Goal: Information Seeking & Learning: Learn about a topic

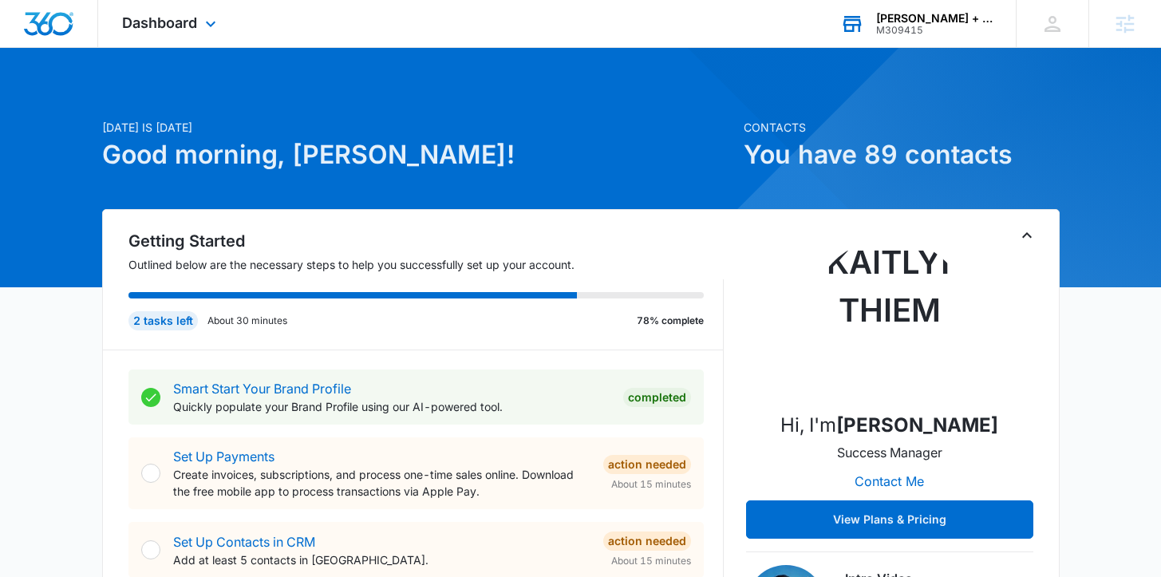
click at [905, 22] on div "Corken + Company Real Estate Group" at bounding box center [934, 18] width 117 height 13
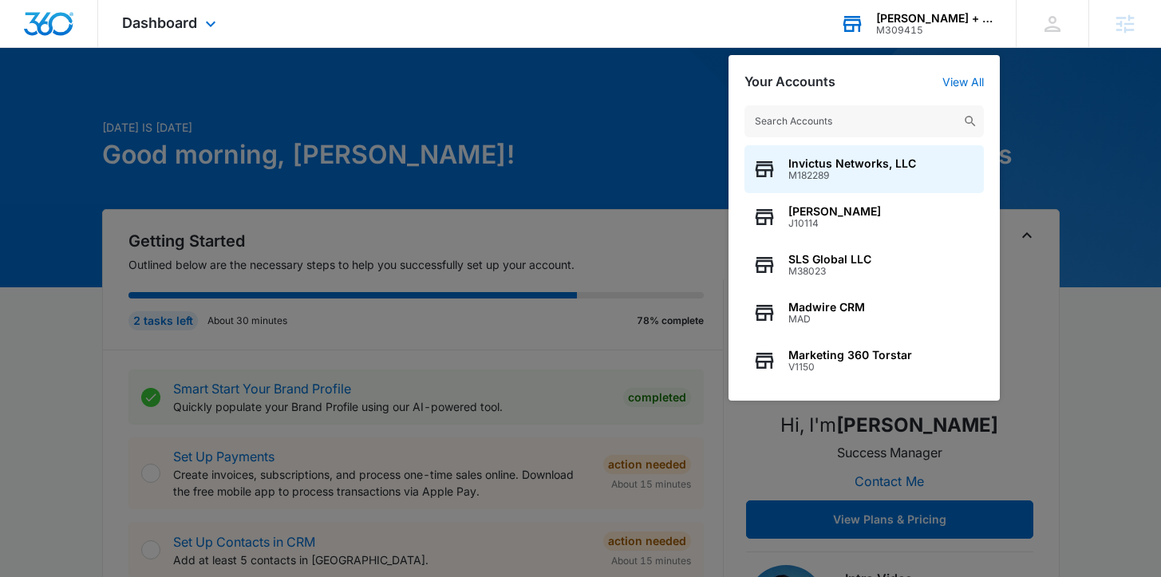
click at [829, 115] on input "text" at bounding box center [864, 121] width 239 height 32
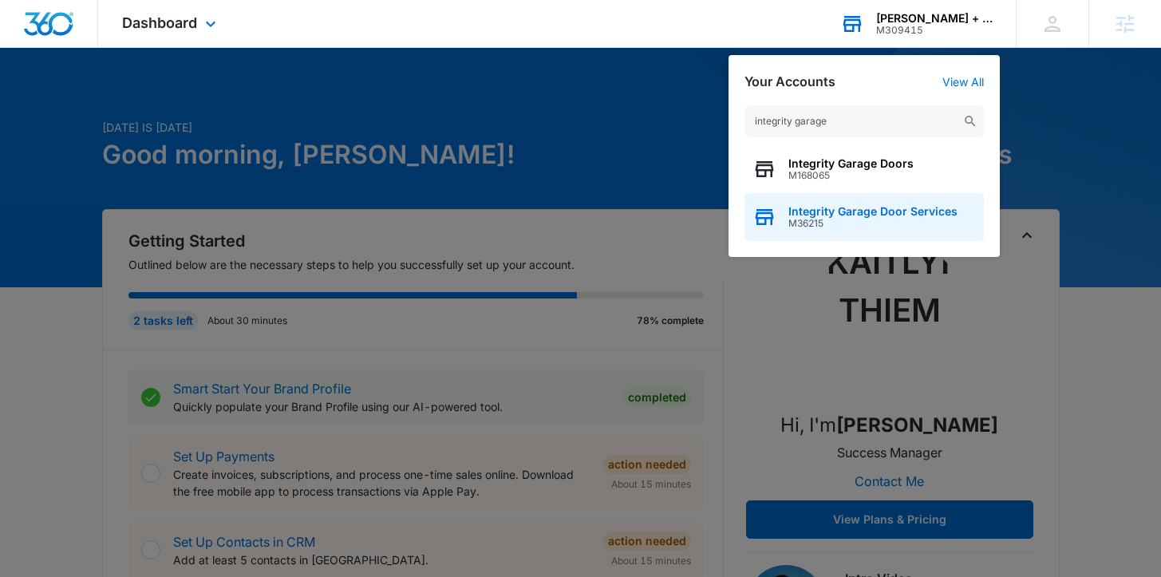
type input "integrity garage"
click at [830, 226] on span "M36215" at bounding box center [873, 223] width 169 height 11
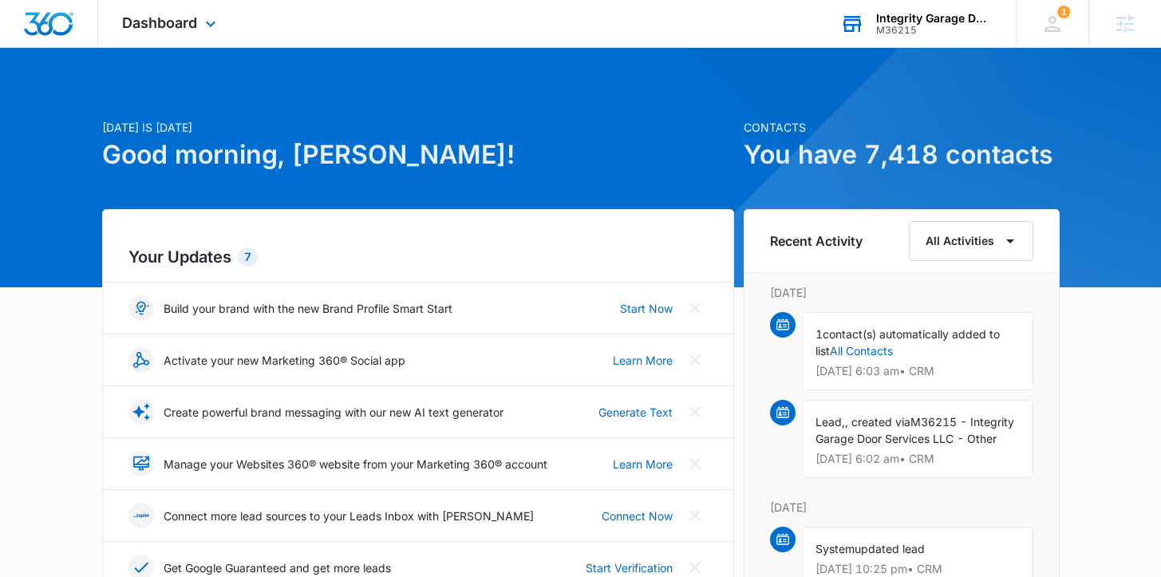
click at [168, 34] on div "Dashboard Apps Reputation Websites Forms CRM Email Social Shop Payments POS Con…" at bounding box center [171, 23] width 146 height 47
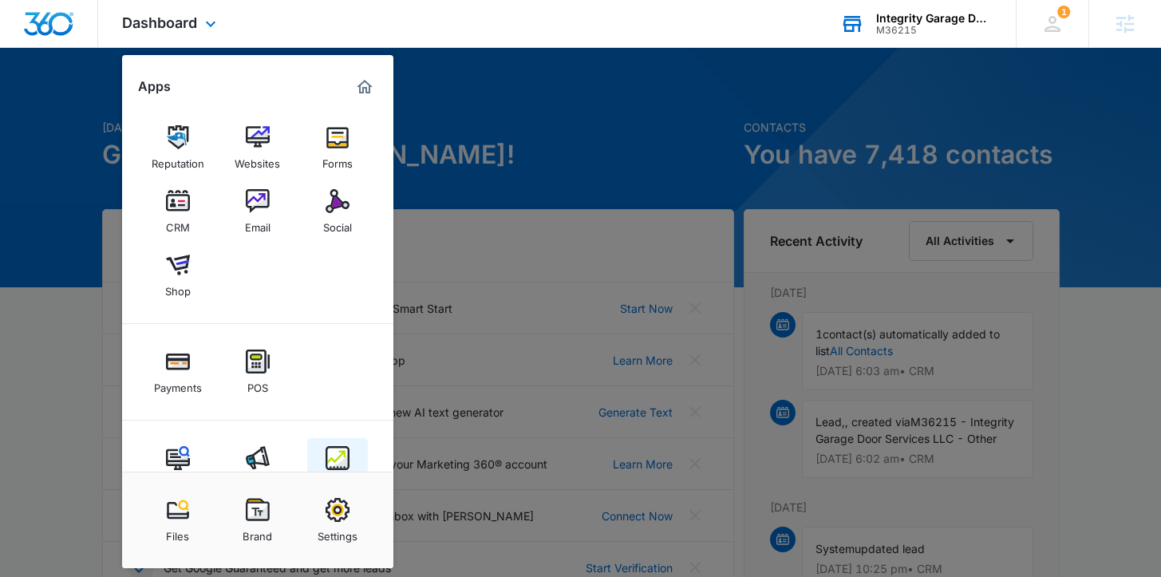
click at [339, 447] on img at bounding box center [338, 458] width 24 height 24
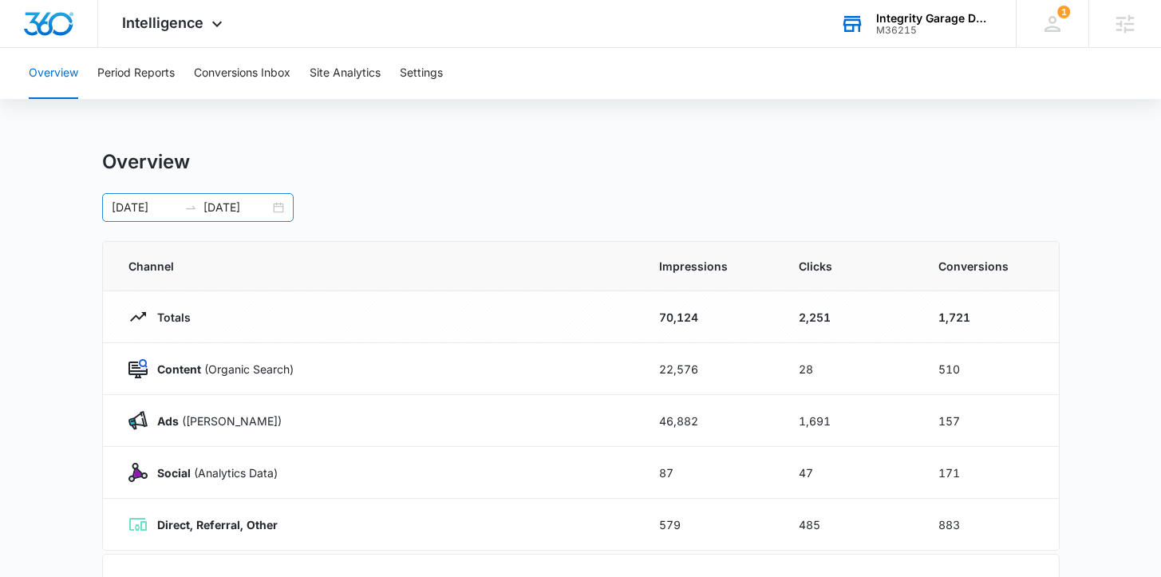
click at [275, 207] on div "06/30/2025 07/30/2025" at bounding box center [198, 207] width 192 height 29
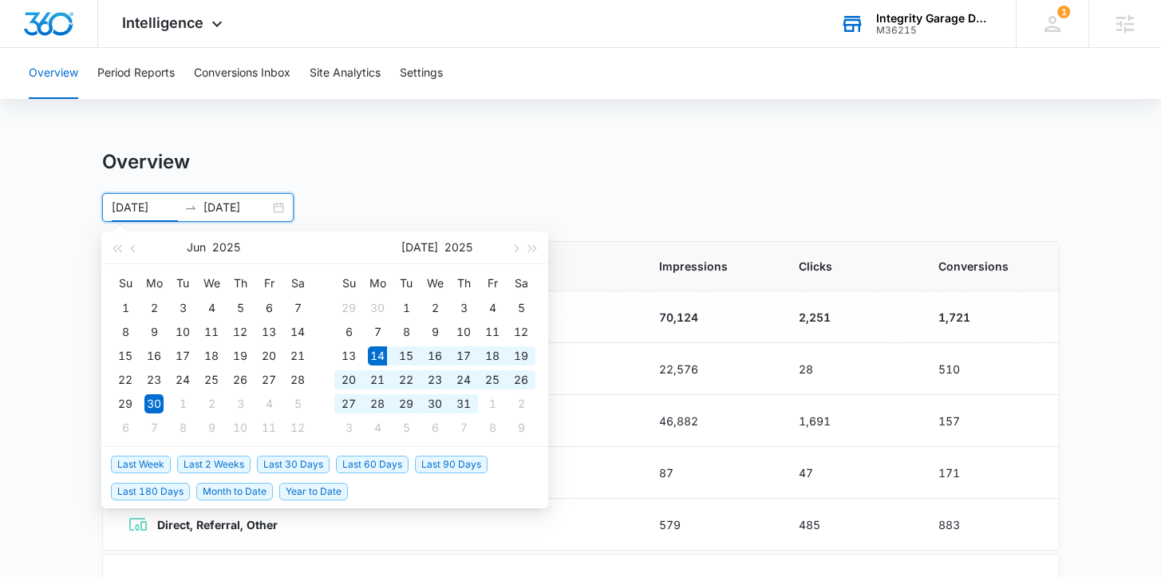
click at [309, 465] on span "Last 30 Days" at bounding box center [293, 465] width 73 height 18
type input "07/14/2025"
type input "08/13/2025"
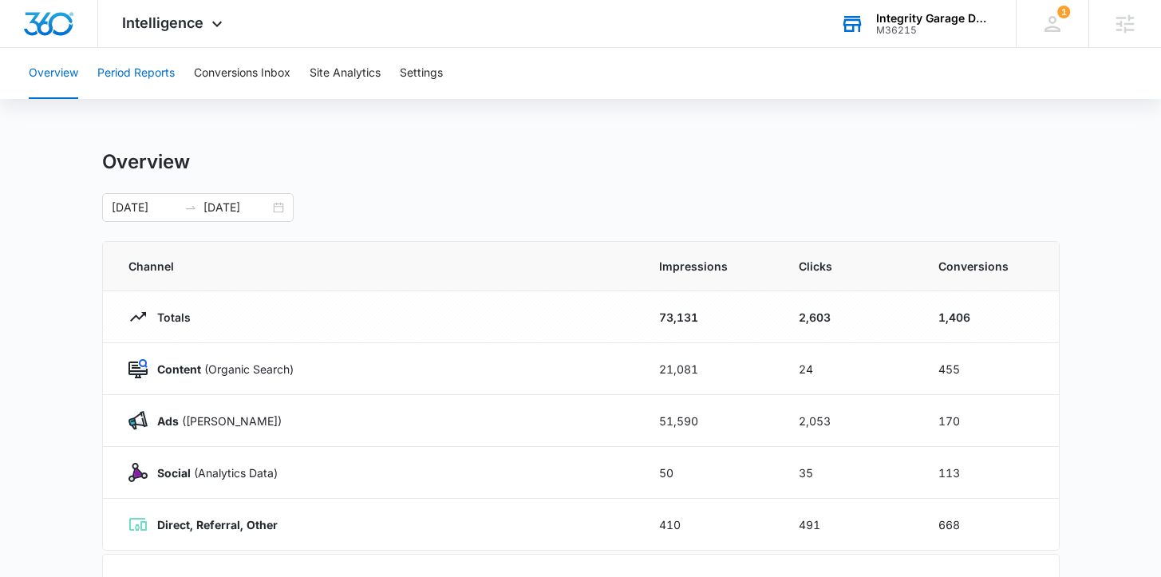
click at [158, 73] on button "Period Reports" at bounding box center [135, 73] width 77 height 51
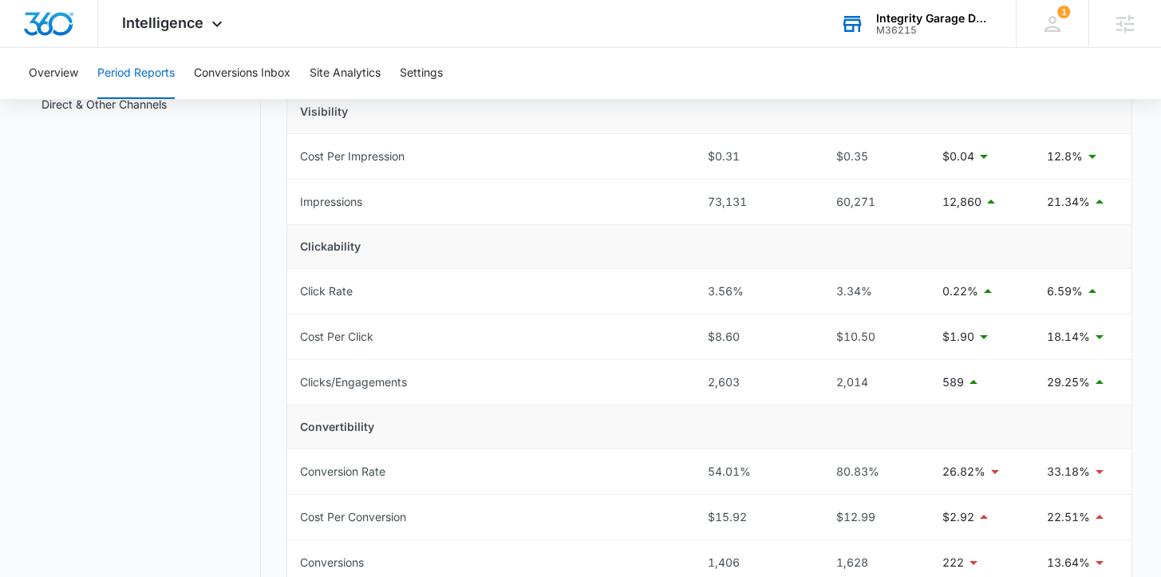
scroll to position [72, 0]
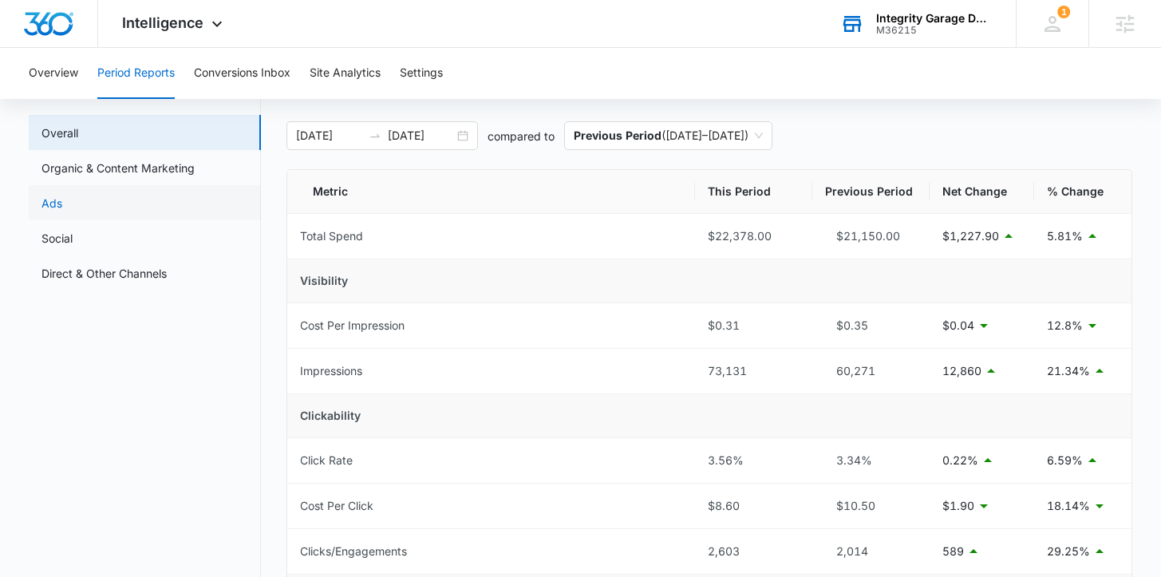
click at [62, 197] on link "Ads" at bounding box center [52, 203] width 21 height 17
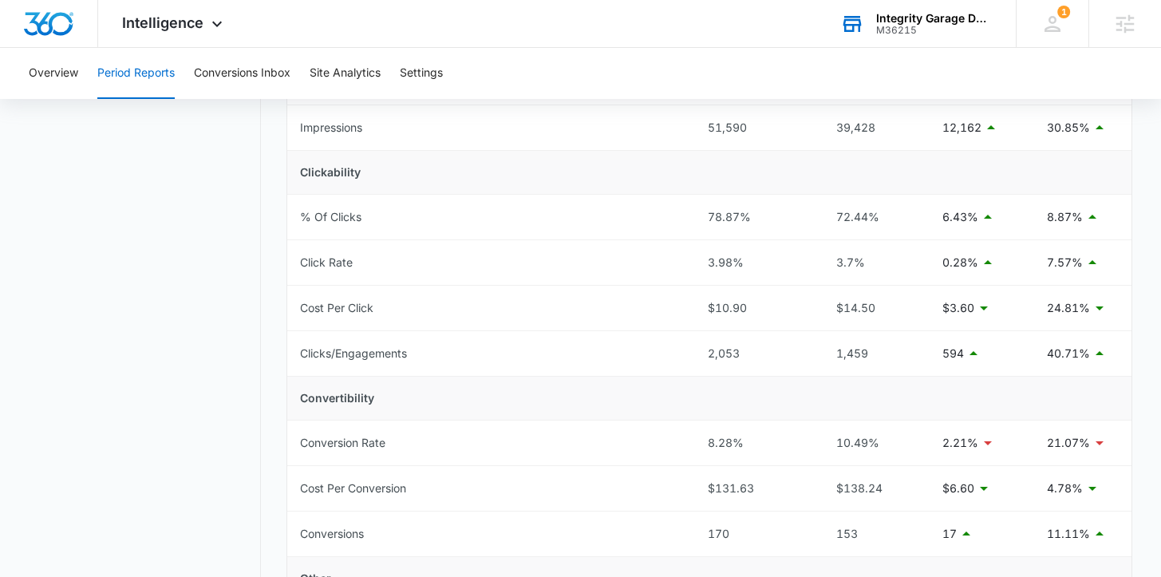
scroll to position [317, 0]
click at [155, 20] on span "Intelligence" at bounding box center [162, 22] width 81 height 17
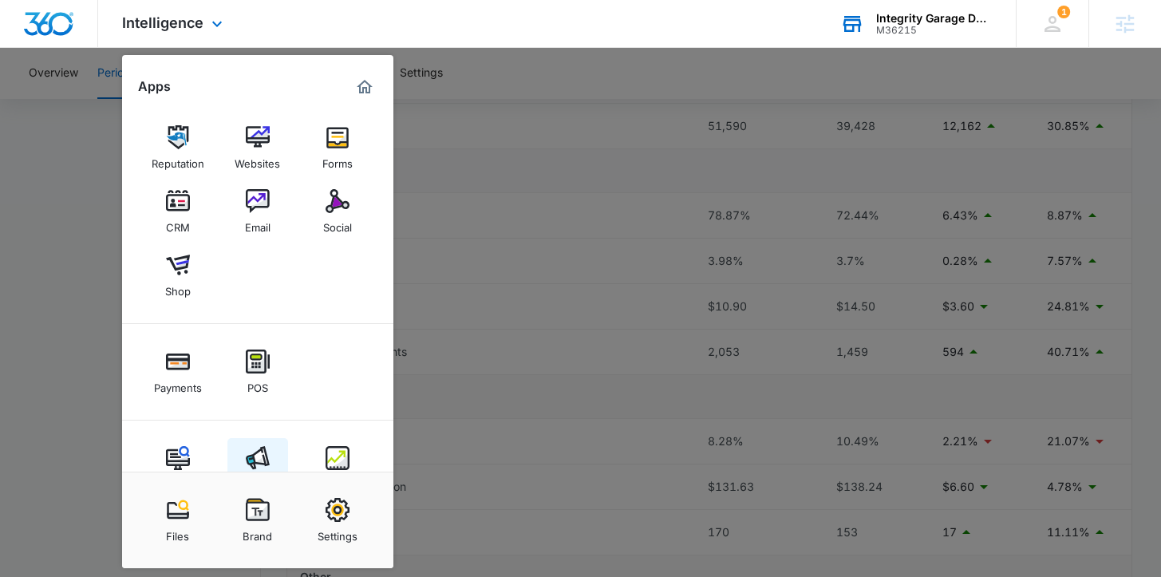
click at [251, 441] on link "Ads" at bounding box center [257, 468] width 61 height 61
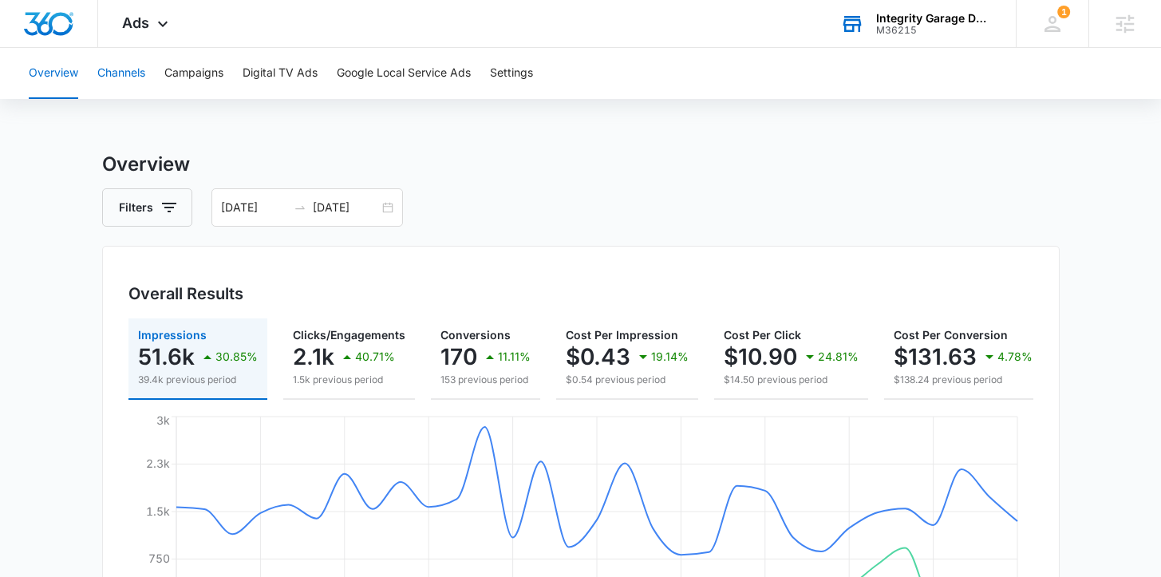
click at [140, 69] on button "Channels" at bounding box center [121, 73] width 48 height 51
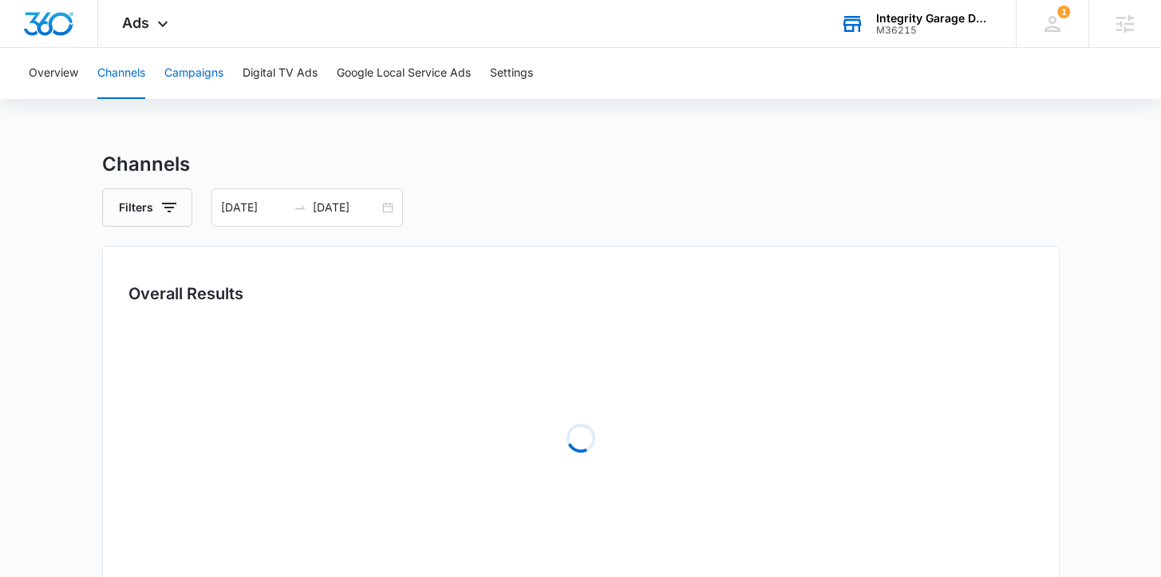
click at [201, 80] on button "Campaigns" at bounding box center [193, 73] width 59 height 51
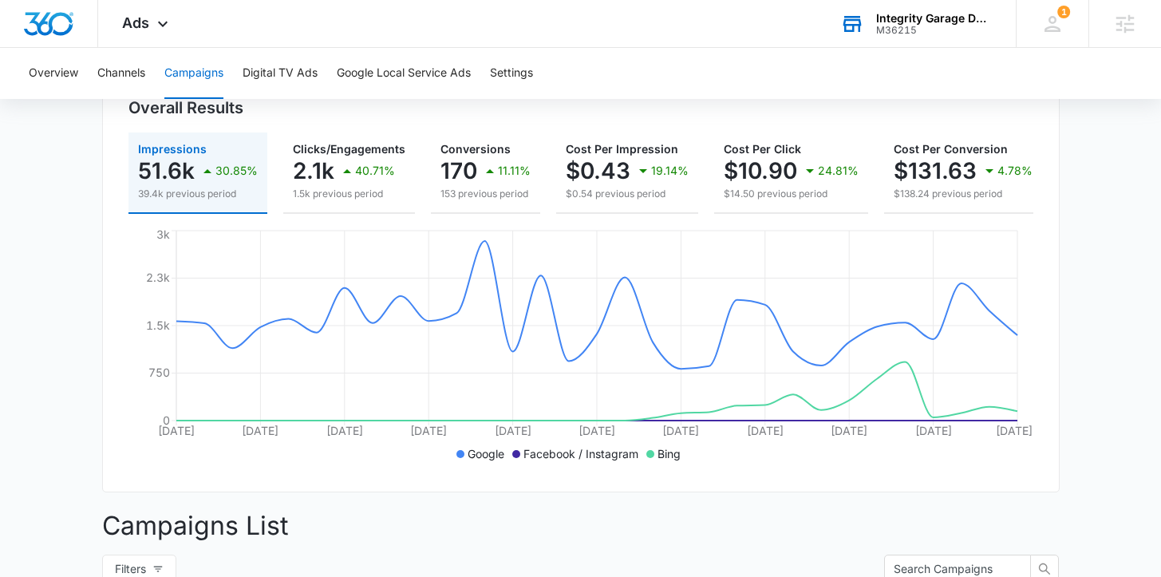
scroll to position [188, 0]
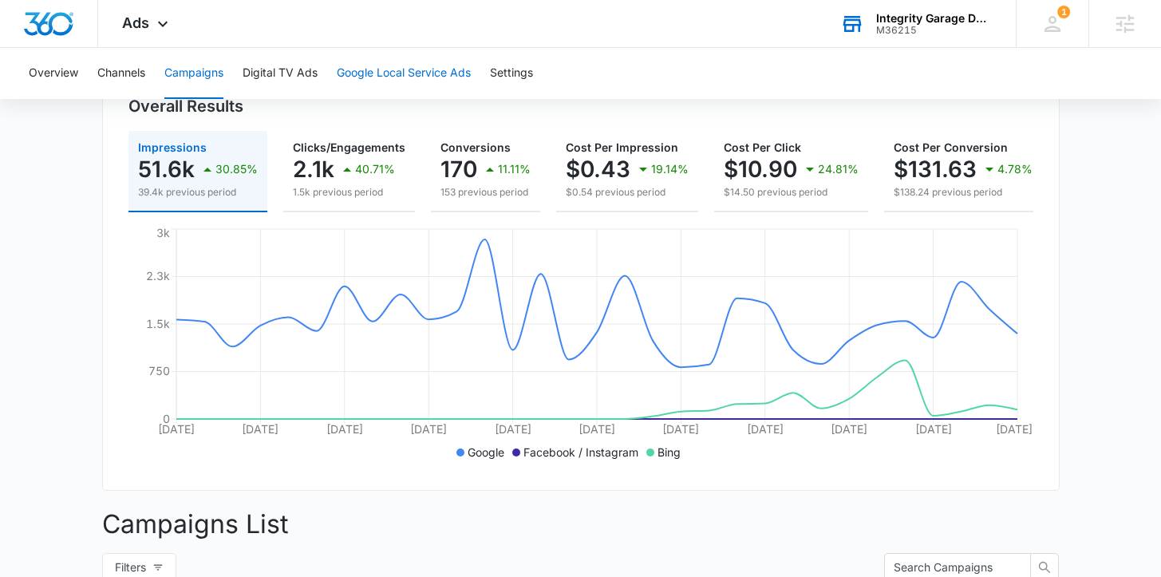
click at [390, 69] on button "Google Local Service Ads" at bounding box center [404, 73] width 134 height 51
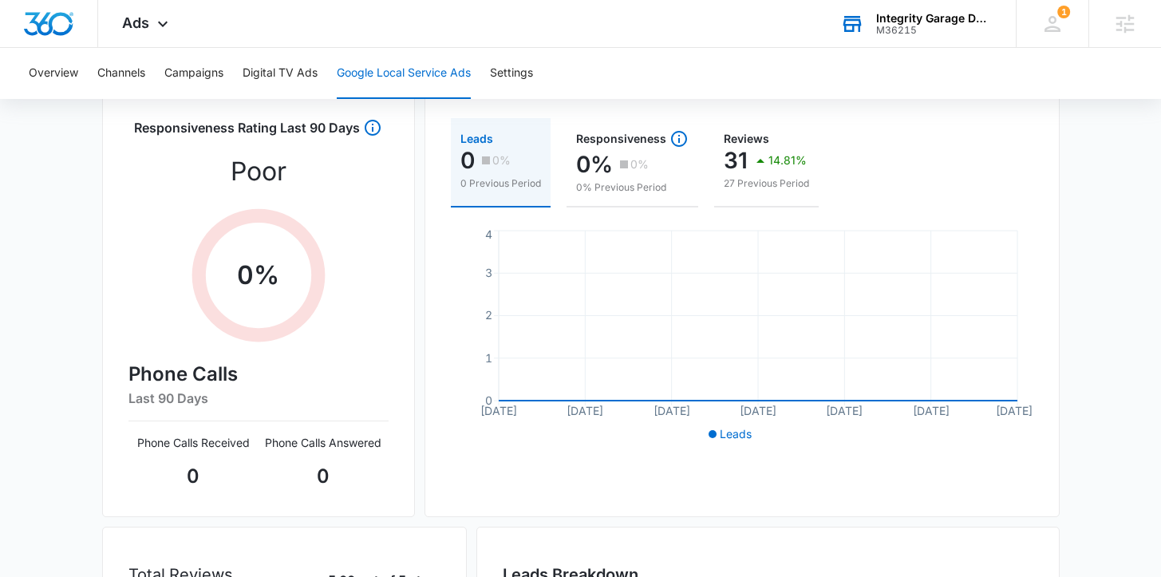
scroll to position [161, 0]
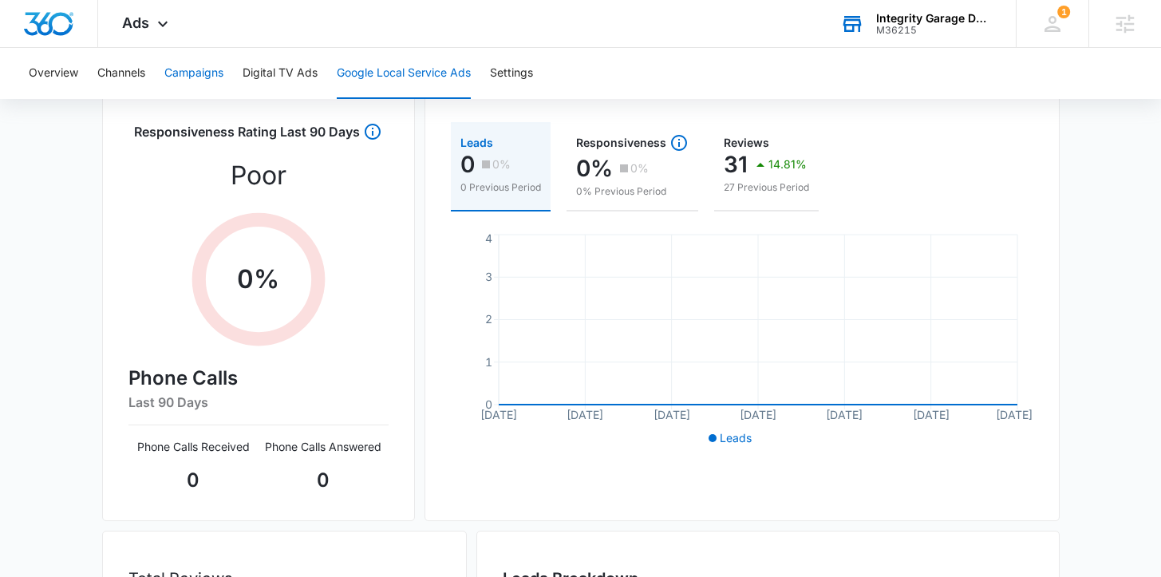
click at [186, 77] on button "Campaigns" at bounding box center [193, 73] width 59 height 51
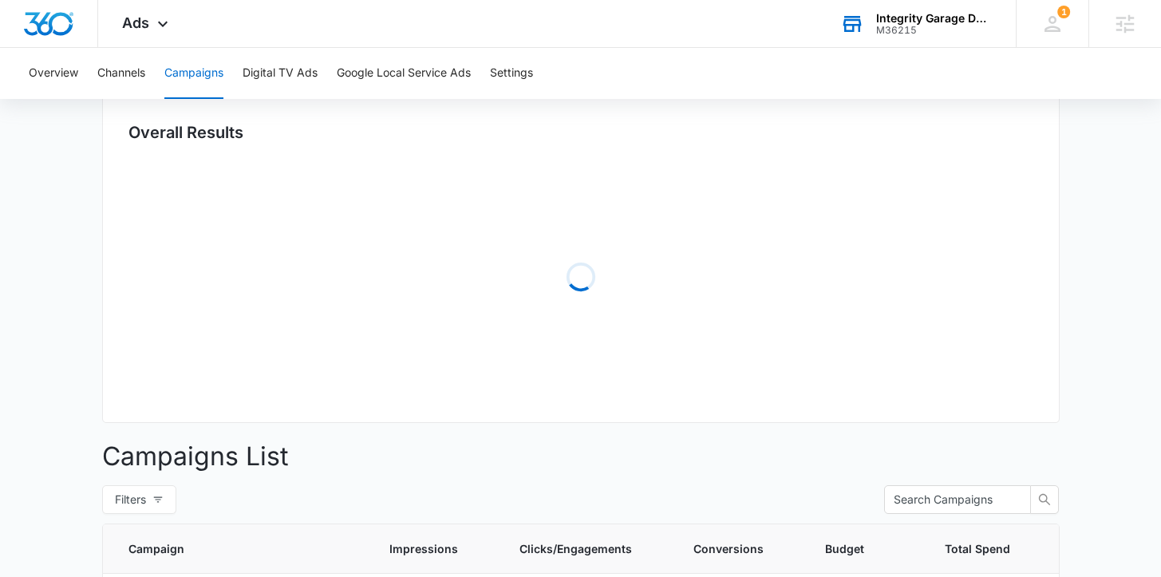
type input "[DATE]"
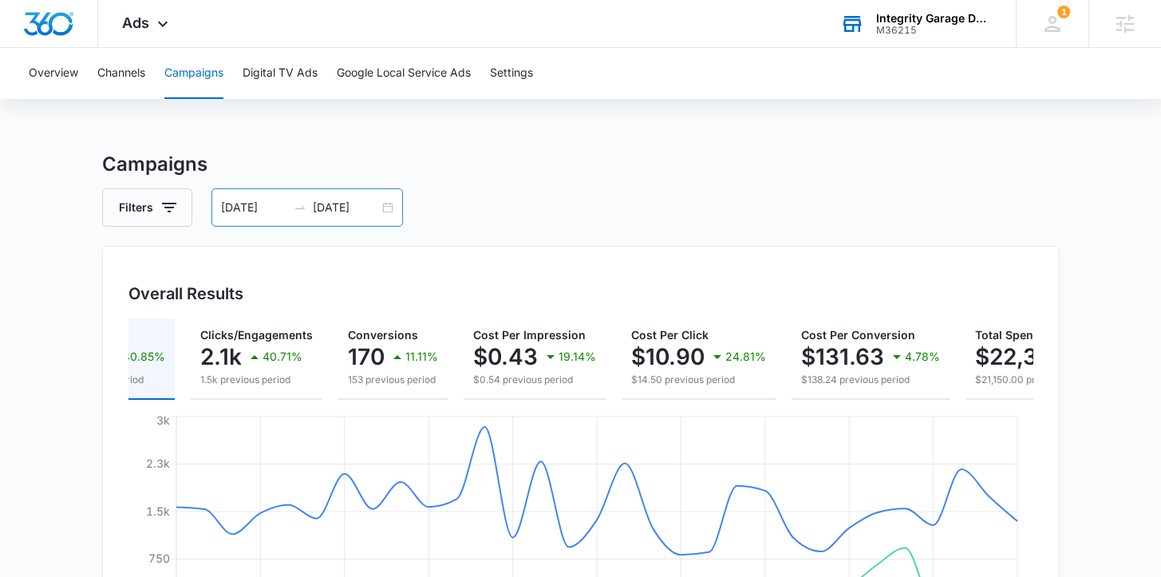
click at [389, 204] on div "[DATE] [DATE]" at bounding box center [308, 207] width 192 height 38
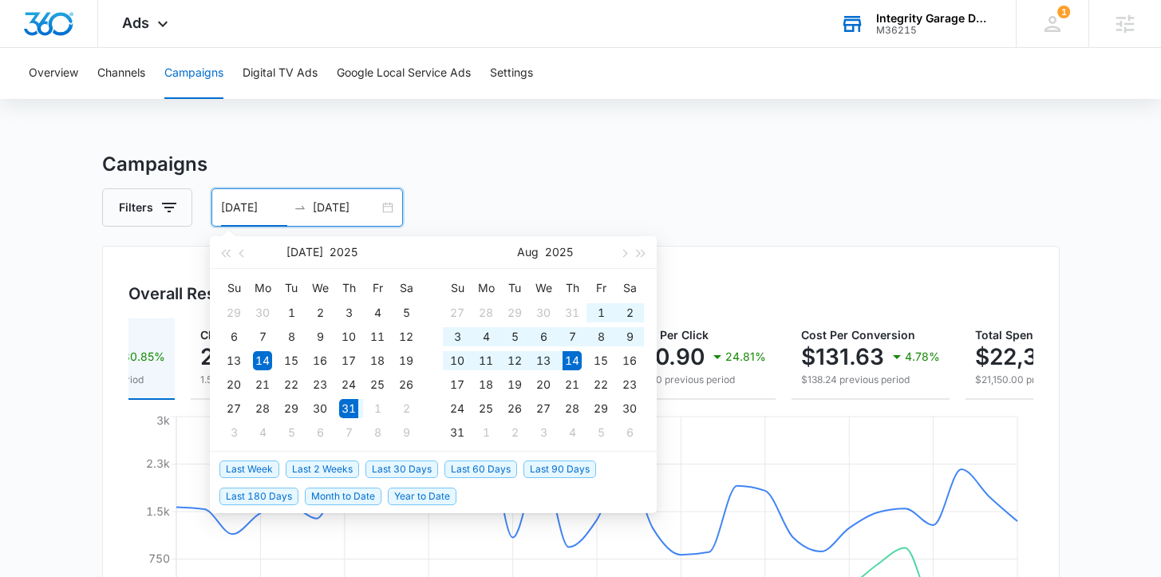
click at [310, 465] on span "Last 2 Weeks" at bounding box center [322, 470] width 73 height 18
type input "[DATE]"
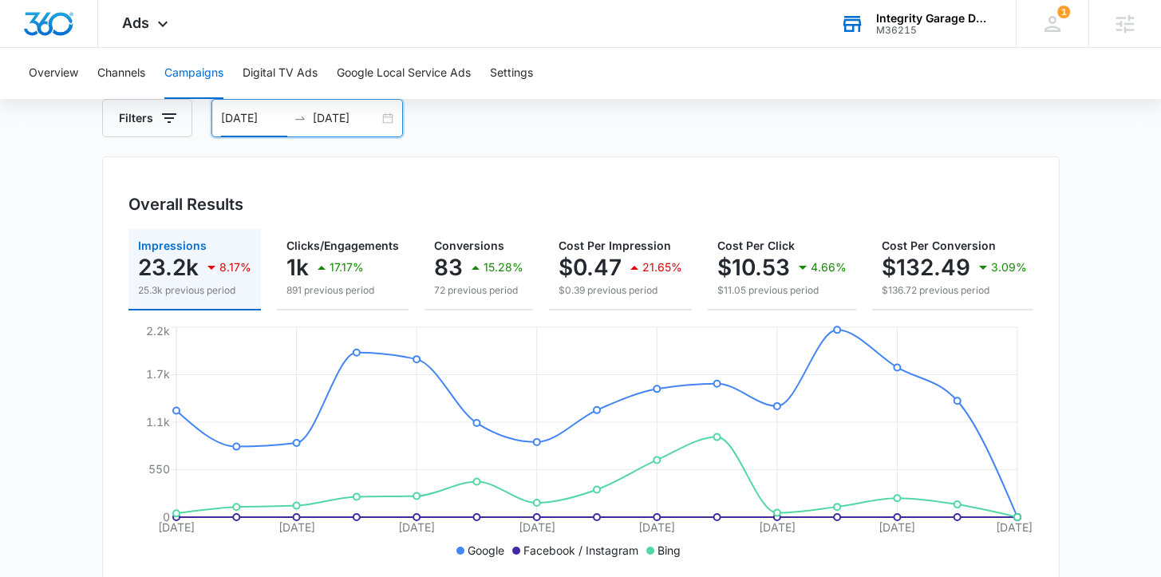
scroll to position [92, 0]
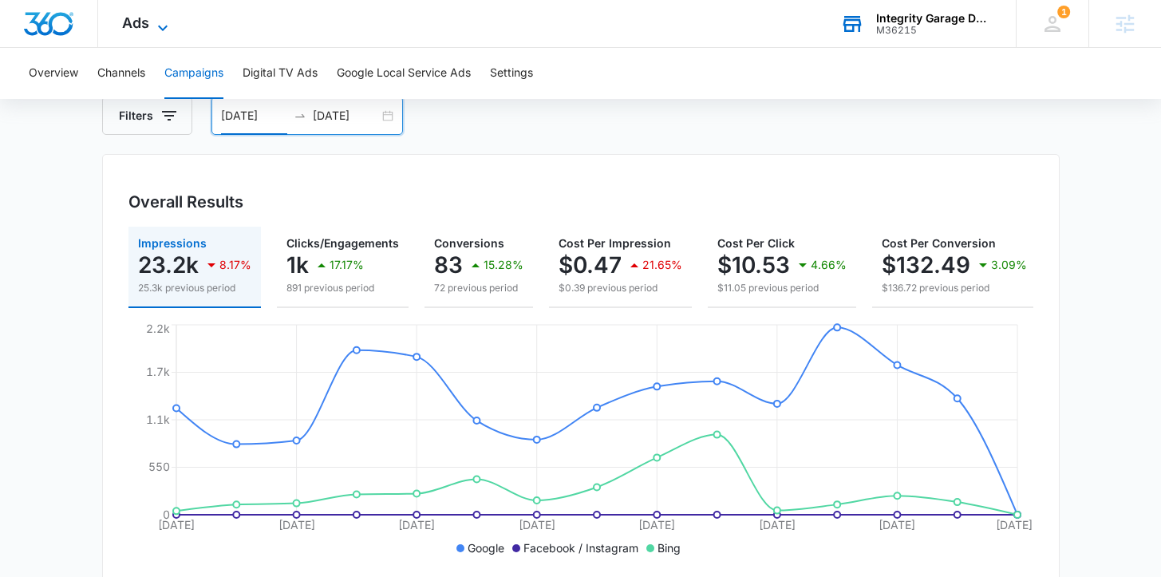
click at [163, 21] on icon at bounding box center [162, 27] width 19 height 19
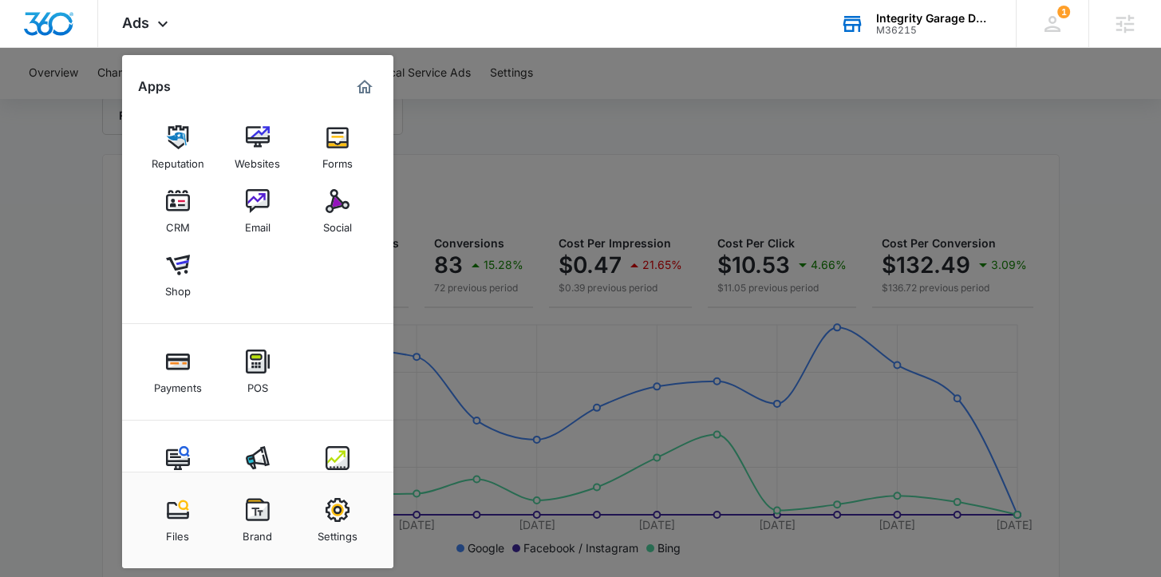
click at [445, 180] on div at bounding box center [580, 288] width 1161 height 577
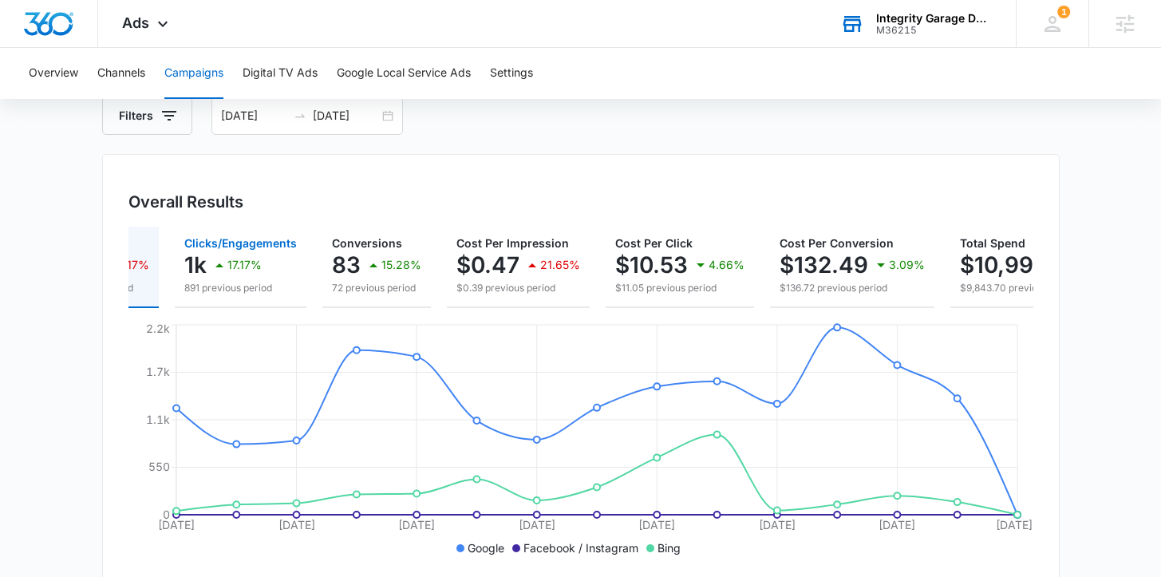
scroll to position [0, 216]
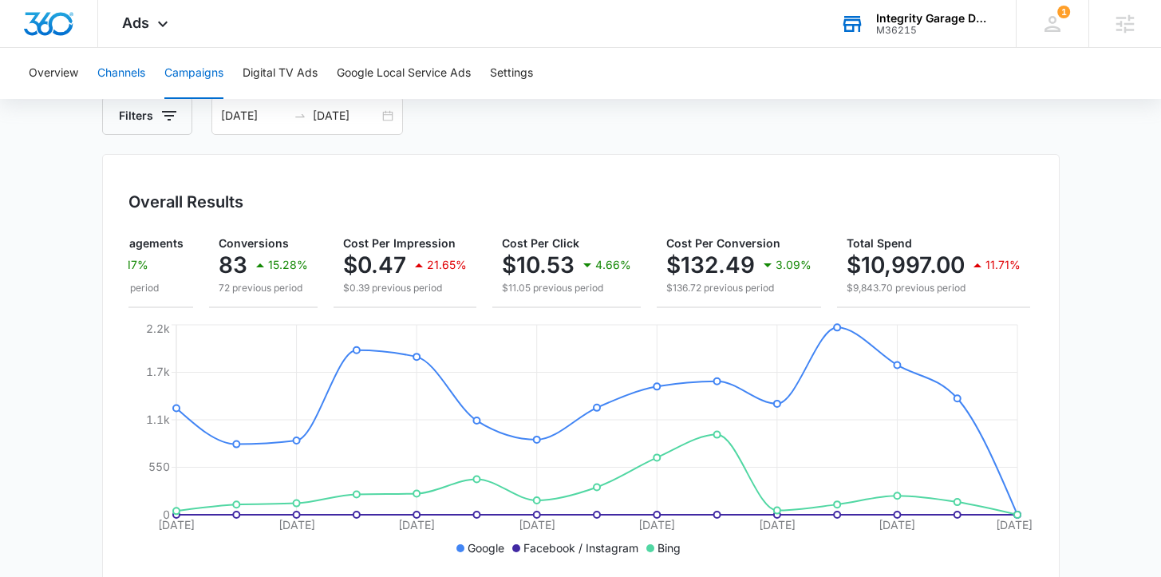
click at [126, 70] on button "Channels" at bounding box center [121, 73] width 48 height 51
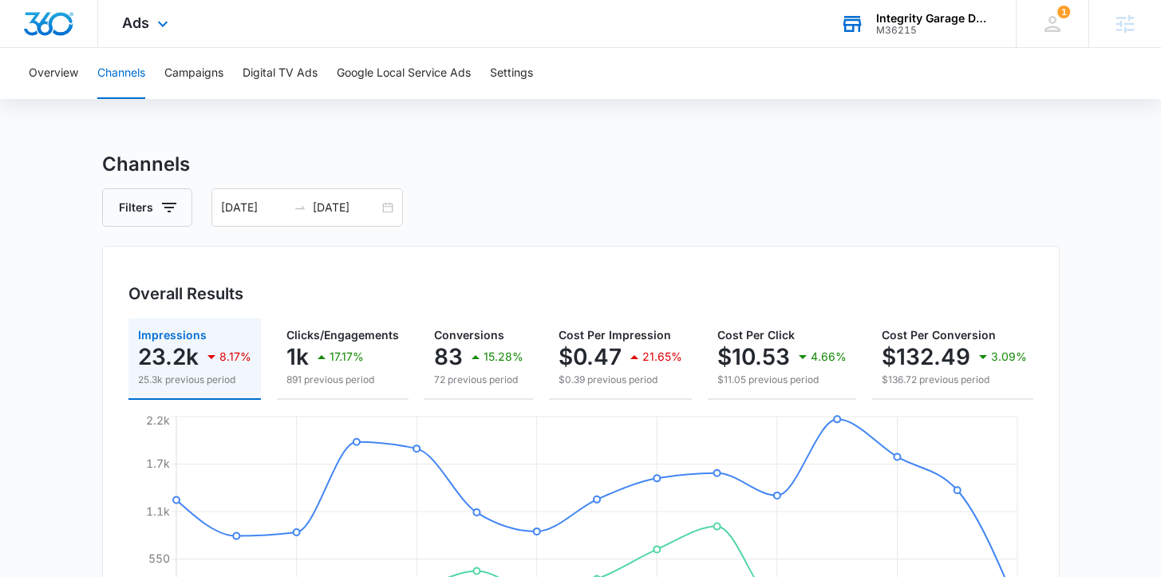
click at [136, 32] on div "Ads Apps Reputation Websites Forms CRM Email Social Shop Payments POS Content A…" at bounding box center [147, 23] width 98 height 47
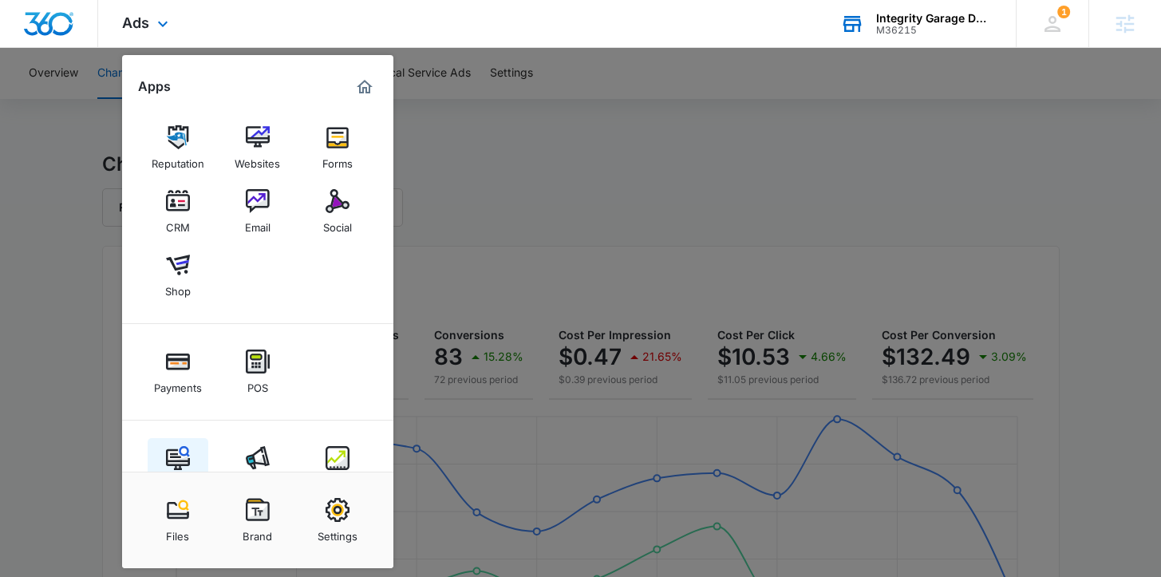
click at [175, 458] on img at bounding box center [178, 458] width 24 height 24
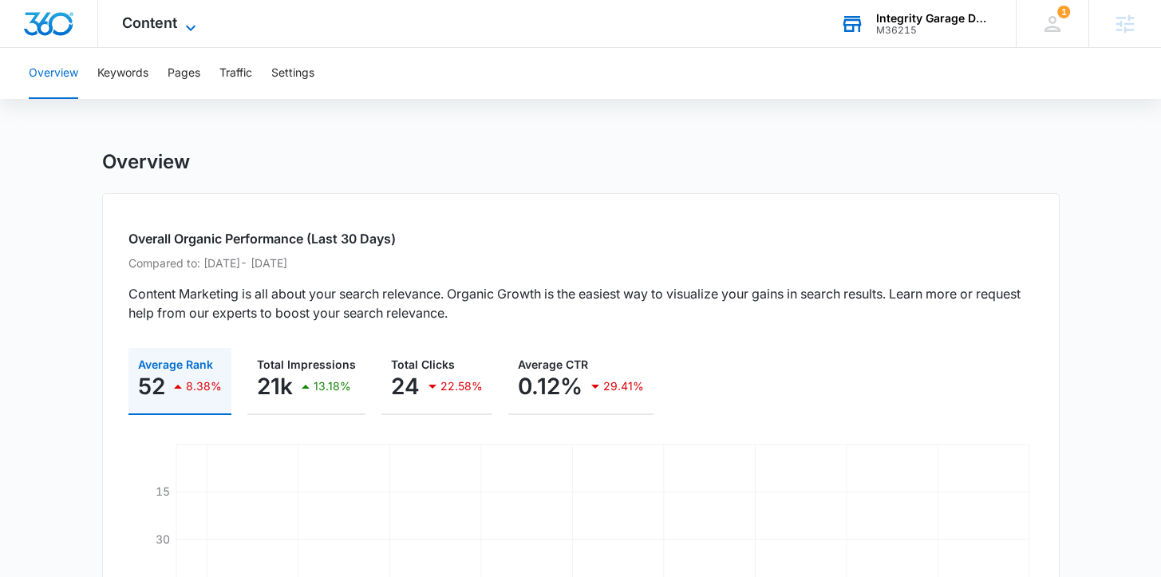
click at [143, 26] on span "Content" at bounding box center [149, 22] width 55 height 17
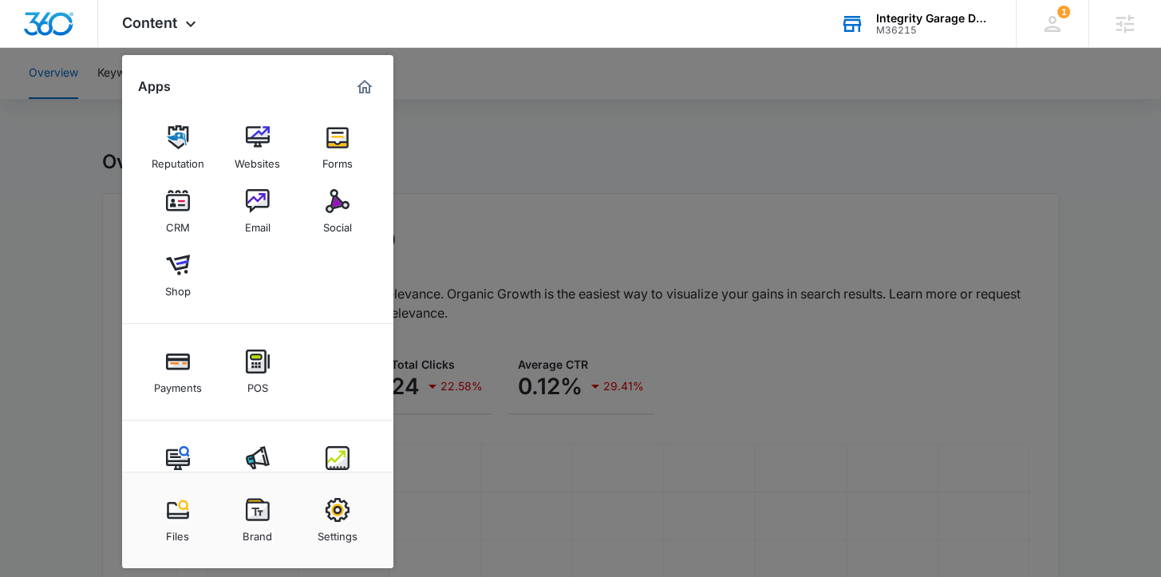
click at [463, 162] on div at bounding box center [580, 288] width 1161 height 577
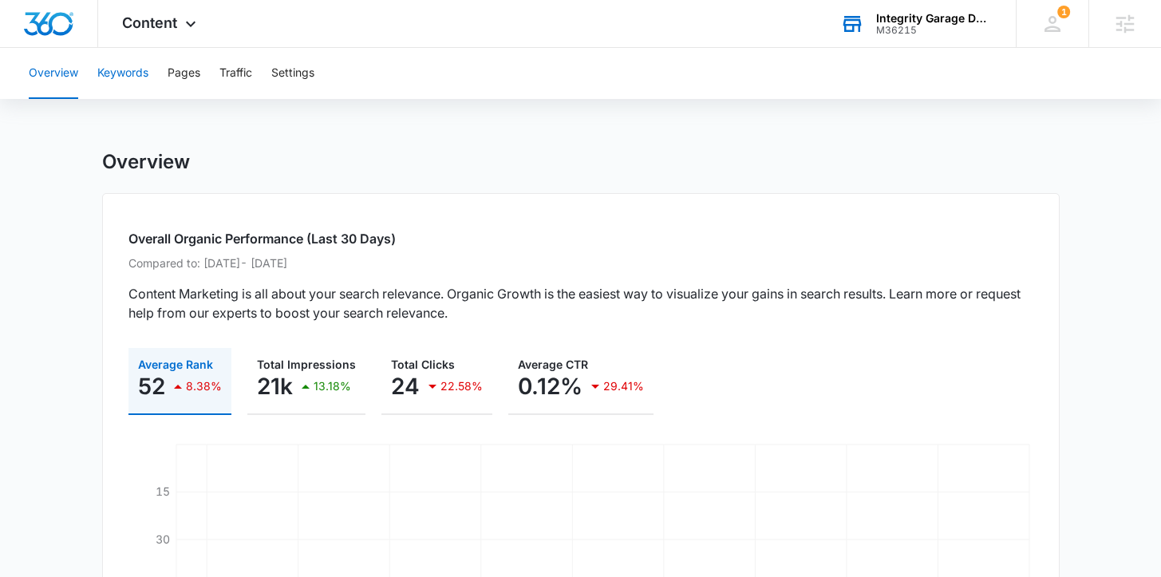
click at [147, 66] on button "Keywords" at bounding box center [122, 73] width 51 height 51
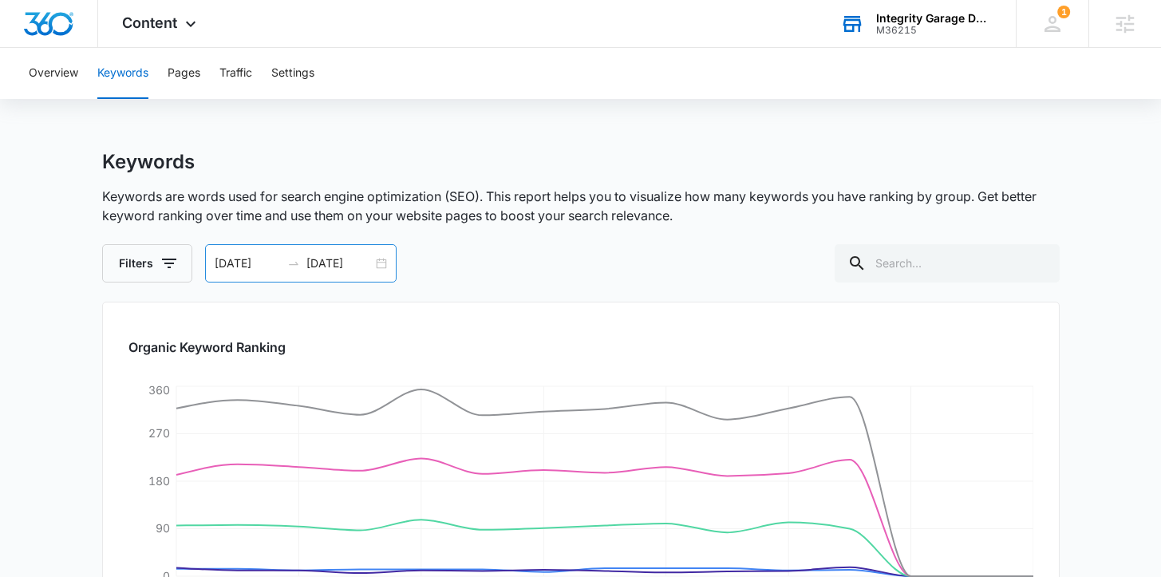
click at [379, 258] on div "07/31/2025 08/14/2025" at bounding box center [301, 263] width 192 height 38
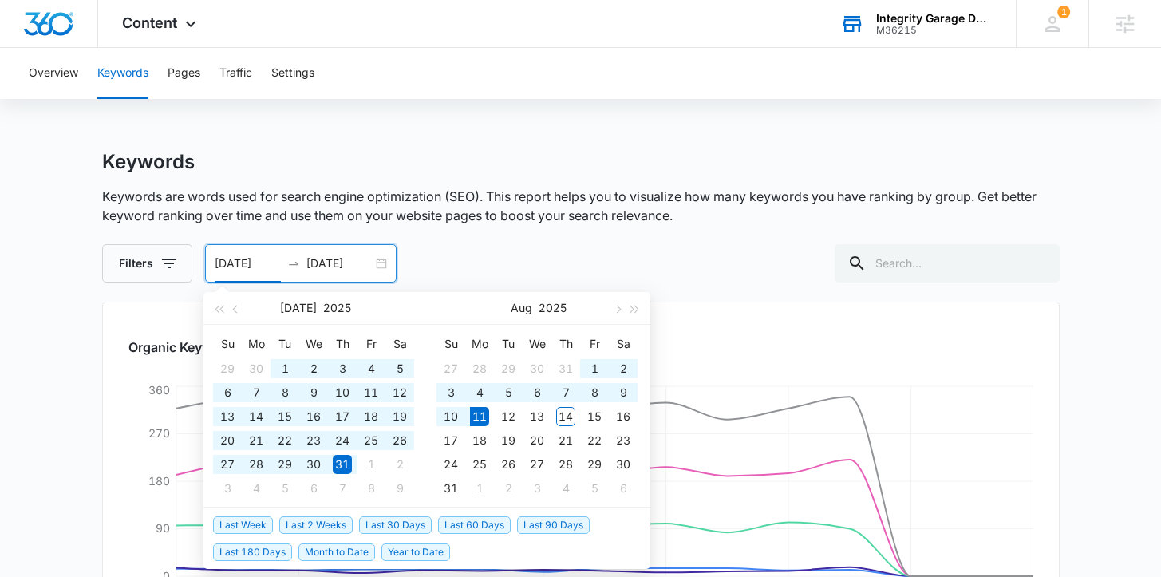
click at [428, 552] on span "Year to Date" at bounding box center [416, 553] width 69 height 18
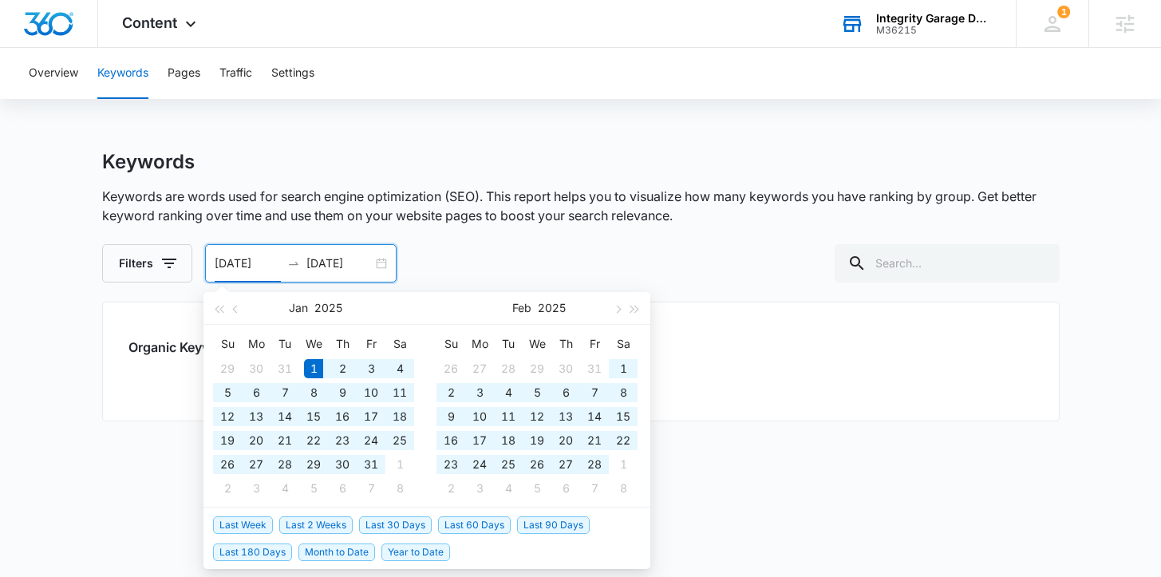
type input "[DATE]"
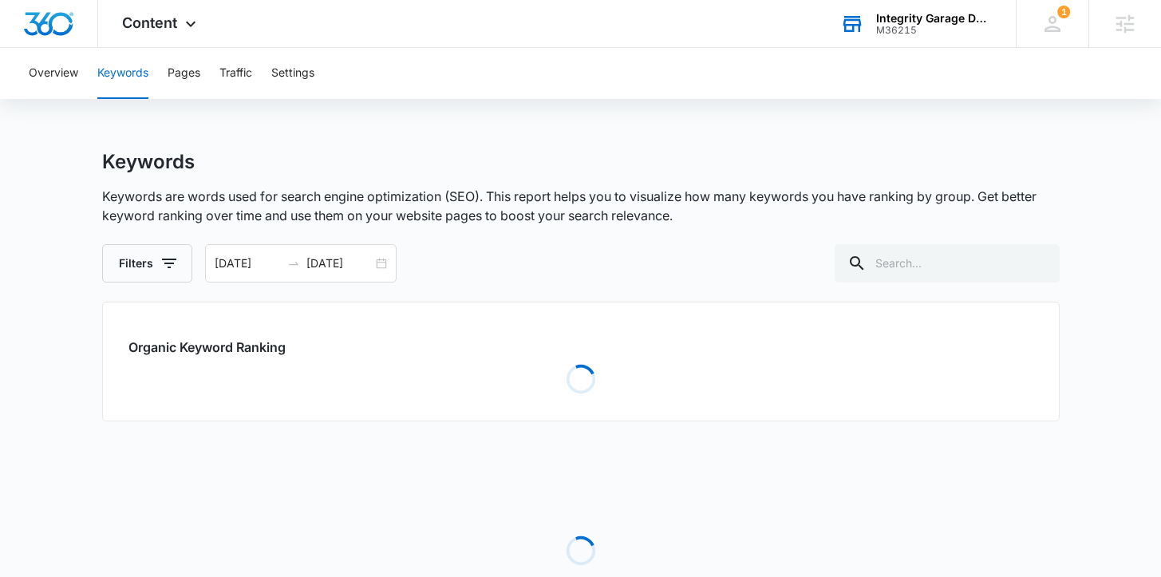
click at [30, 374] on main "Keywords Keywords are words used for search engine optimization (SEO). This rep…" at bounding box center [580, 420] width 1161 height 540
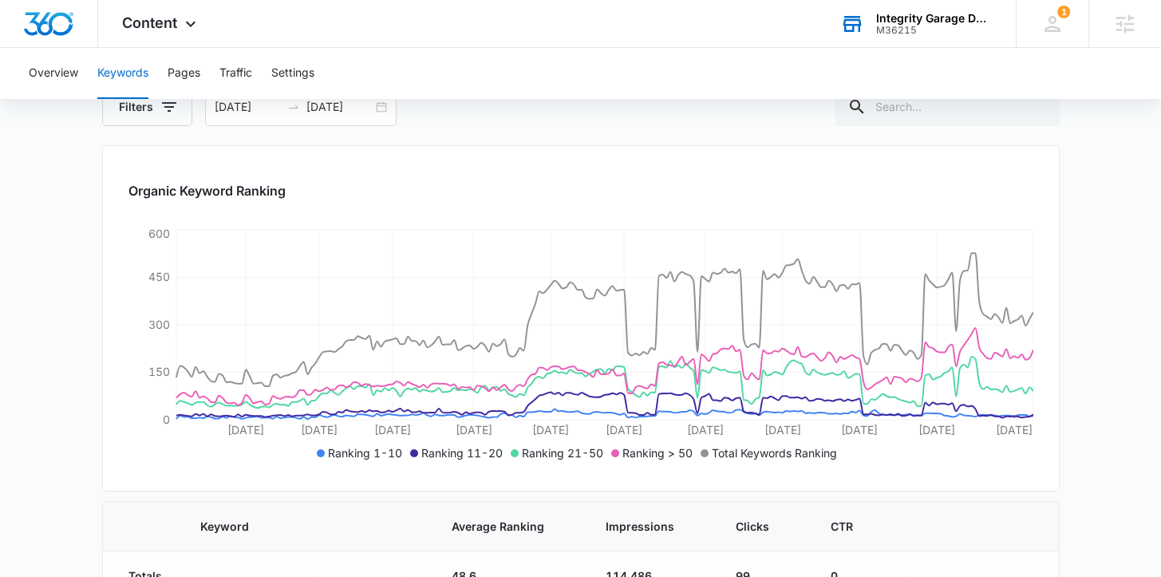
scroll to position [312, 0]
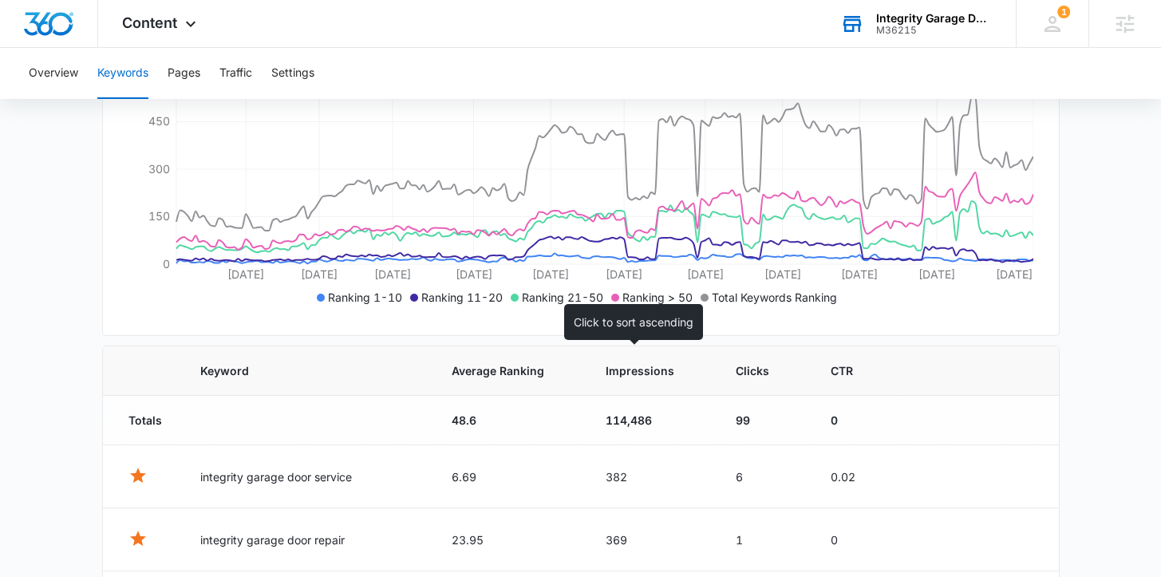
click at [592, 380] on th "Impressions" at bounding box center [652, 370] width 130 height 49
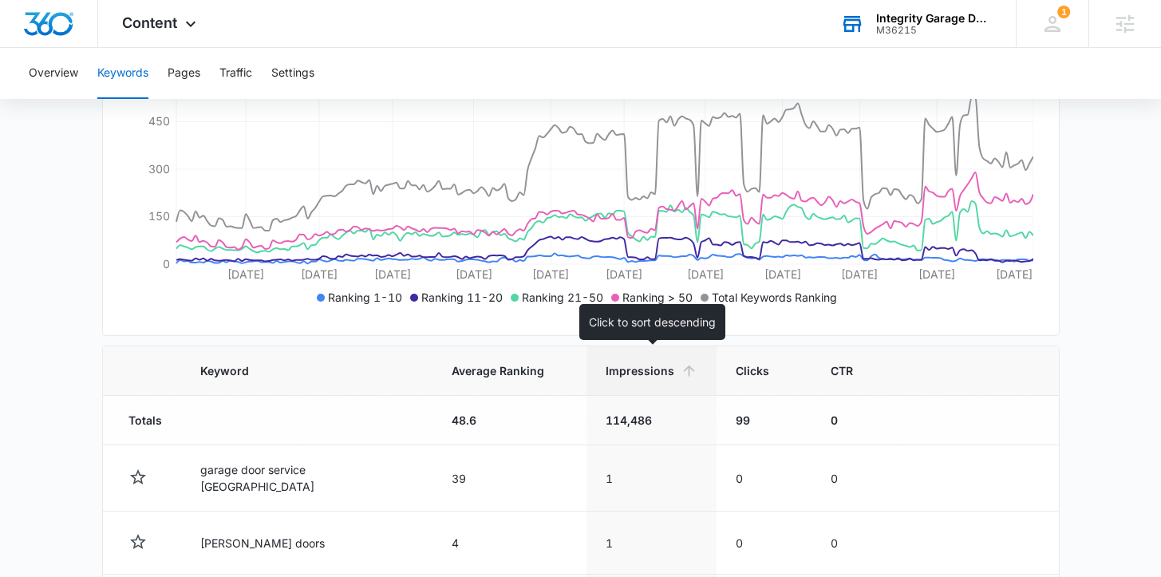
click at [592, 380] on th "Impressions" at bounding box center [652, 370] width 130 height 49
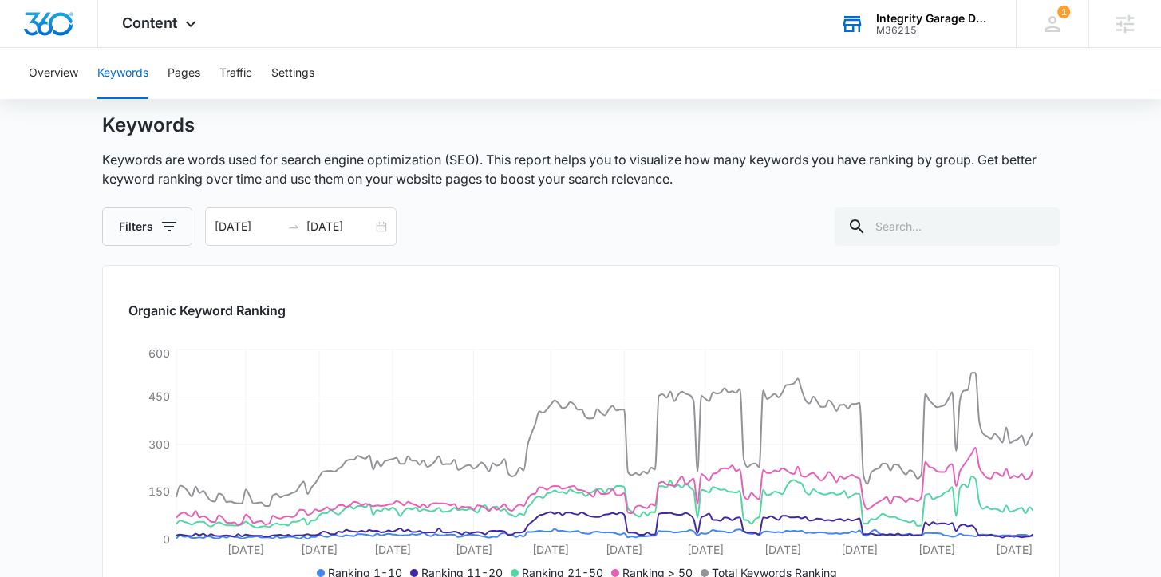
scroll to position [0, 0]
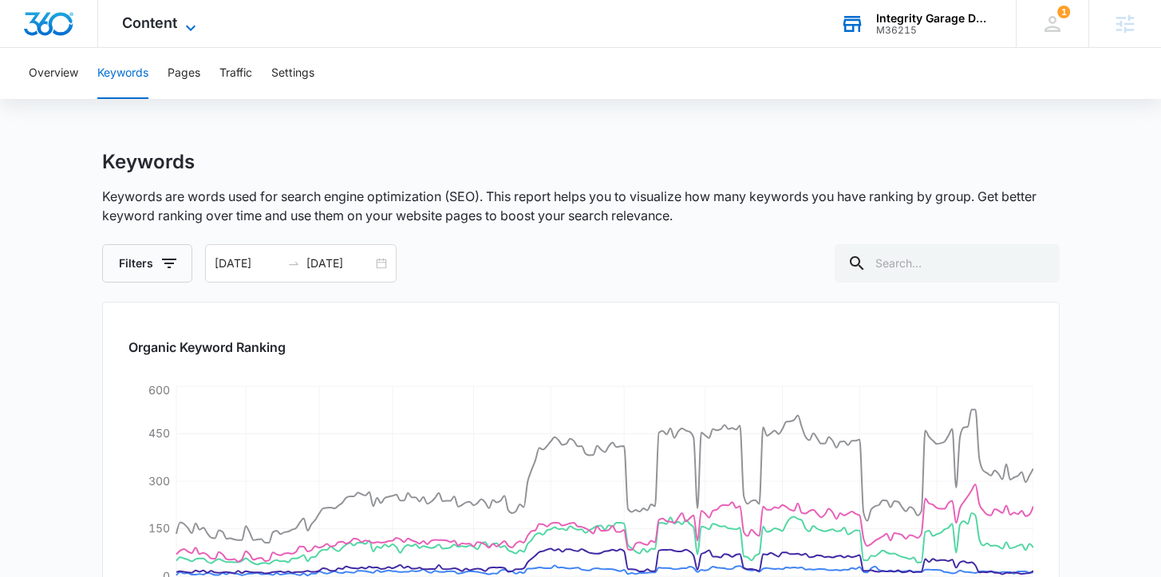
click at [181, 26] on icon at bounding box center [190, 27] width 19 height 19
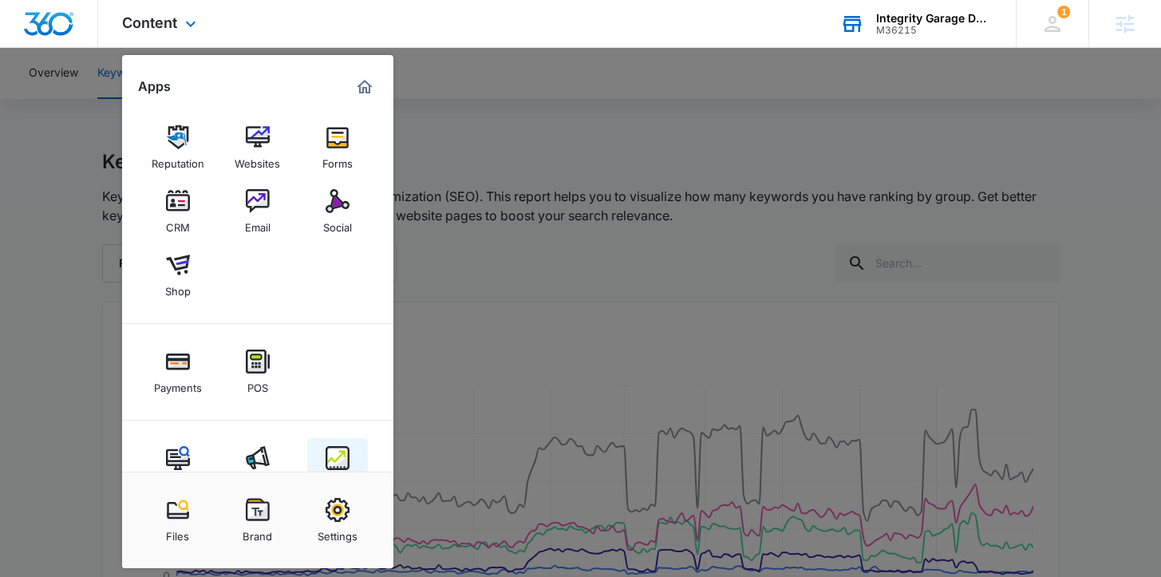
click at [338, 453] on img at bounding box center [338, 458] width 24 height 24
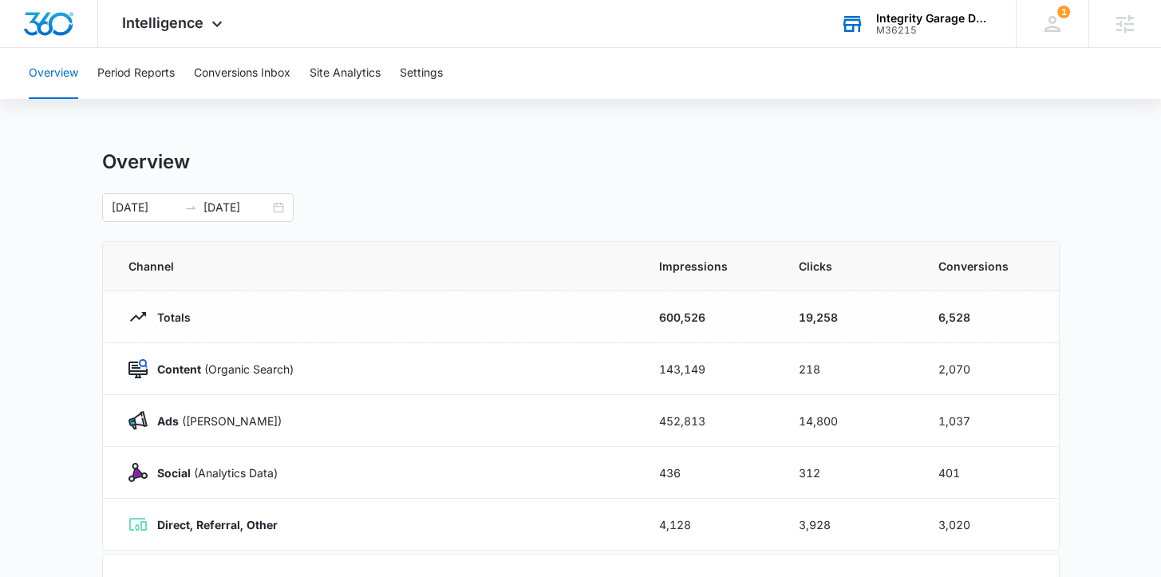
click at [106, 145] on div "Overview Period Reports Conversions Inbox Site Analytics Settings Overview 01/0…" at bounding box center [580, 518] width 1161 height 940
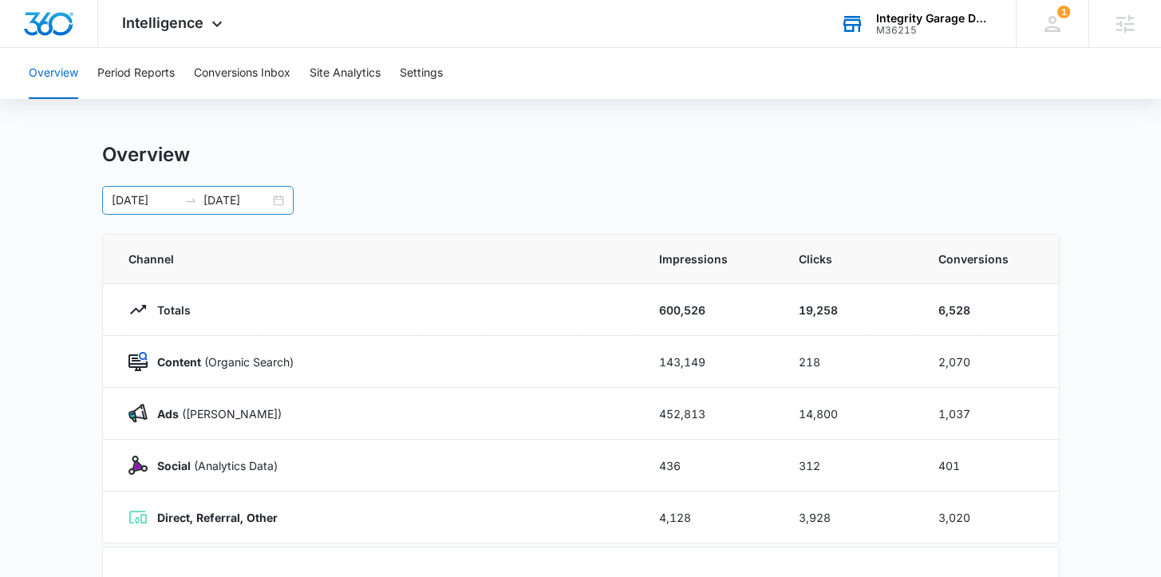
click at [282, 198] on div "[DATE] [DATE]" at bounding box center [198, 200] width 192 height 29
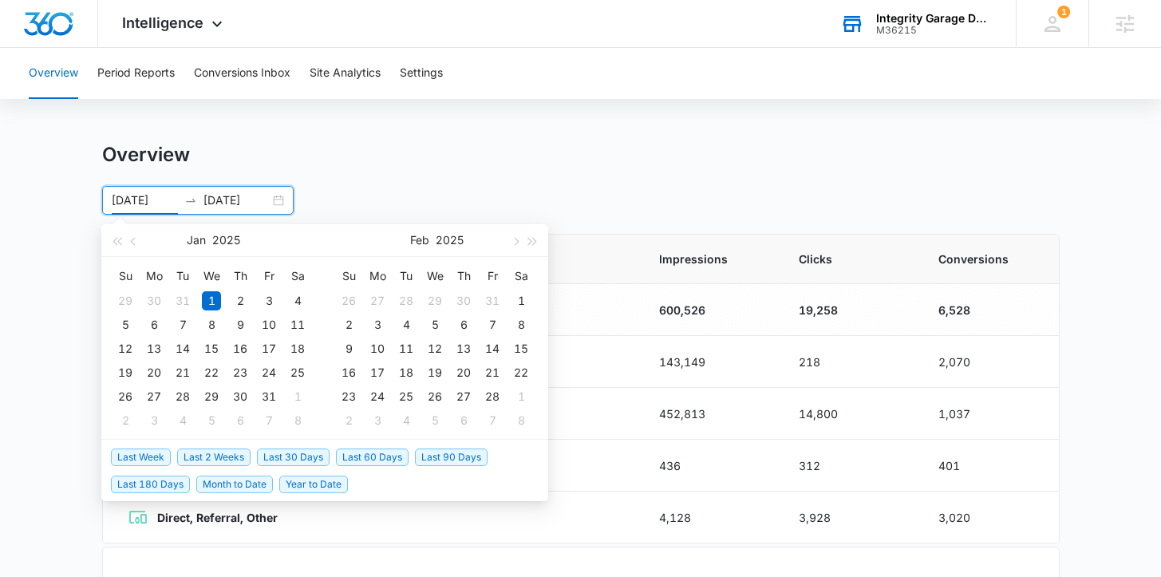
click at [290, 457] on span "Last 30 Days" at bounding box center [293, 458] width 73 height 18
type input "[DATE]"
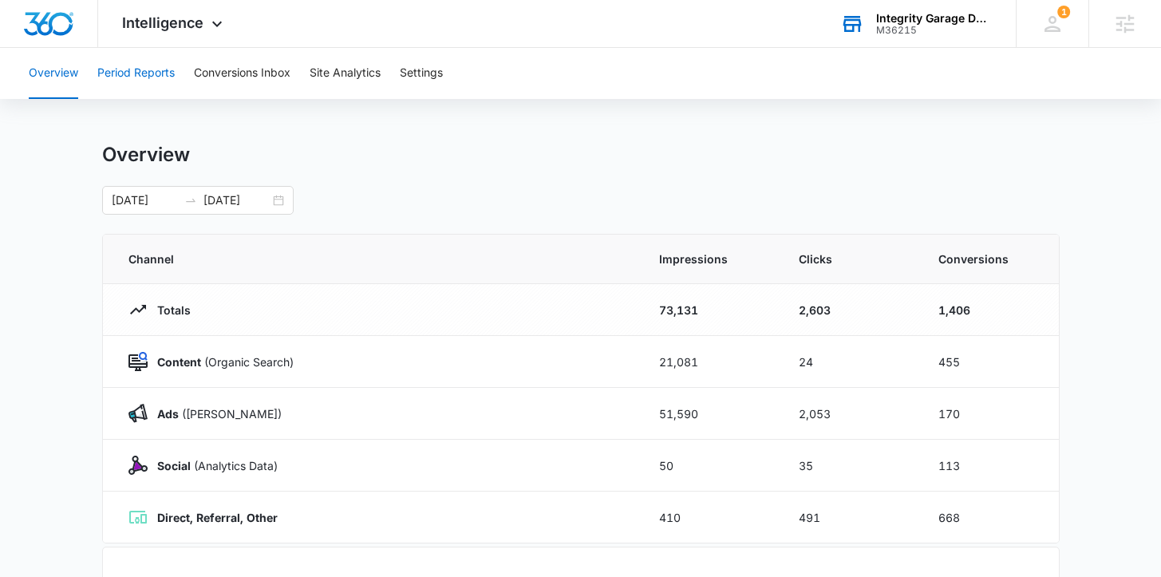
click at [125, 71] on button "Period Reports" at bounding box center [135, 73] width 77 height 51
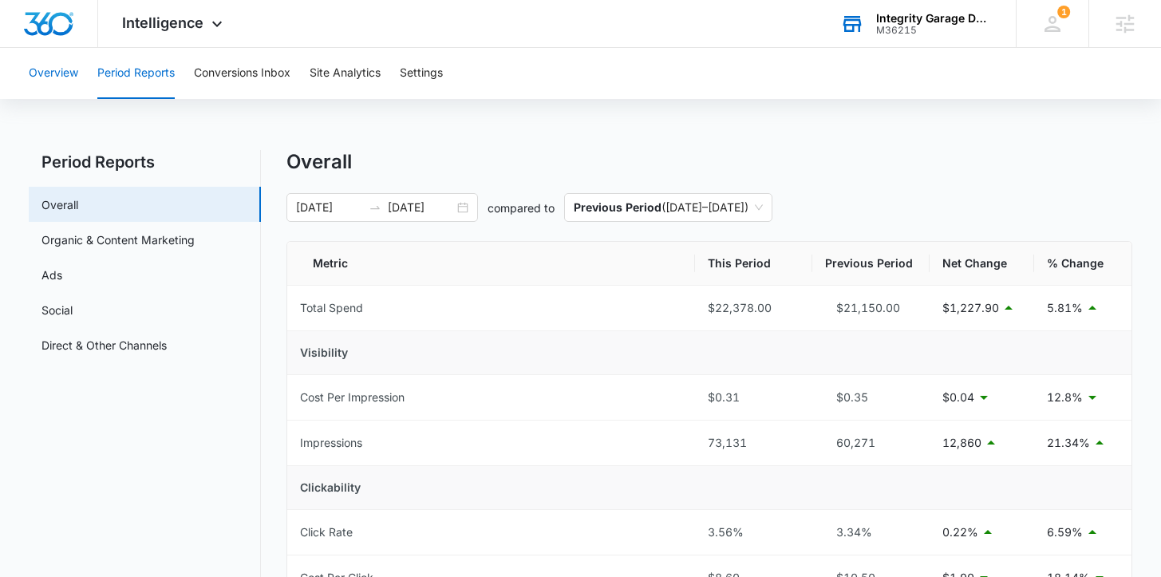
click at [53, 74] on button "Overview" at bounding box center [53, 73] width 49 height 51
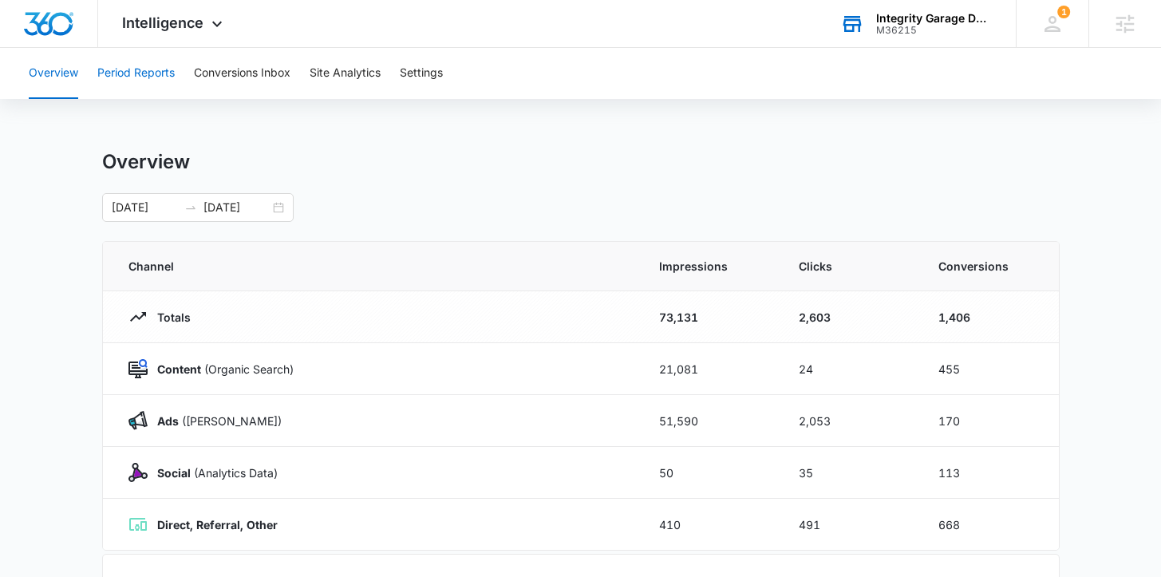
click at [153, 71] on button "Period Reports" at bounding box center [135, 73] width 77 height 51
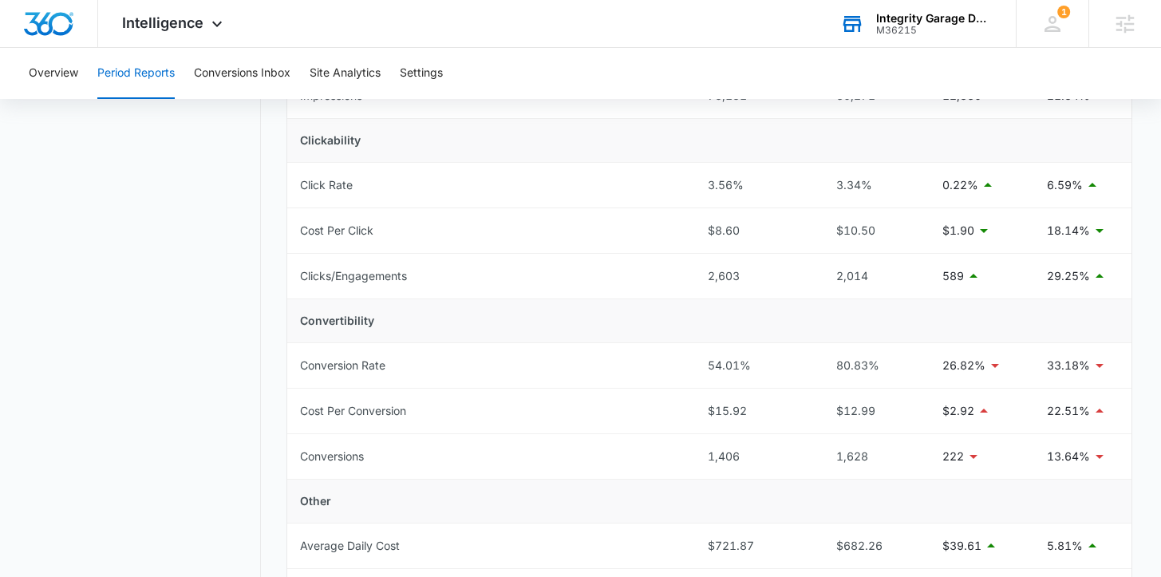
scroll to position [348, 0]
drag, startPoint x: 884, startPoint y: 364, endPoint x: 809, endPoint y: 364, distance: 75.8
click at [808, 364] on tr "Conversion Rate 54.01% 80.83% 26.82% 33.18%" at bounding box center [709, 364] width 844 height 45
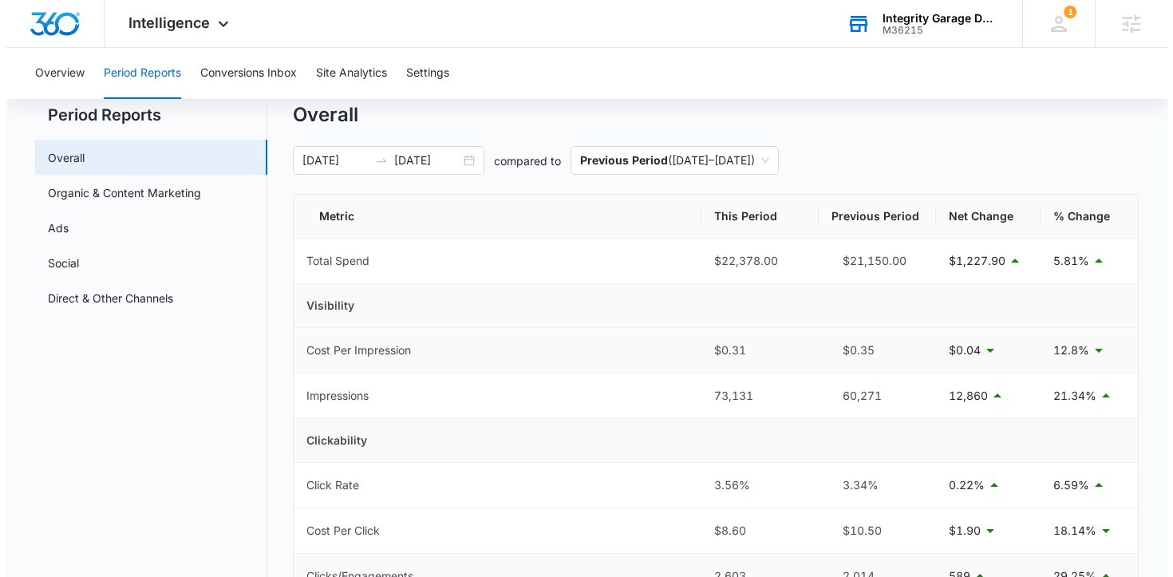
scroll to position [0, 0]
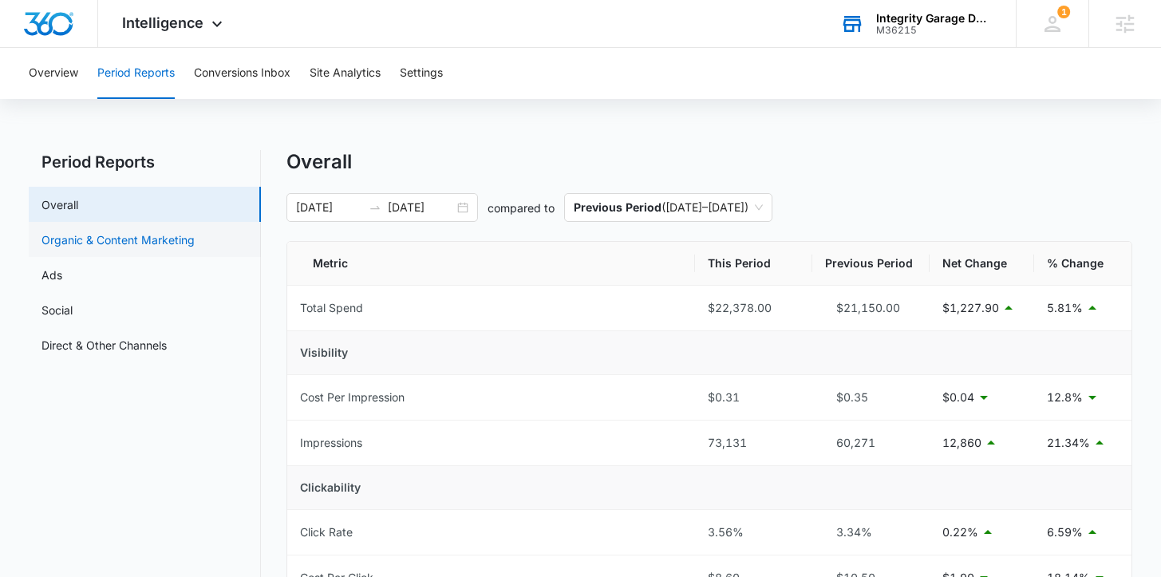
click at [88, 239] on link "Organic & Content Marketing" at bounding box center [118, 239] width 153 height 17
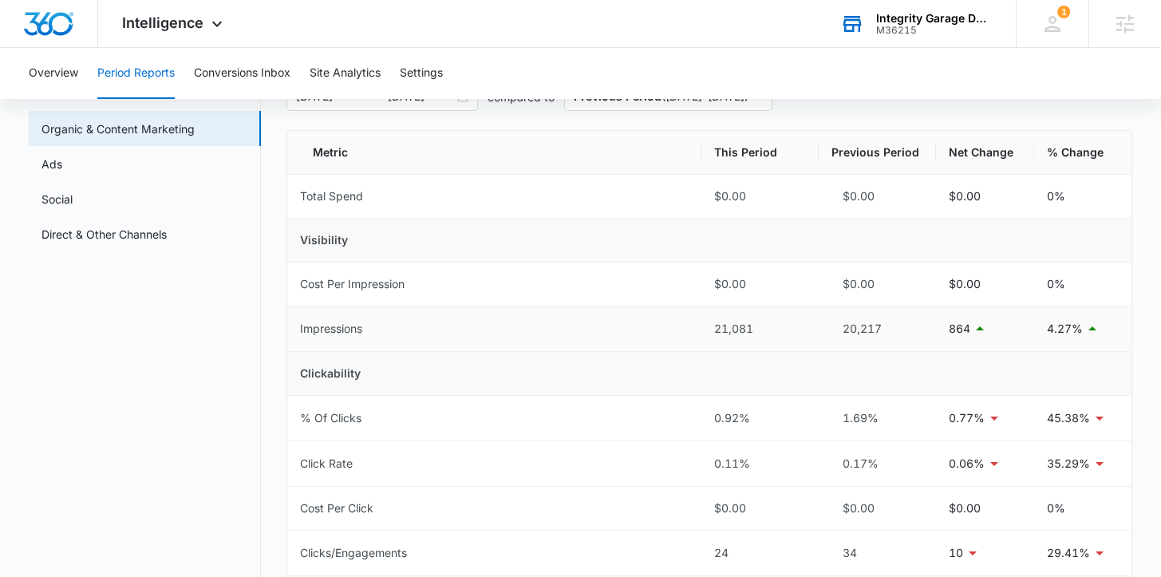
scroll to position [105, 0]
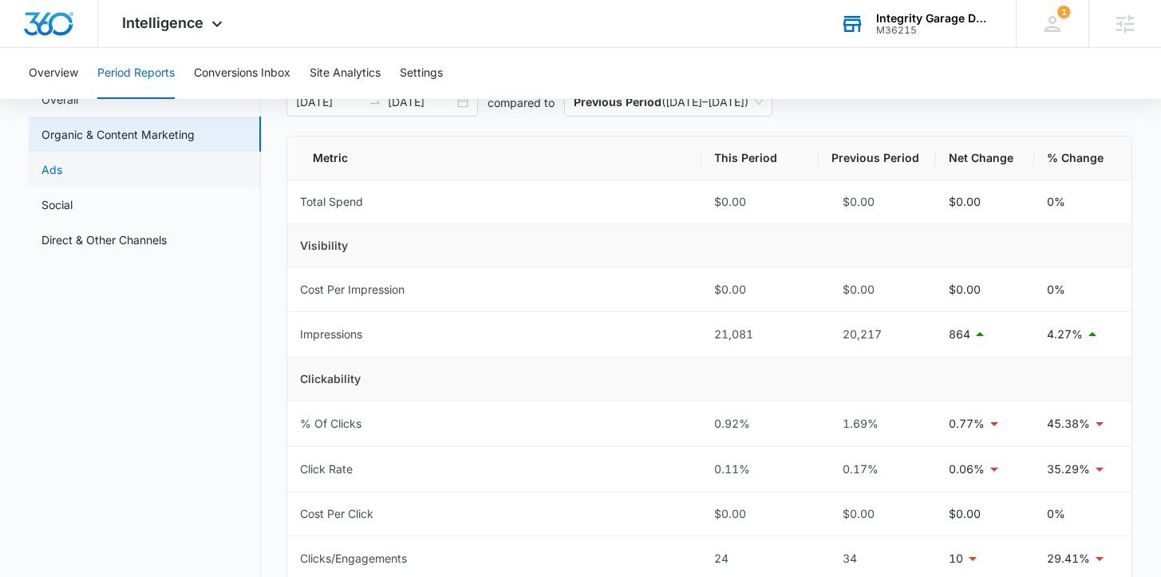
click at [62, 178] on link "Ads" at bounding box center [52, 169] width 21 height 17
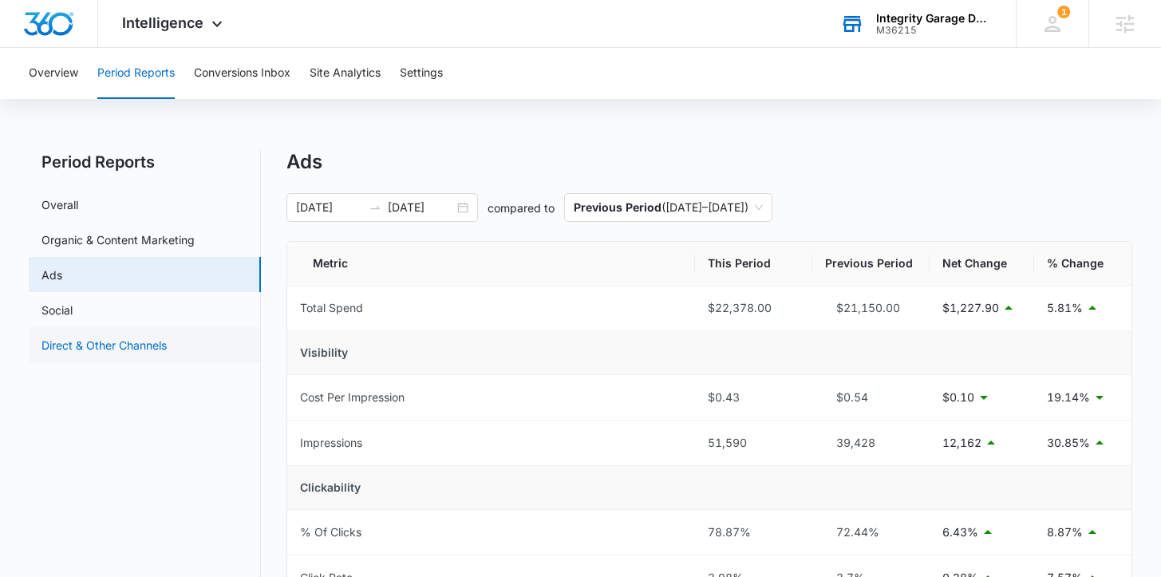
click at [123, 342] on link "Direct & Other Channels" at bounding box center [104, 345] width 125 height 17
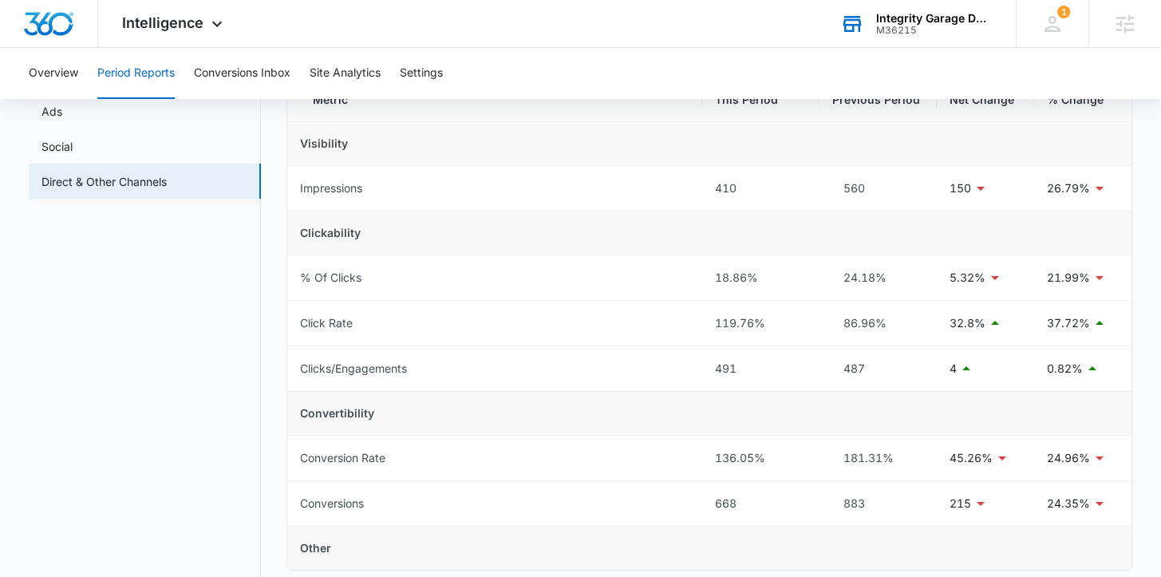
scroll to position [196, 0]
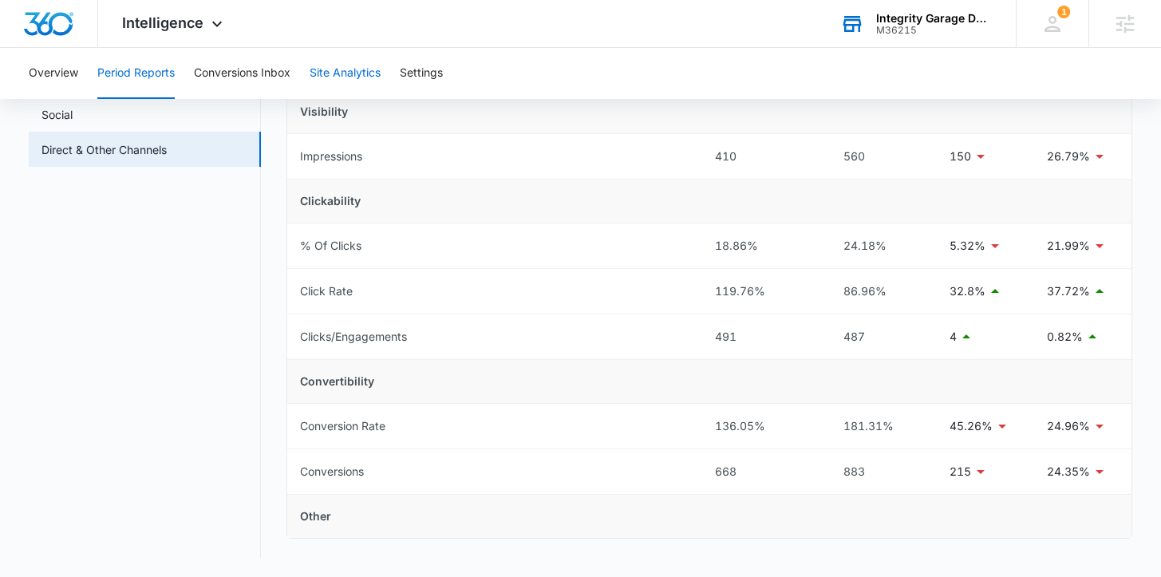
click at [343, 71] on button "Site Analytics" at bounding box center [345, 73] width 71 height 51
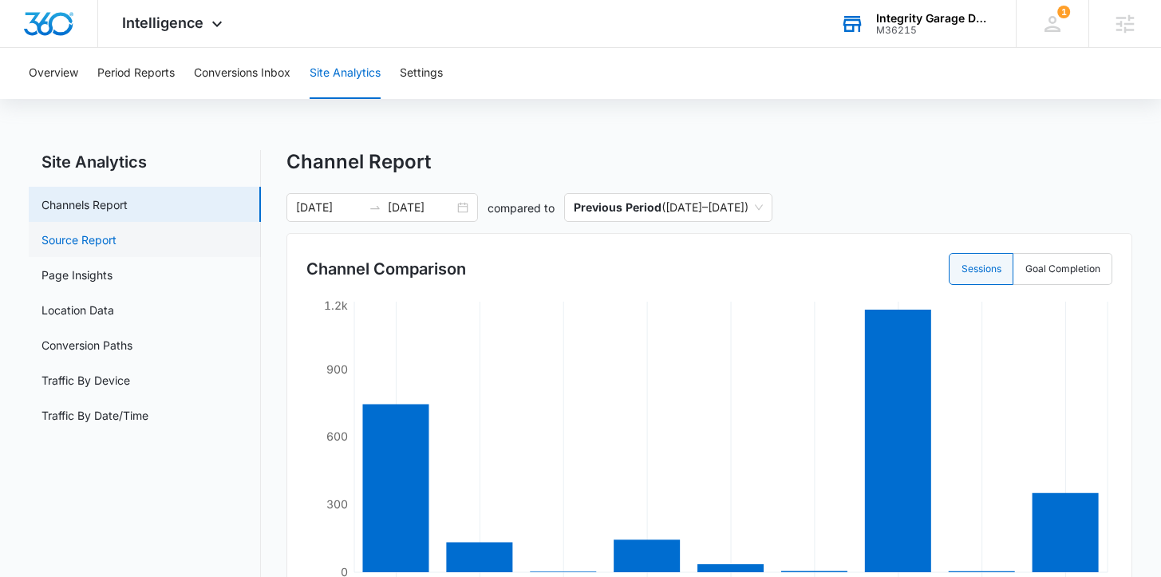
click at [117, 239] on link "Source Report" at bounding box center [79, 239] width 75 height 17
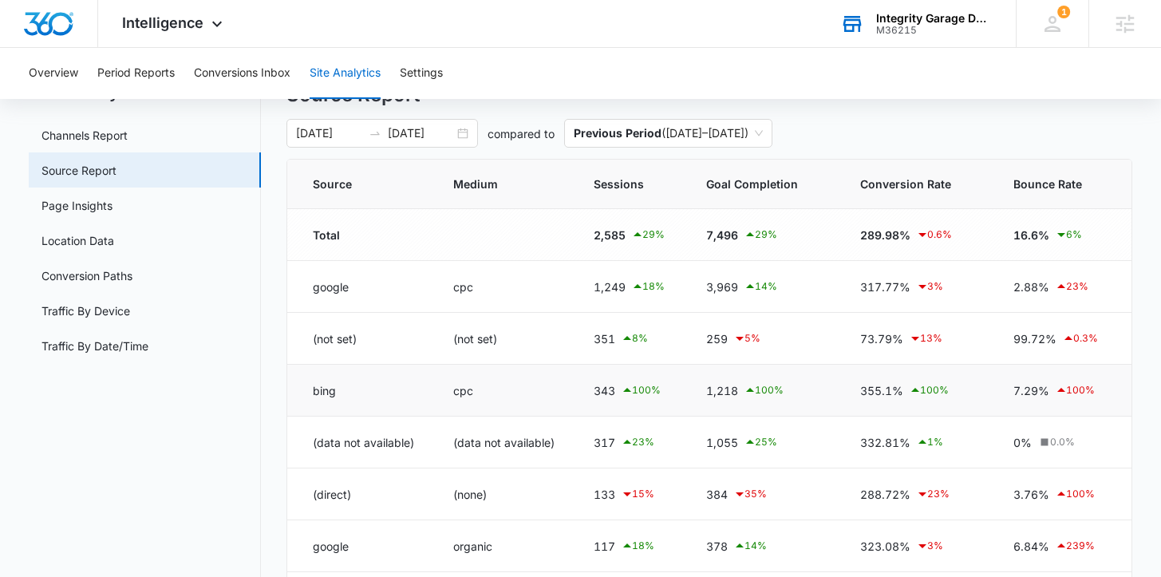
scroll to position [65, 0]
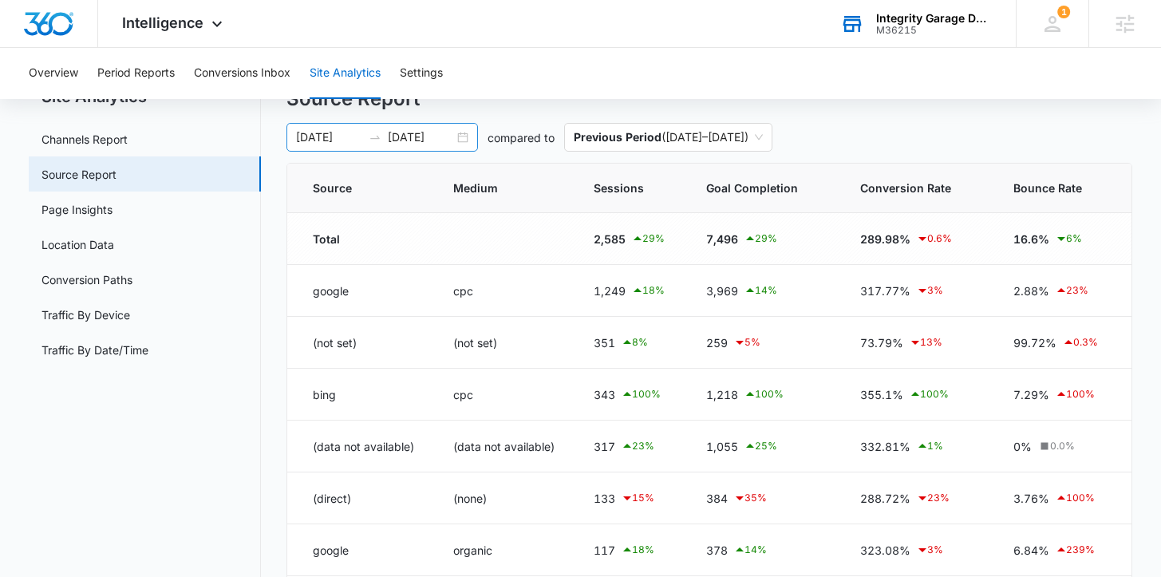
click at [467, 144] on div "[DATE] [DATE]" at bounding box center [383, 137] width 192 height 29
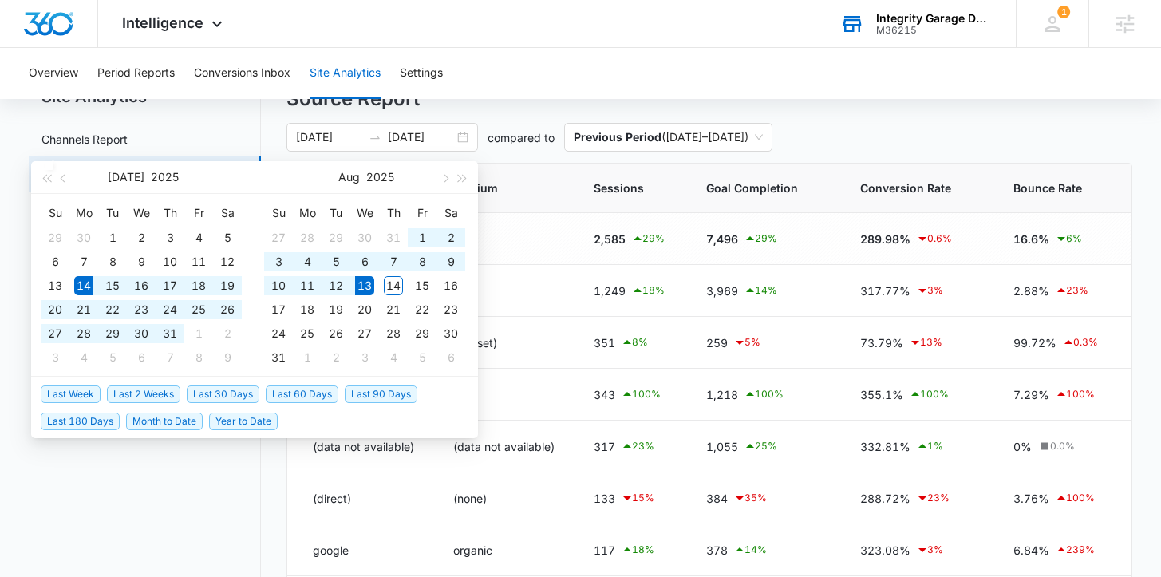
click at [519, 110] on h4 "Source Report" at bounding box center [709, 99] width 845 height 29
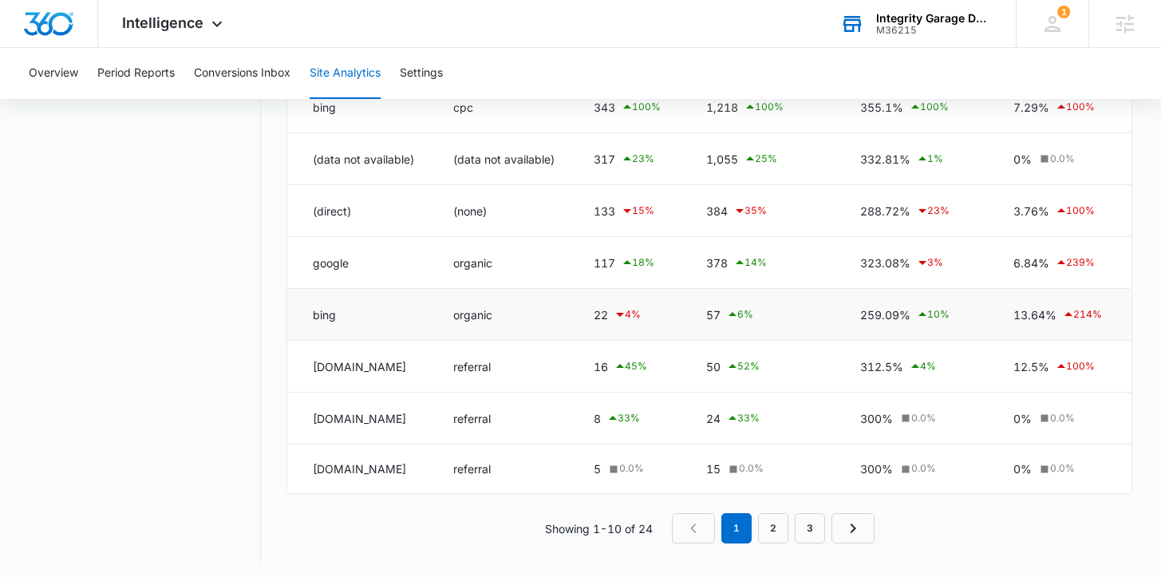
scroll to position [358, 0]
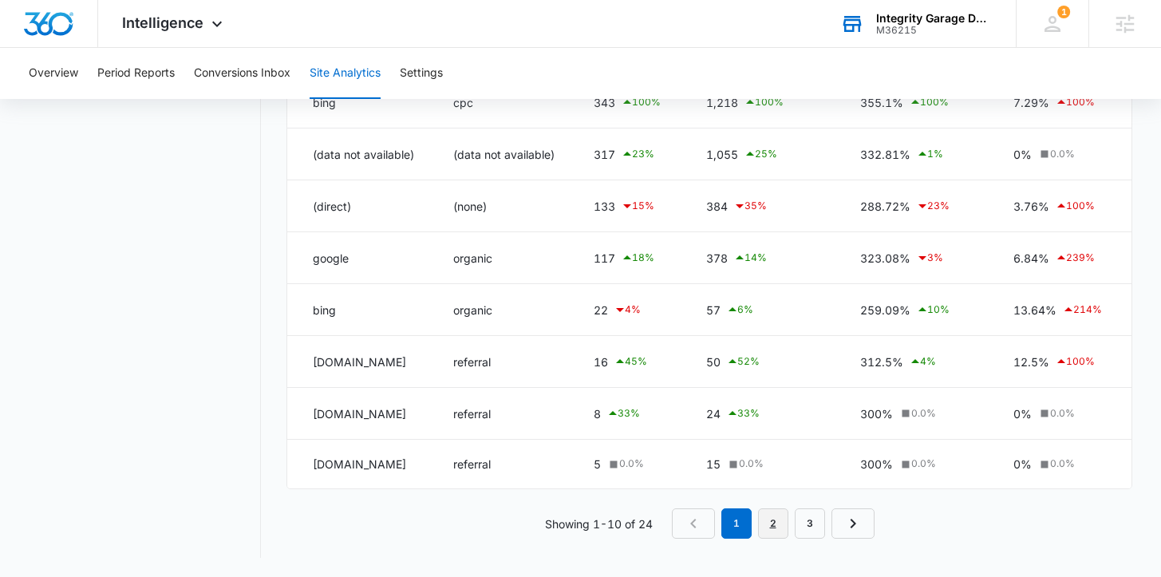
click at [778, 524] on link "2" at bounding box center [773, 523] width 30 height 30
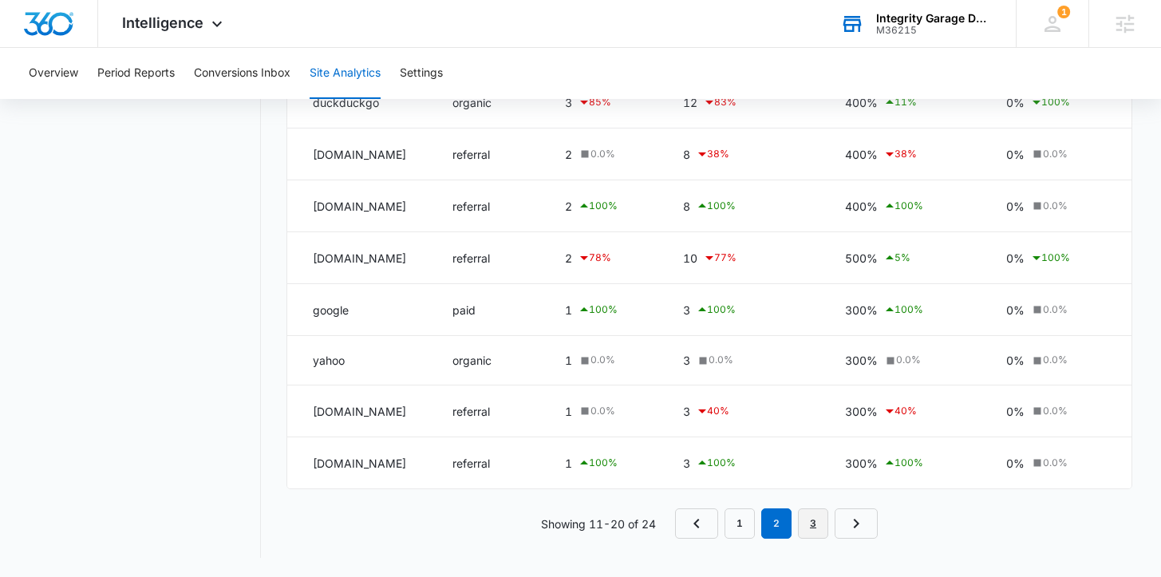
click at [813, 528] on link "3" at bounding box center [813, 523] width 30 height 30
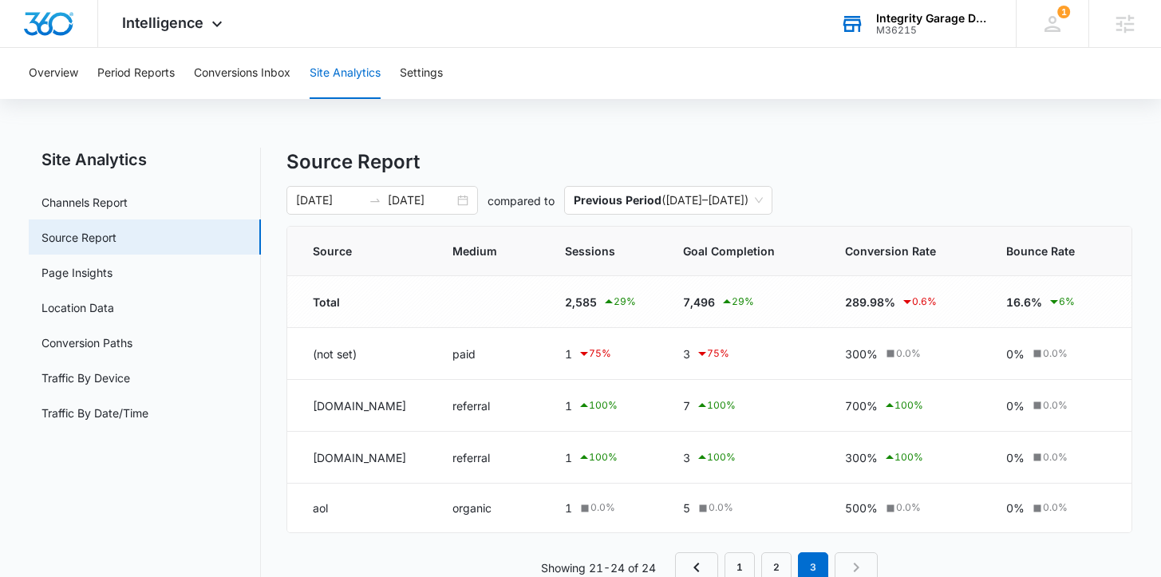
scroll to position [0, 0]
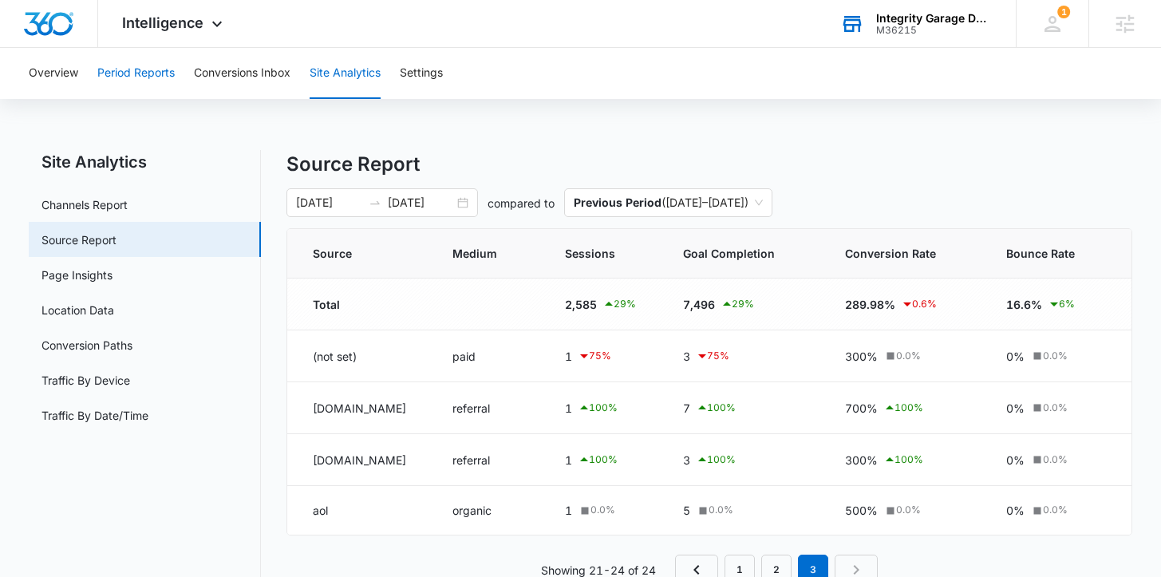
click at [140, 81] on button "Period Reports" at bounding box center [135, 73] width 77 height 51
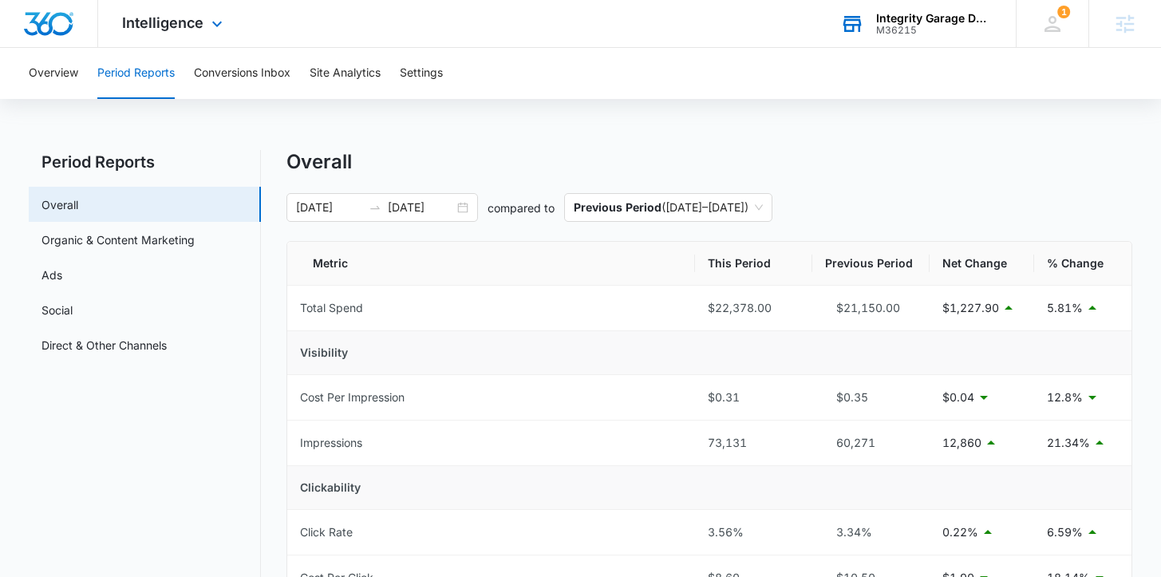
click at [187, 11] on div "Intelligence Apps Reputation Websites Forms CRM Email Social Shop Payments POS …" at bounding box center [174, 23] width 152 height 47
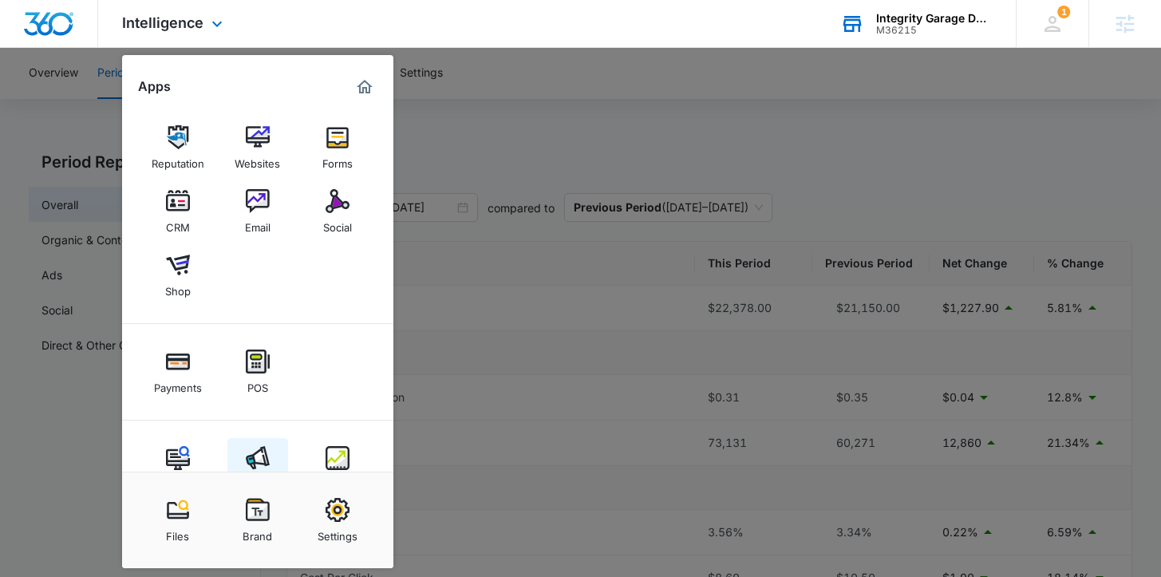
click at [254, 463] on img at bounding box center [258, 458] width 24 height 24
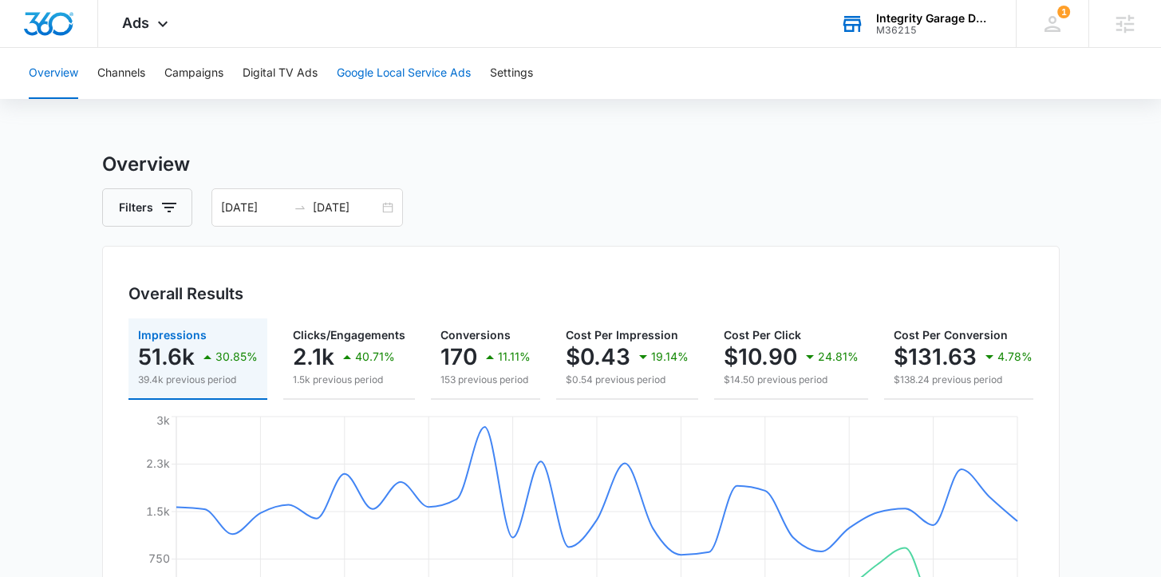
click at [389, 75] on button "Google Local Service Ads" at bounding box center [404, 73] width 134 height 51
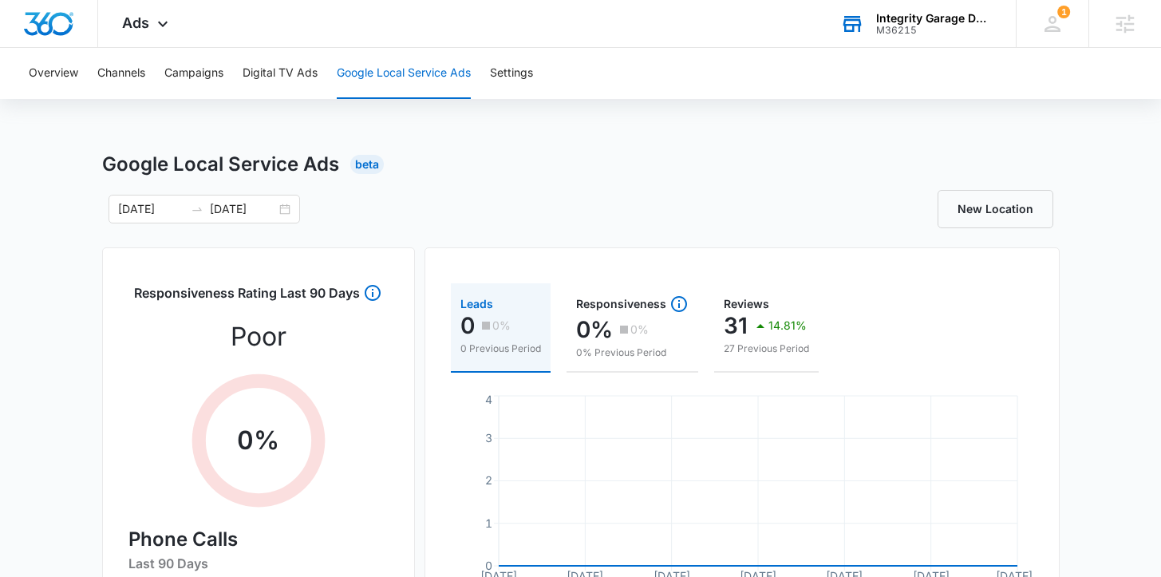
click at [557, 192] on div "07/14/2025 08/13/2025 New Location" at bounding box center [581, 209] width 958 height 38
click at [136, 26] on span "Ads" at bounding box center [135, 22] width 27 height 17
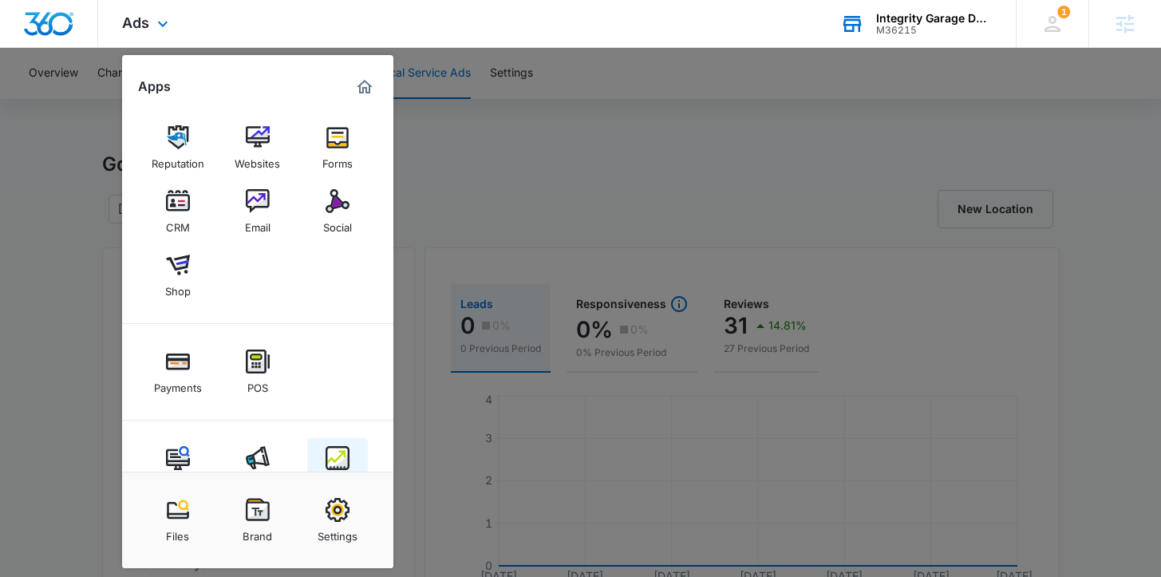
click at [347, 465] on img at bounding box center [338, 458] width 24 height 24
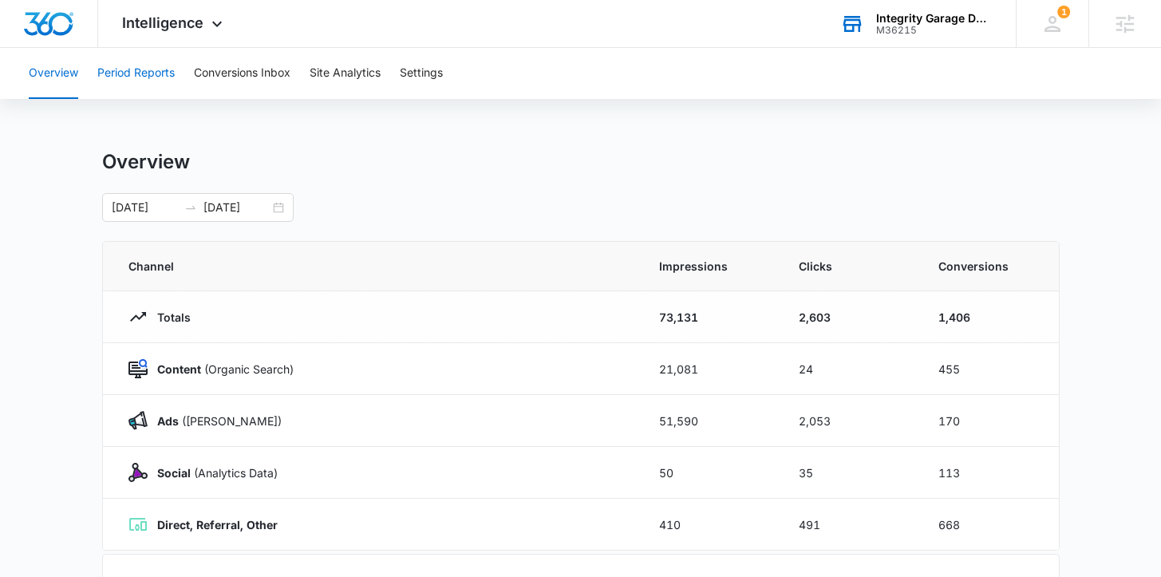
click at [130, 77] on button "Period Reports" at bounding box center [135, 73] width 77 height 51
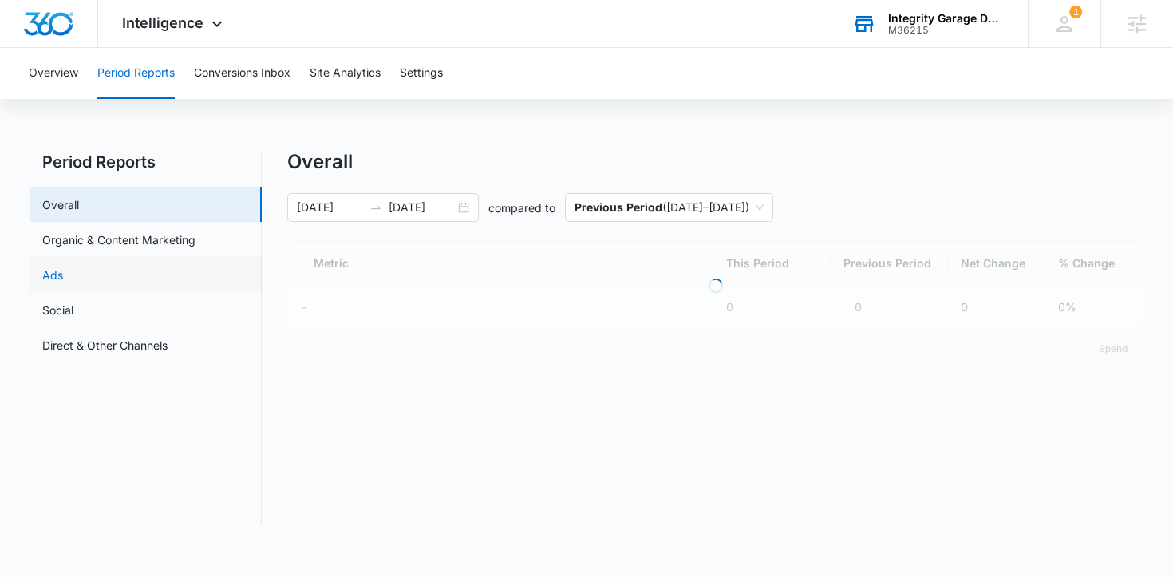
click at [63, 283] on link "Ads" at bounding box center [52, 275] width 21 height 17
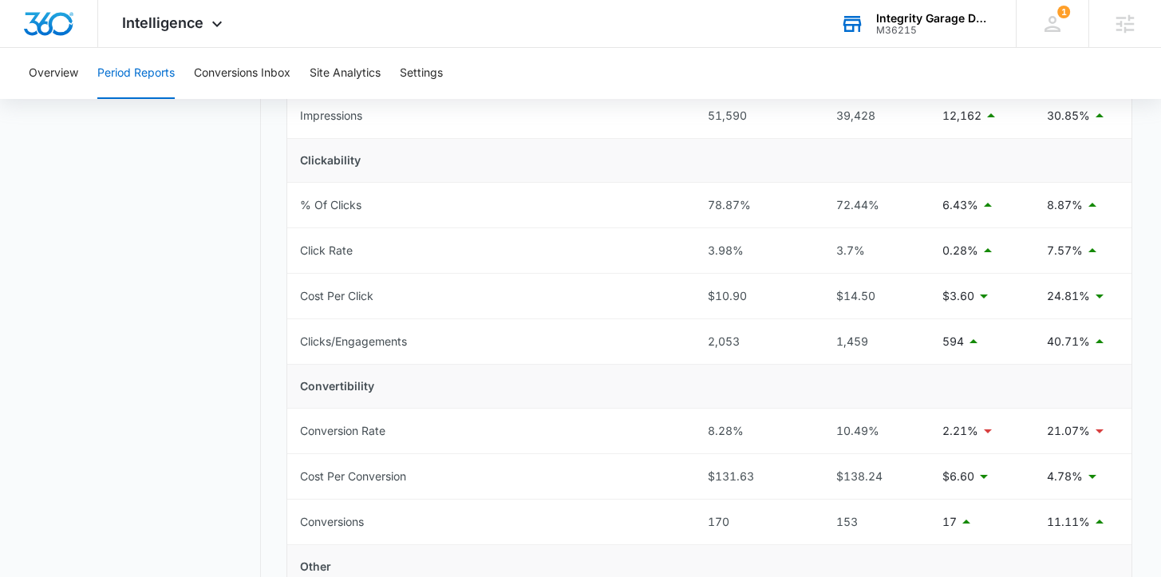
scroll to position [326, 0]
drag, startPoint x: 697, startPoint y: 475, endPoint x: 776, endPoint y: 475, distance: 79.0
click at [776, 475] on td "$131.63" at bounding box center [753, 477] width 117 height 45
drag, startPoint x: 692, startPoint y: 287, endPoint x: 875, endPoint y: 299, distance: 183.2
click at [875, 299] on tr "Cost Per Click $10.90 $14.50 $3.60 24.81%" at bounding box center [709, 297] width 844 height 45
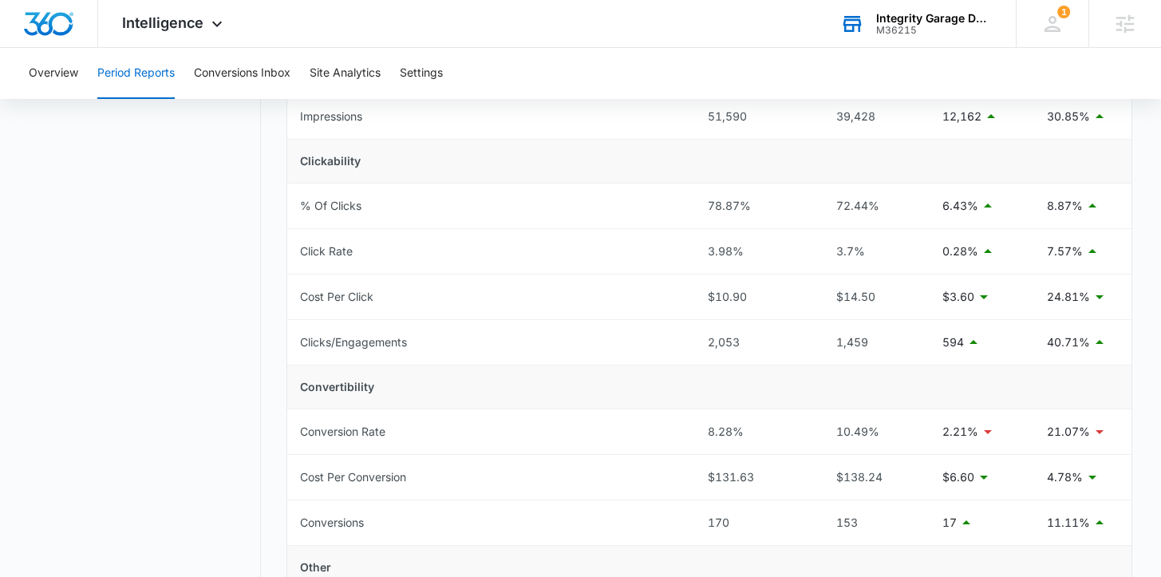
click at [178, 428] on nav "Period Reports Overall Organic & Content Marketing Ads Social Direct & Other Ch…" at bounding box center [145, 327] width 232 height 1006
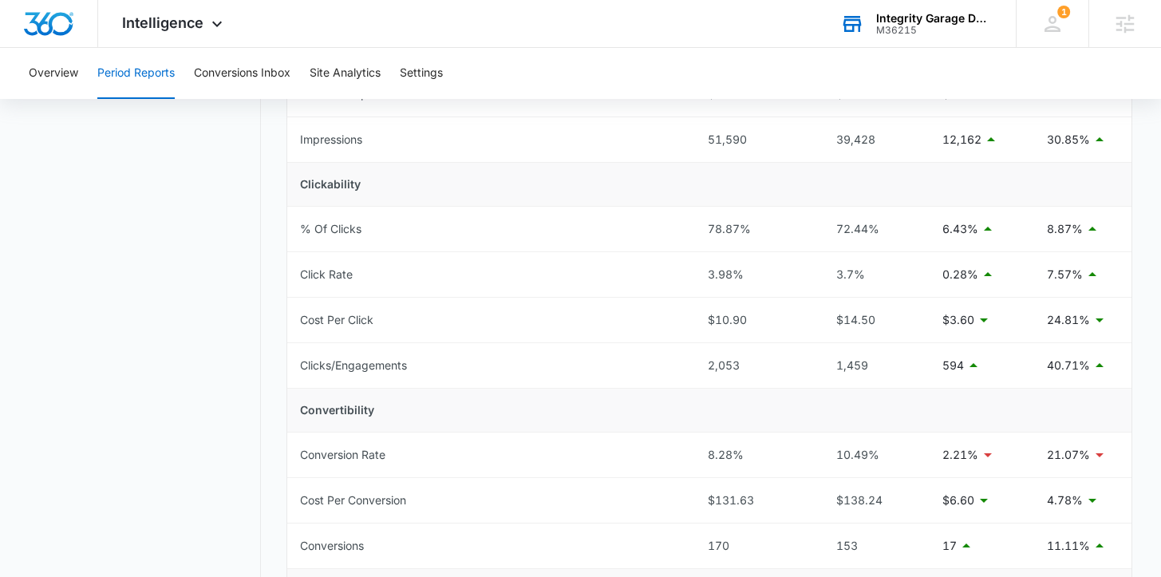
scroll to position [301, 0]
click at [414, 72] on button "Settings" at bounding box center [421, 73] width 43 height 51
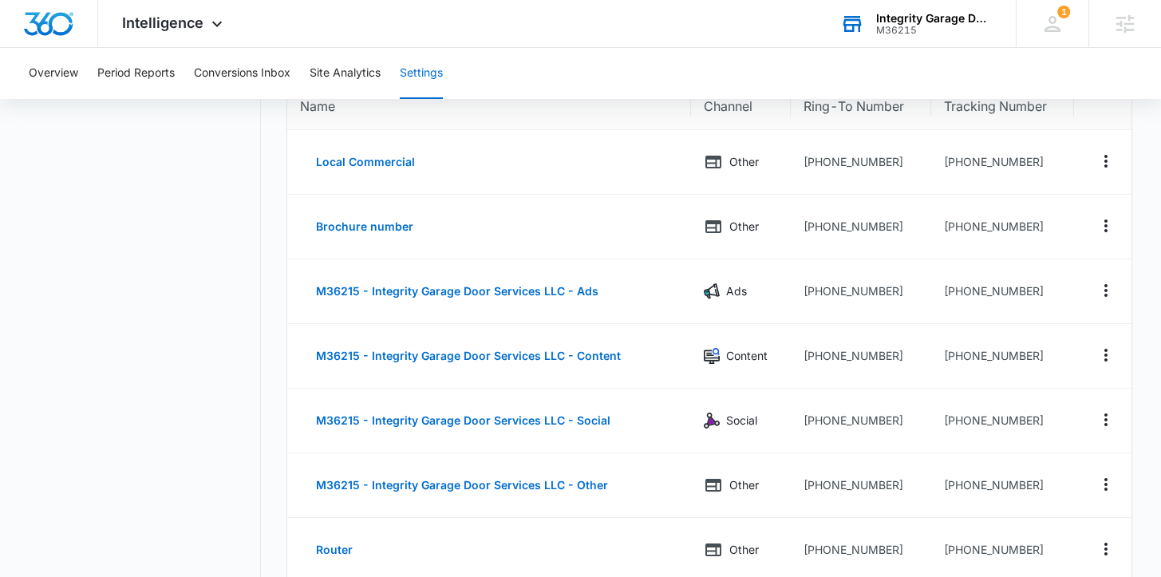
scroll to position [156, 0]
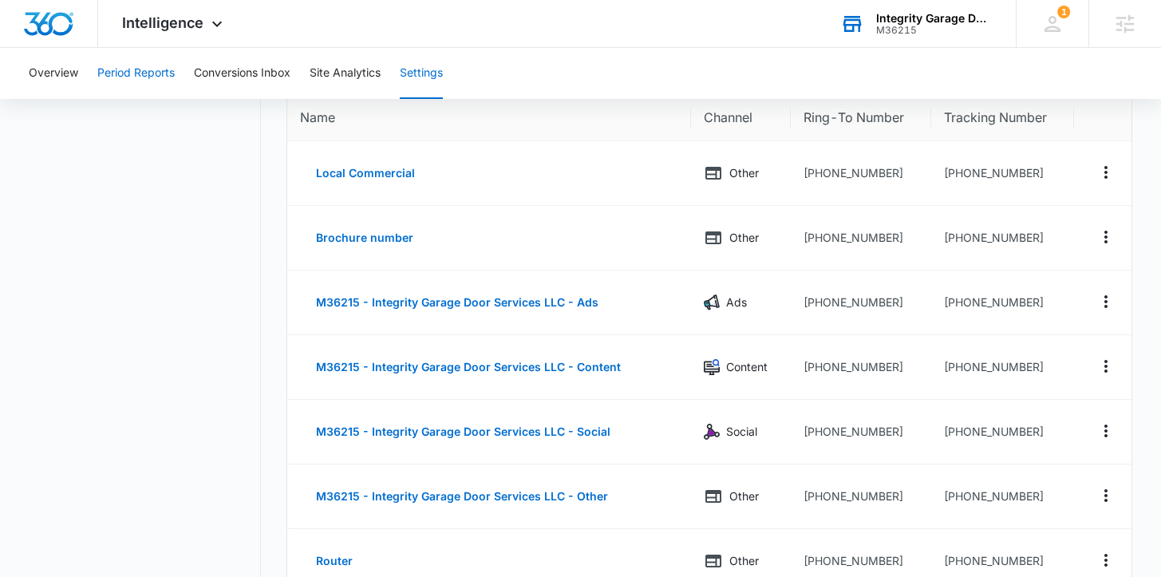
click at [133, 67] on button "Period Reports" at bounding box center [135, 73] width 77 height 51
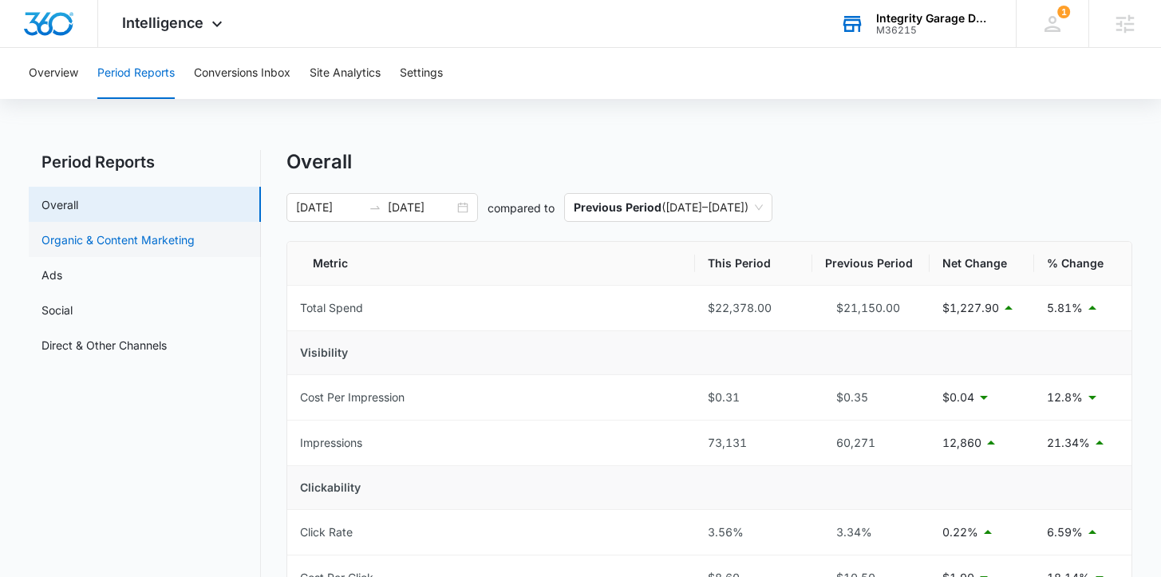
click at [168, 236] on link "Organic & Content Marketing" at bounding box center [118, 239] width 153 height 17
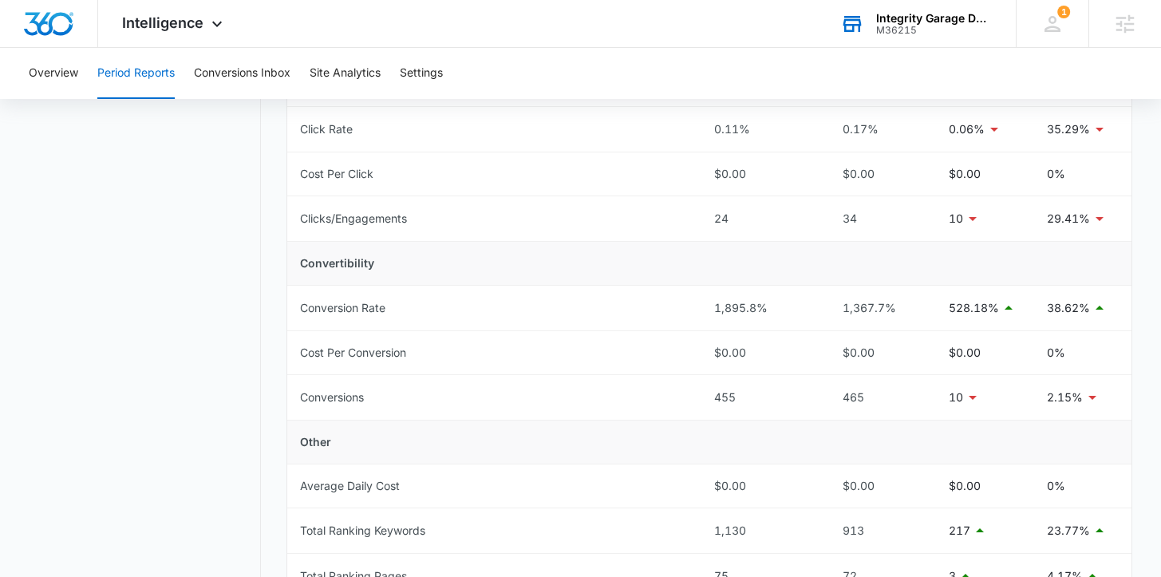
scroll to position [457, 0]
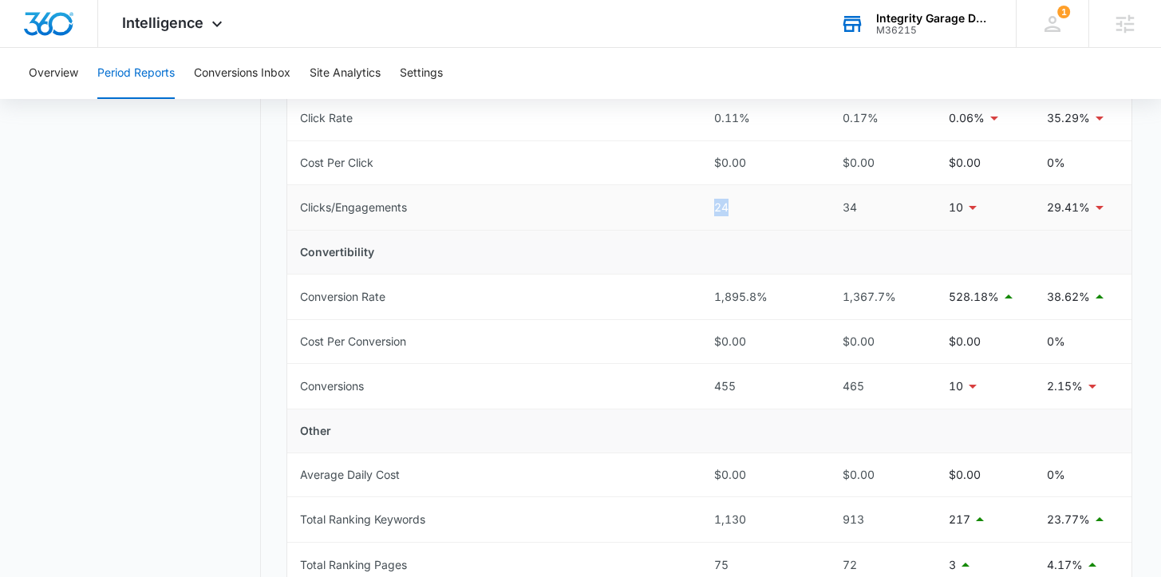
drag, startPoint x: 711, startPoint y: 209, endPoint x: 734, endPoint y: 208, distance: 22.4
click at [735, 208] on td "24" at bounding box center [760, 207] width 117 height 45
drag, startPoint x: 714, startPoint y: 385, endPoint x: 744, endPoint y: 387, distance: 30.4
click at [744, 387] on div "455" at bounding box center [760, 387] width 92 height 18
click at [686, 403] on td "Conversions" at bounding box center [493, 386] width 413 height 45
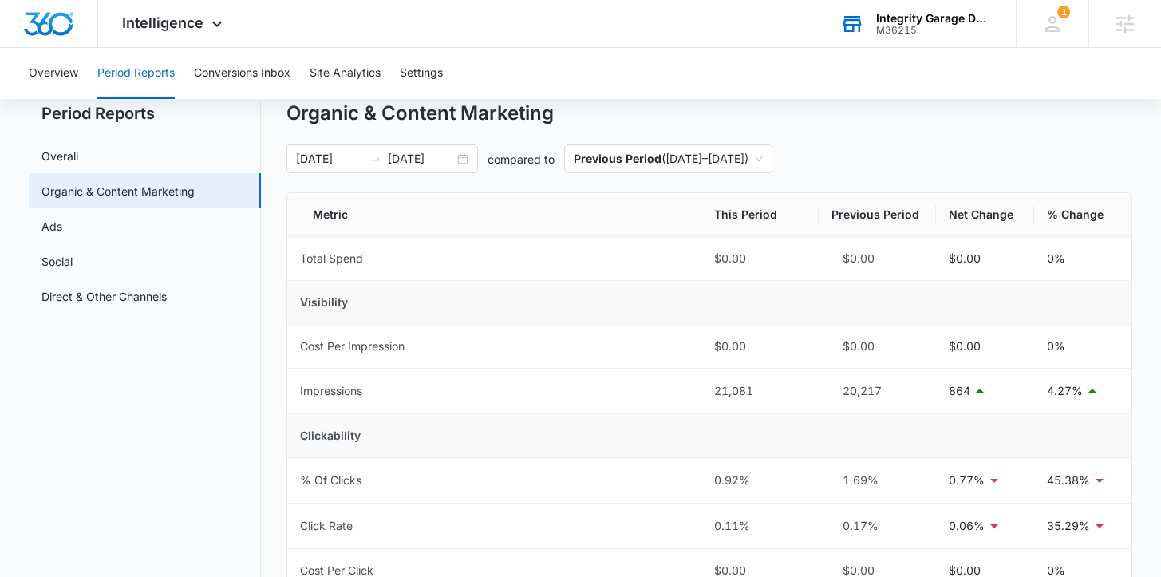
scroll to position [49, 0]
click at [62, 223] on link "Ads" at bounding box center [52, 225] width 21 height 17
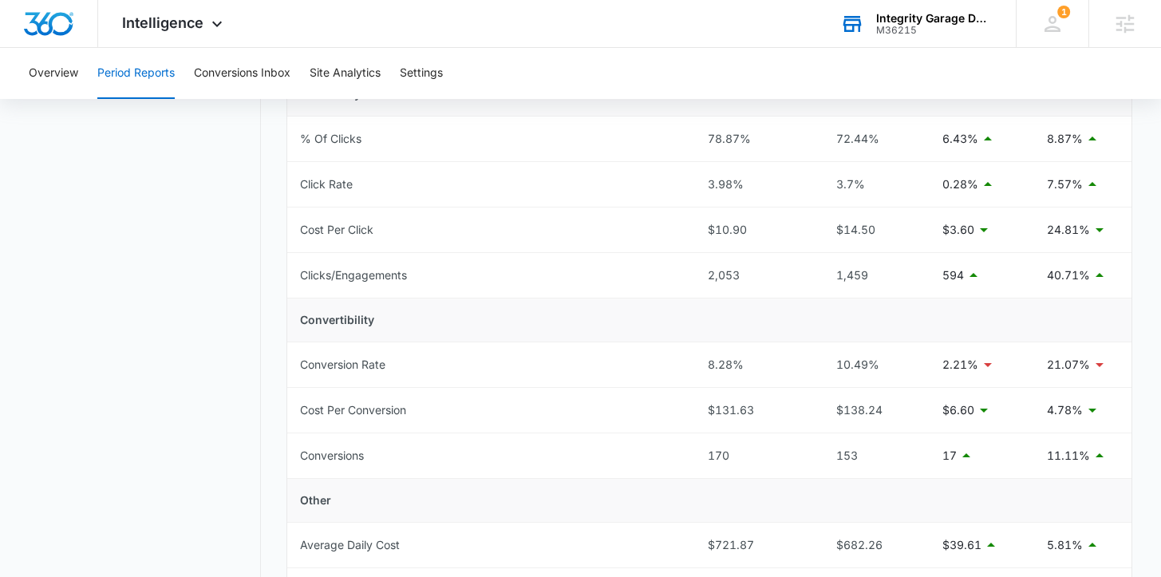
scroll to position [402, 0]
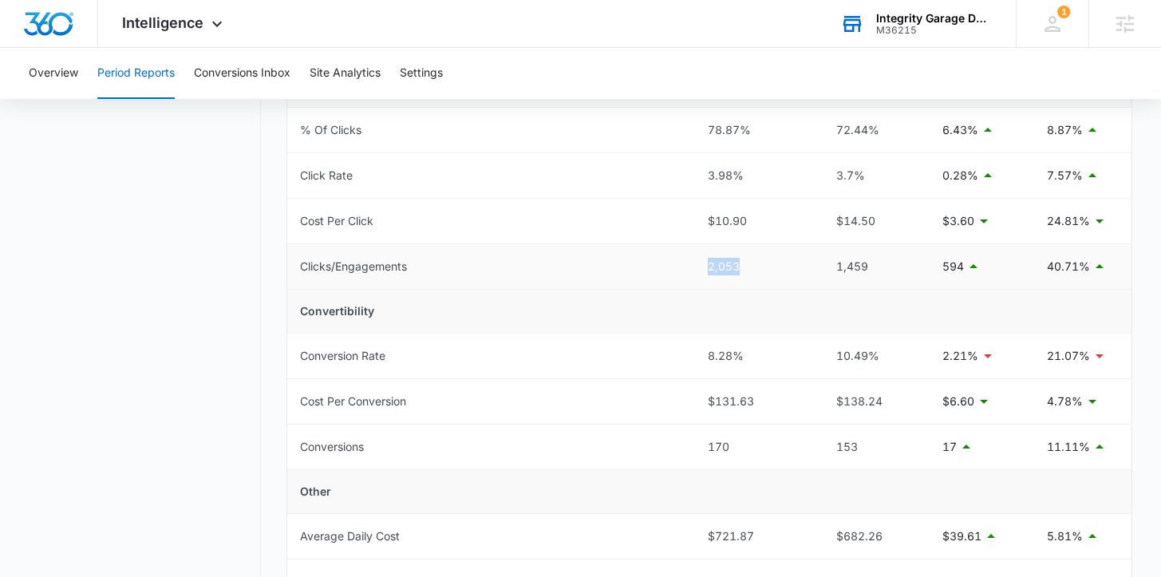
drag, startPoint x: 703, startPoint y: 265, endPoint x: 747, endPoint y: 267, distance: 43.9
click at [747, 267] on td "2,053" at bounding box center [753, 266] width 117 height 45
drag, startPoint x: 691, startPoint y: 442, endPoint x: 728, endPoint y: 446, distance: 36.9
click at [729, 447] on tr "Conversions 170 153 17 11.11%" at bounding box center [709, 447] width 844 height 45
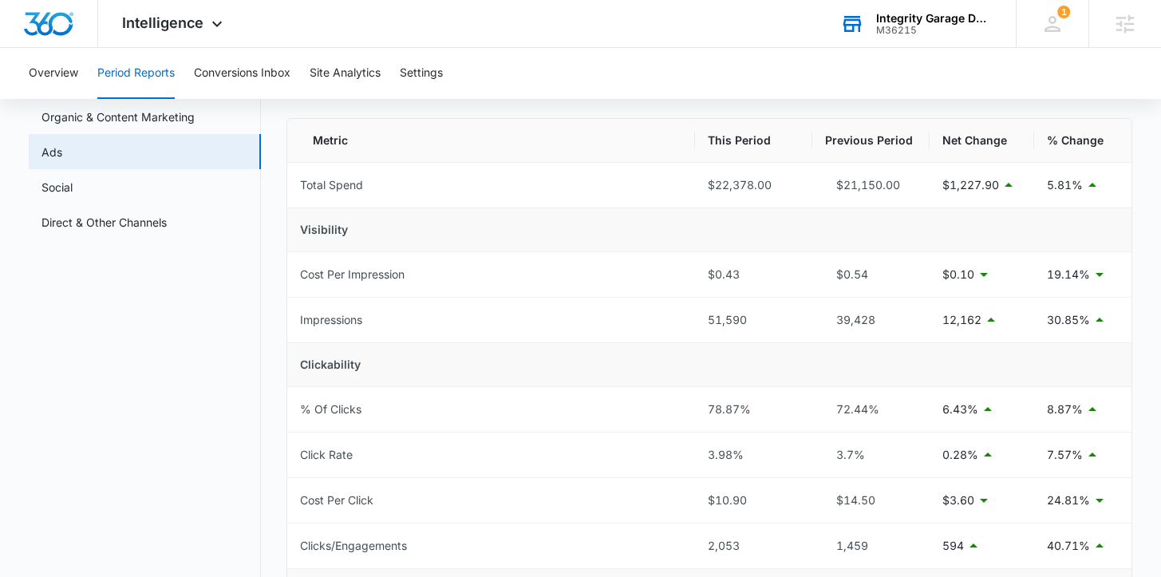
scroll to position [116, 0]
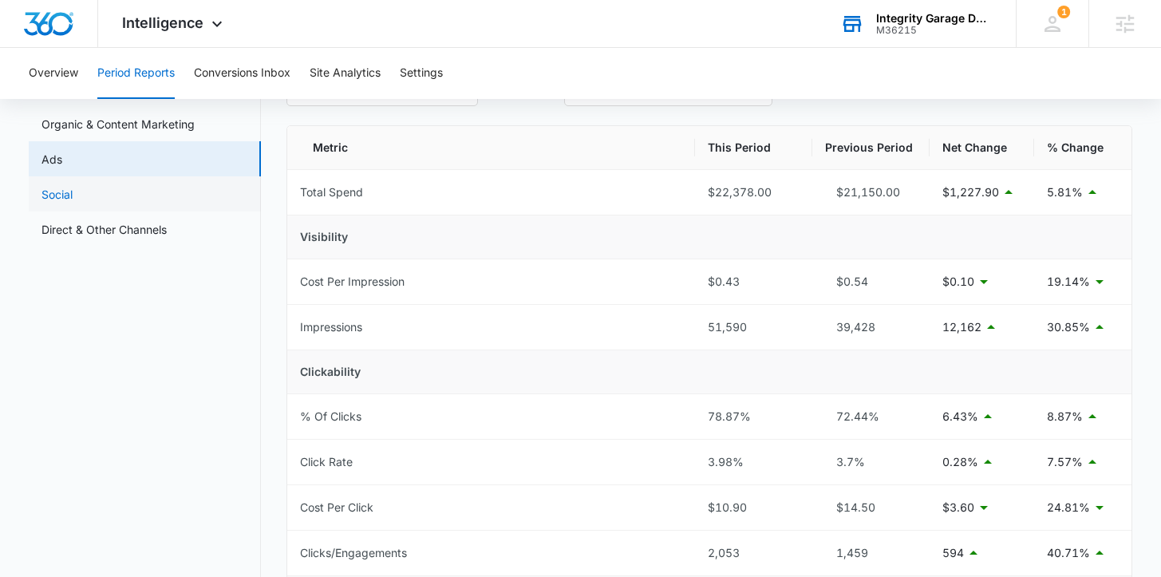
click at [73, 194] on link "Social" at bounding box center [57, 194] width 31 height 17
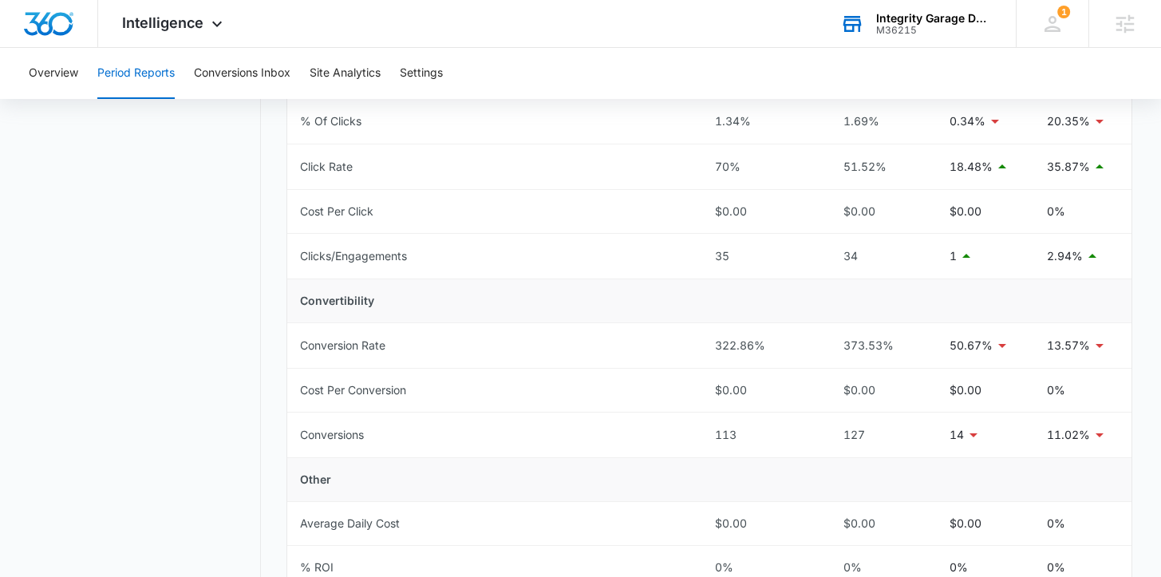
scroll to position [409, 0]
drag, startPoint x: 698, startPoint y: 339, endPoint x: 833, endPoint y: 339, distance: 134.9
click at [833, 339] on tr "Conversion Rate 322.86% 373.53% 50.67% 13.57%" at bounding box center [709, 344] width 844 height 45
drag, startPoint x: 702, startPoint y: 251, endPoint x: 766, endPoint y: 261, distance: 65.4
click at [770, 252] on td "35" at bounding box center [760, 254] width 117 height 45
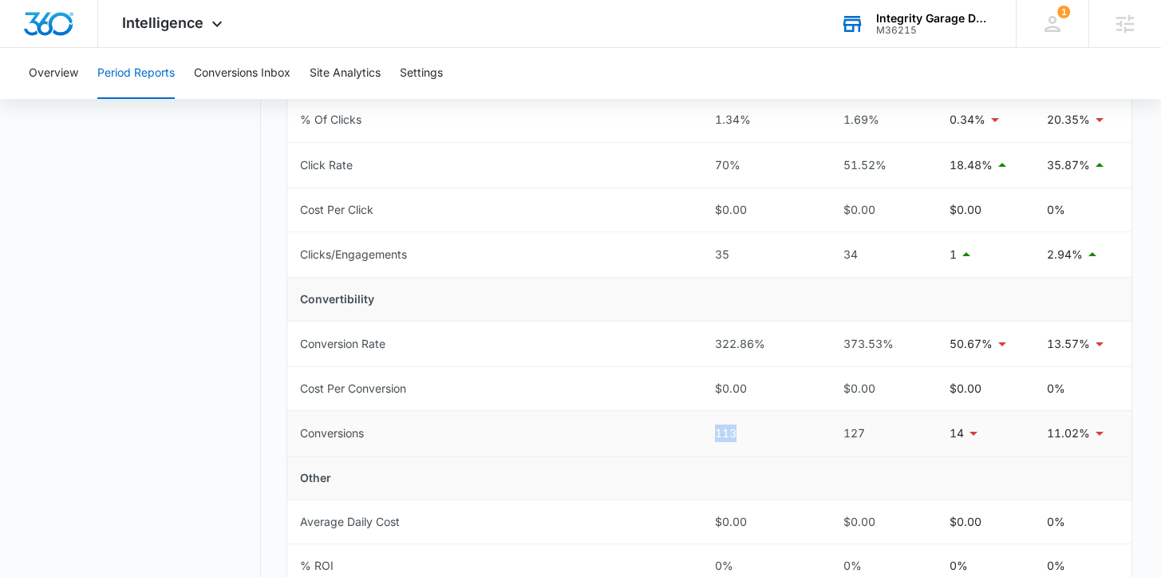
drag, startPoint x: 710, startPoint y: 431, endPoint x: 747, endPoint y: 433, distance: 36.8
click at [747, 434] on td "113" at bounding box center [760, 433] width 117 height 45
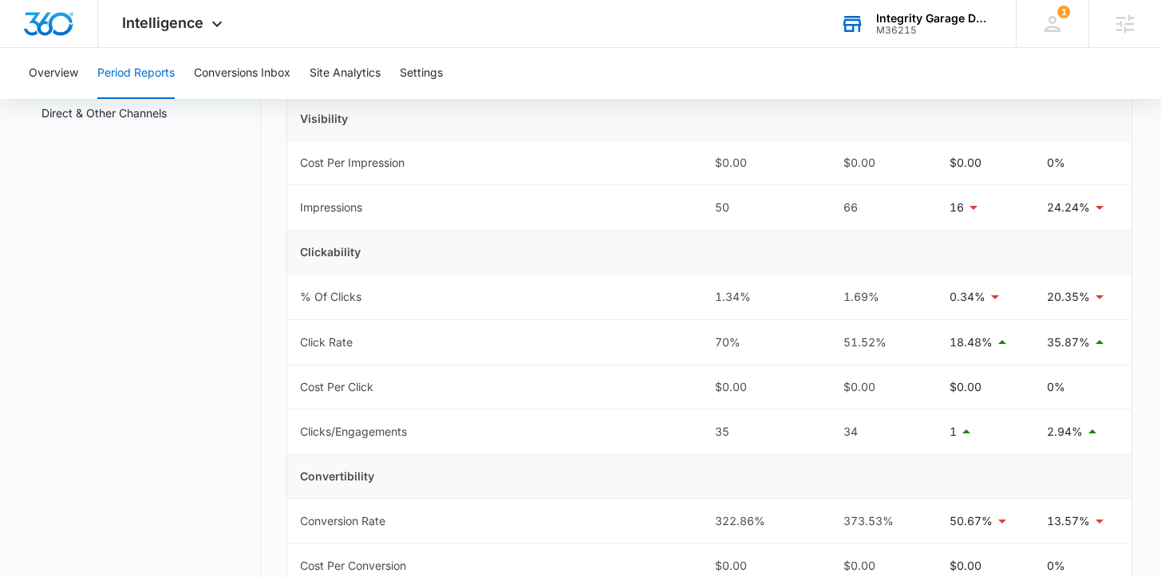
scroll to position [236, 0]
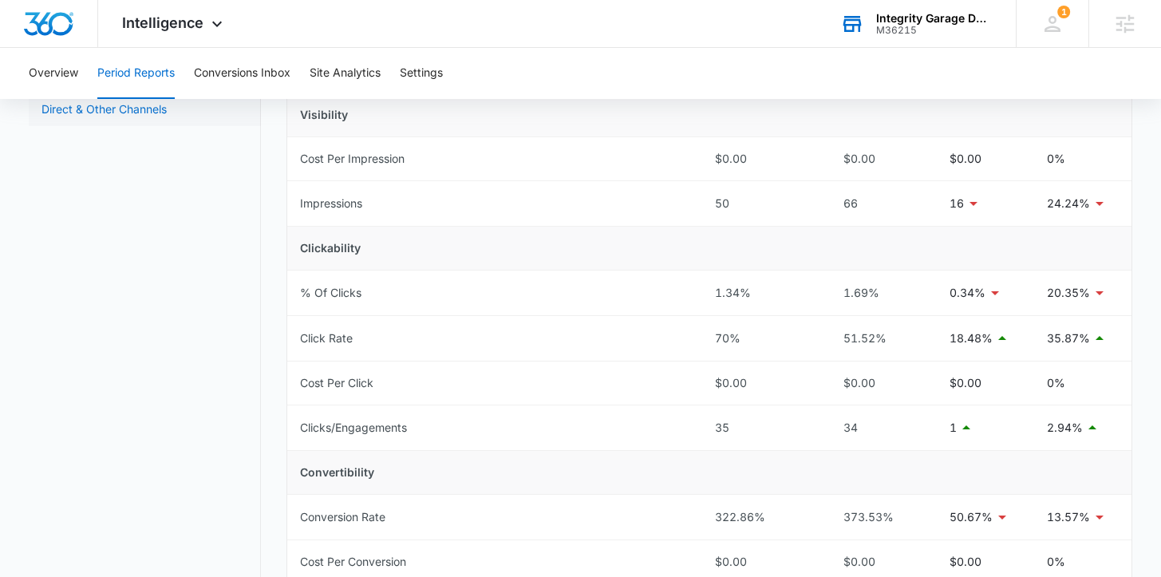
click at [97, 117] on link "Direct & Other Channels" at bounding box center [104, 109] width 125 height 17
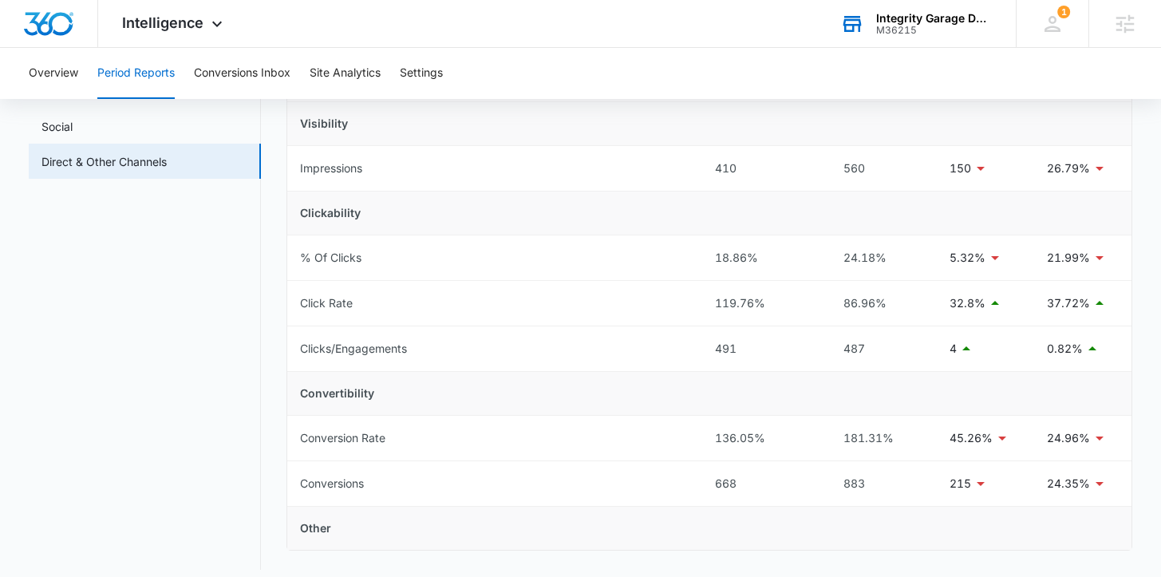
scroll to position [196, 0]
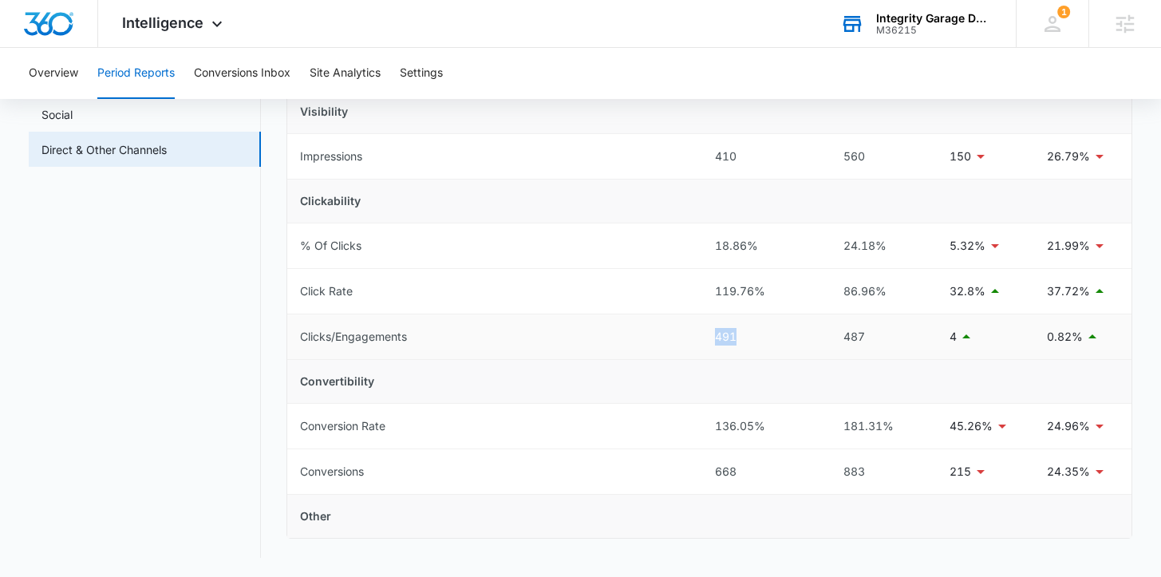
drag, startPoint x: 707, startPoint y: 333, endPoint x: 771, endPoint y: 333, distance: 63.9
click at [773, 333] on td "491" at bounding box center [760, 336] width 117 height 45
drag, startPoint x: 704, startPoint y: 467, endPoint x: 769, endPoint y: 467, distance: 64.7
click at [769, 467] on td "668" at bounding box center [760, 471] width 117 height 45
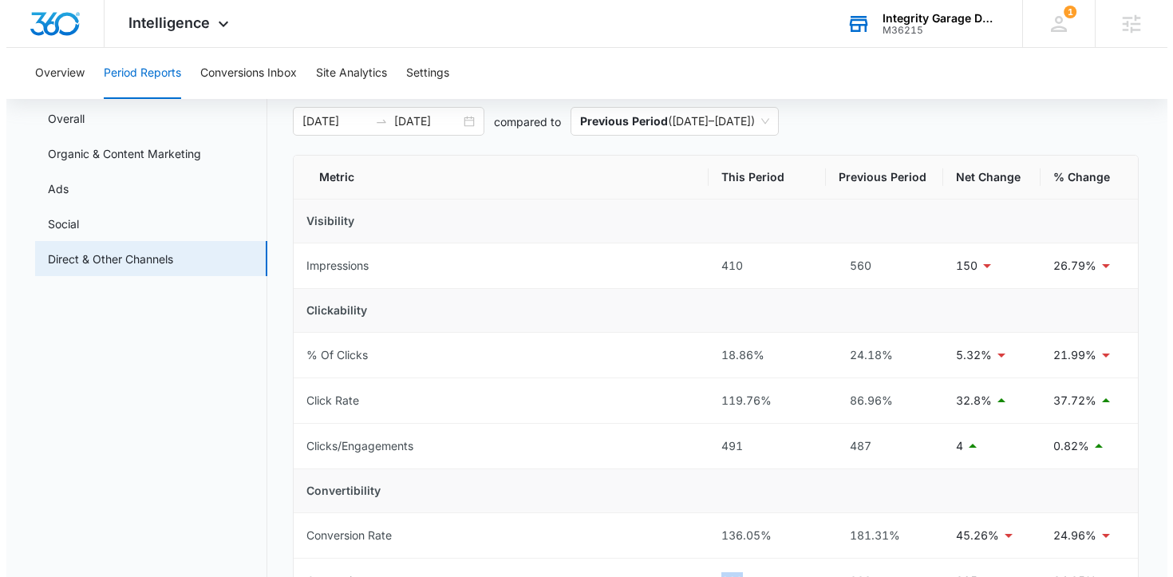
scroll to position [0, 0]
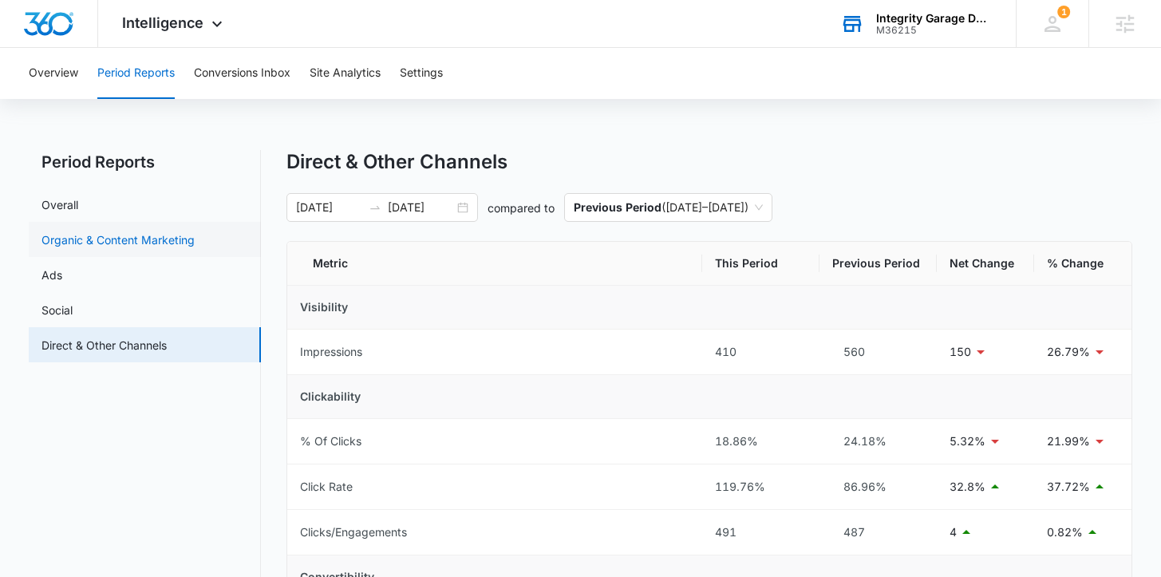
click at [163, 236] on link "Organic & Content Marketing" at bounding box center [118, 239] width 153 height 17
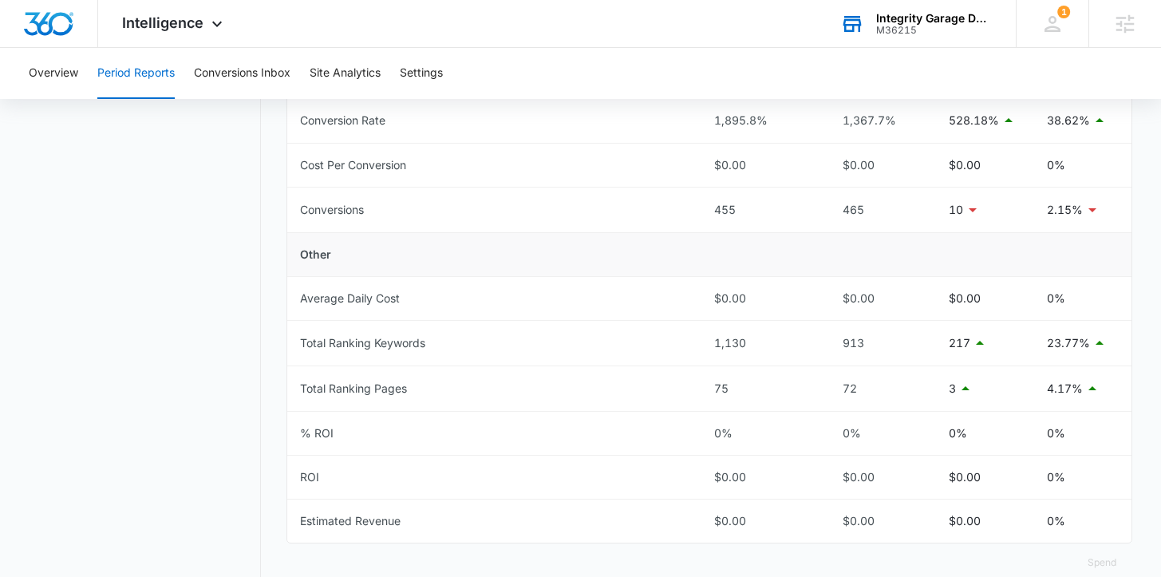
scroll to position [632, 0]
drag, startPoint x: 940, startPoint y: 342, endPoint x: 993, endPoint y: 344, distance: 52.7
click at [993, 344] on td "217" at bounding box center [985, 344] width 98 height 45
click at [139, 22] on span "Intelligence" at bounding box center [162, 22] width 81 height 17
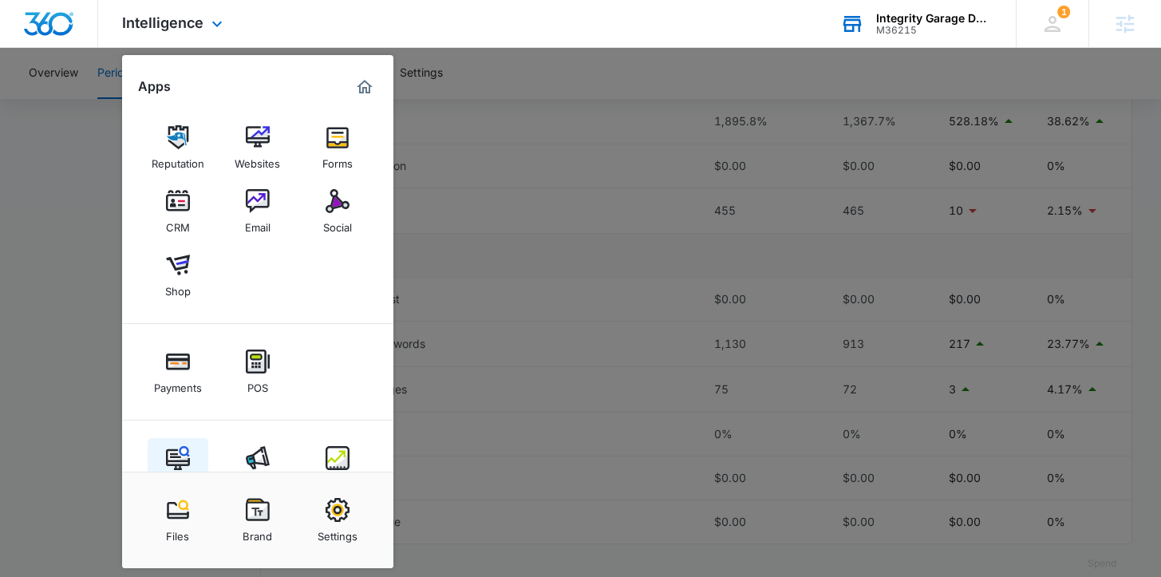
click at [182, 450] on img at bounding box center [178, 458] width 24 height 24
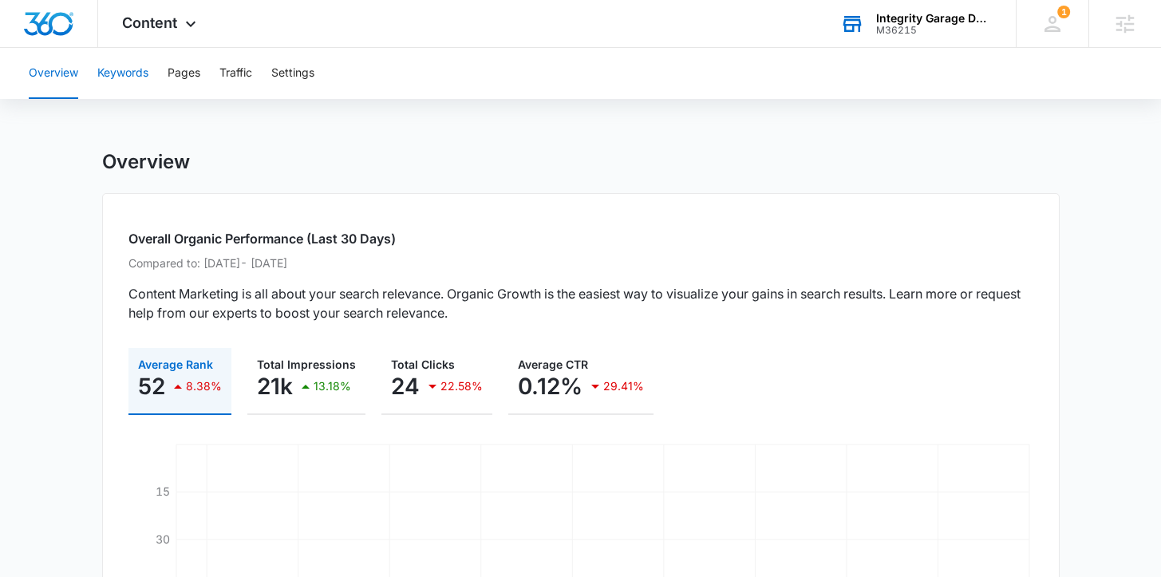
click at [135, 56] on button "Keywords" at bounding box center [122, 73] width 51 height 51
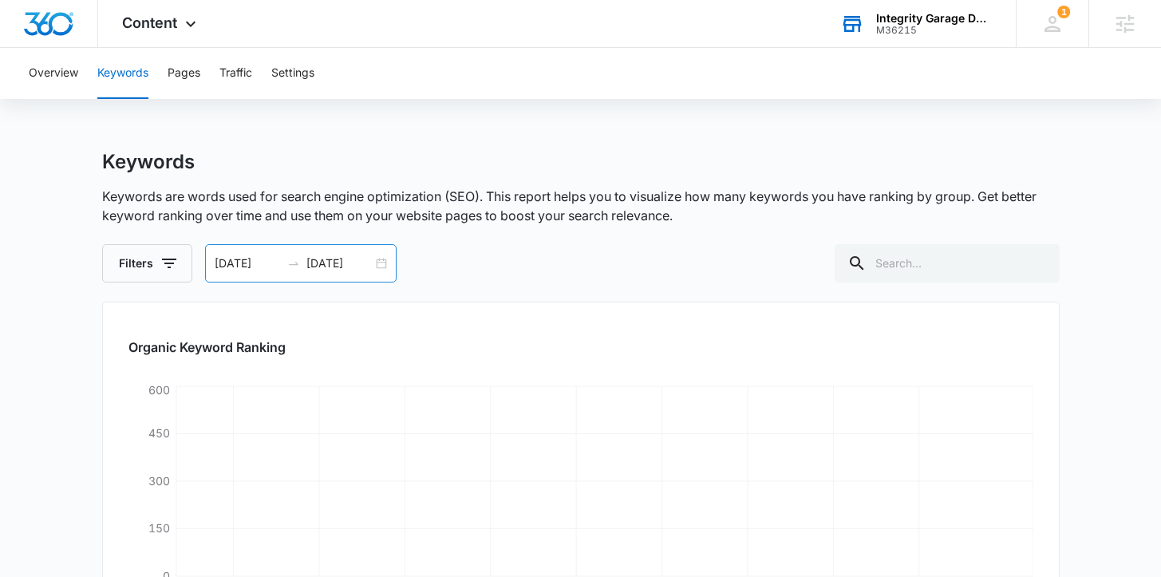
click at [391, 265] on div "[DATE] [DATE]" at bounding box center [301, 263] width 192 height 38
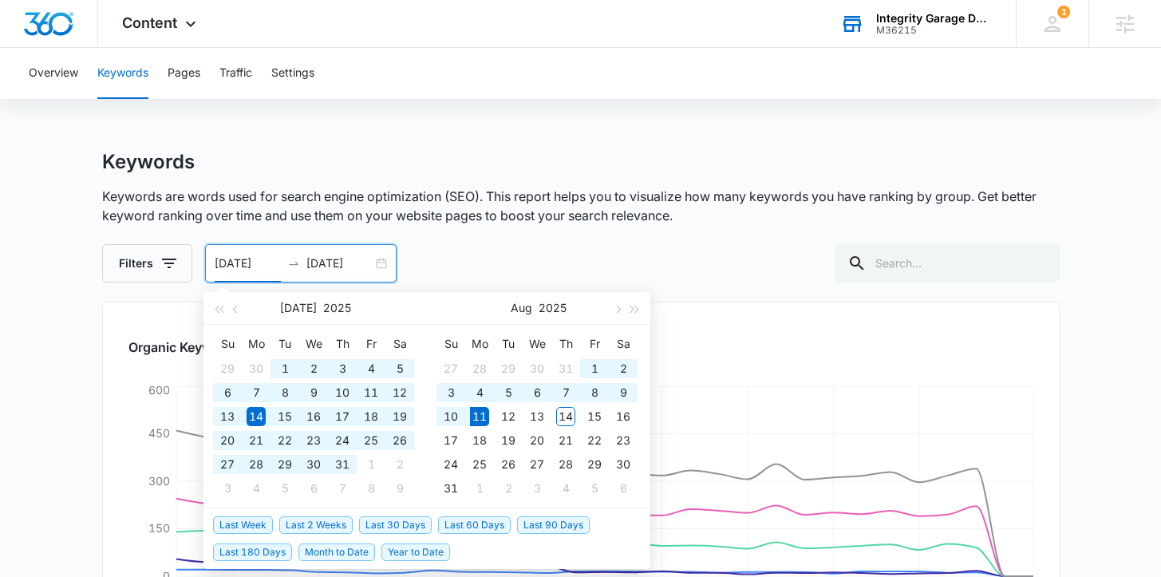
click at [399, 554] on span "Year to Date" at bounding box center [416, 553] width 69 height 18
type input "[DATE]"
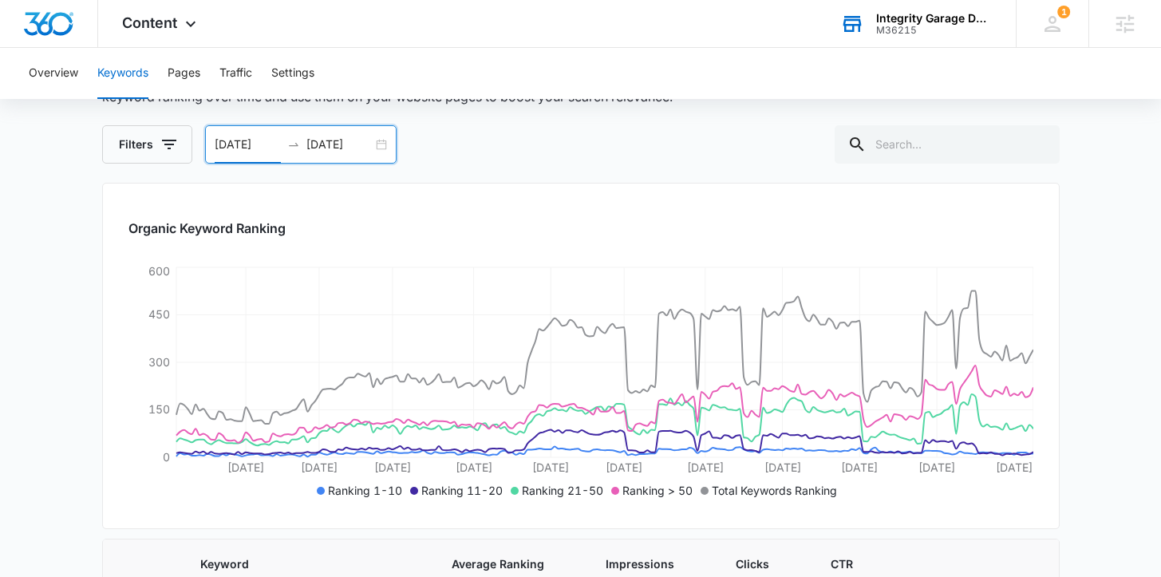
scroll to position [120, 0]
click at [49, 61] on button "Overview" at bounding box center [53, 73] width 49 height 51
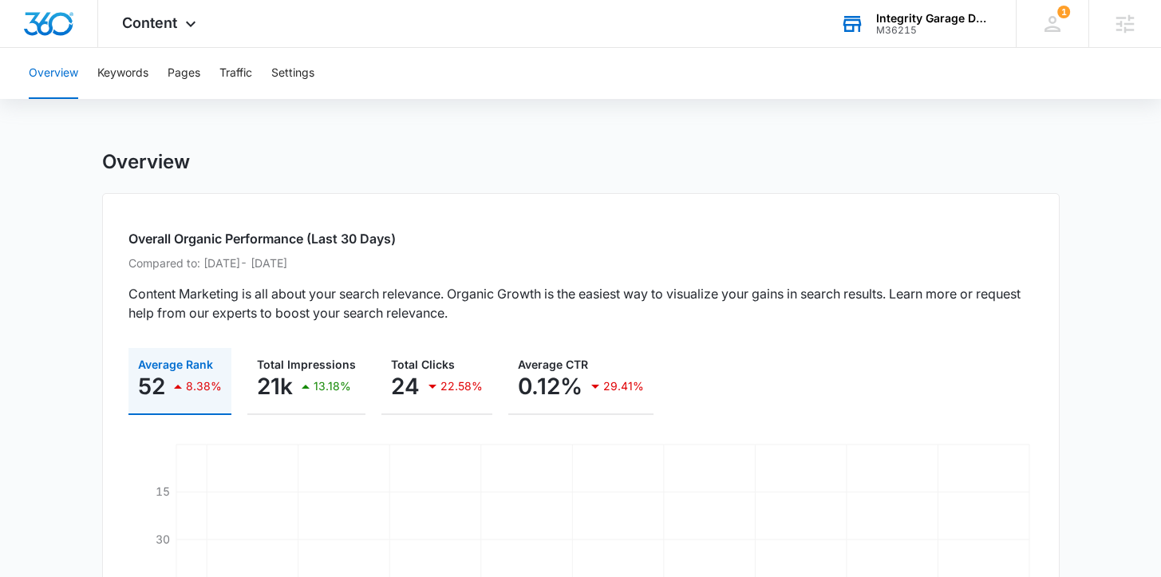
drag, startPoint x: 135, startPoint y: 384, endPoint x: 169, endPoint y: 385, distance: 34.3
click at [169, 385] on button "Average Rank 52 8.38%" at bounding box center [180, 381] width 103 height 67
click at [138, 72] on button "Keywords" at bounding box center [122, 73] width 51 height 51
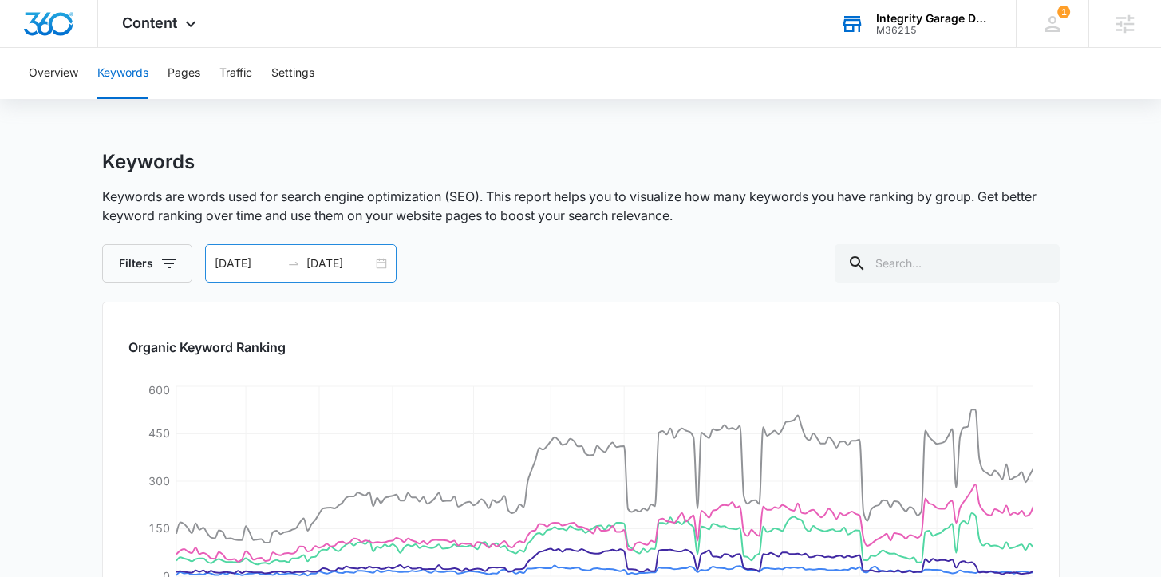
click at [384, 267] on div "[DATE] [DATE]" at bounding box center [301, 263] width 192 height 38
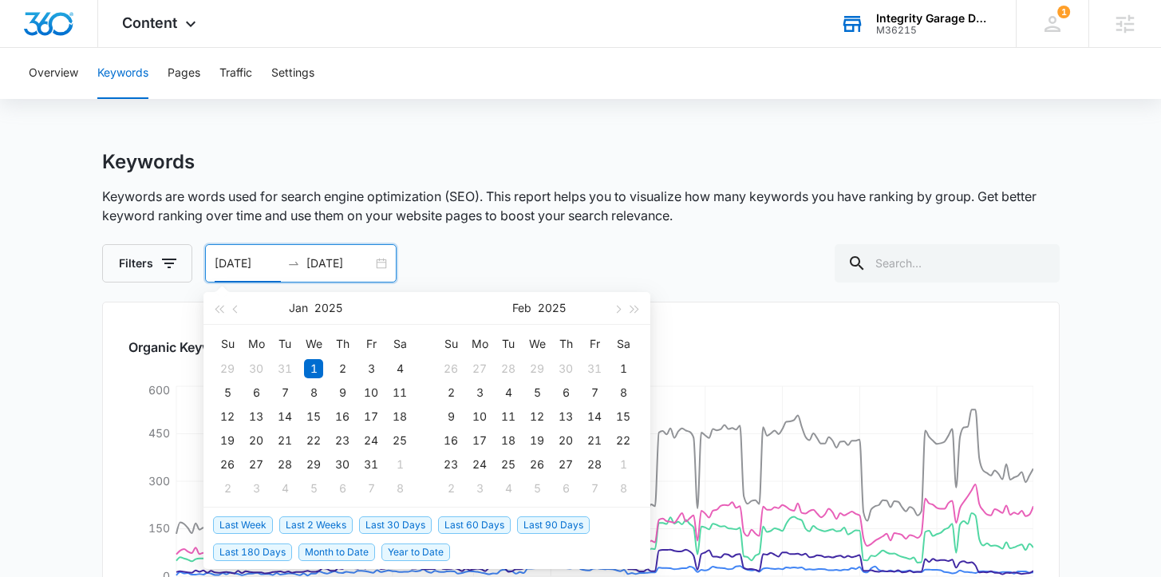
click at [390, 531] on span "Last 30 Days" at bounding box center [395, 525] width 73 height 18
type input "[DATE]"
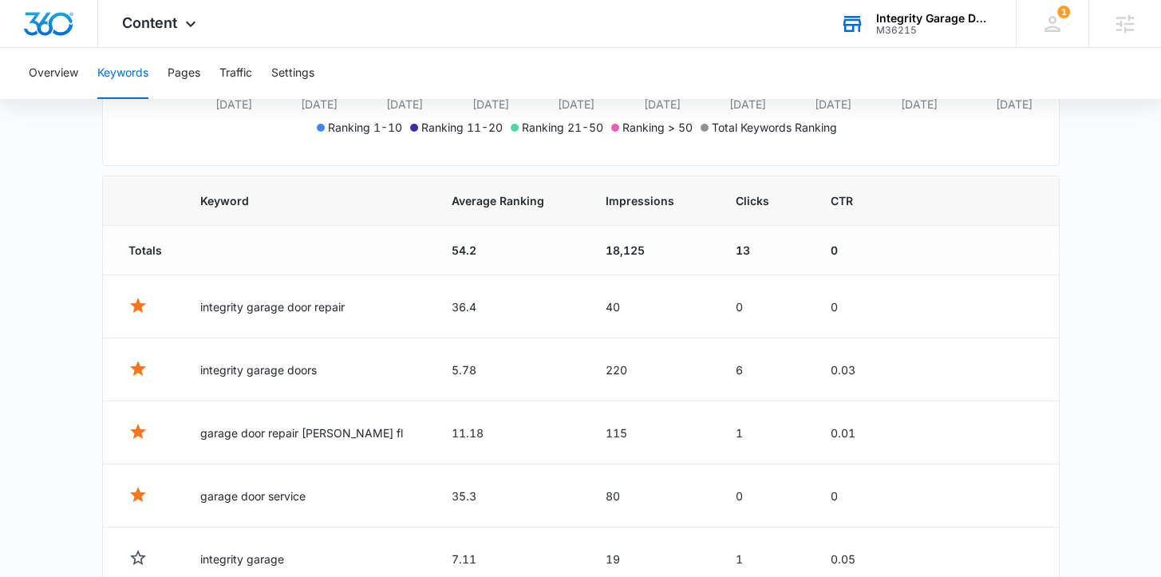
scroll to position [500, 0]
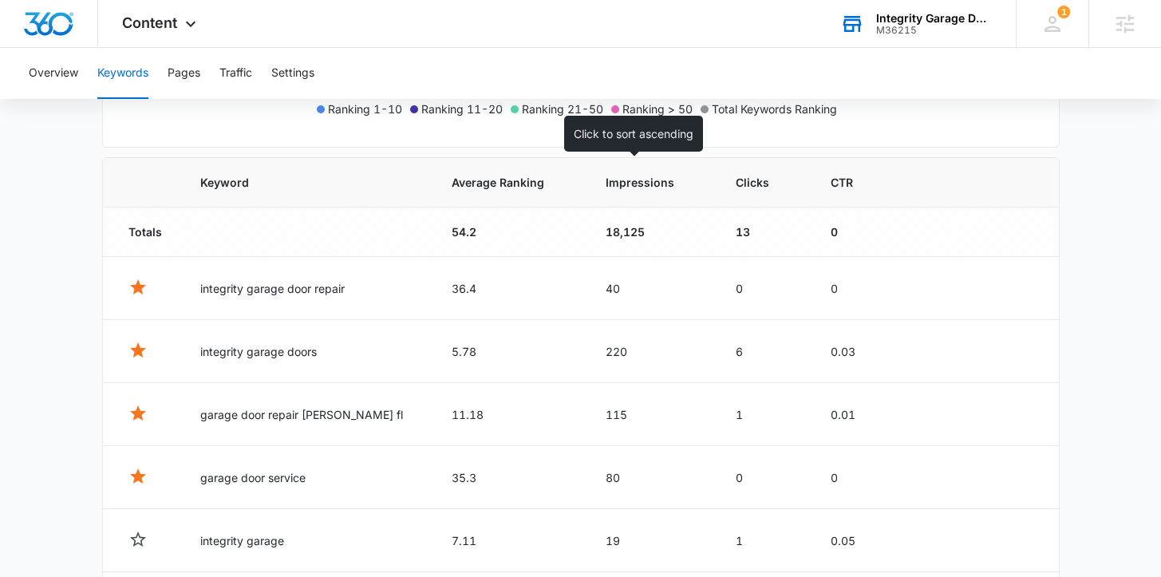
click at [600, 198] on th "Impressions" at bounding box center [652, 182] width 130 height 49
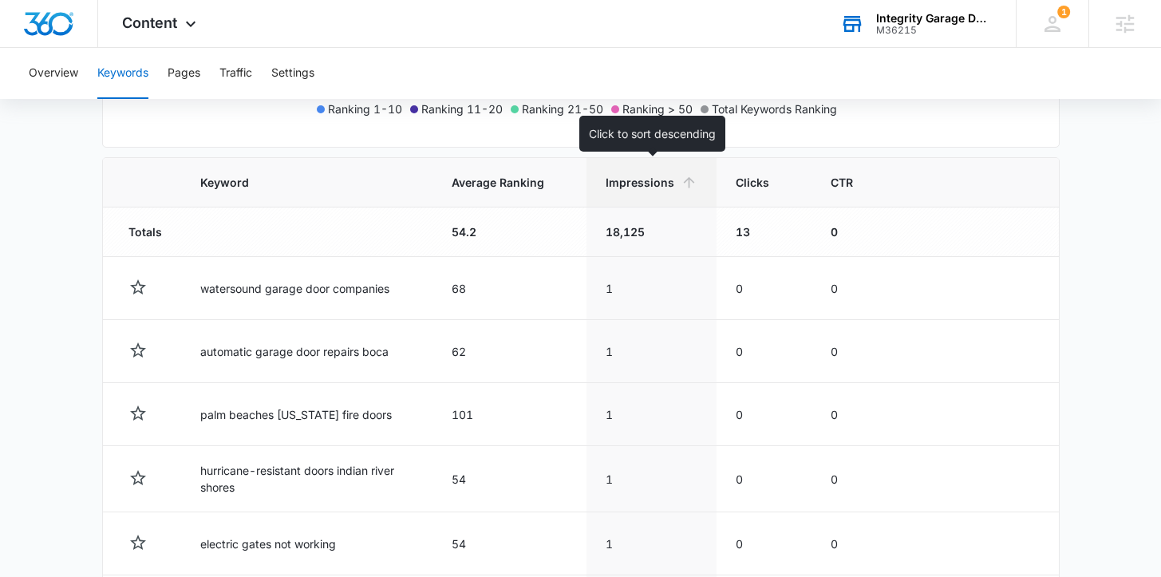
click at [627, 180] on span "Impressions" at bounding box center [640, 182] width 69 height 17
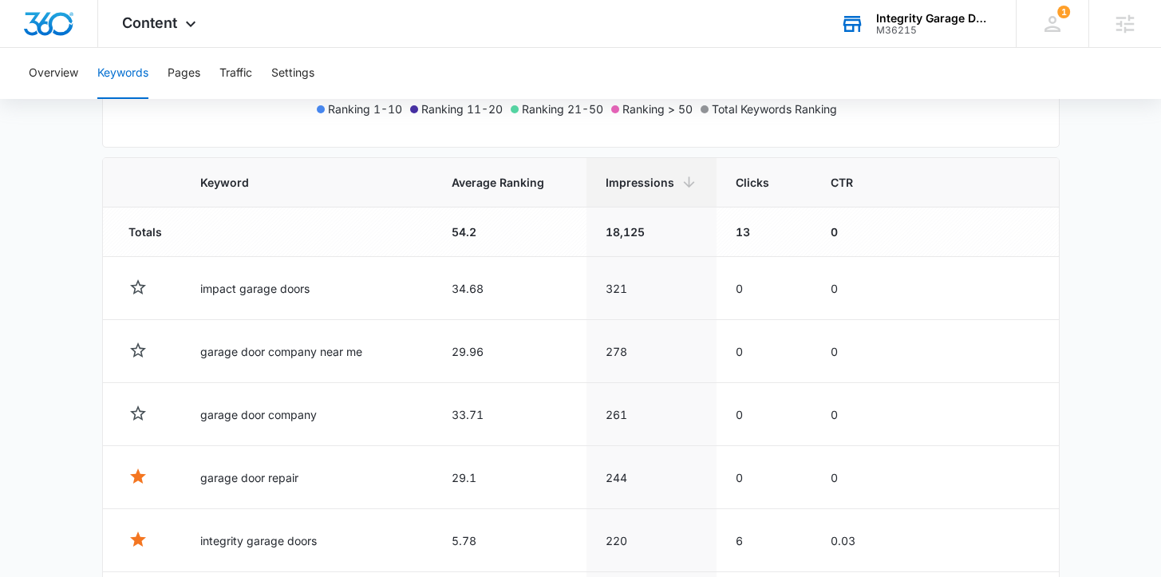
scroll to position [578, 0]
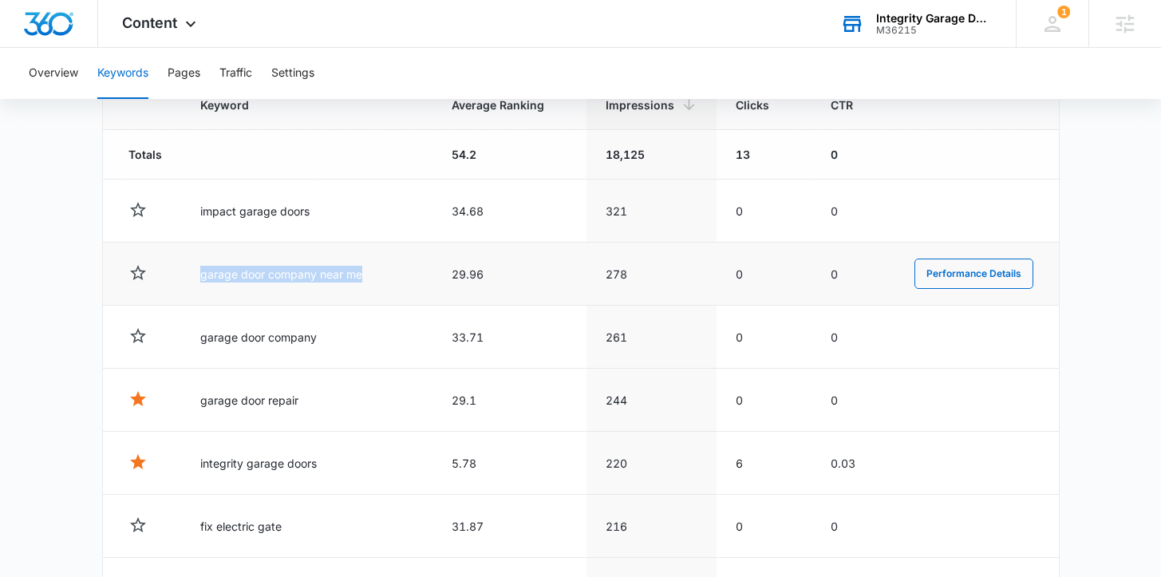
drag, startPoint x: 197, startPoint y: 272, endPoint x: 390, endPoint y: 275, distance: 192.4
click at [390, 275] on td "garage door company near me" at bounding box center [306, 274] width 251 height 63
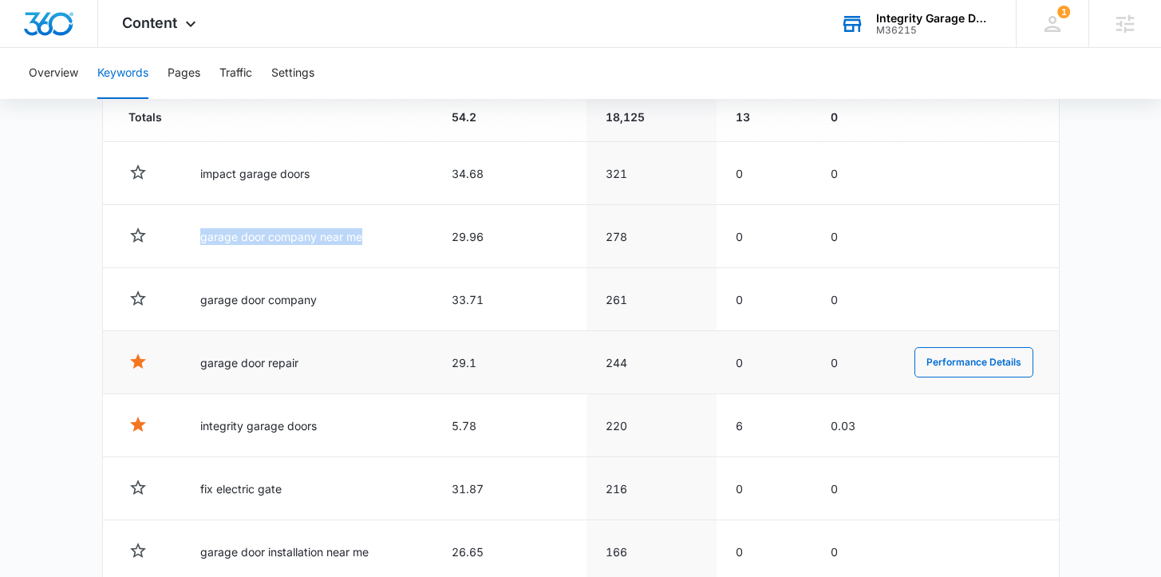
scroll to position [595, 0]
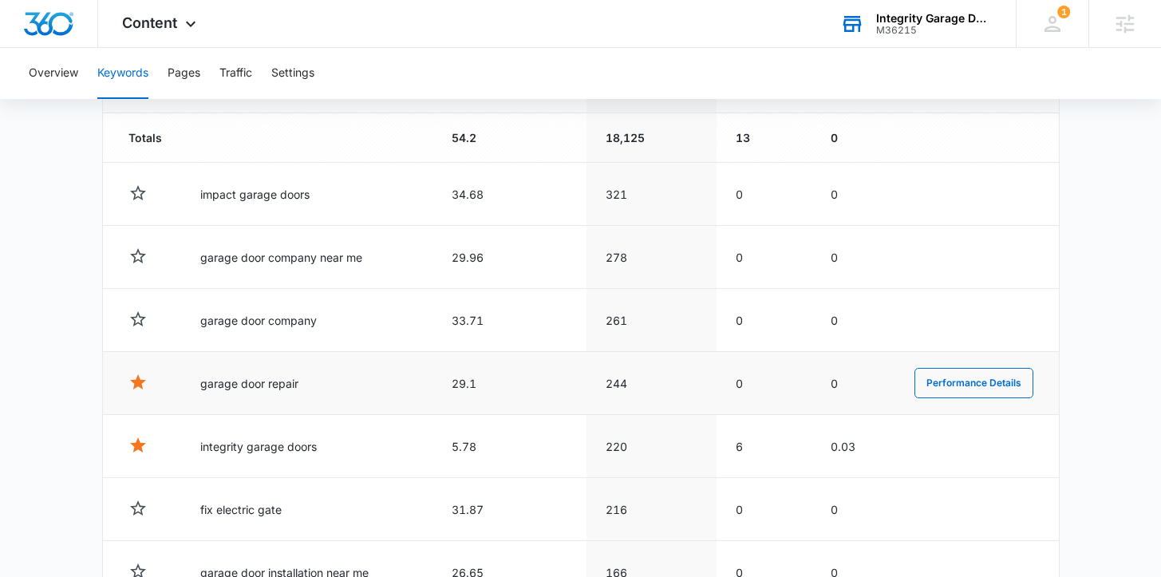
click at [300, 371] on td "garage door repair" at bounding box center [306, 383] width 251 height 63
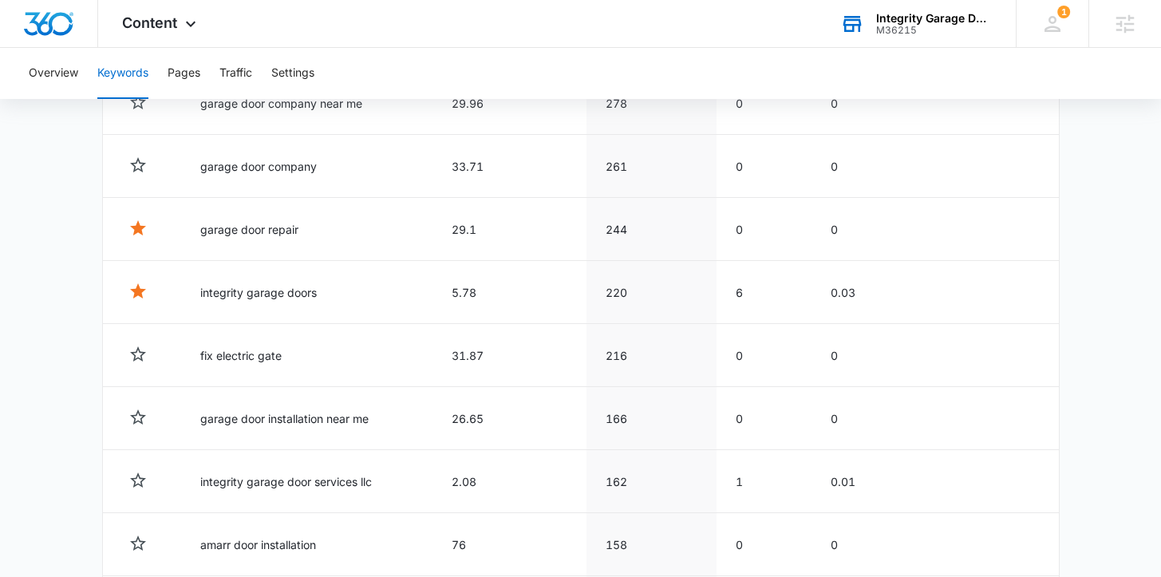
scroll to position [750, 0]
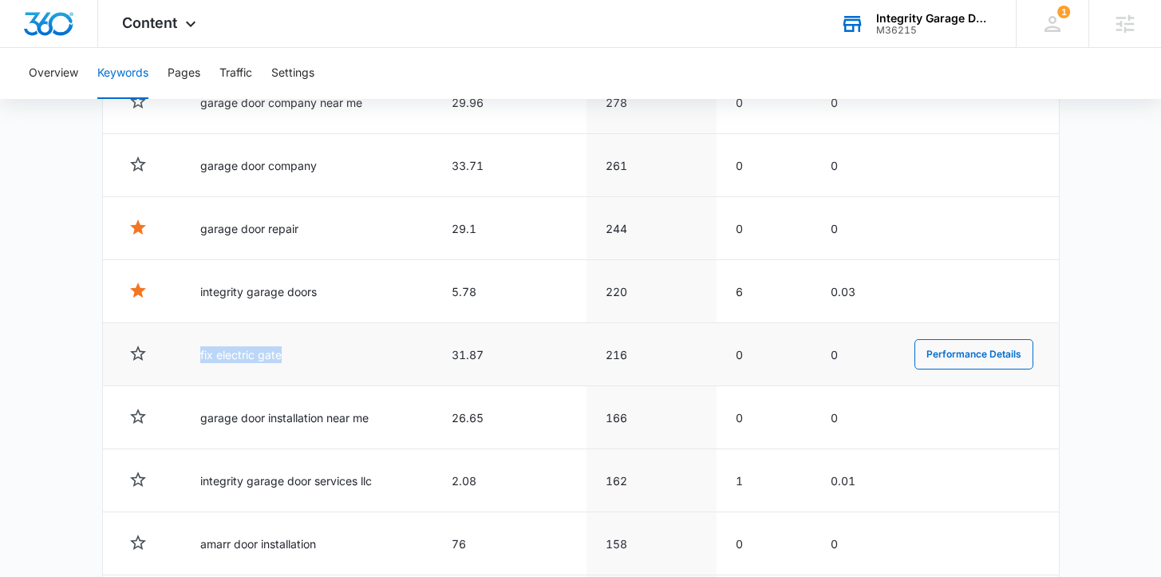
drag, startPoint x: 203, startPoint y: 355, endPoint x: 221, endPoint y: 365, distance: 20.7
click at [221, 365] on td "fix electric gate" at bounding box center [306, 354] width 251 height 63
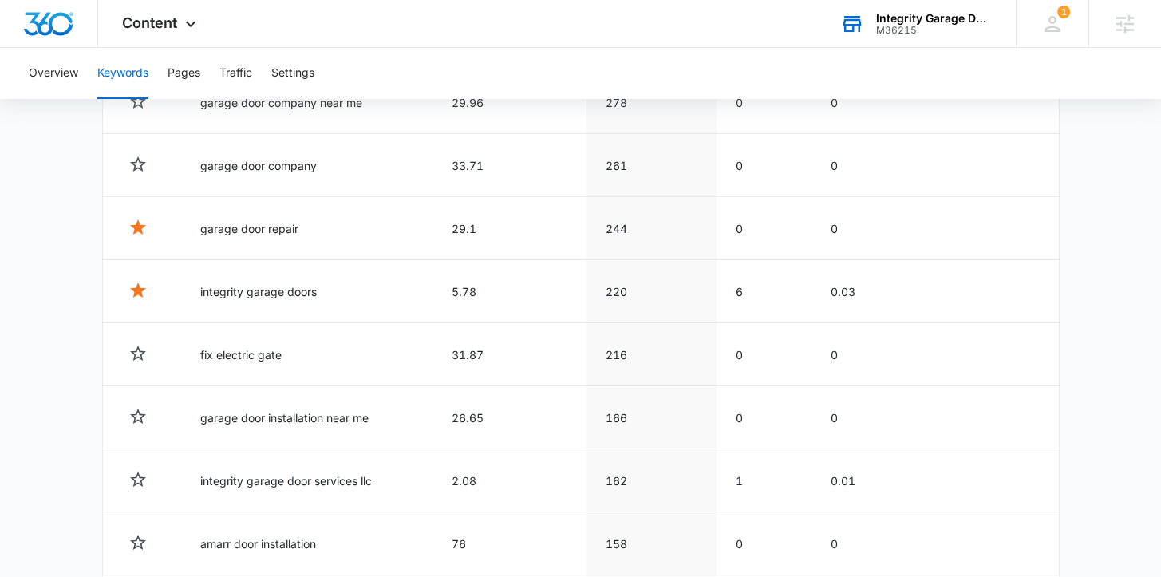
click at [93, 367] on main "Keywords Keywords are words used for search engine optimization (SEO). This rep…" at bounding box center [580, 65] width 1161 height 1329
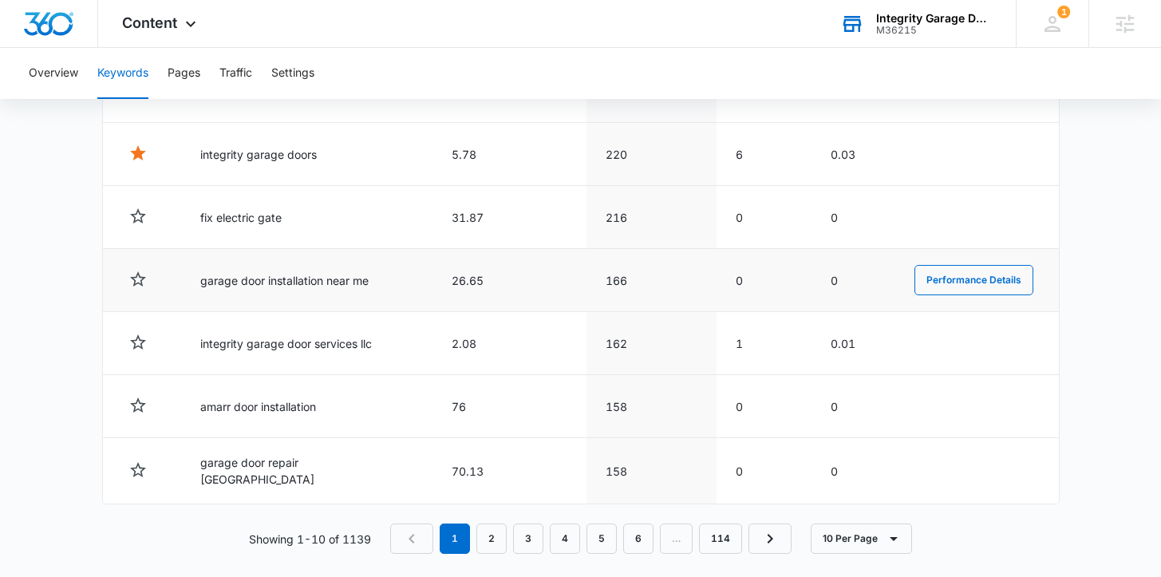
scroll to position [892, 0]
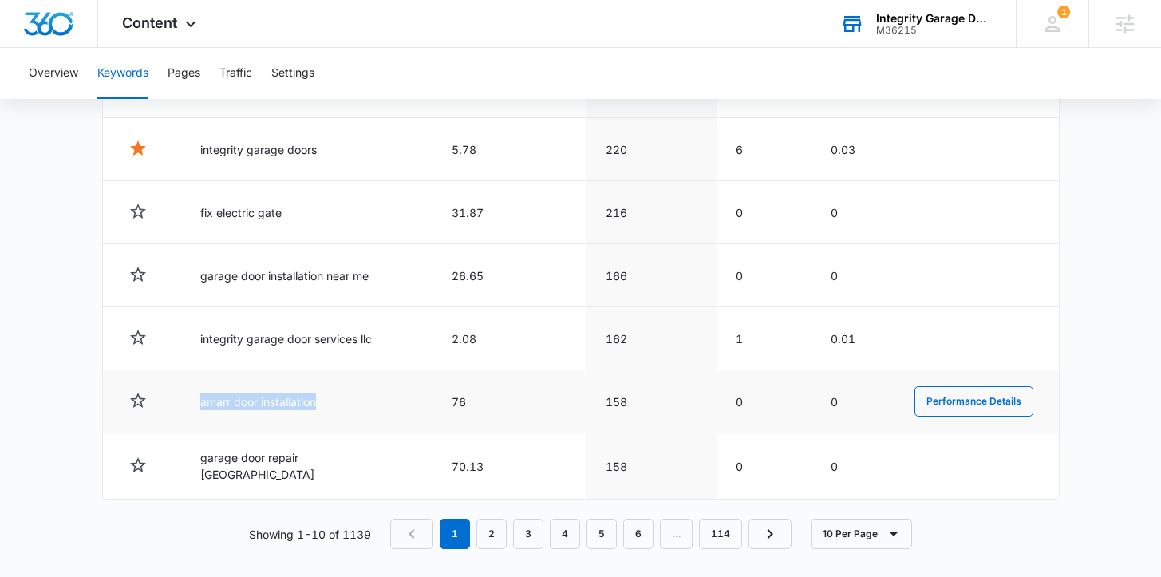
drag, startPoint x: 204, startPoint y: 405, endPoint x: 355, endPoint y: 418, distance: 152.3
click at [355, 418] on td "amarr door installation" at bounding box center [306, 401] width 251 height 63
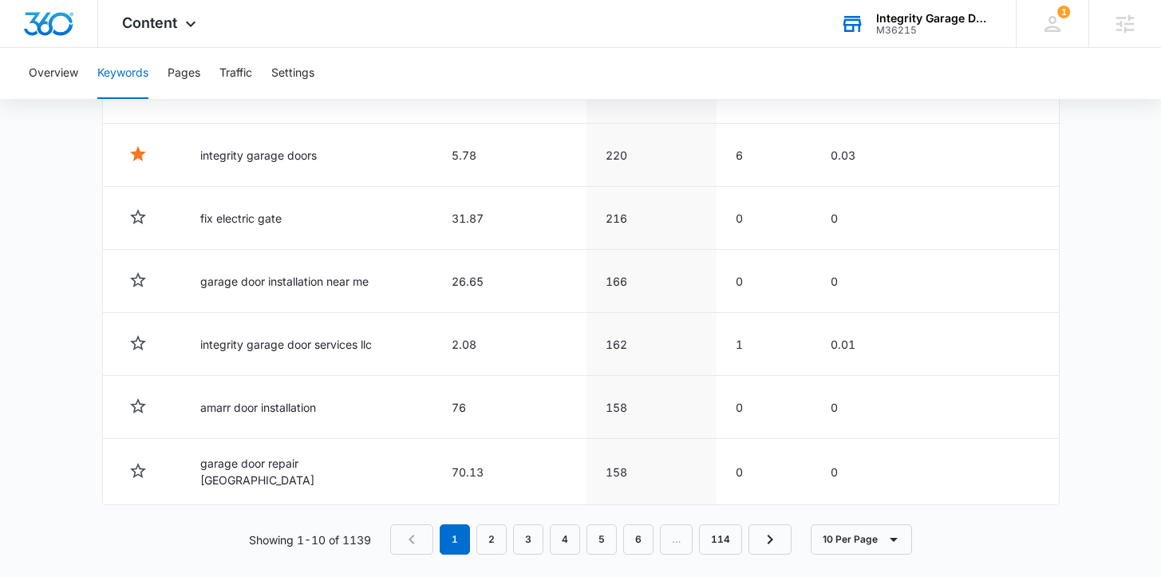
scroll to position [885, 0]
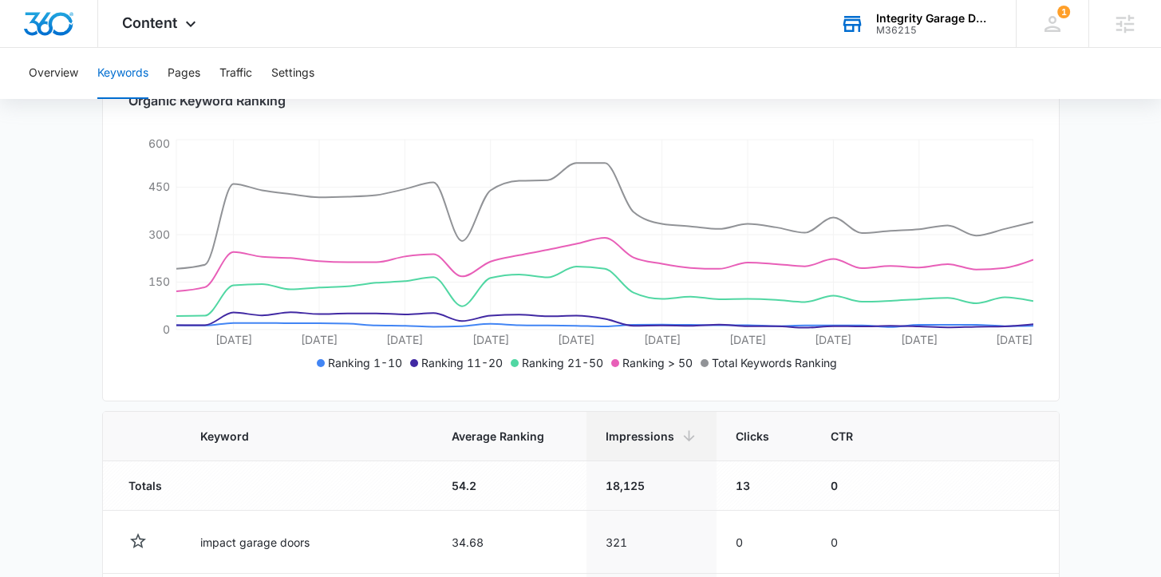
scroll to position [0, 0]
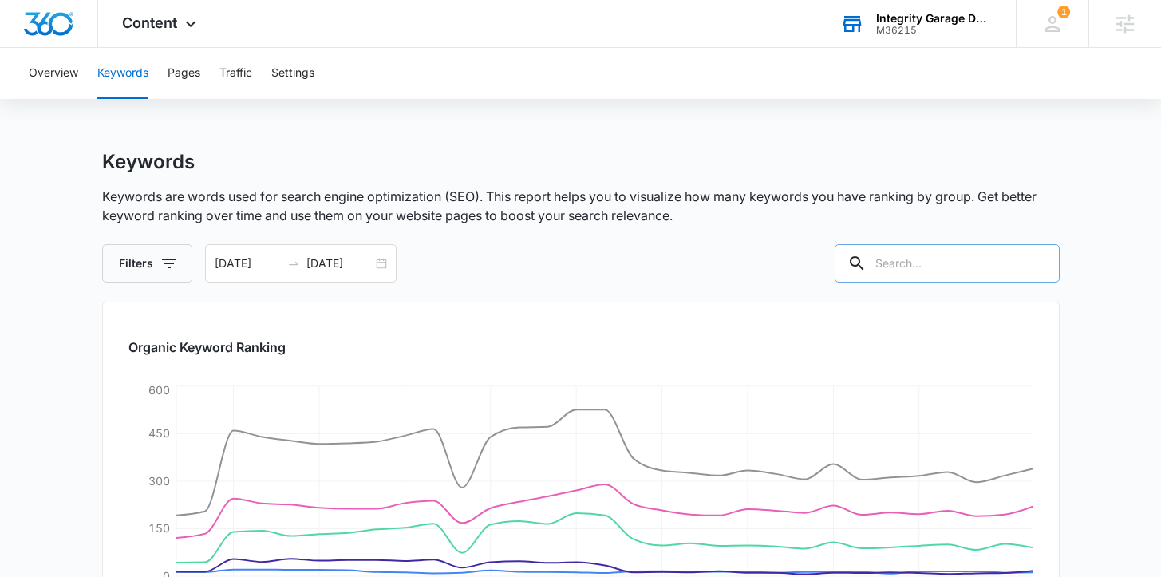
click at [929, 269] on input "text" at bounding box center [947, 263] width 225 height 38
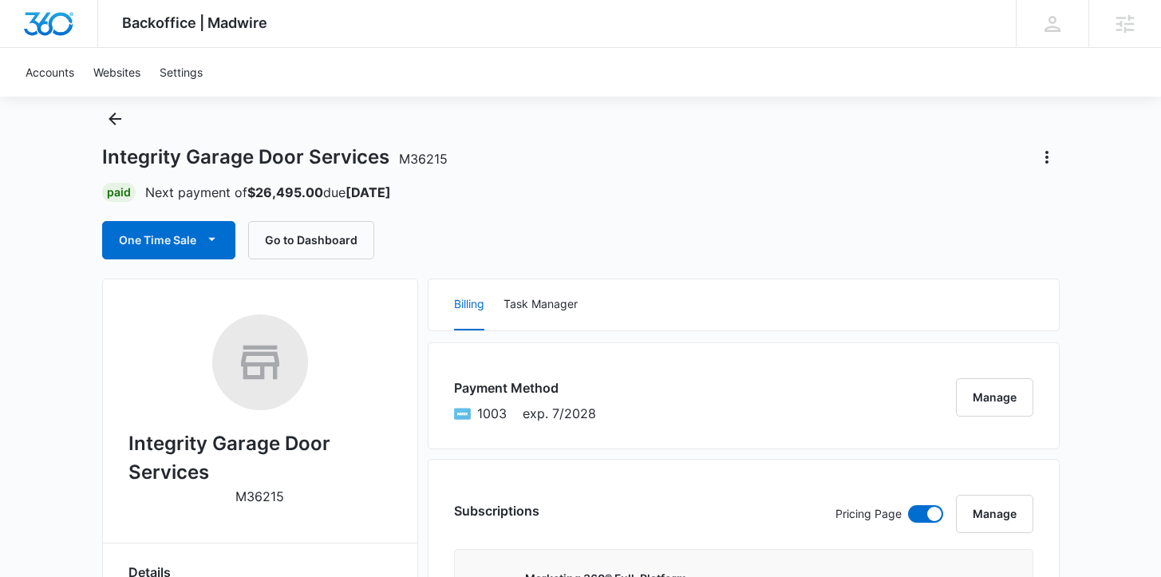
scroll to position [41, 0]
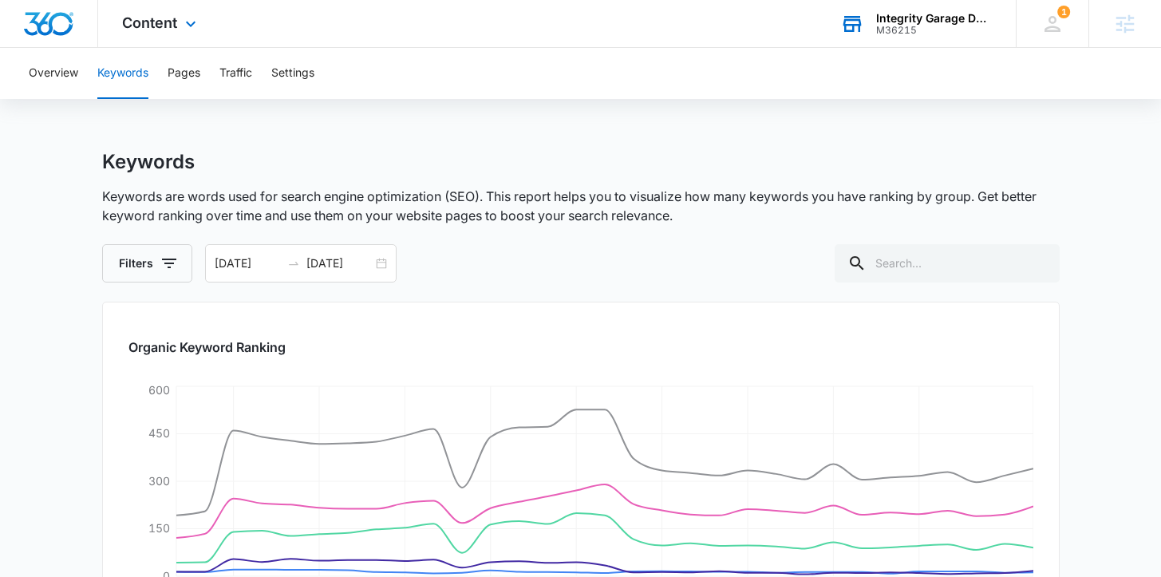
click at [880, 28] on div "M36215" at bounding box center [934, 30] width 117 height 11
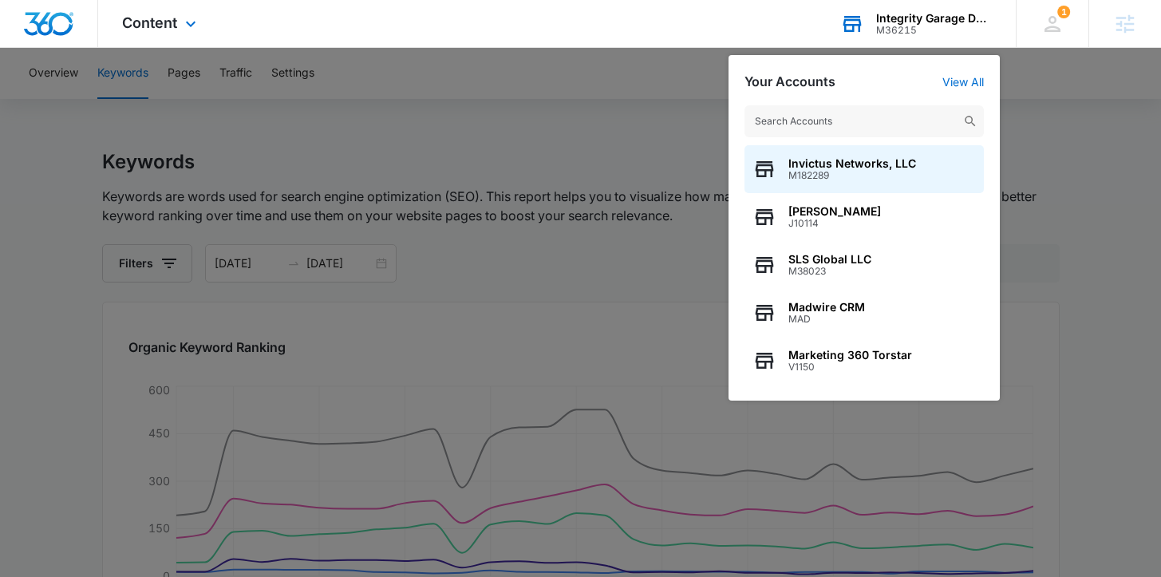
click at [813, 115] on input "text" at bounding box center [864, 121] width 239 height 32
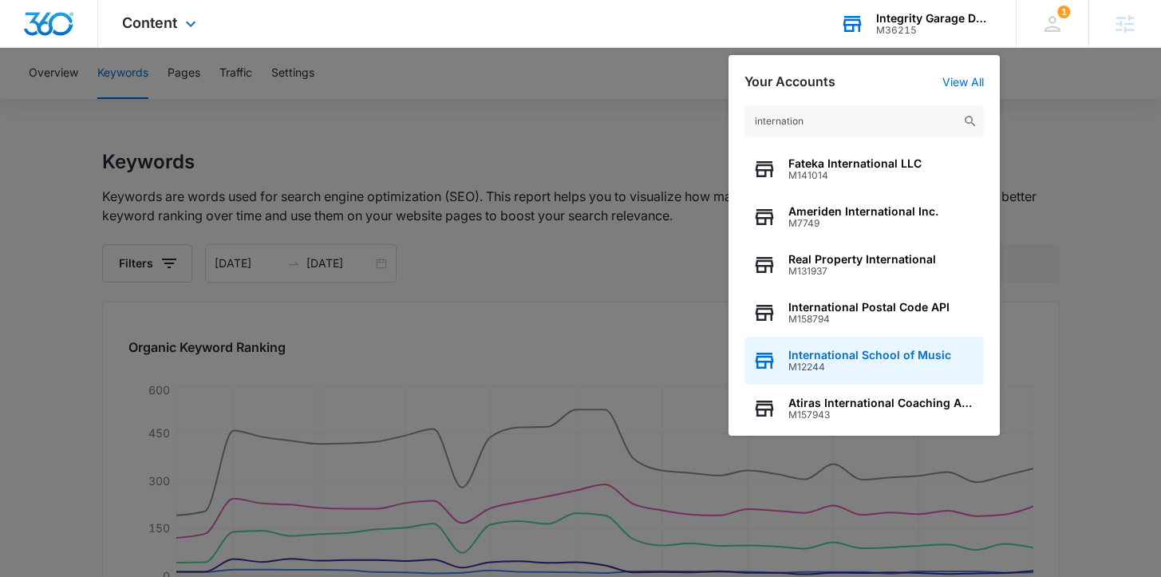
type input "internation"
click at [833, 374] on div "International School of Music M12244" at bounding box center [864, 361] width 239 height 48
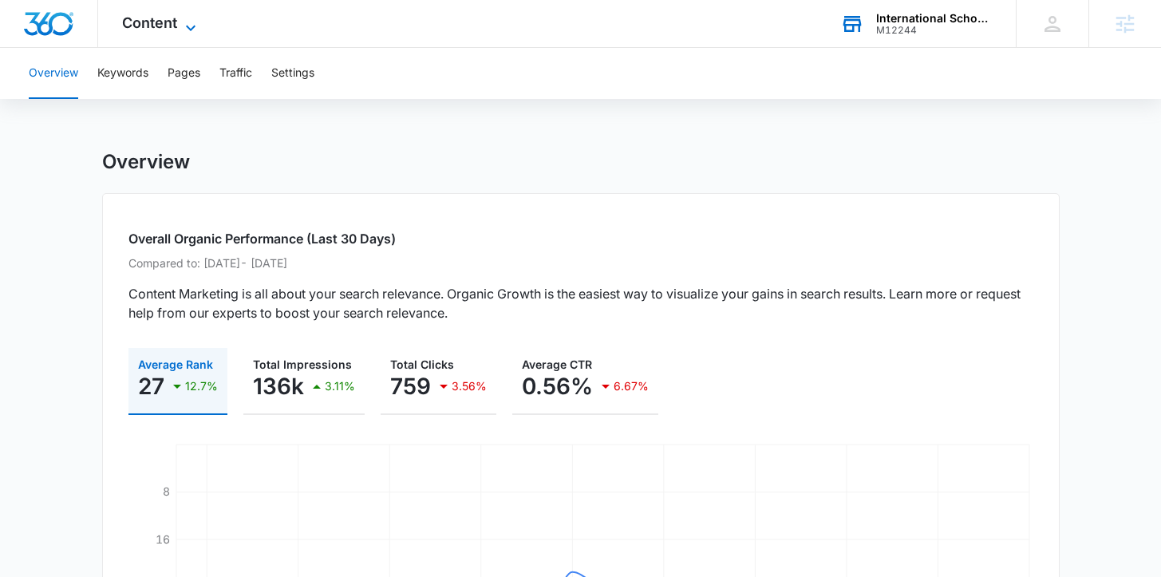
click at [150, 19] on span "Content" at bounding box center [149, 22] width 55 height 17
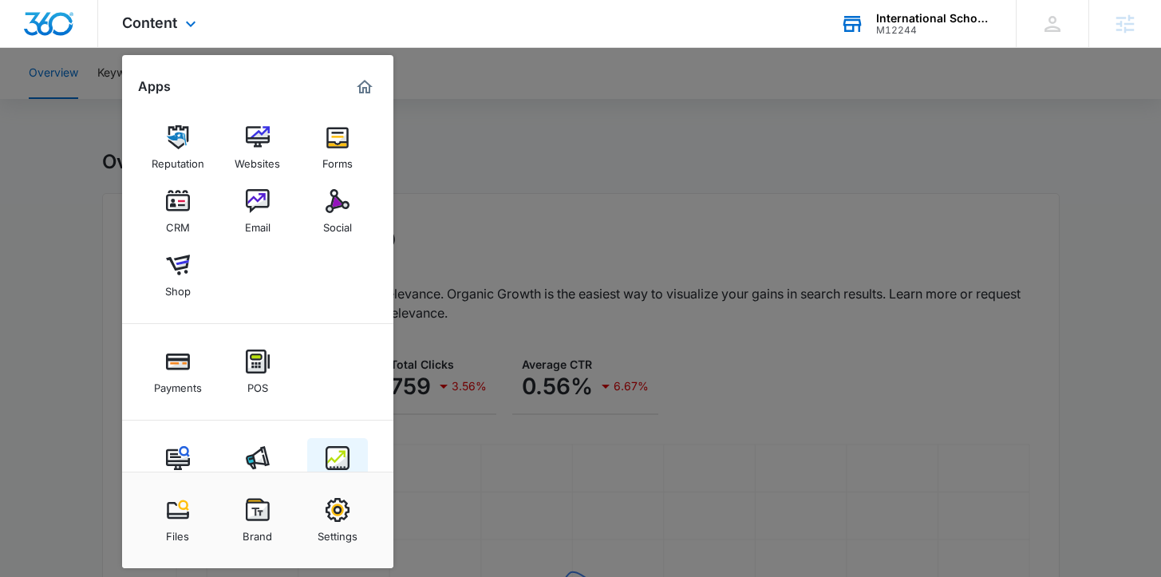
click at [341, 448] on img at bounding box center [338, 458] width 24 height 24
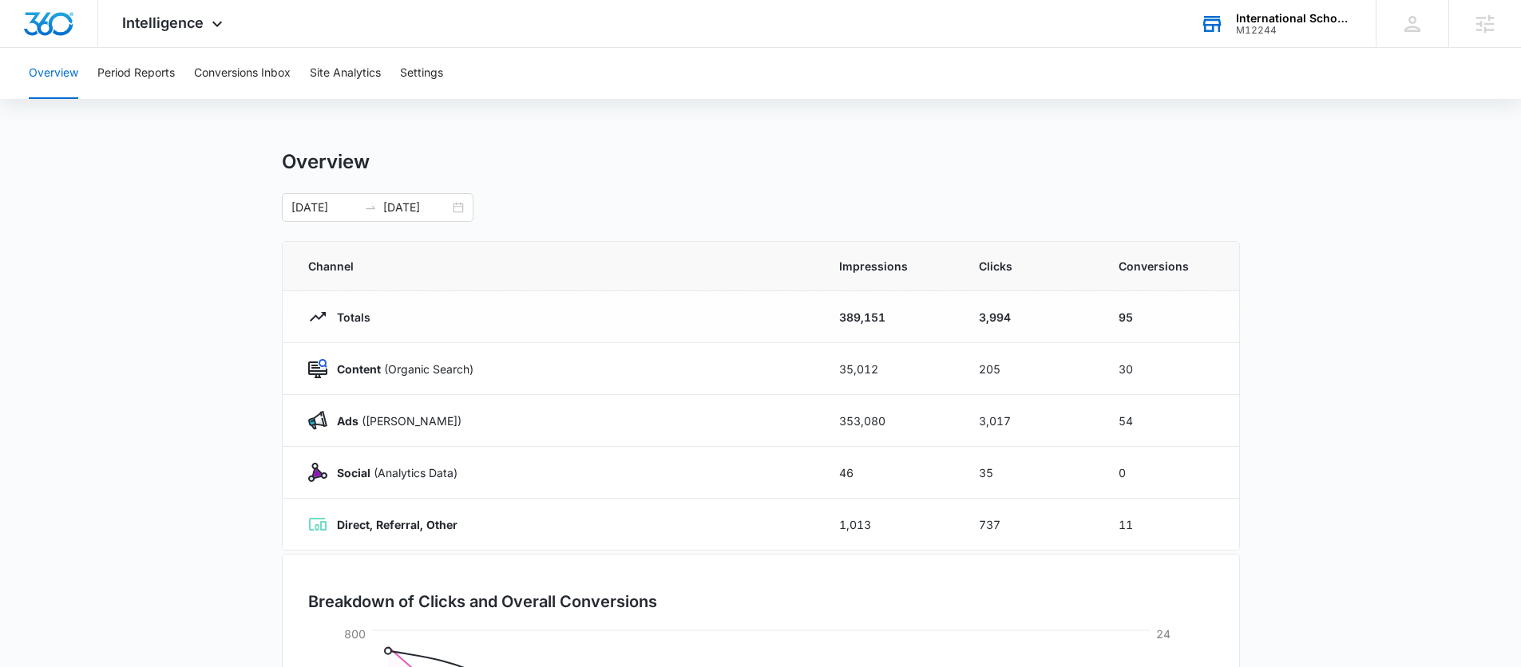
click at [1161, 41] on div "International School of Music M12244 Your Accounts View All" at bounding box center [1276, 23] width 200 height 47
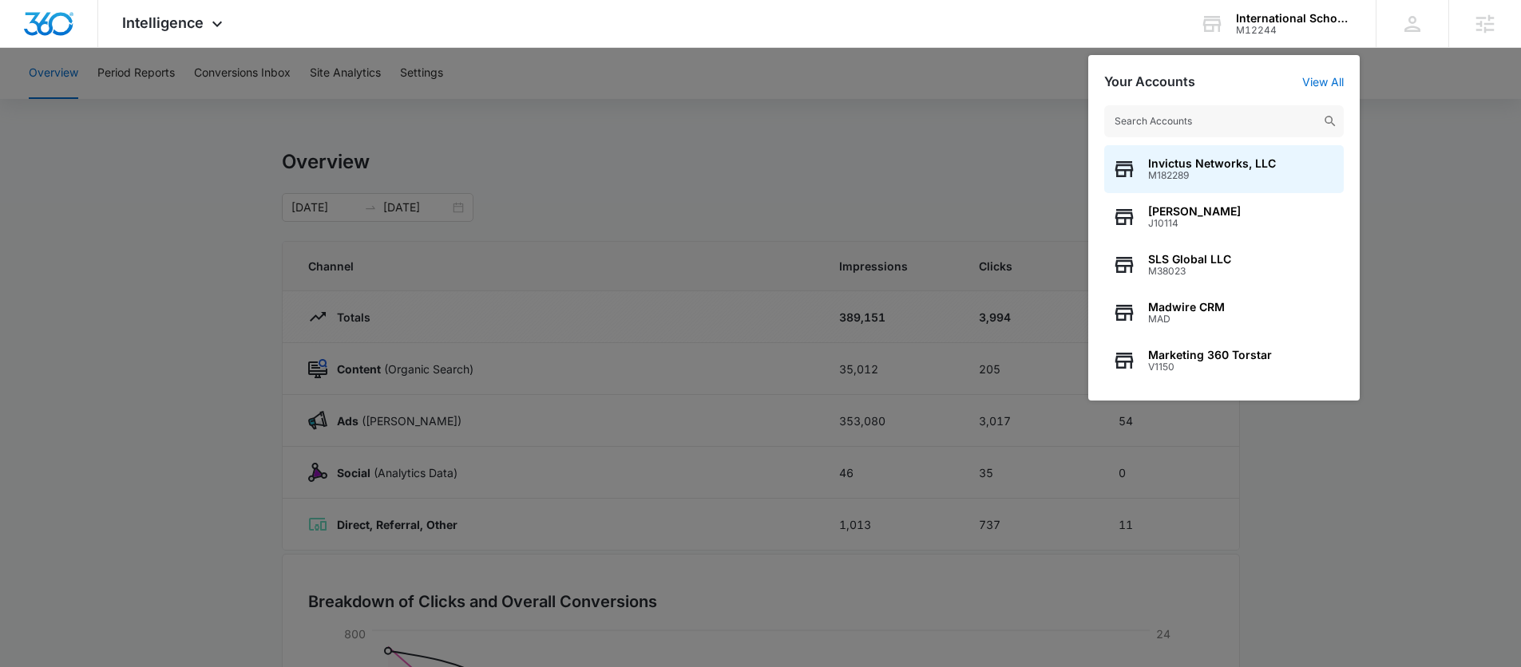
click at [1161, 126] on input "text" at bounding box center [1223, 121] width 239 height 32
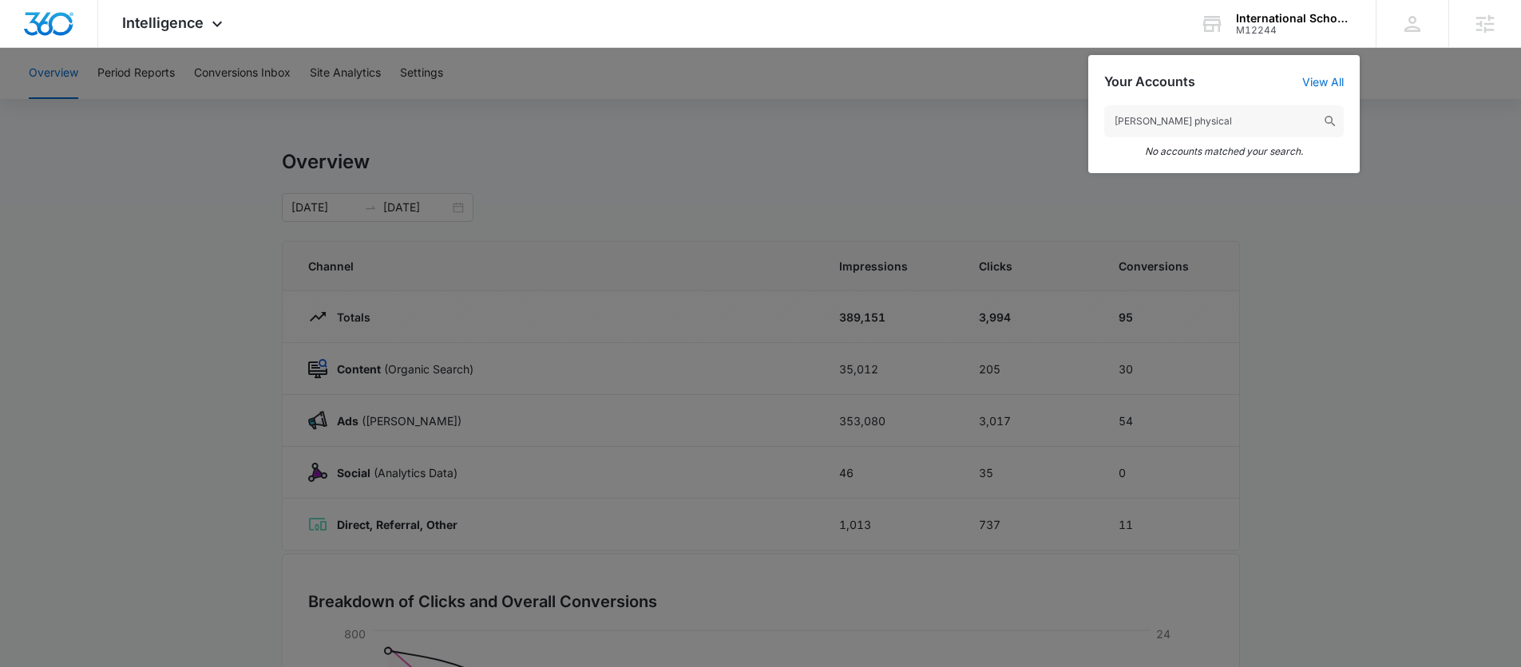
drag, startPoint x: 1146, startPoint y: 121, endPoint x: 1288, endPoint y: 124, distance: 141.3
click at [1161, 124] on input "[PERSON_NAME] physical" at bounding box center [1223, 121] width 239 height 32
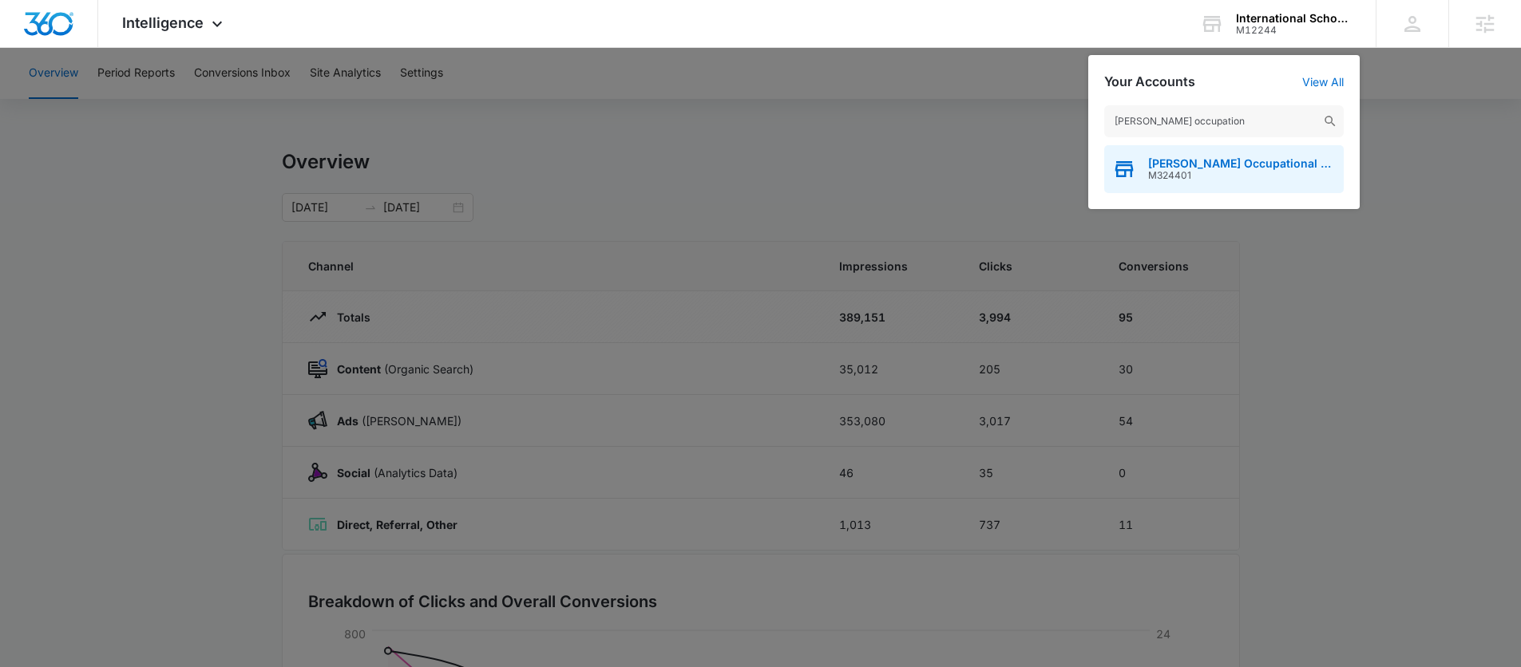
type input "[PERSON_NAME] occupation"
click at [1161, 163] on span "[PERSON_NAME] Occupational and Physical Therapy" at bounding box center [1242, 163] width 188 height 13
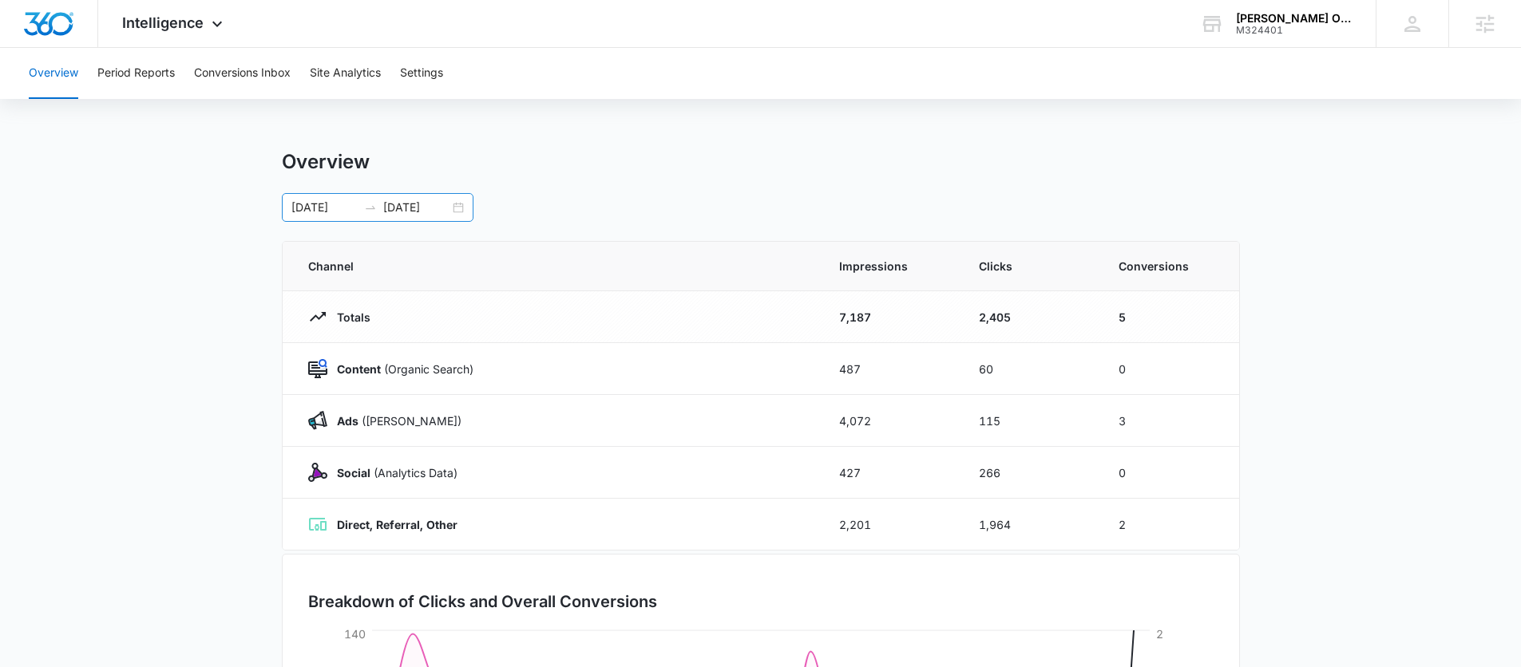
click at [461, 208] on div "[DATE] [DATE]" at bounding box center [378, 207] width 192 height 29
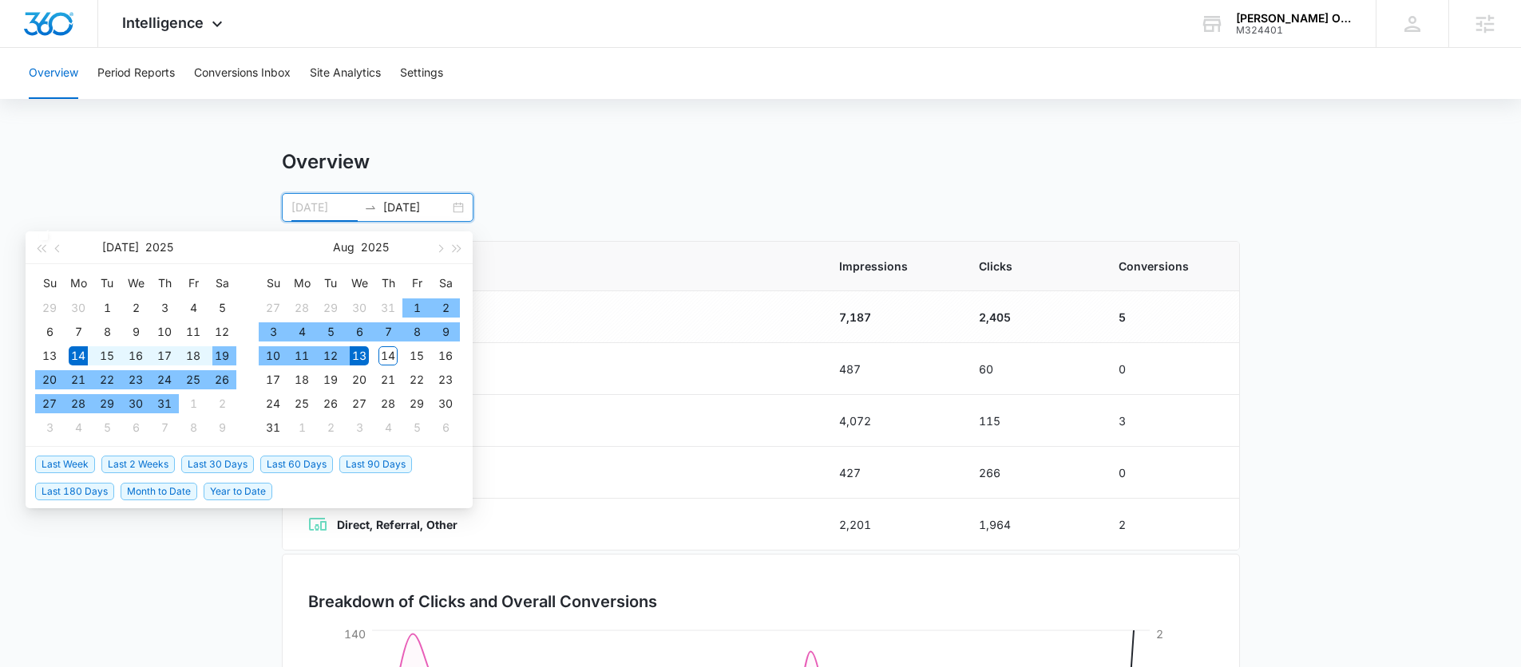
type input "[DATE]"
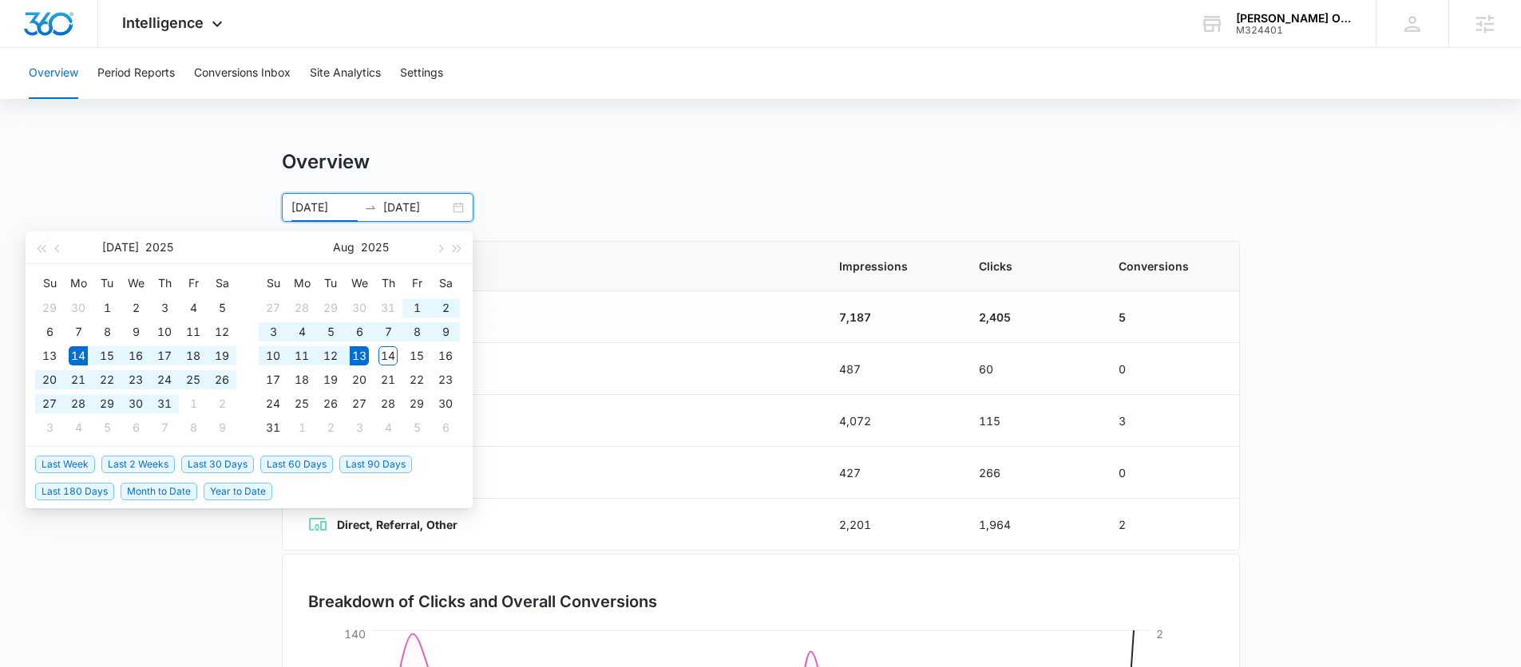
click at [216, 457] on span "Last 30 Days" at bounding box center [217, 465] width 73 height 18
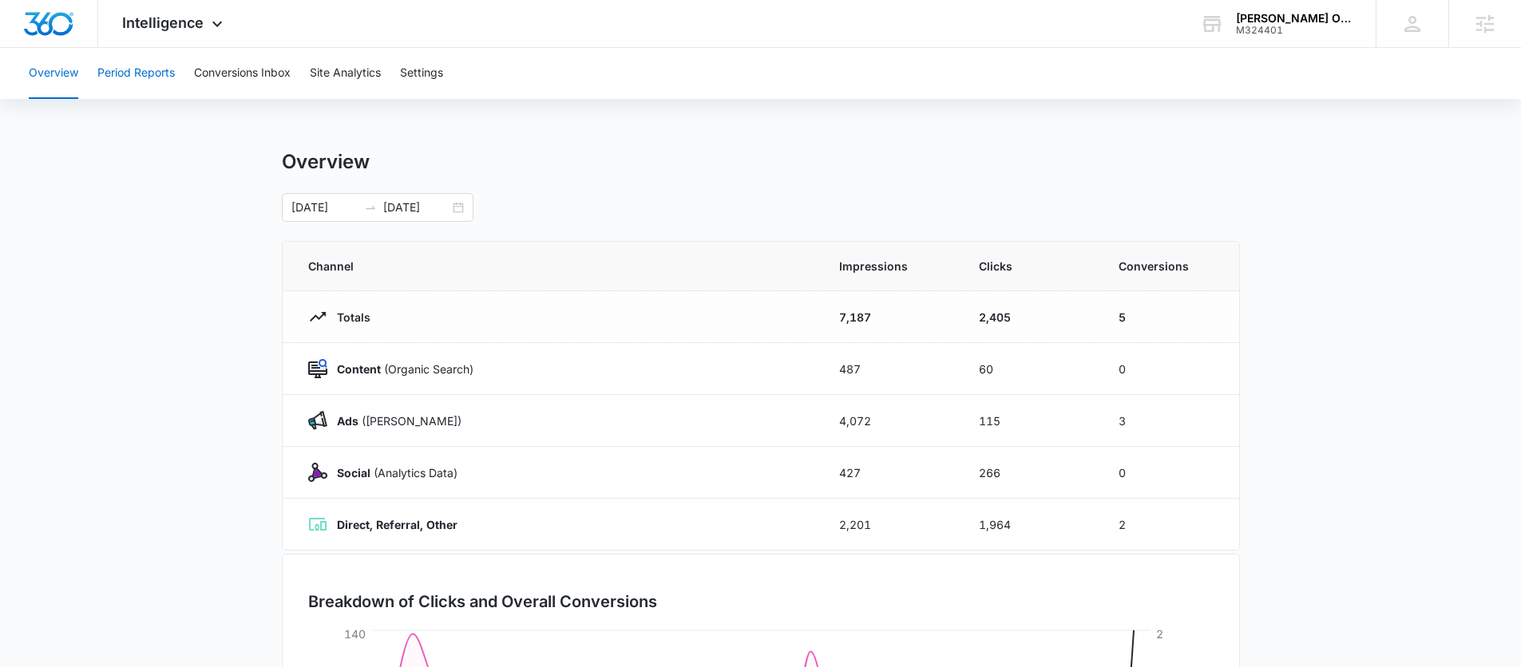
click at [135, 75] on button "Period Reports" at bounding box center [135, 73] width 77 height 51
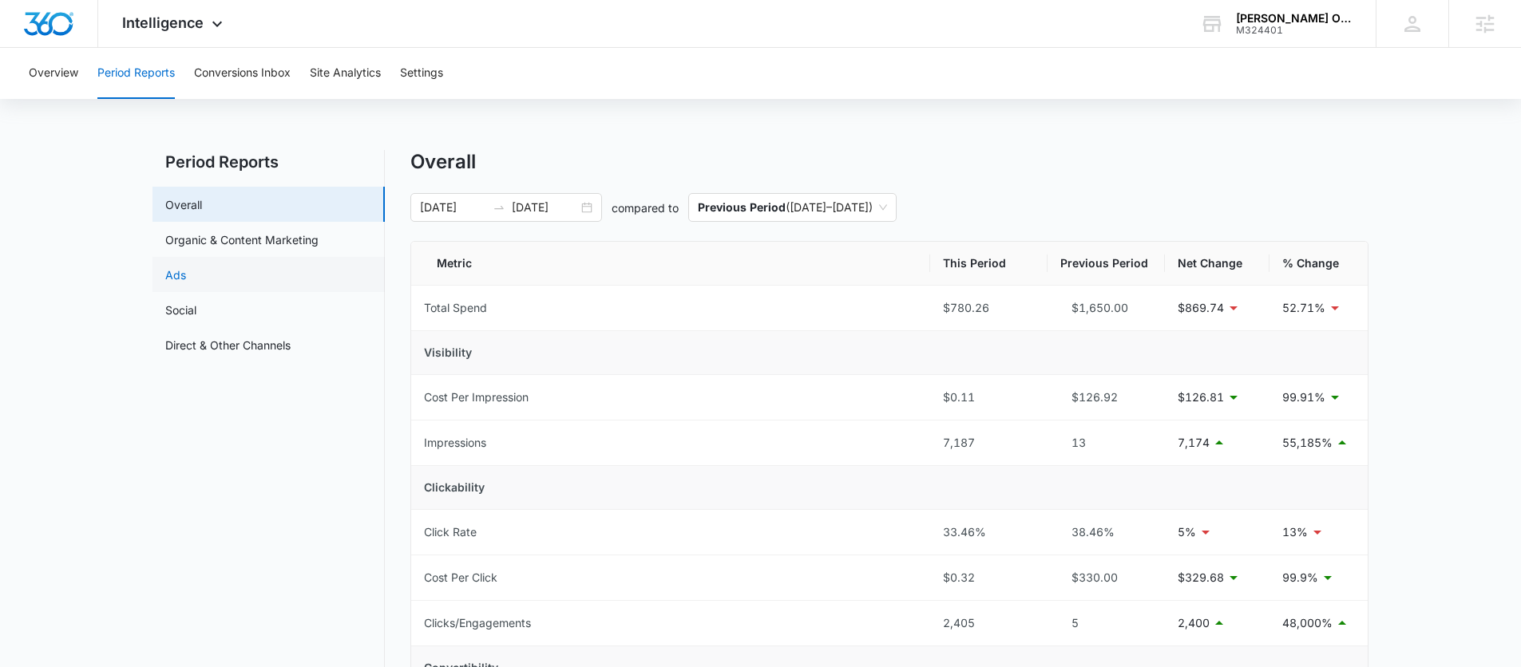
click at [186, 267] on link "Ads" at bounding box center [175, 275] width 21 height 17
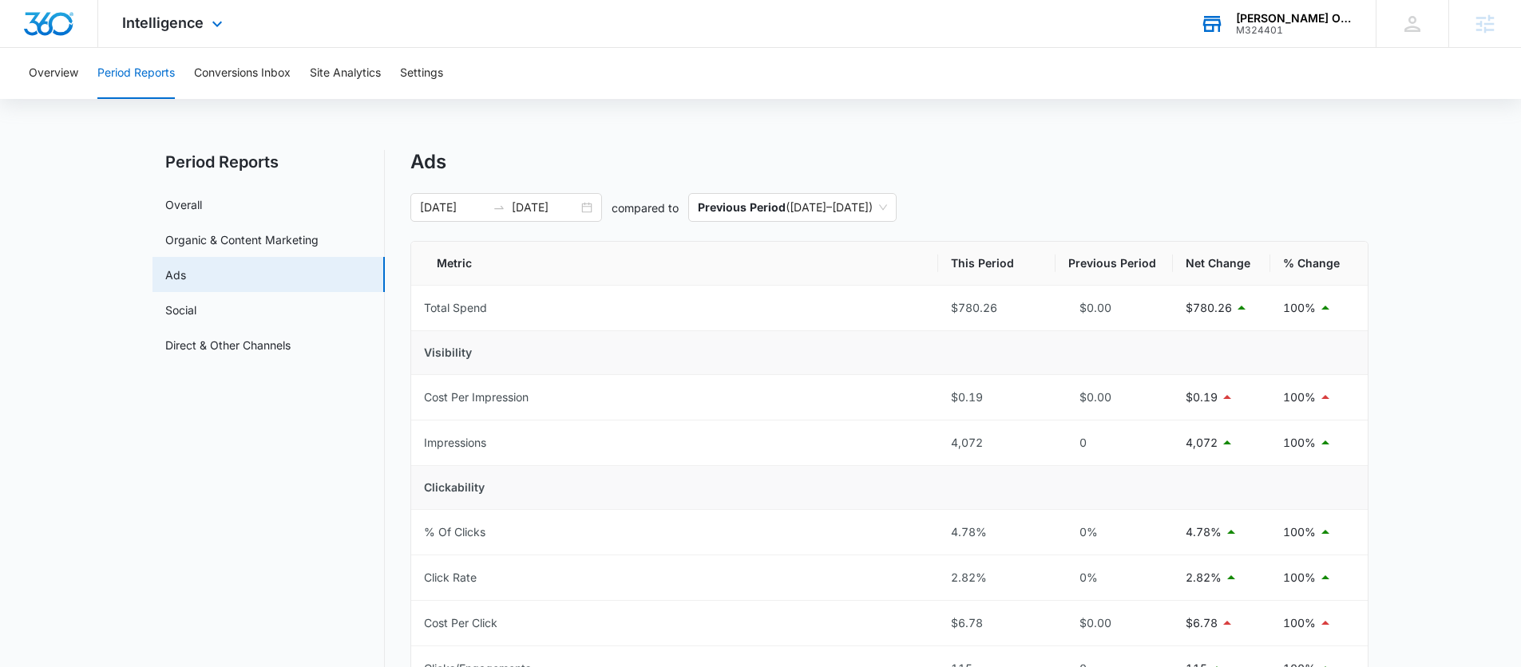
click at [1161, 25] on div "M324401" at bounding box center [1294, 30] width 117 height 11
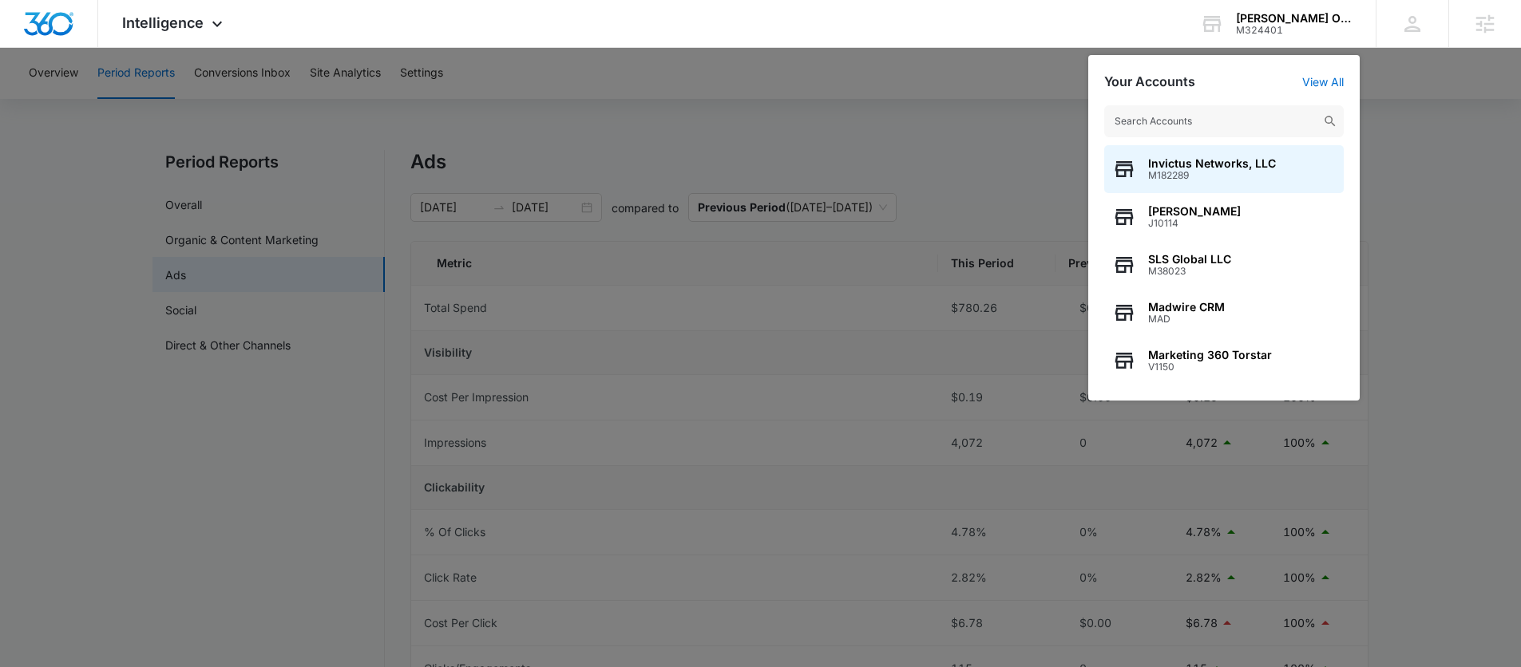
click at [1161, 113] on input "text" at bounding box center [1223, 121] width 239 height 32
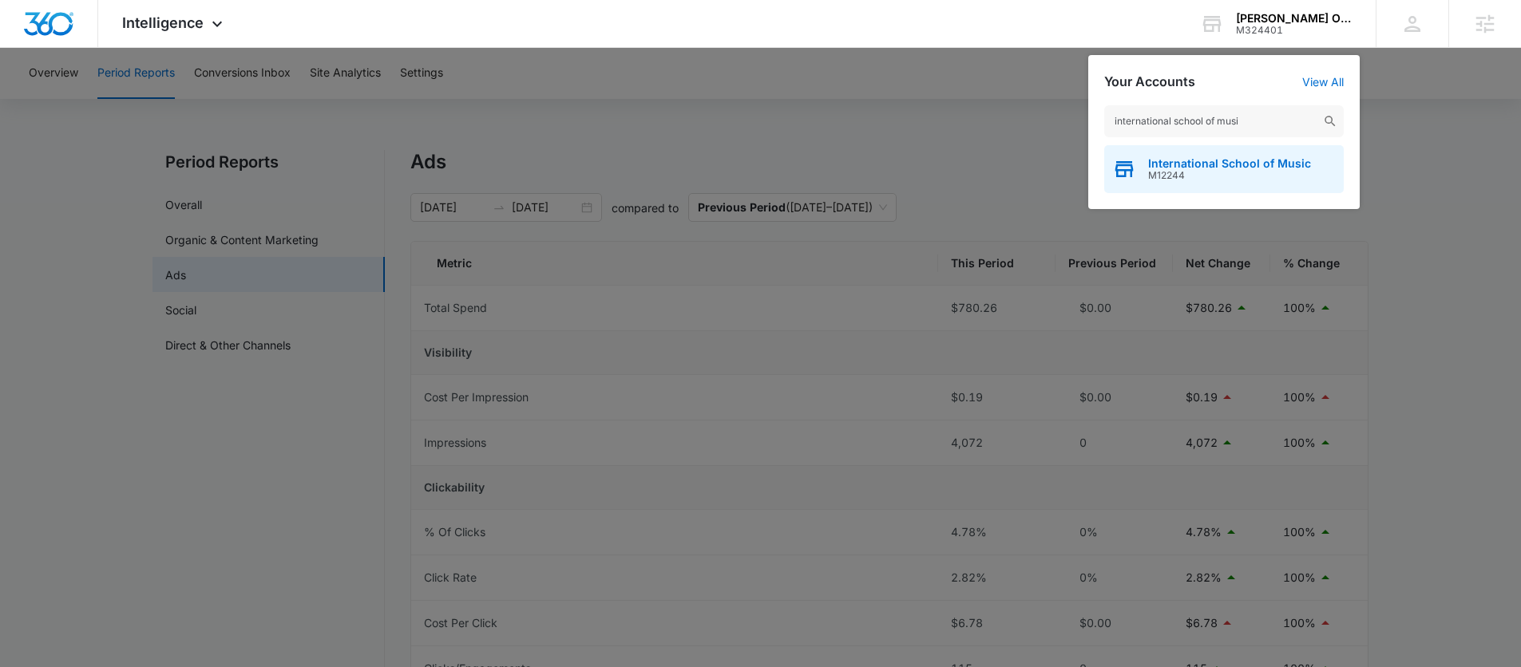
type input "international school of musi"
click at [1161, 172] on span "M12244" at bounding box center [1229, 175] width 163 height 11
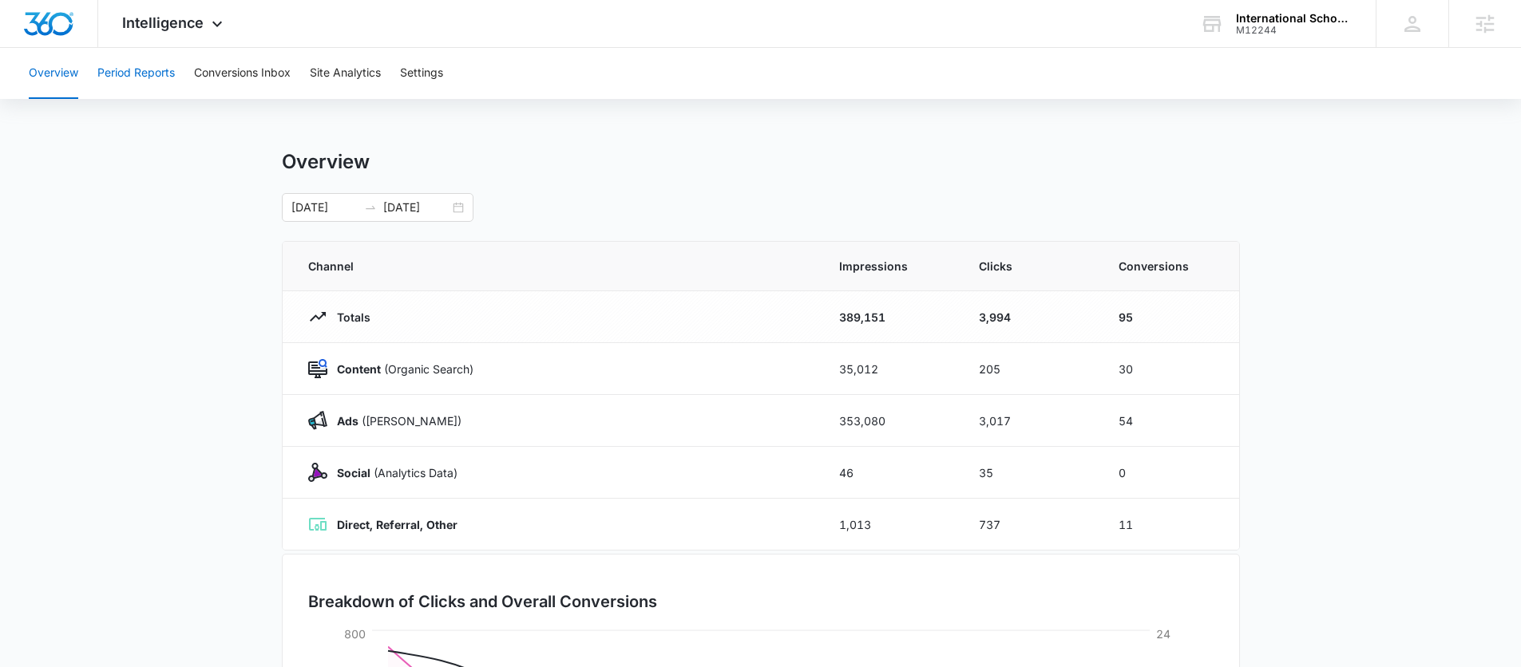
click at [129, 66] on button "Period Reports" at bounding box center [135, 73] width 77 height 51
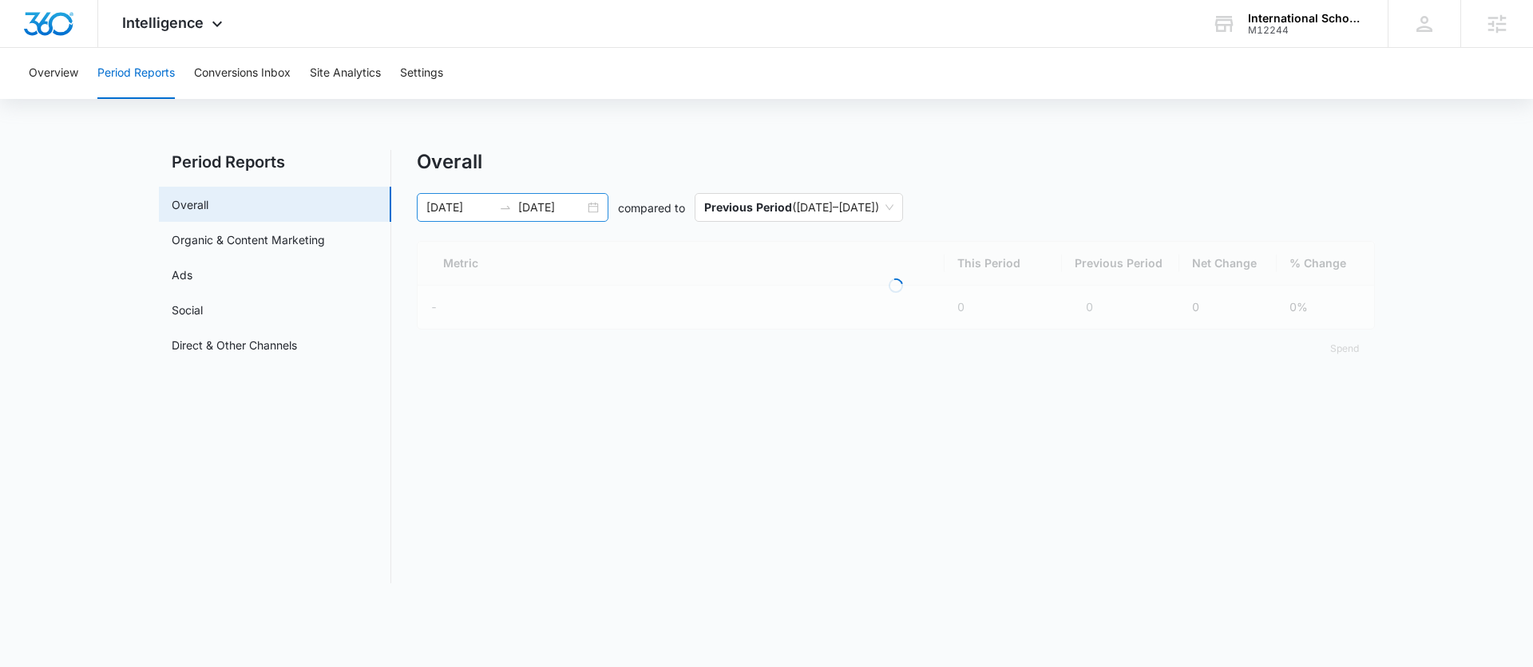
click at [589, 211] on div "[DATE] [DATE]" at bounding box center [513, 207] width 192 height 29
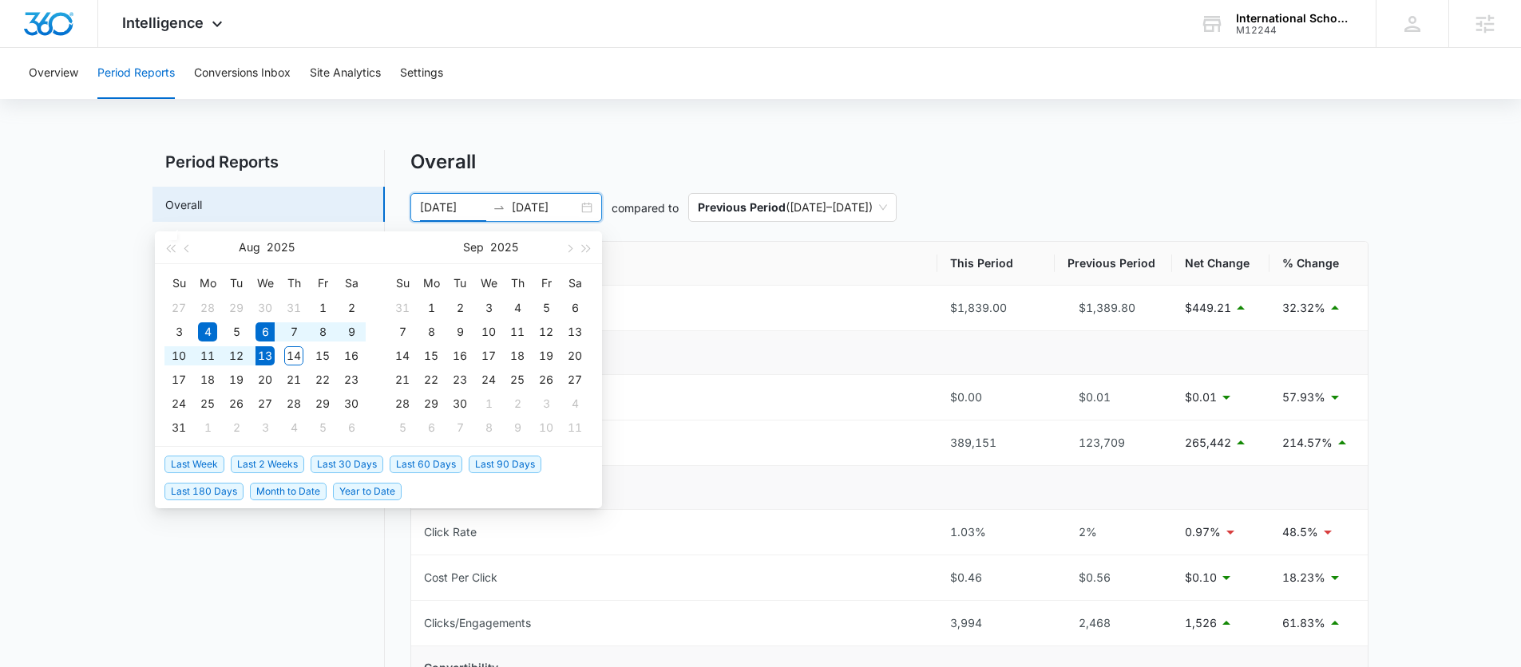
click at [184, 464] on span "Last Week" at bounding box center [194, 465] width 60 height 18
type input "[DATE]"
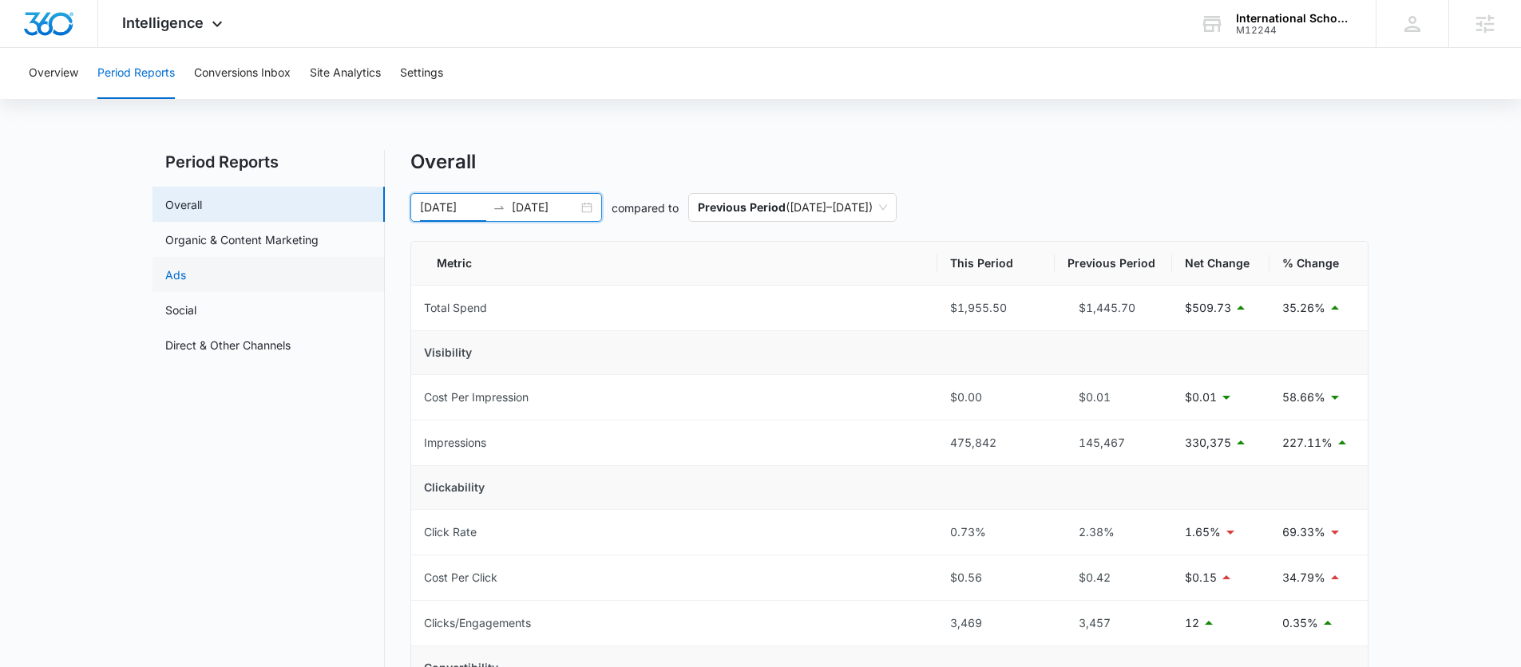
click at [186, 271] on link "Ads" at bounding box center [175, 275] width 21 height 17
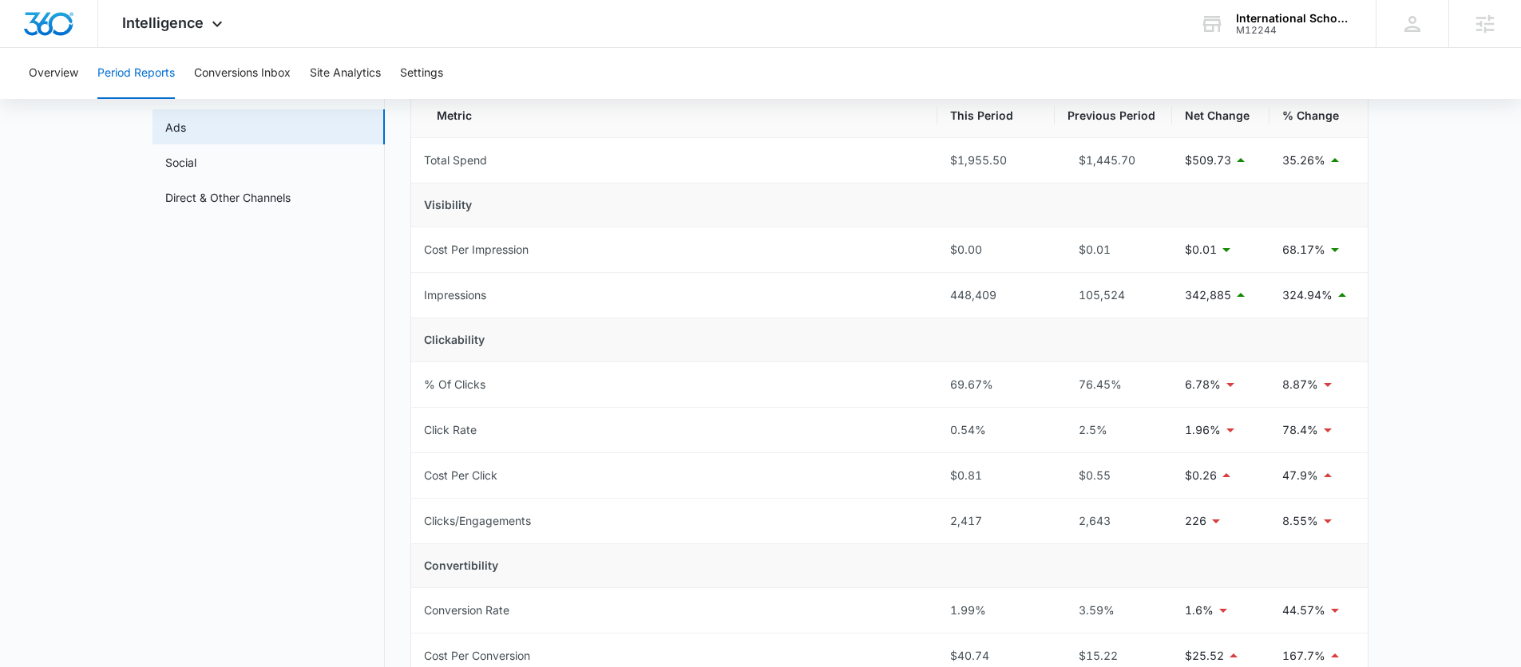
scroll to position [61, 0]
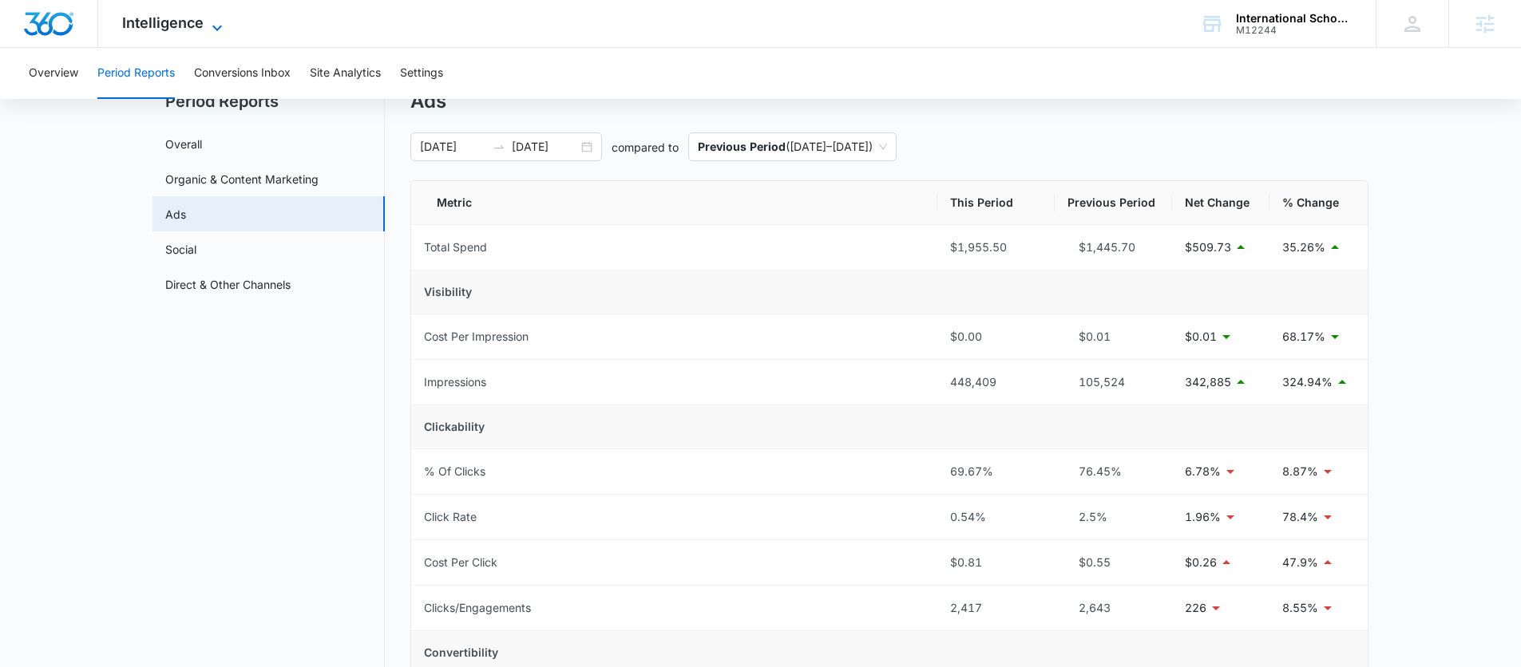
click at [154, 30] on span "Intelligence" at bounding box center [162, 22] width 81 height 17
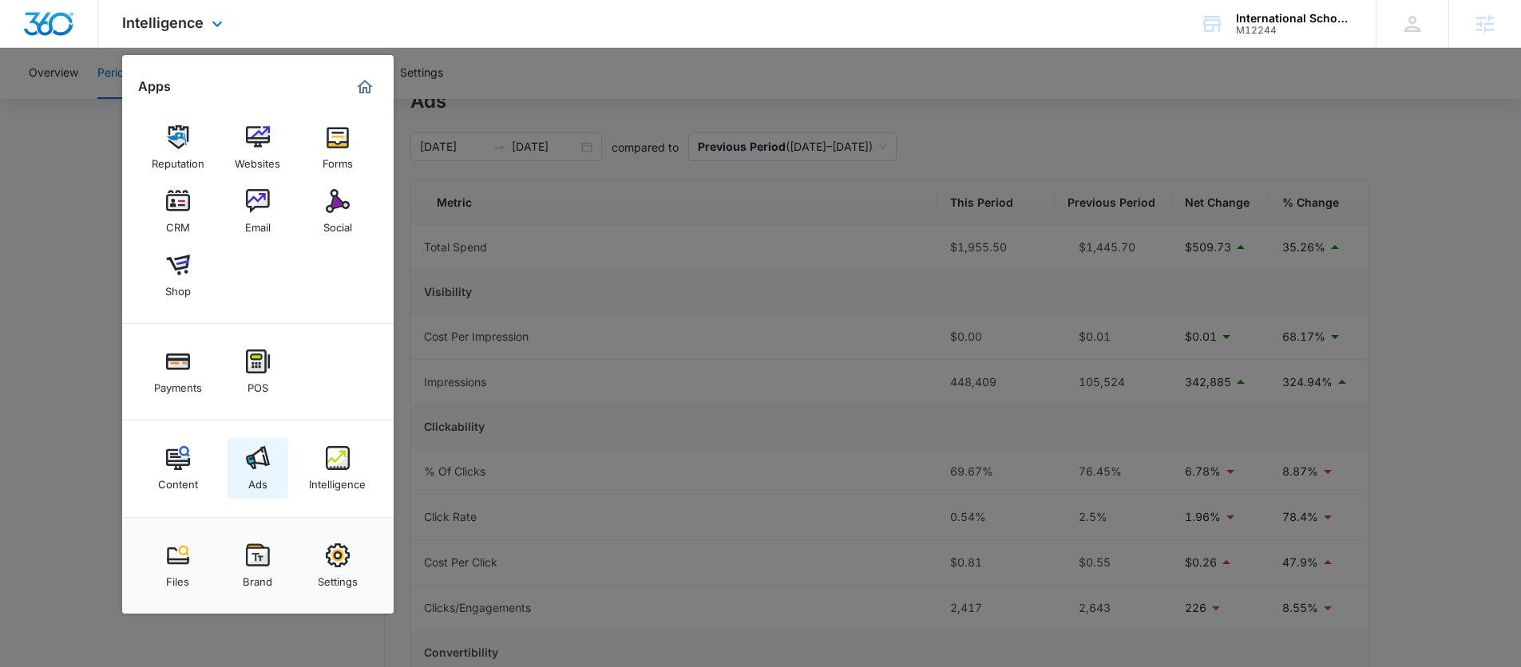
click at [252, 479] on div "Ads" at bounding box center [257, 480] width 19 height 21
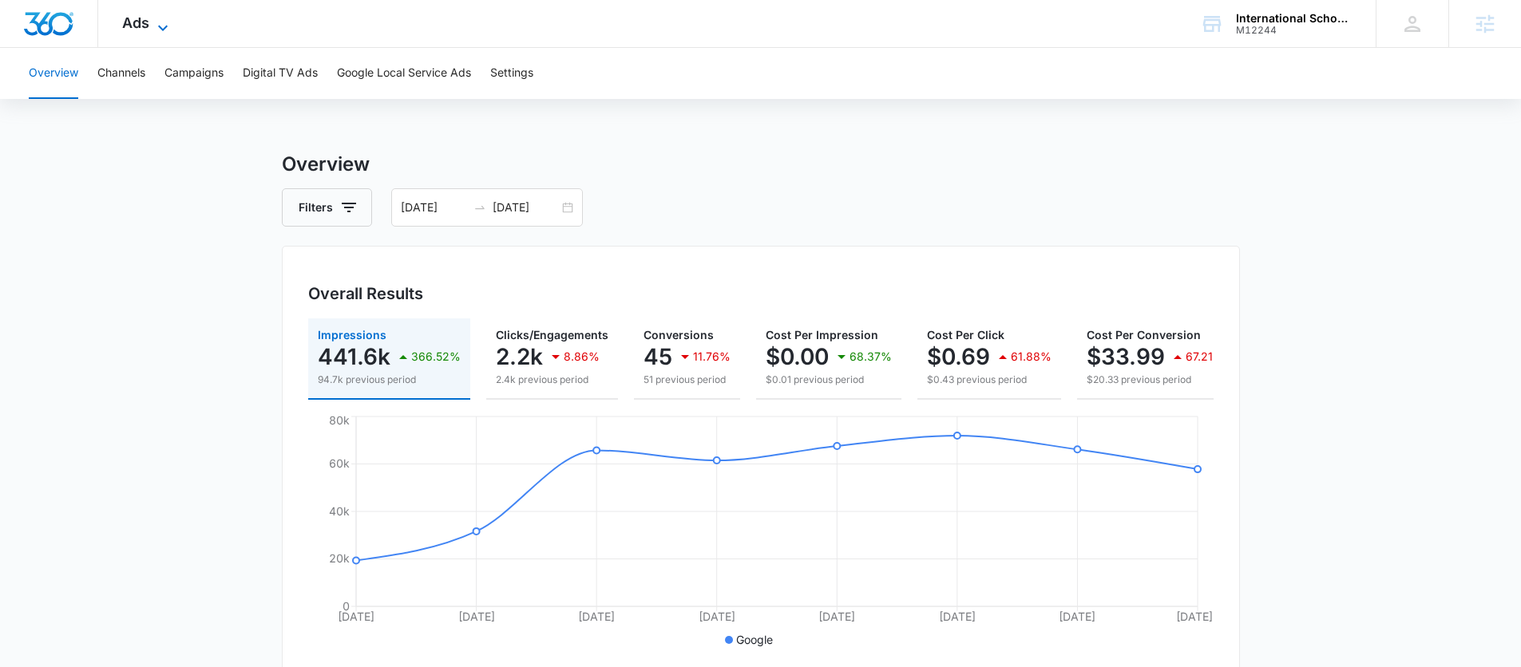
click at [146, 22] on span "Ads" at bounding box center [135, 22] width 27 height 17
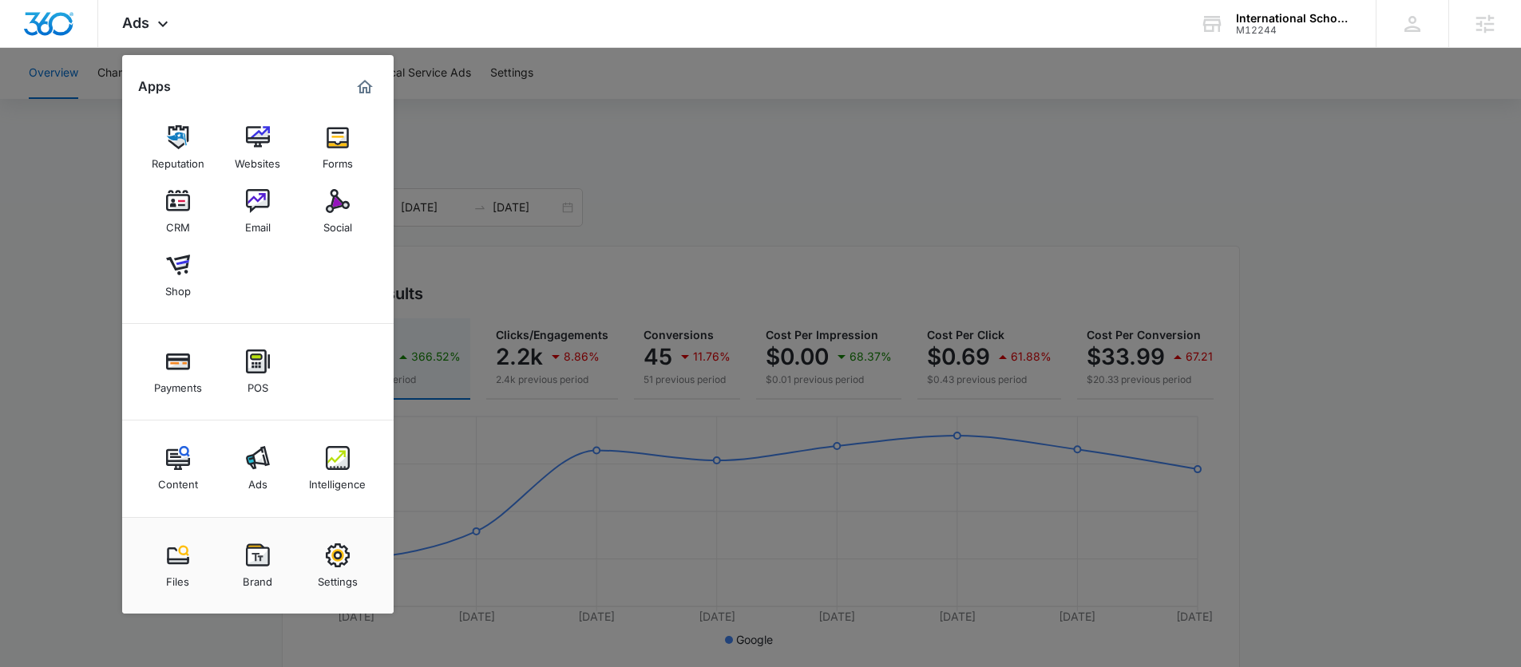
click at [84, 338] on div at bounding box center [760, 333] width 1521 height 667
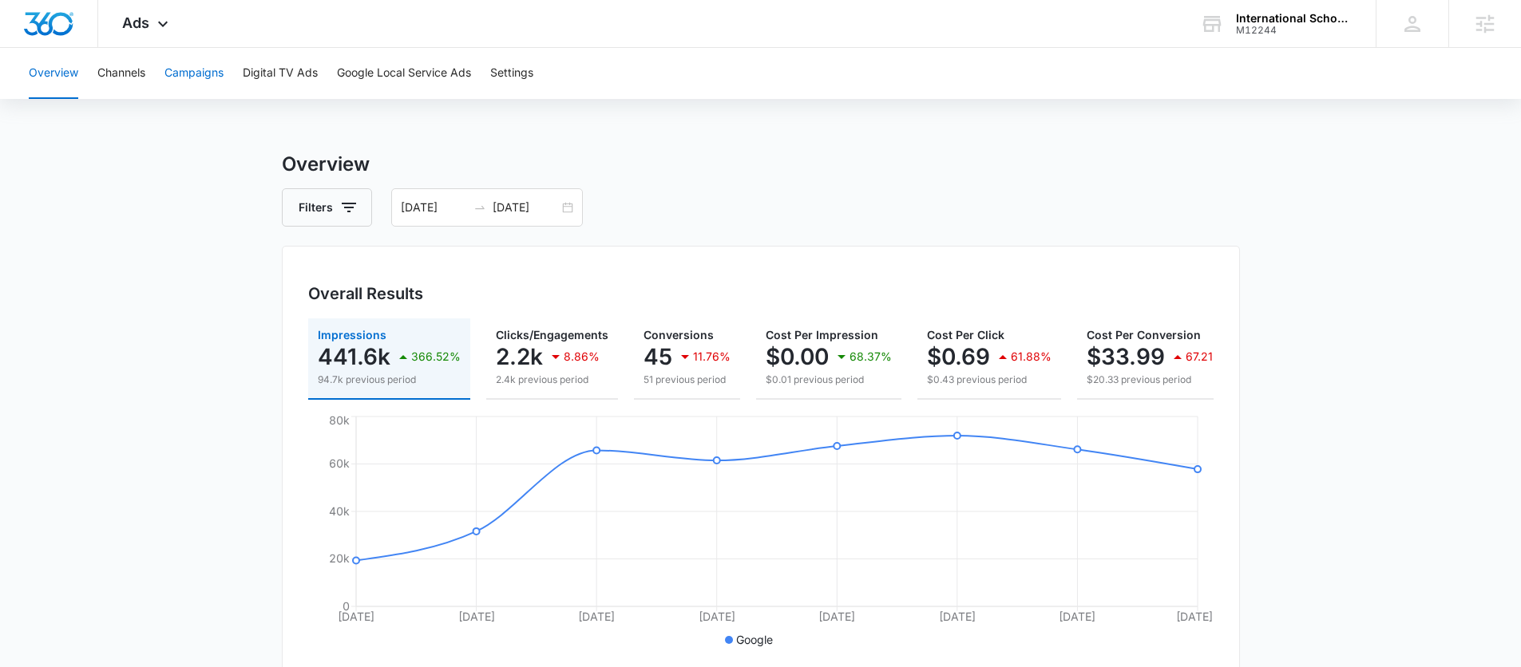
click at [178, 77] on button "Campaigns" at bounding box center [193, 73] width 59 height 51
click at [351, 208] on icon "button" at bounding box center [348, 207] width 19 height 19
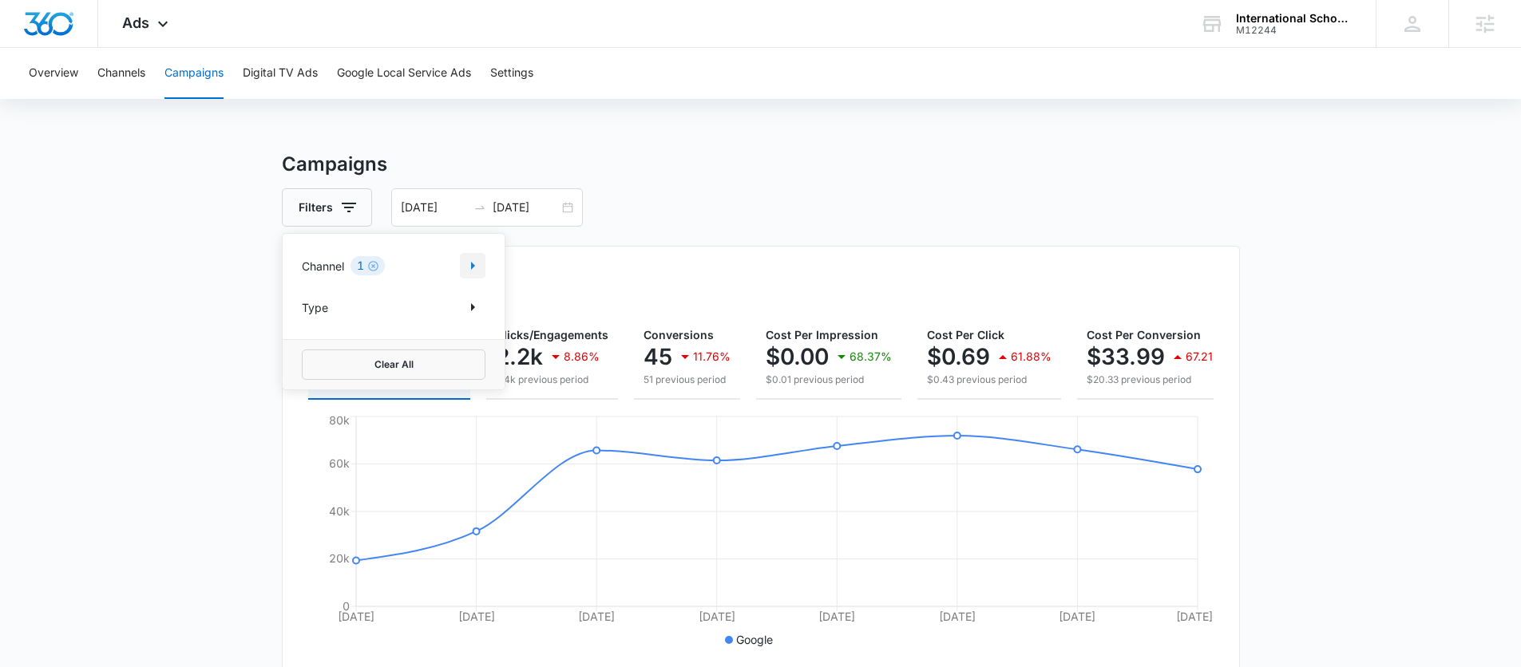
click at [469, 262] on icon "Show Channel filters" at bounding box center [472, 265] width 19 height 19
click at [302, 346] on label "Facebook / Instagram" at bounding box center [394, 345] width 184 height 17
click at [302, 346] on input "Facebook / Instagram" at bounding box center [302, 345] width 1 height 1
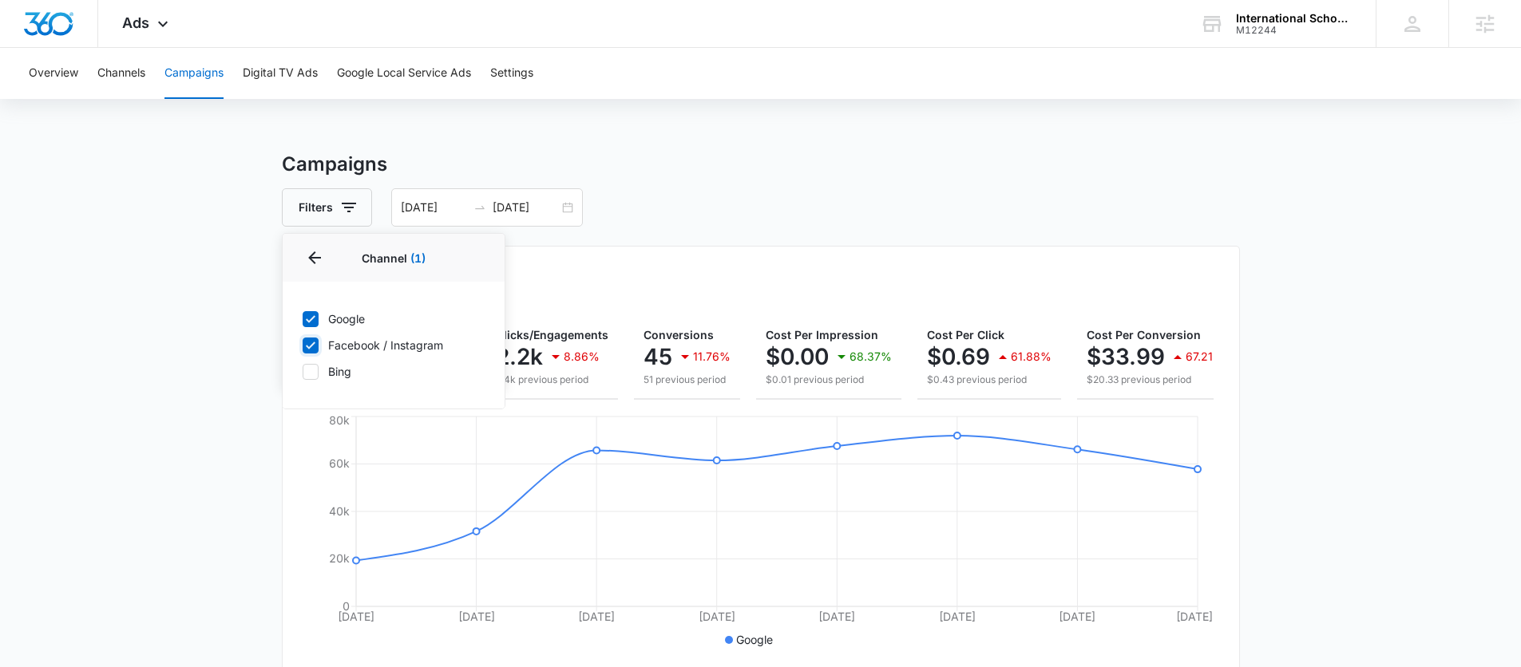
checkbox input "true"
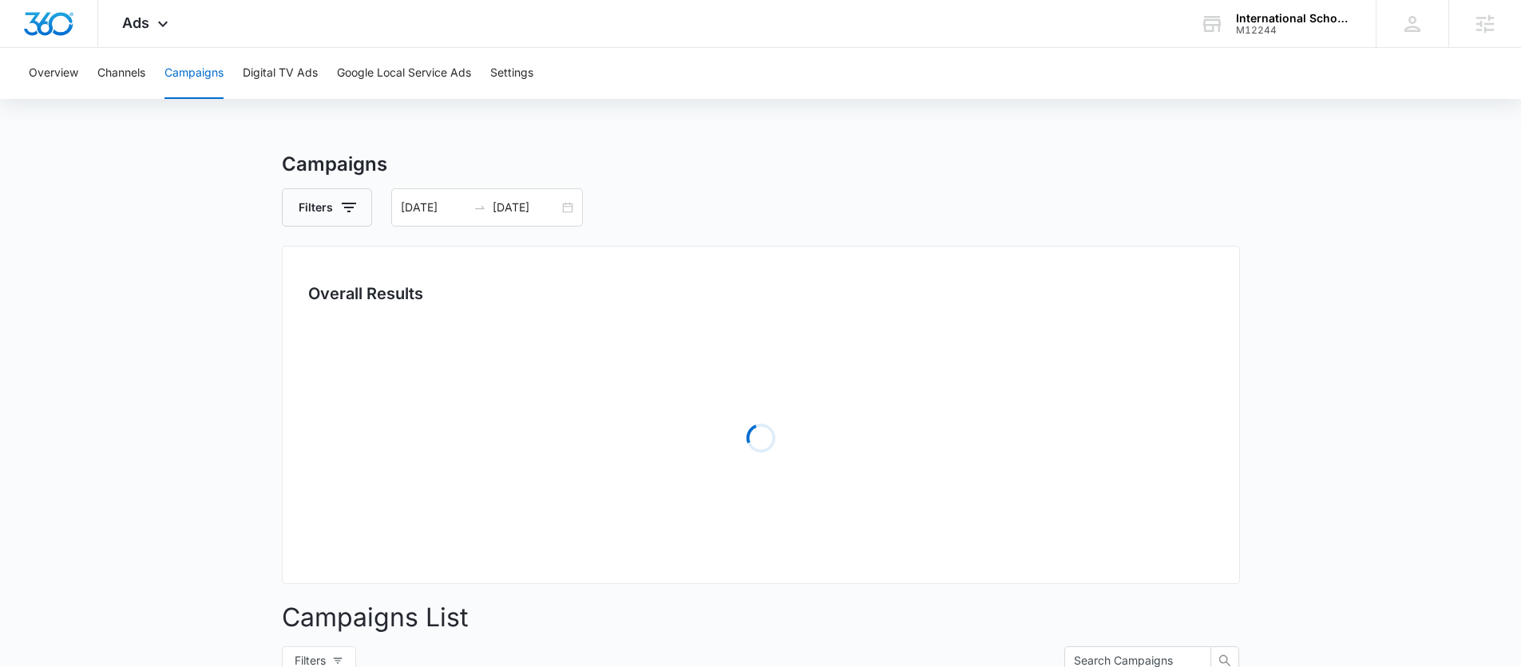
click at [214, 322] on main "Campaigns Filters [DATE] [DATE] Overall Results Loading Campaigns List Filters …" at bounding box center [760, 566] width 1521 height 832
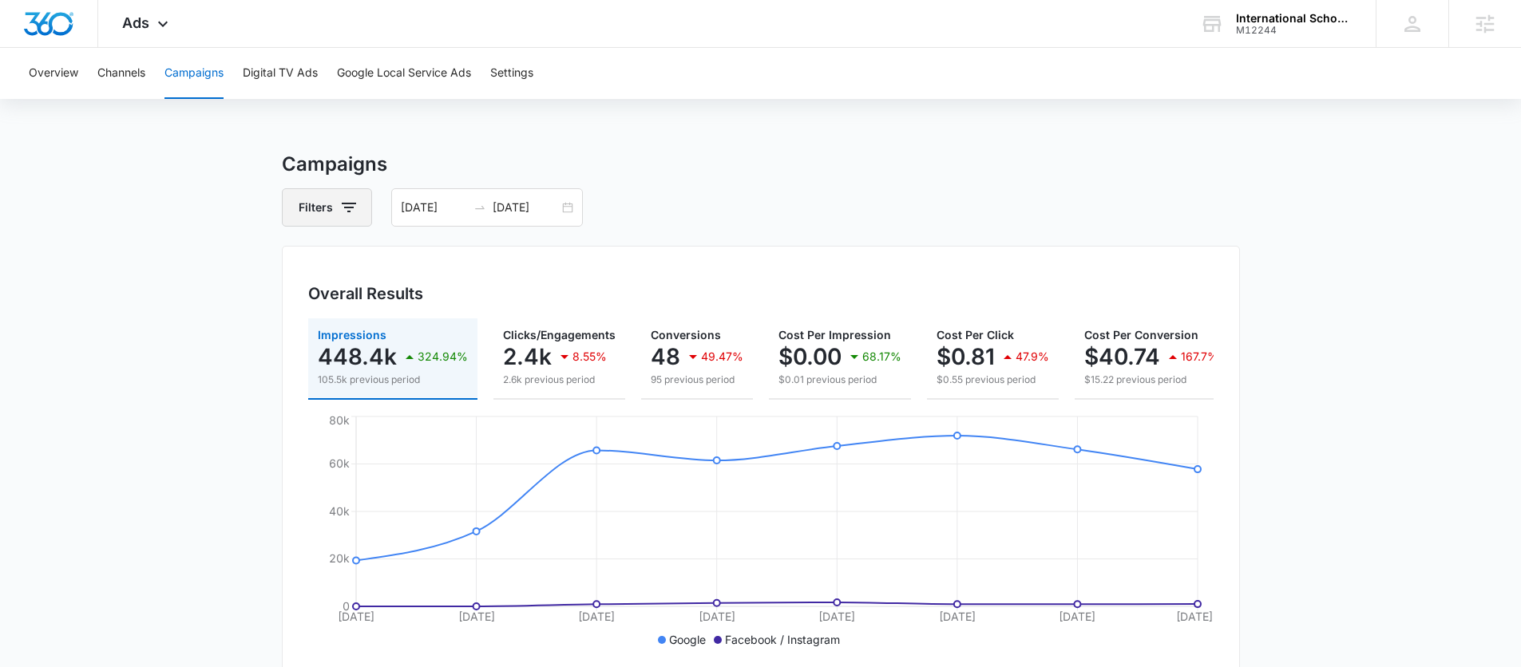
click at [330, 196] on button "Filters" at bounding box center [327, 207] width 90 height 38
click at [148, 37] on div "Ads Apps Reputation Websites Forms CRM Email Social Shop Payments POS Content A…" at bounding box center [147, 23] width 98 height 47
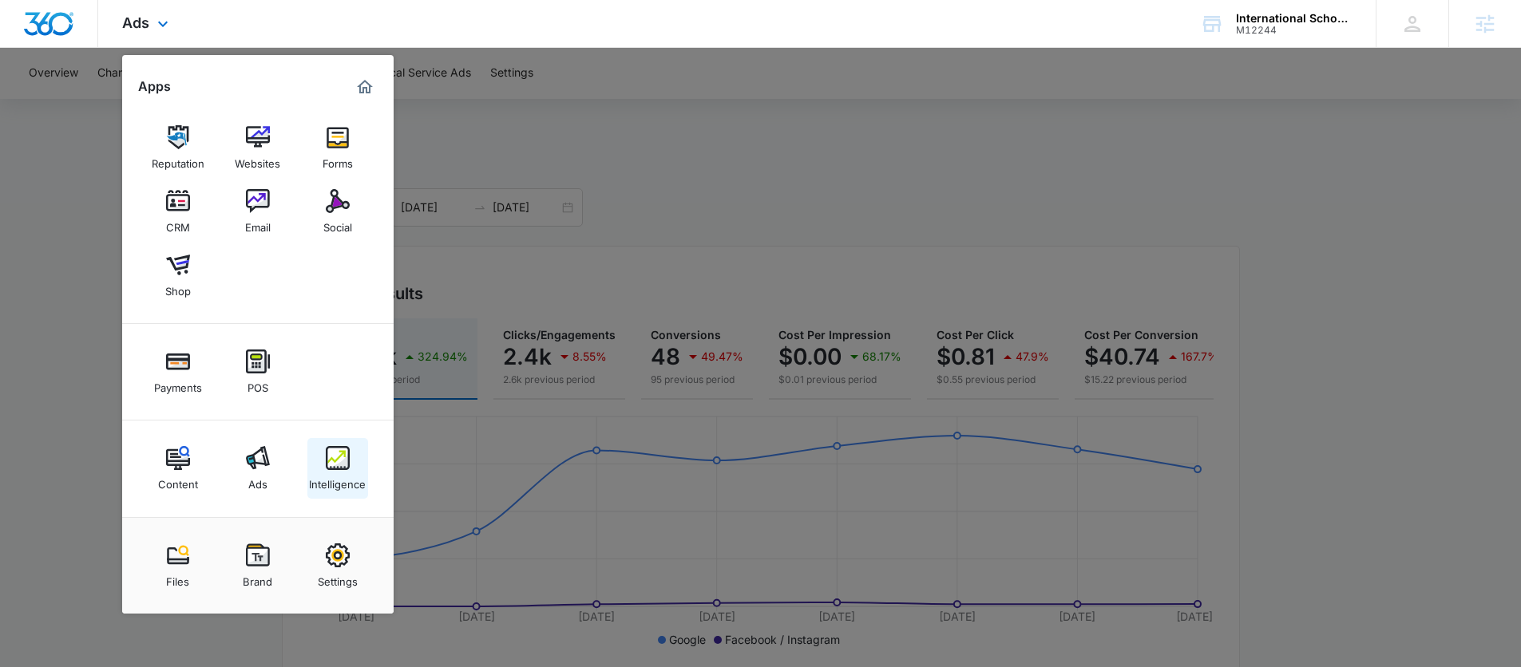
click at [333, 451] on img at bounding box center [338, 458] width 24 height 24
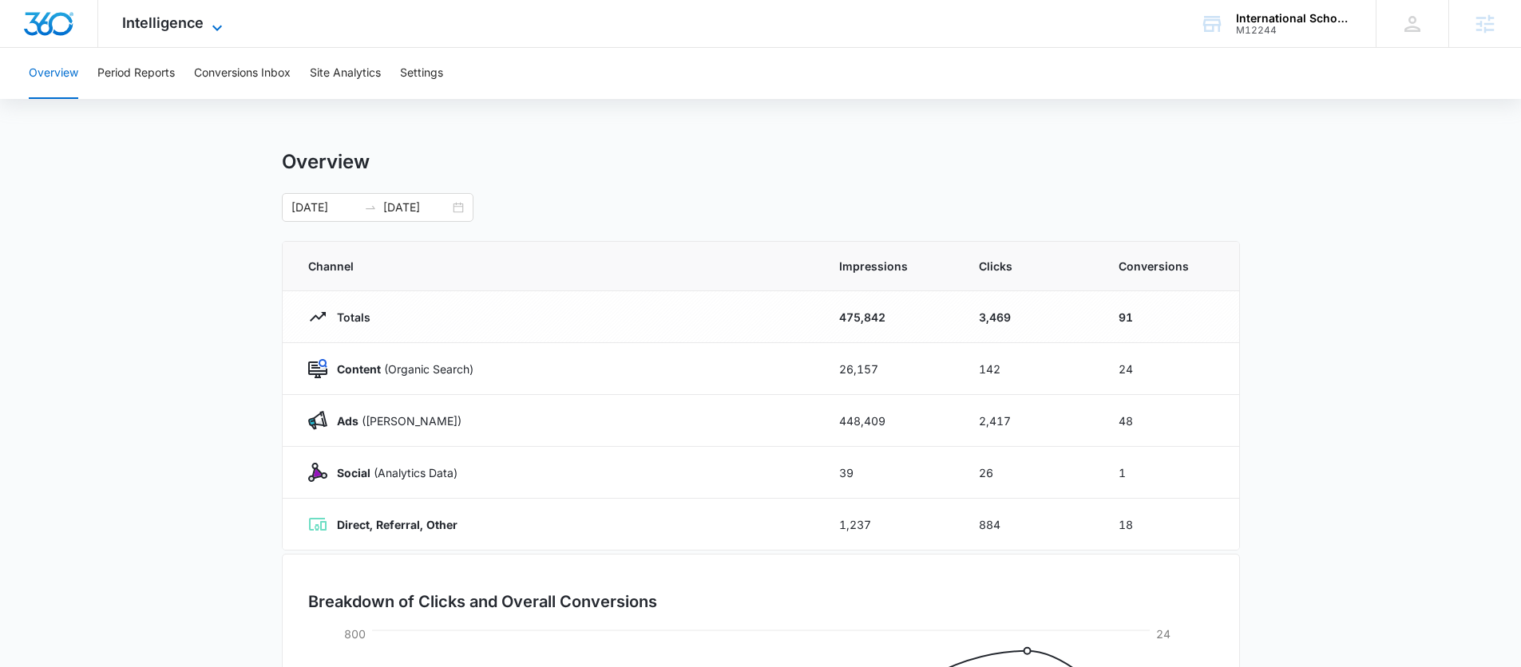
click at [169, 29] on span "Intelligence" at bounding box center [162, 22] width 81 height 17
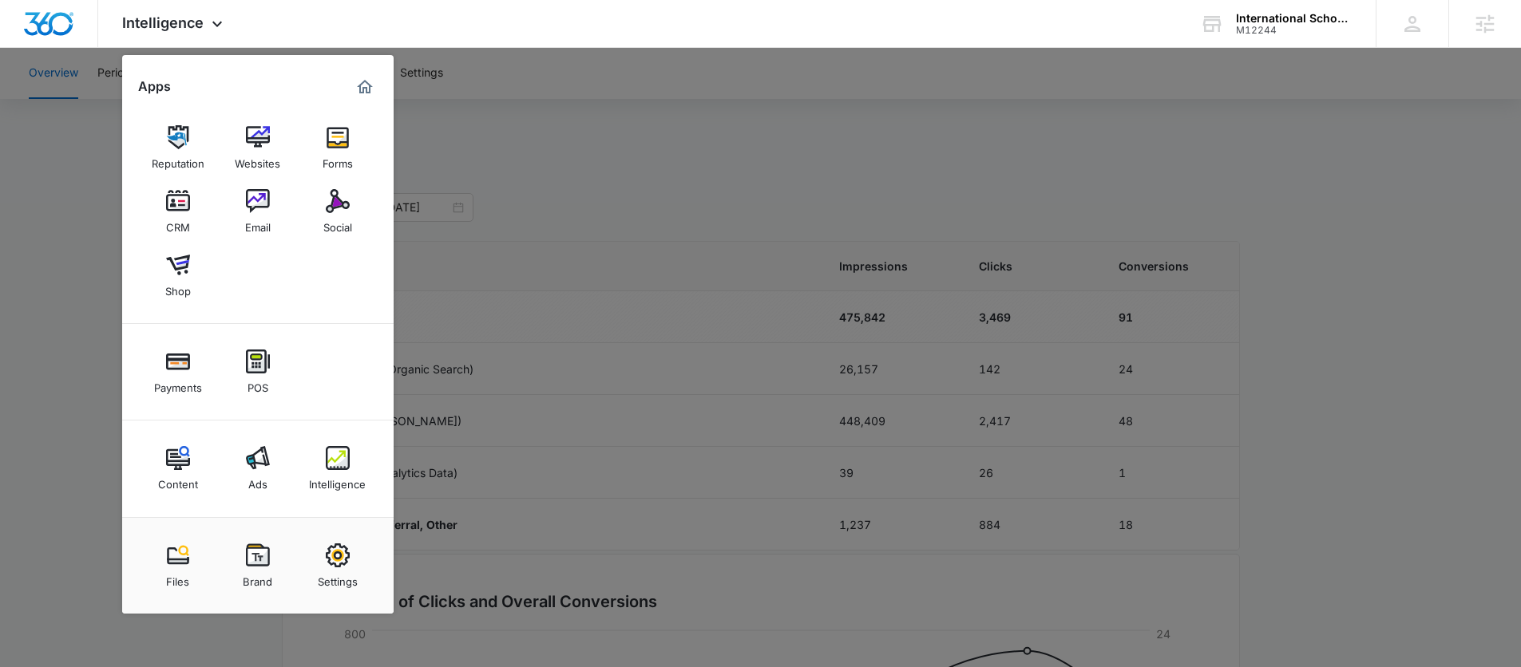
click at [258, 464] on img at bounding box center [258, 458] width 24 height 24
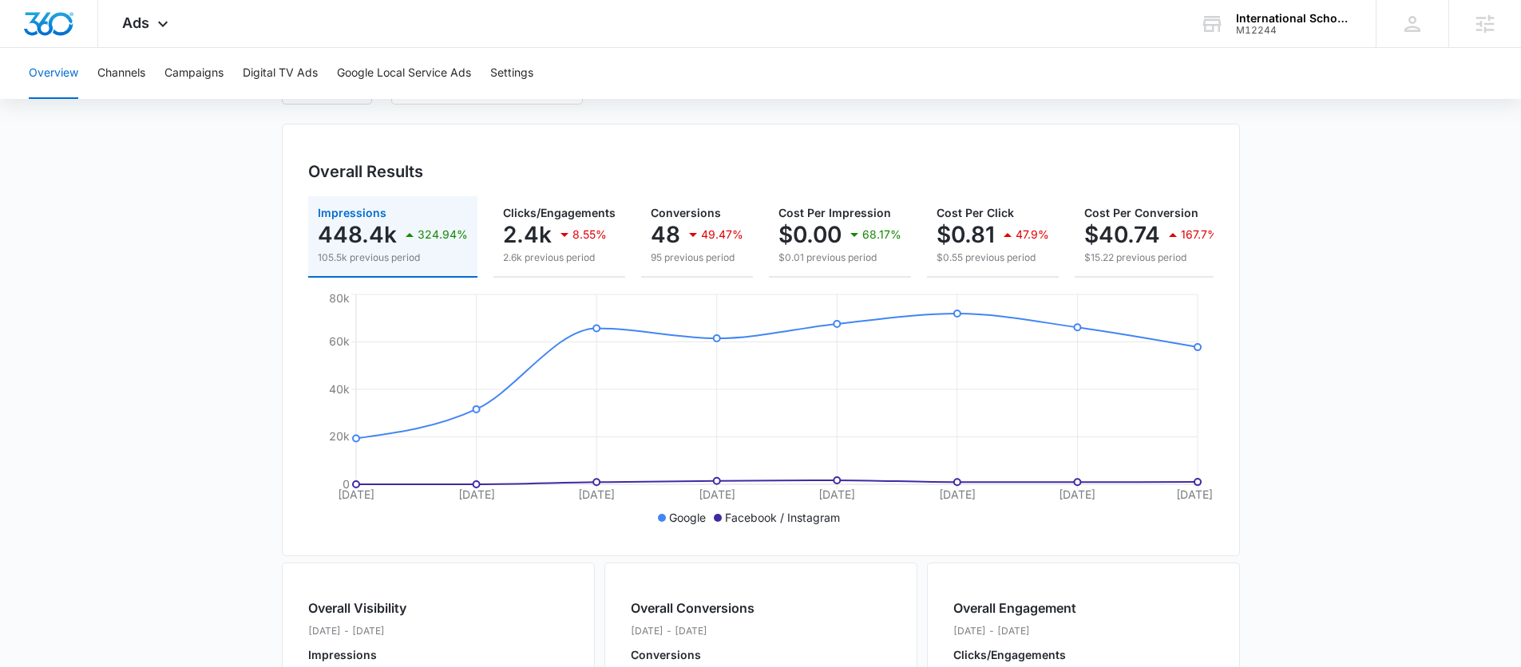
scroll to position [149, 0]
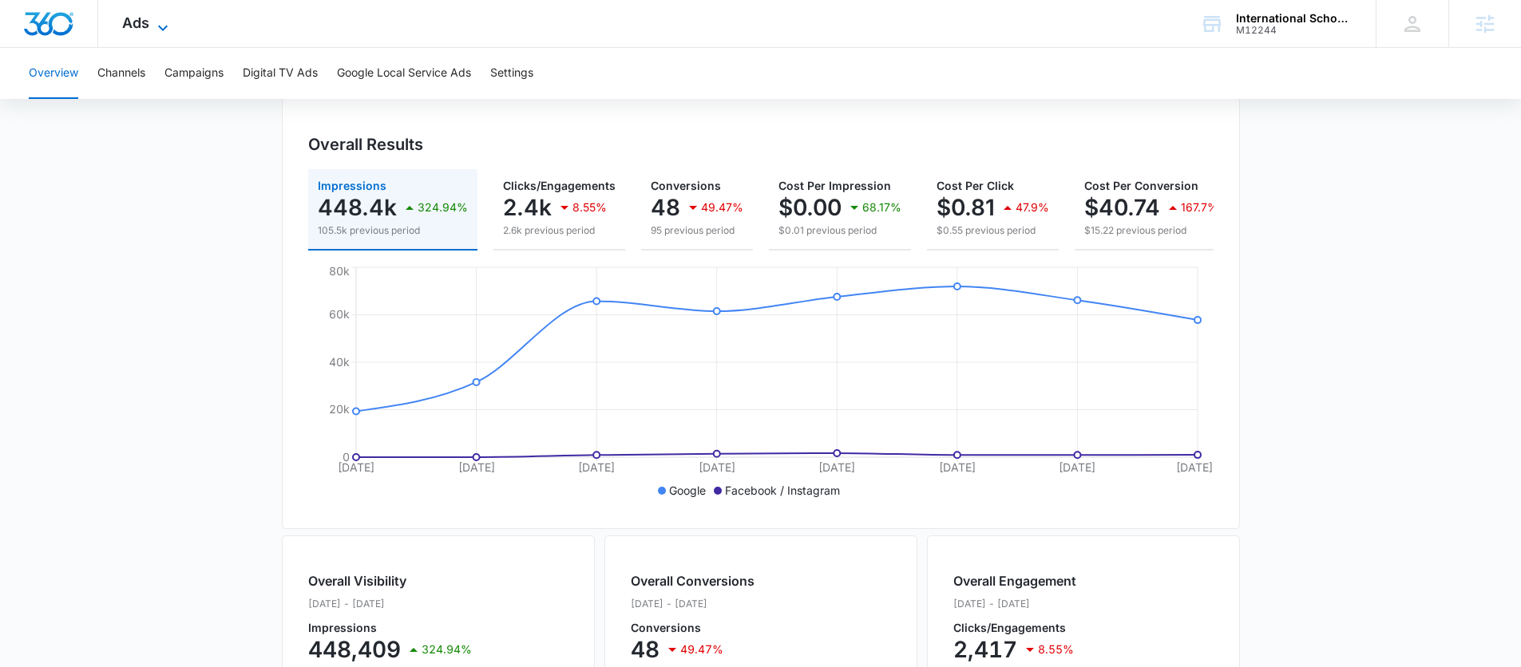
click at [145, 23] on span "Ads" at bounding box center [135, 22] width 27 height 17
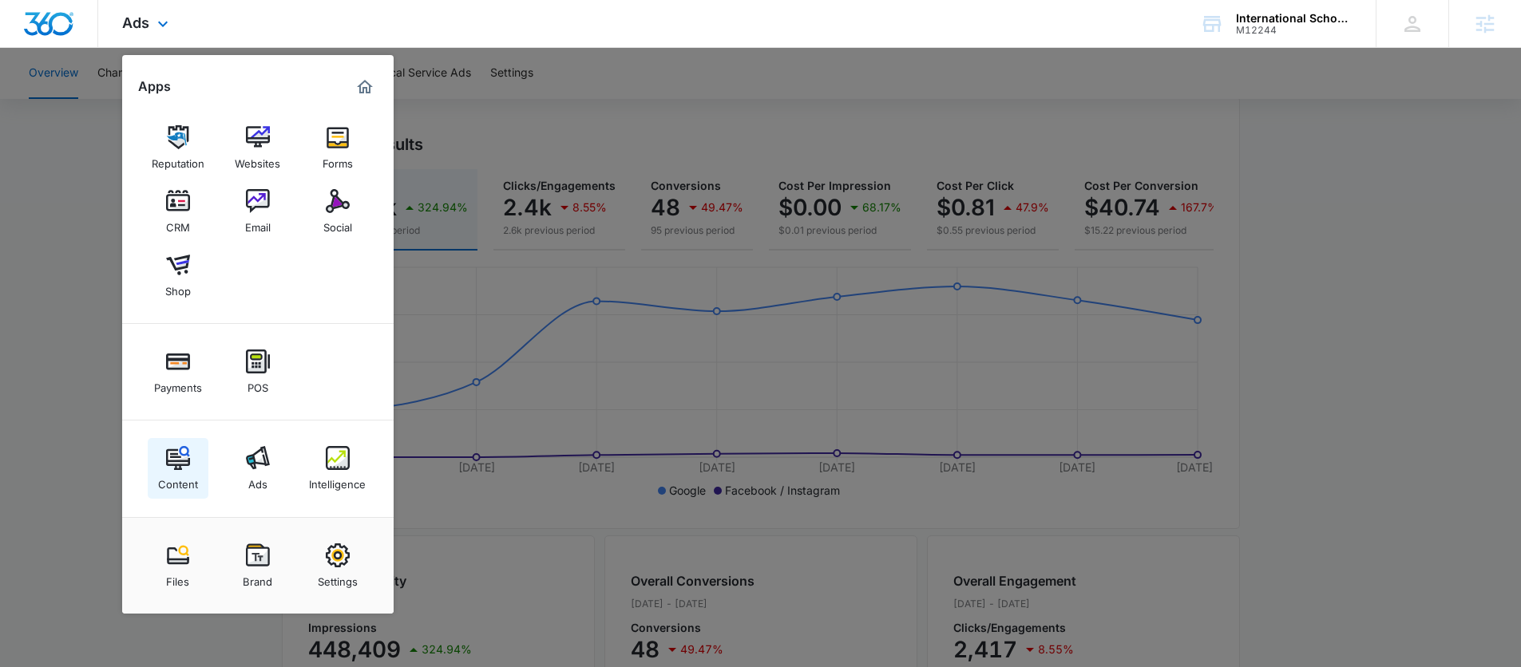
click at [188, 467] on img at bounding box center [178, 458] width 24 height 24
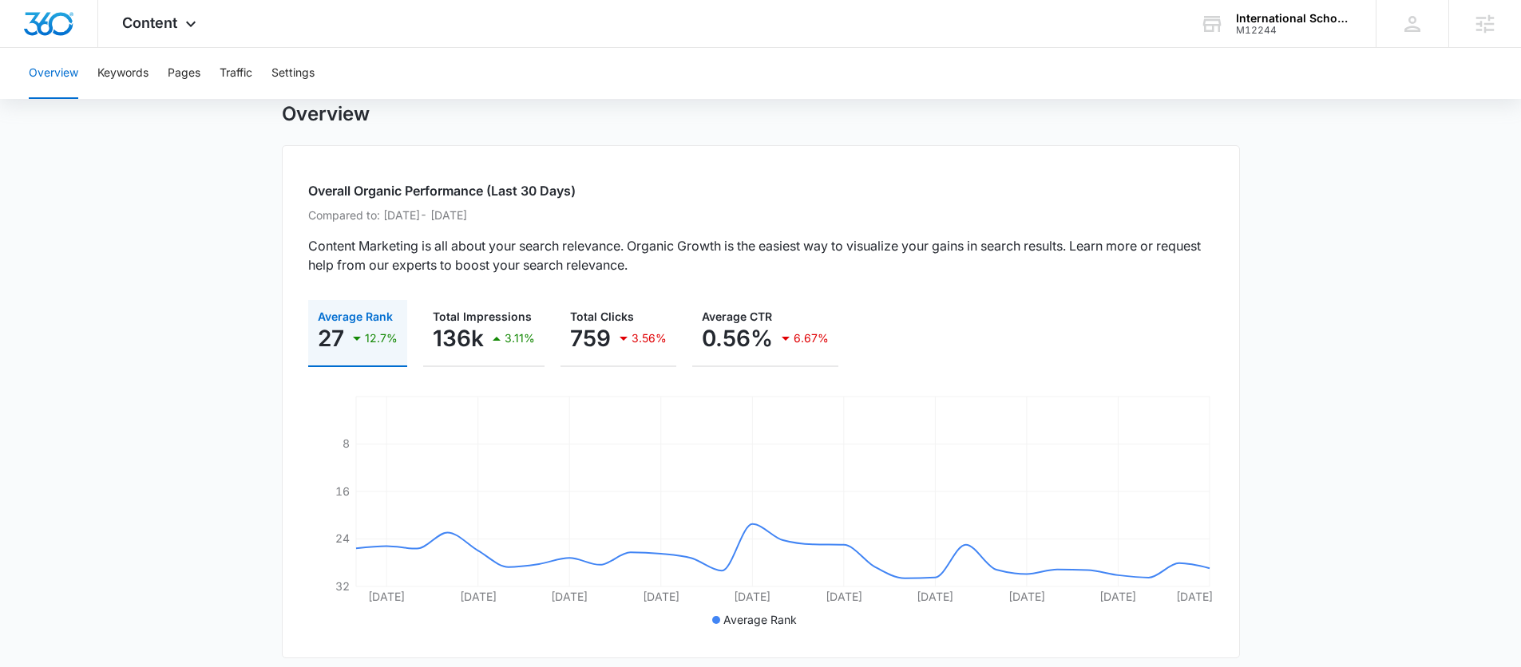
scroll to position [46, 0]
click at [132, 73] on button "Keywords" at bounding box center [122, 73] width 51 height 51
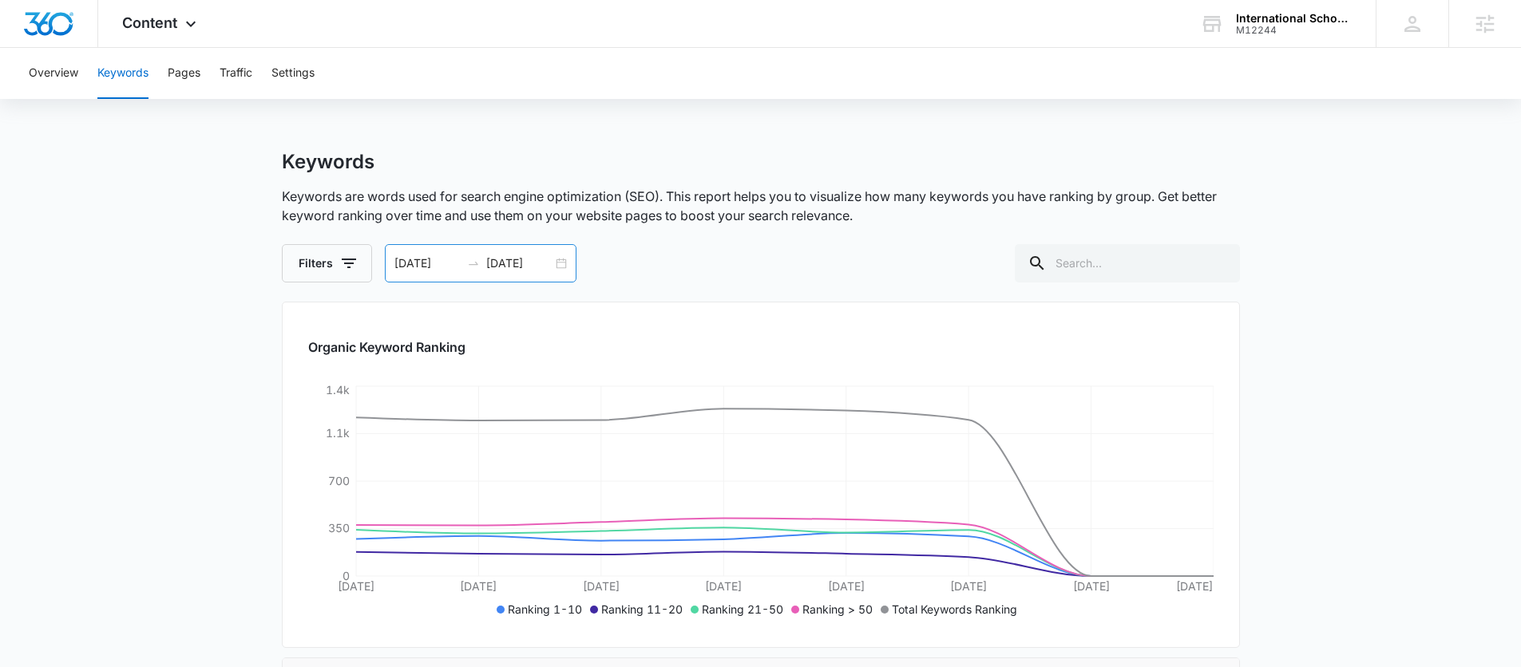
click at [560, 263] on div "[DATE] [DATE]" at bounding box center [481, 263] width 192 height 38
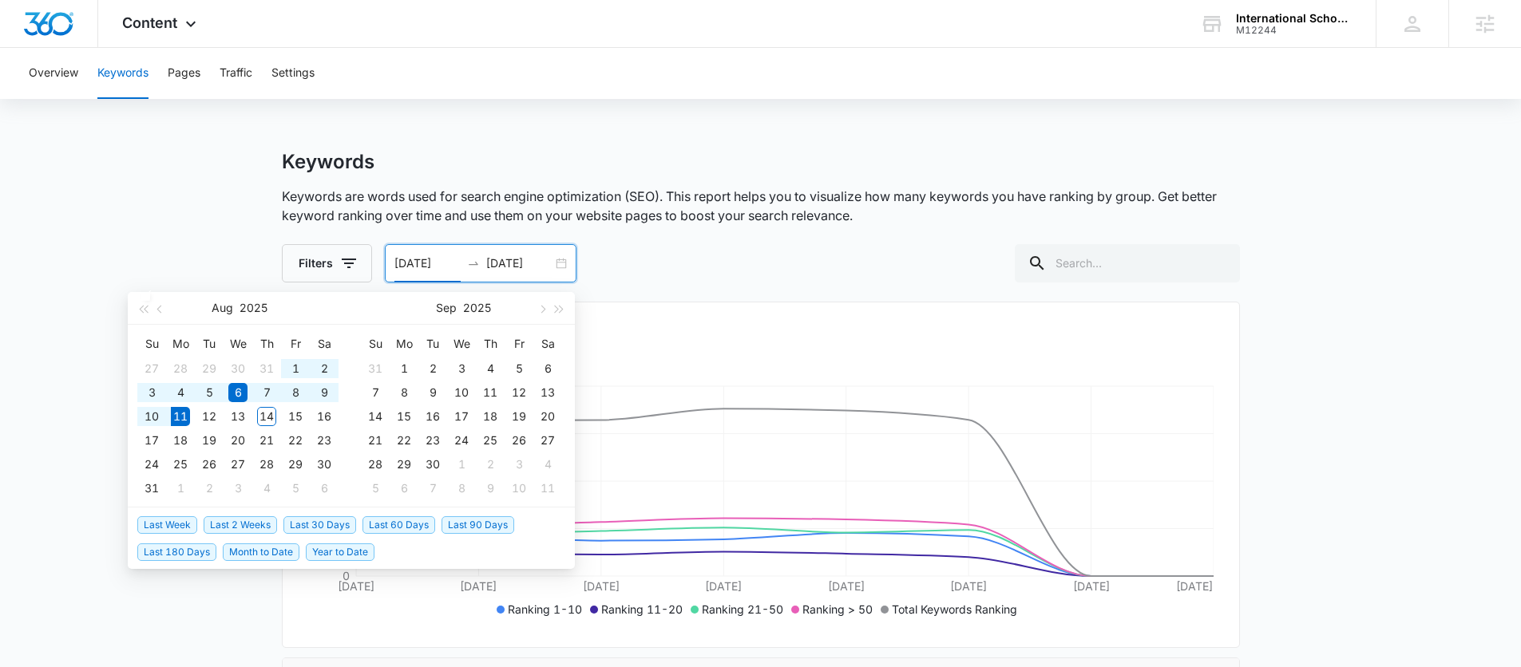
click at [308, 553] on span "Year to Date" at bounding box center [340, 553] width 69 height 18
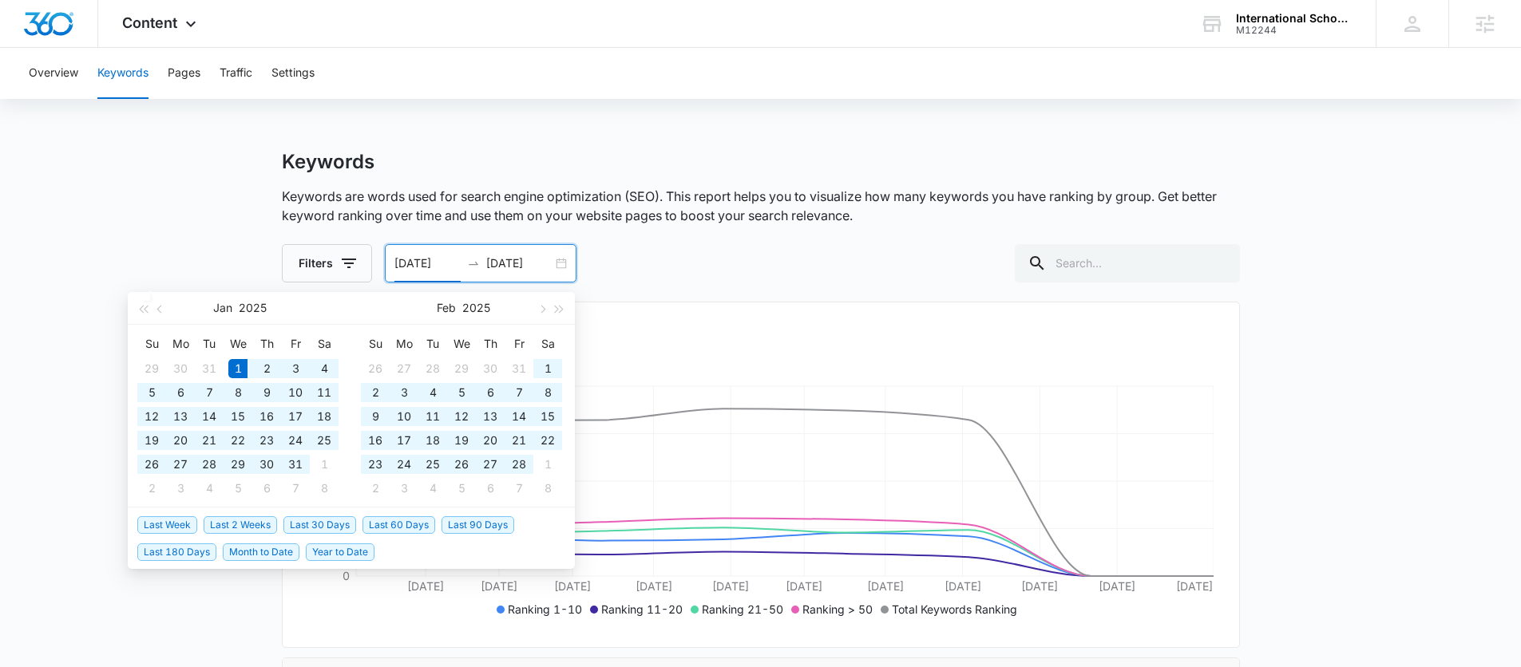
type input "[DATE]"
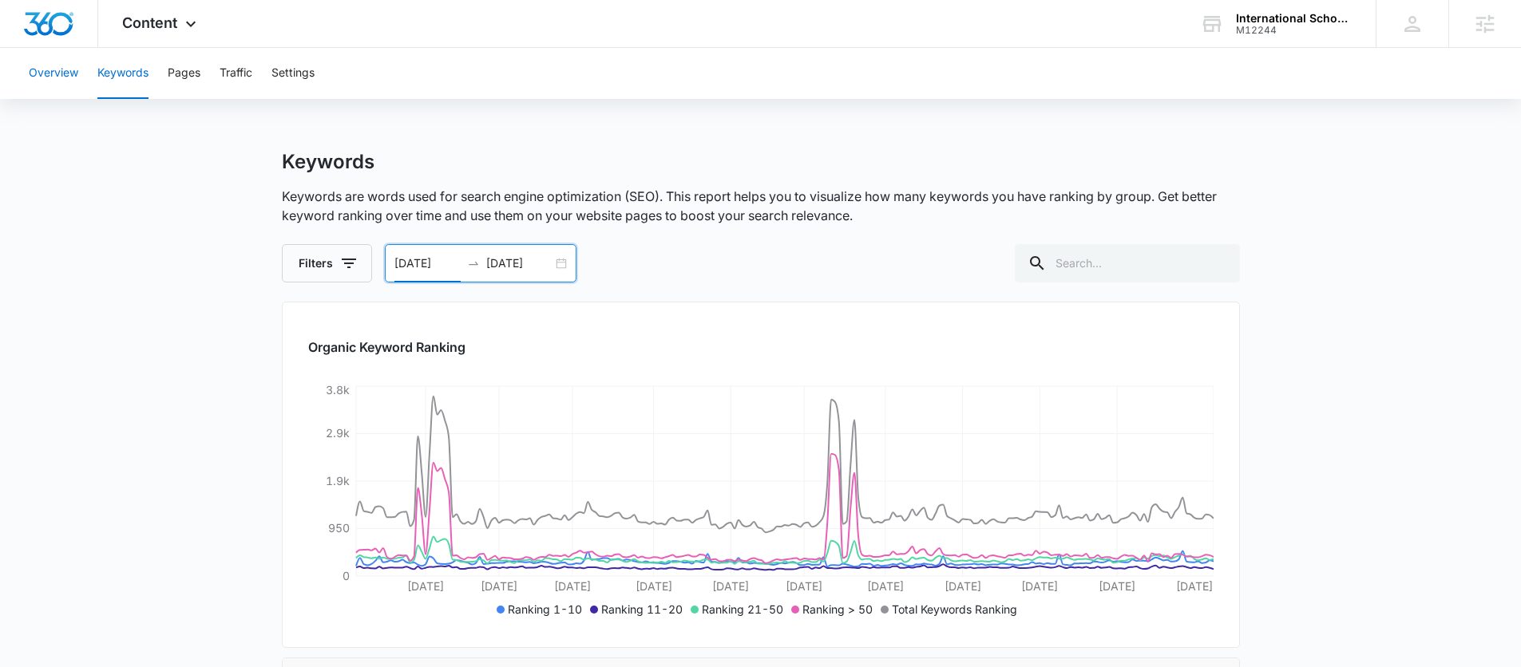
click at [44, 77] on button "Overview" at bounding box center [53, 73] width 49 height 51
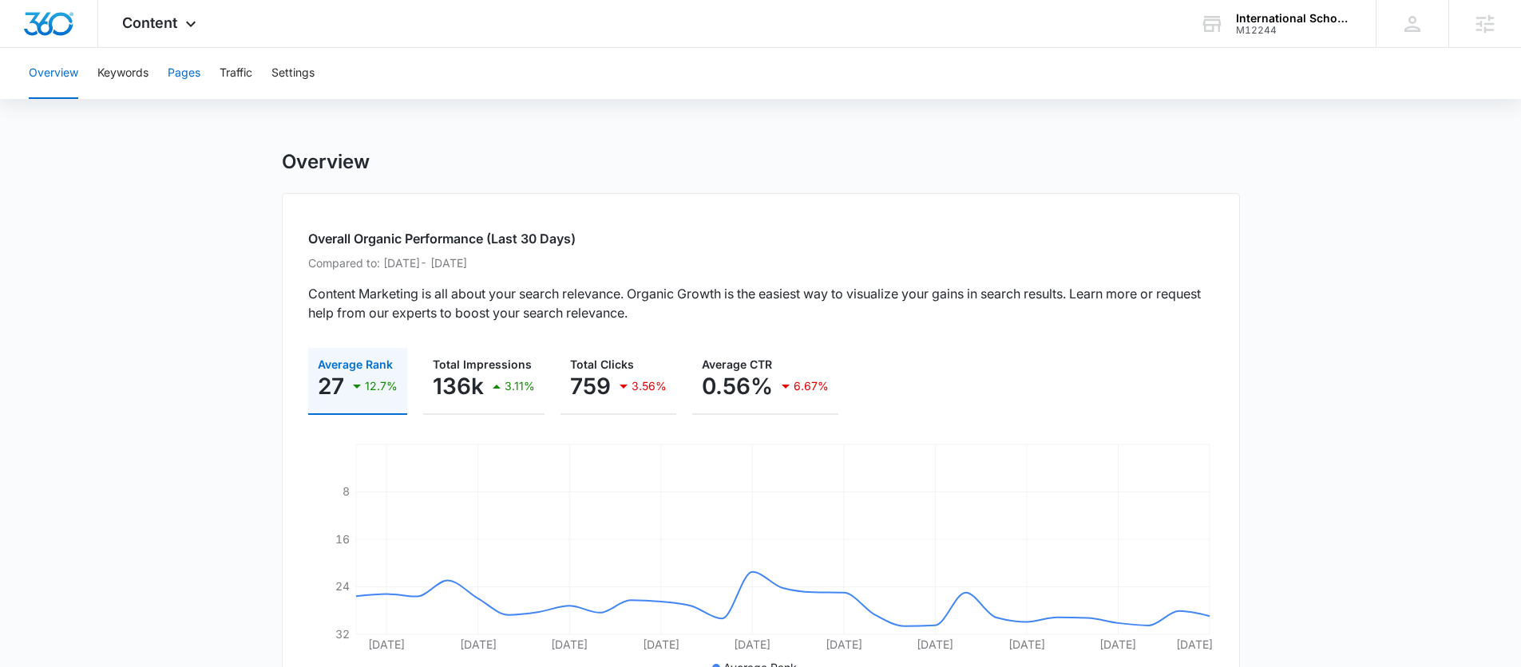
click at [185, 81] on button "Pages" at bounding box center [184, 73] width 33 height 51
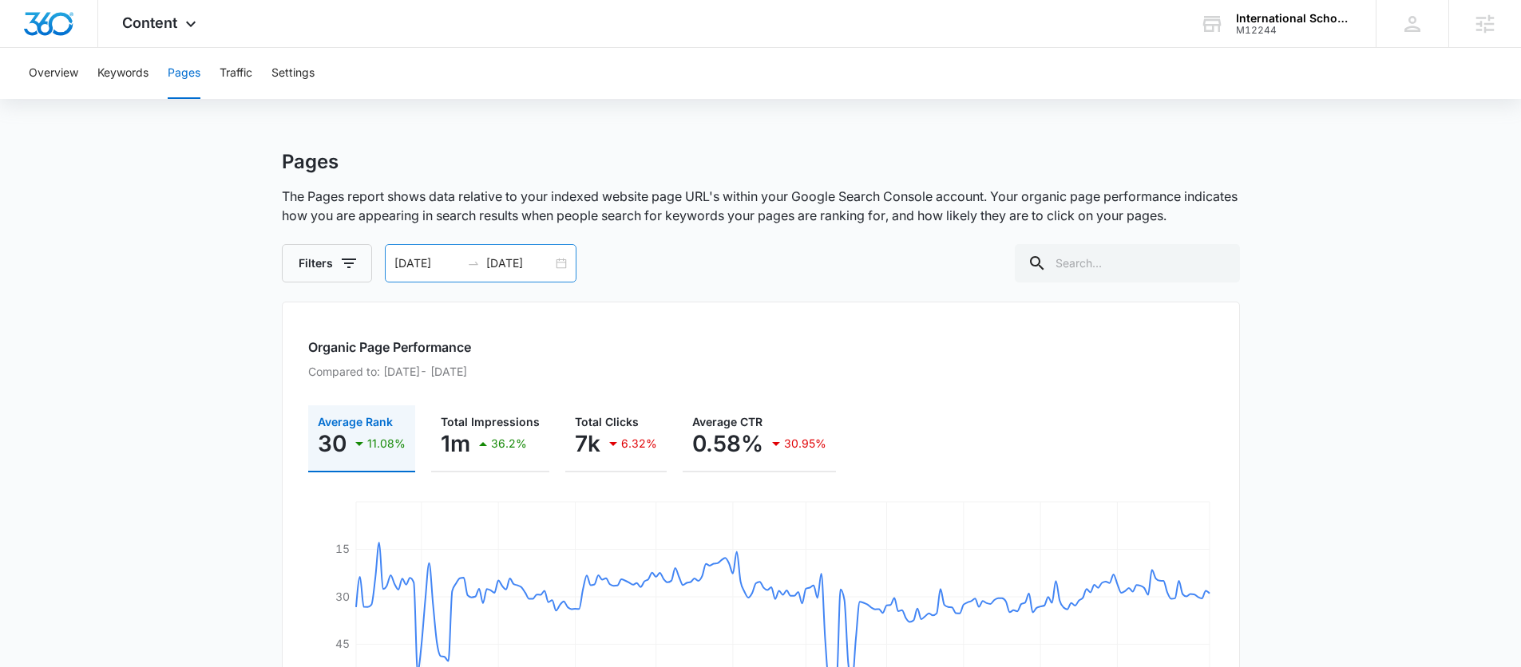
click at [556, 265] on div "[DATE] [DATE]" at bounding box center [481, 263] width 192 height 38
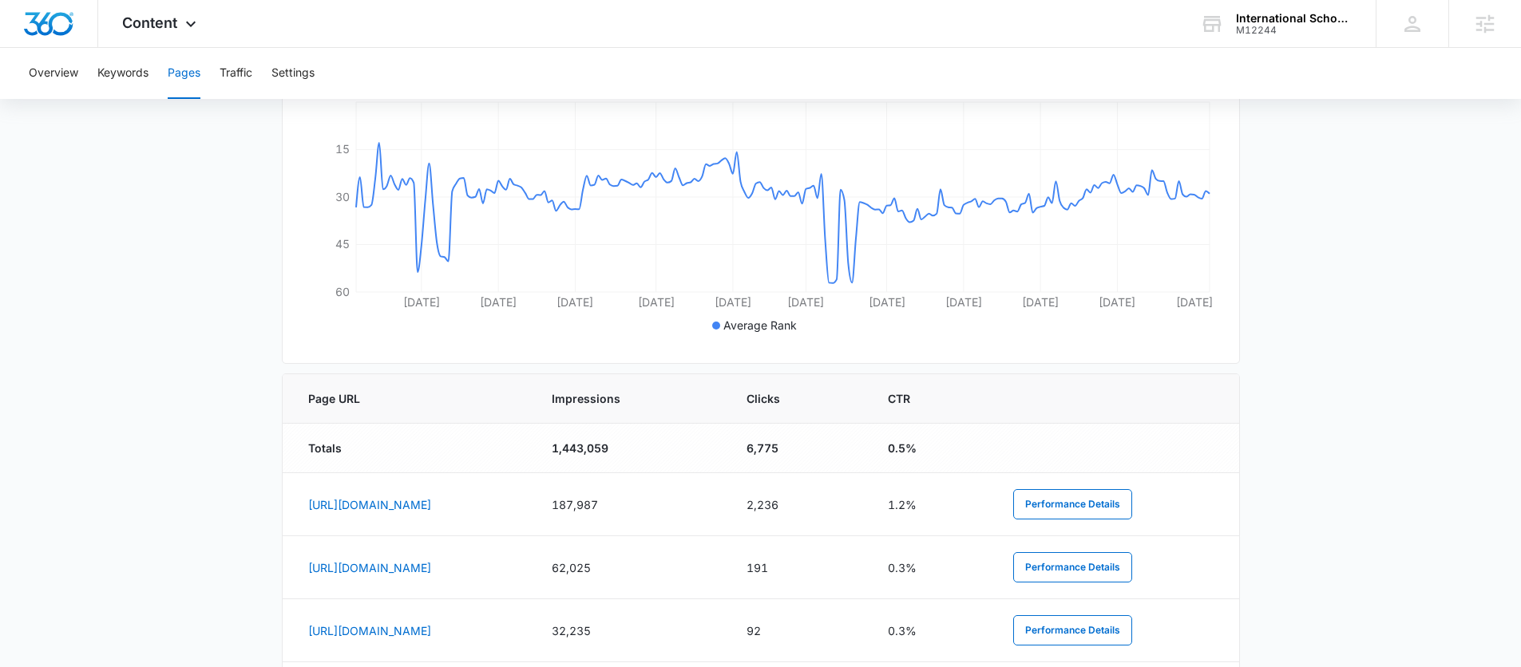
scroll to position [412, 0]
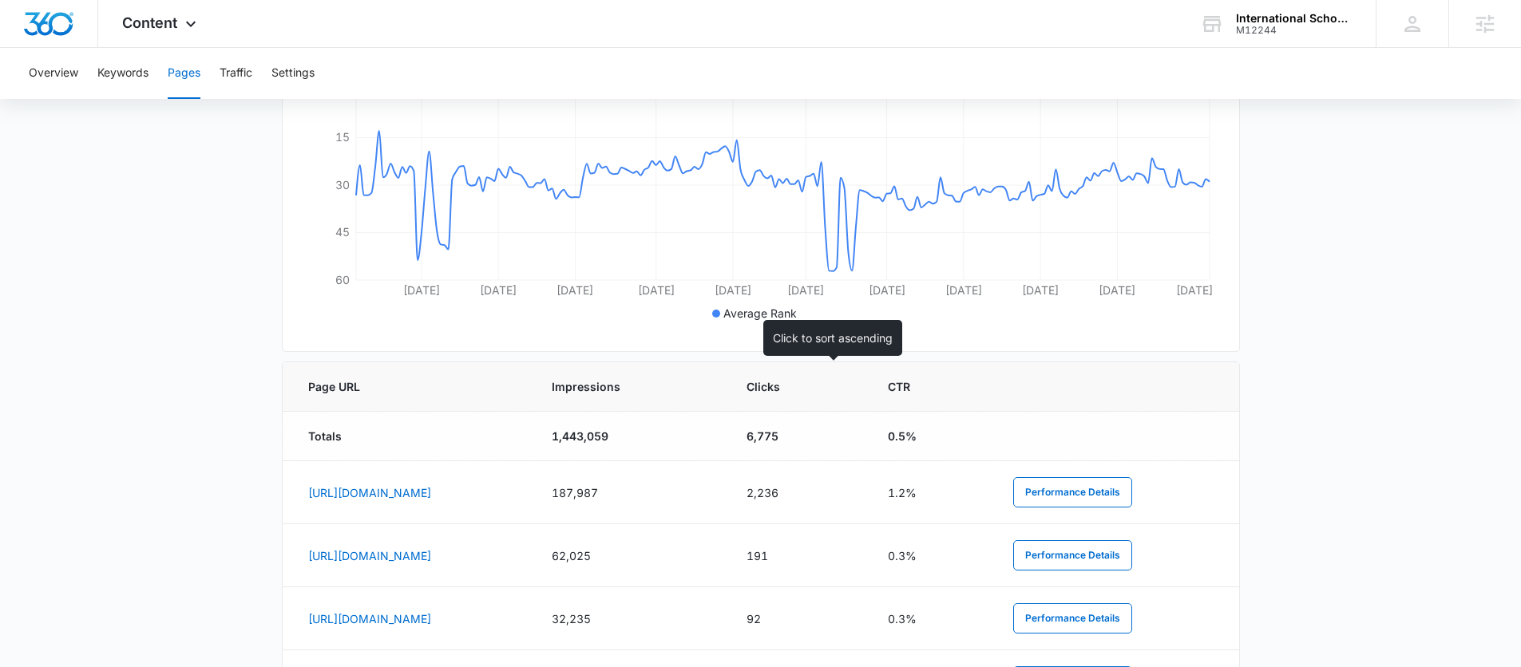
click at [684, 382] on span "Impressions" at bounding box center [618, 386] width 133 height 17
click at [708, 382] on icon at bounding box center [699, 386] width 17 height 17
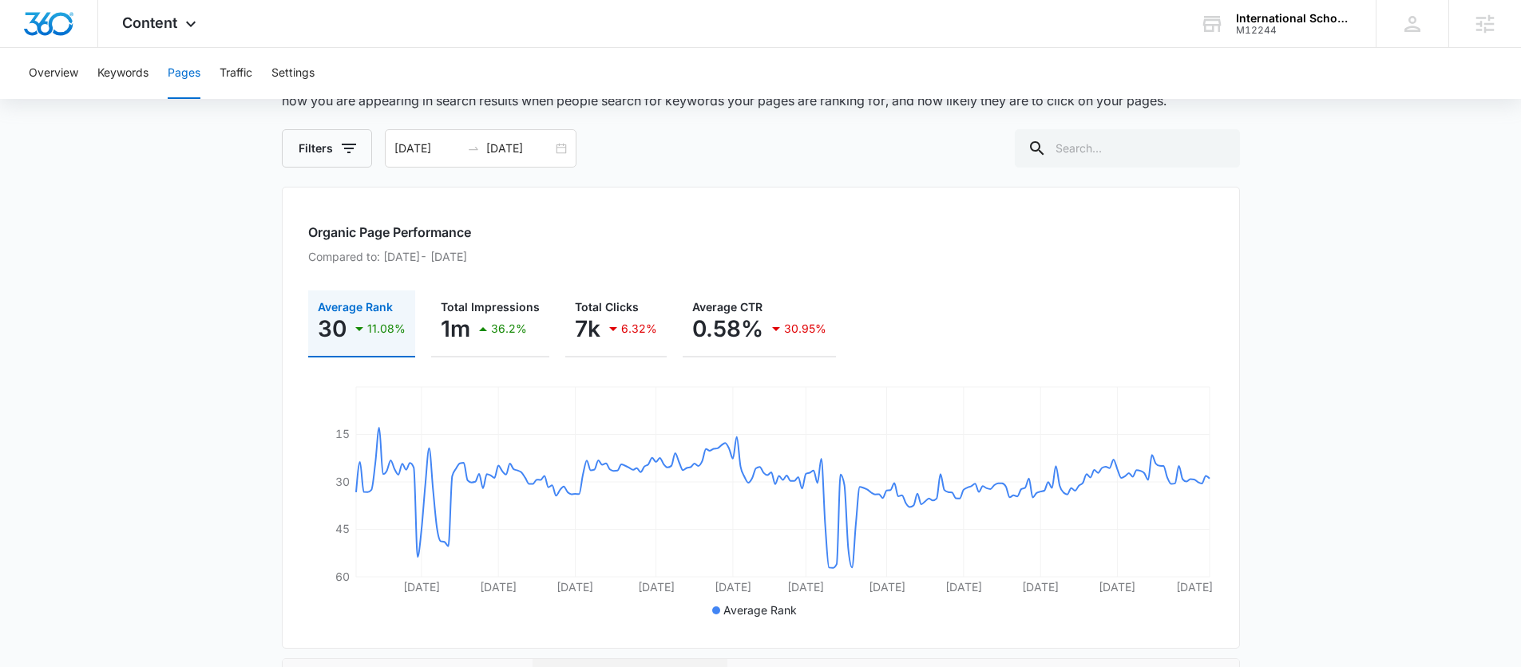
scroll to position [0, 0]
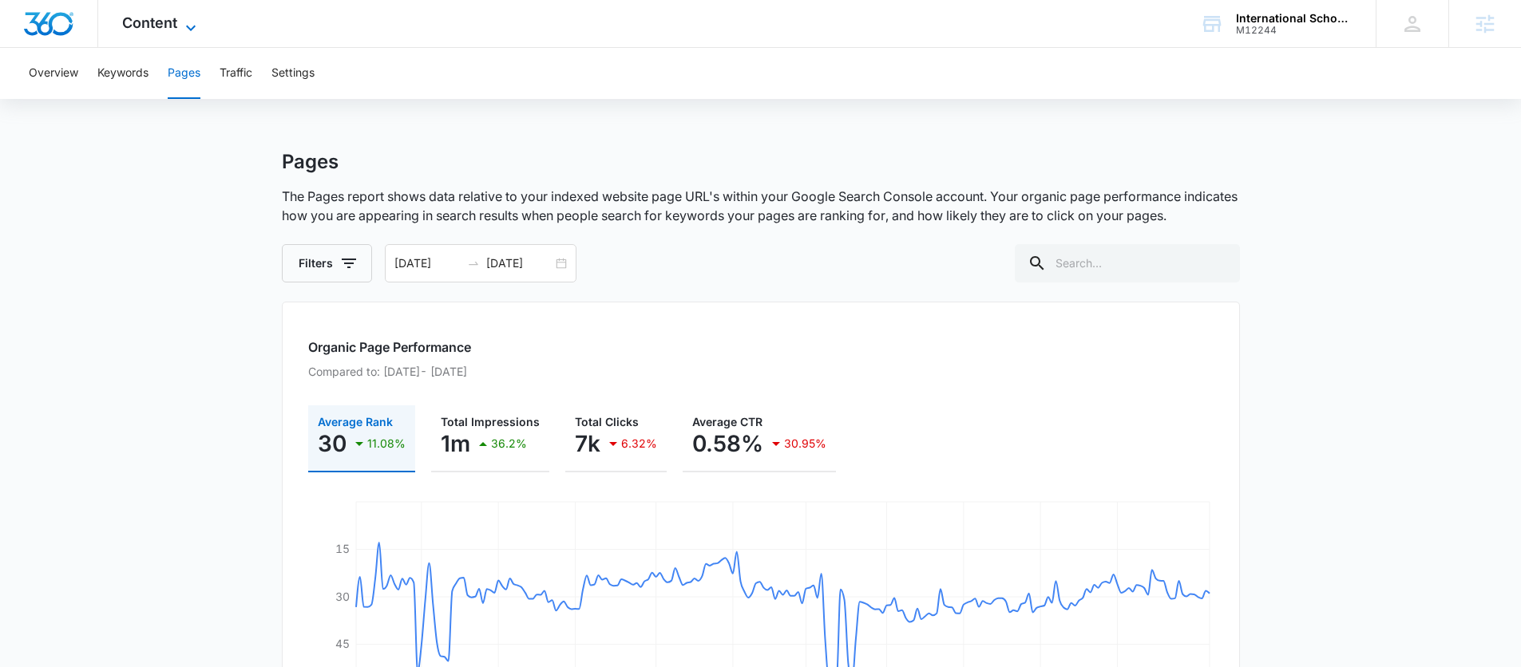
click at [154, 21] on span "Content" at bounding box center [149, 22] width 55 height 17
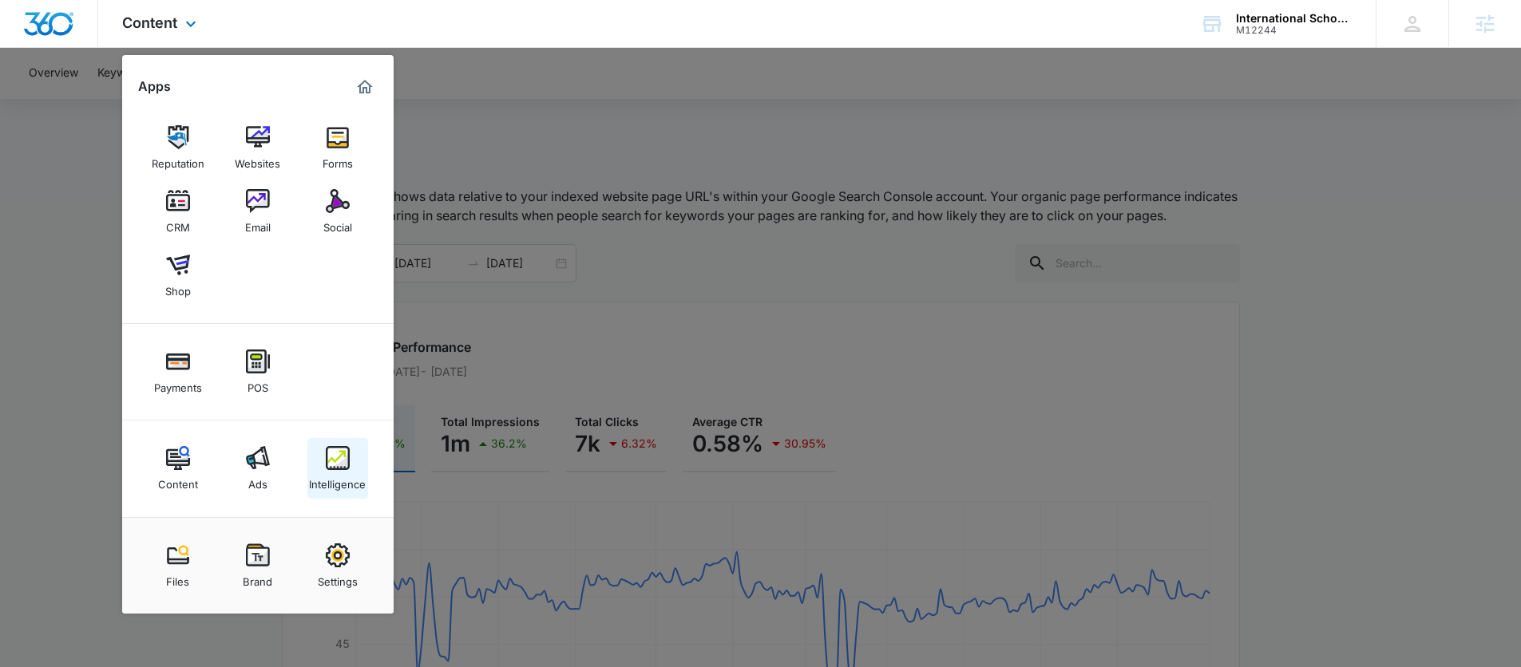
click at [348, 463] on img at bounding box center [338, 458] width 24 height 24
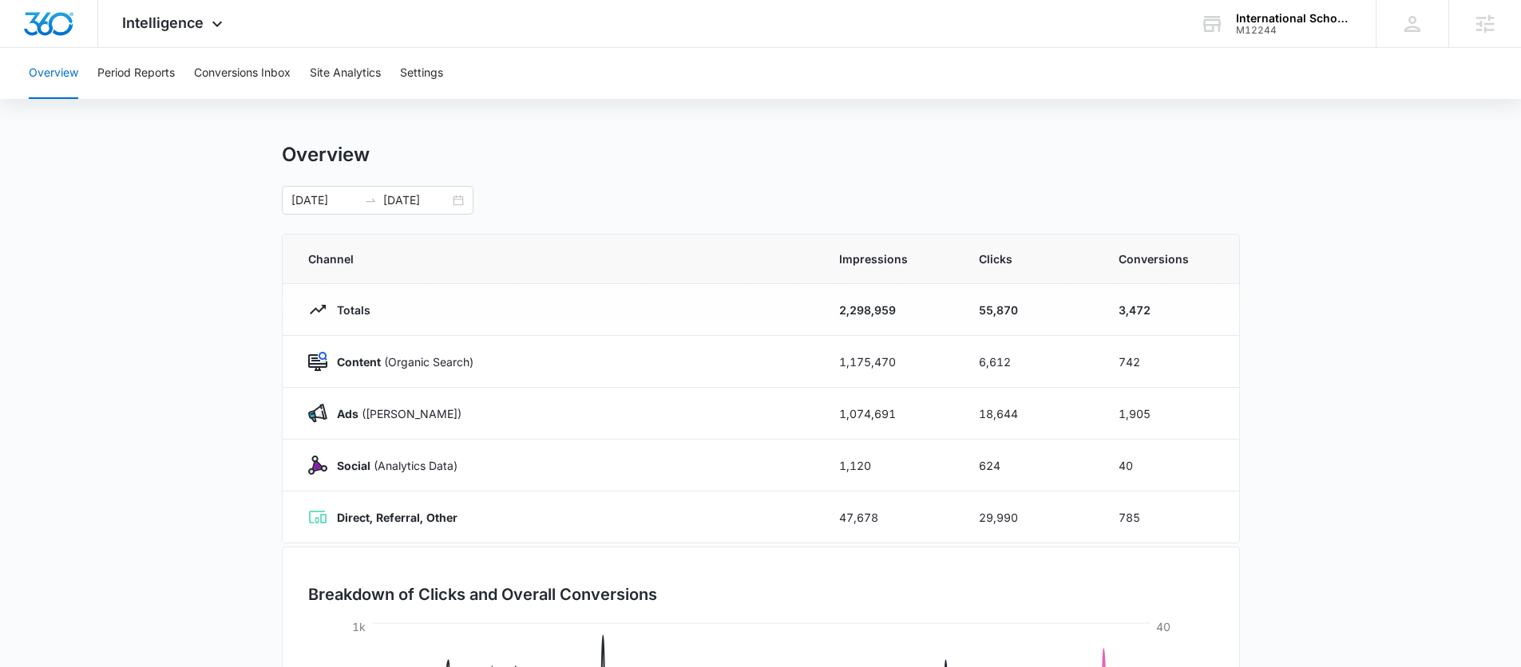
scroll to position [6, 0]
click at [463, 197] on div "[DATE] [DATE]" at bounding box center [378, 201] width 192 height 29
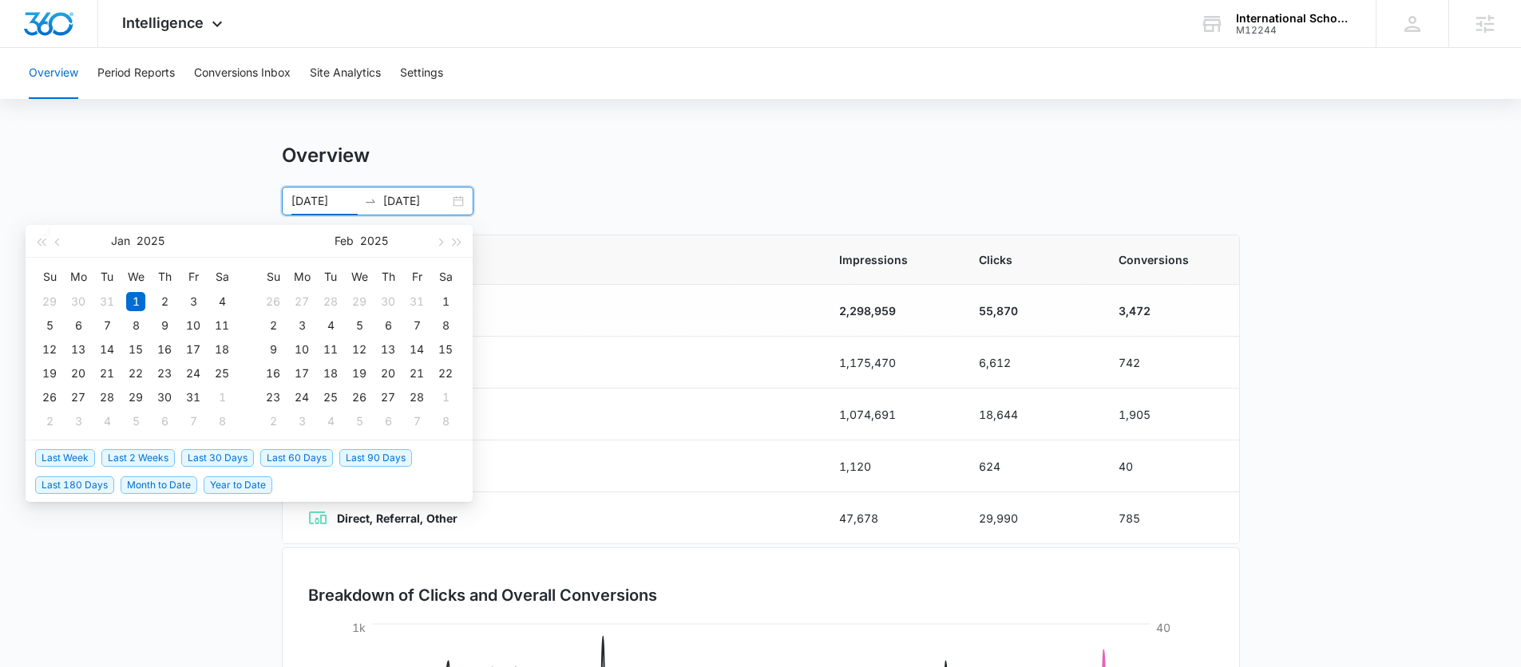
click at [237, 451] on span "Last 30 Days" at bounding box center [217, 458] width 73 height 18
type input "[DATE]"
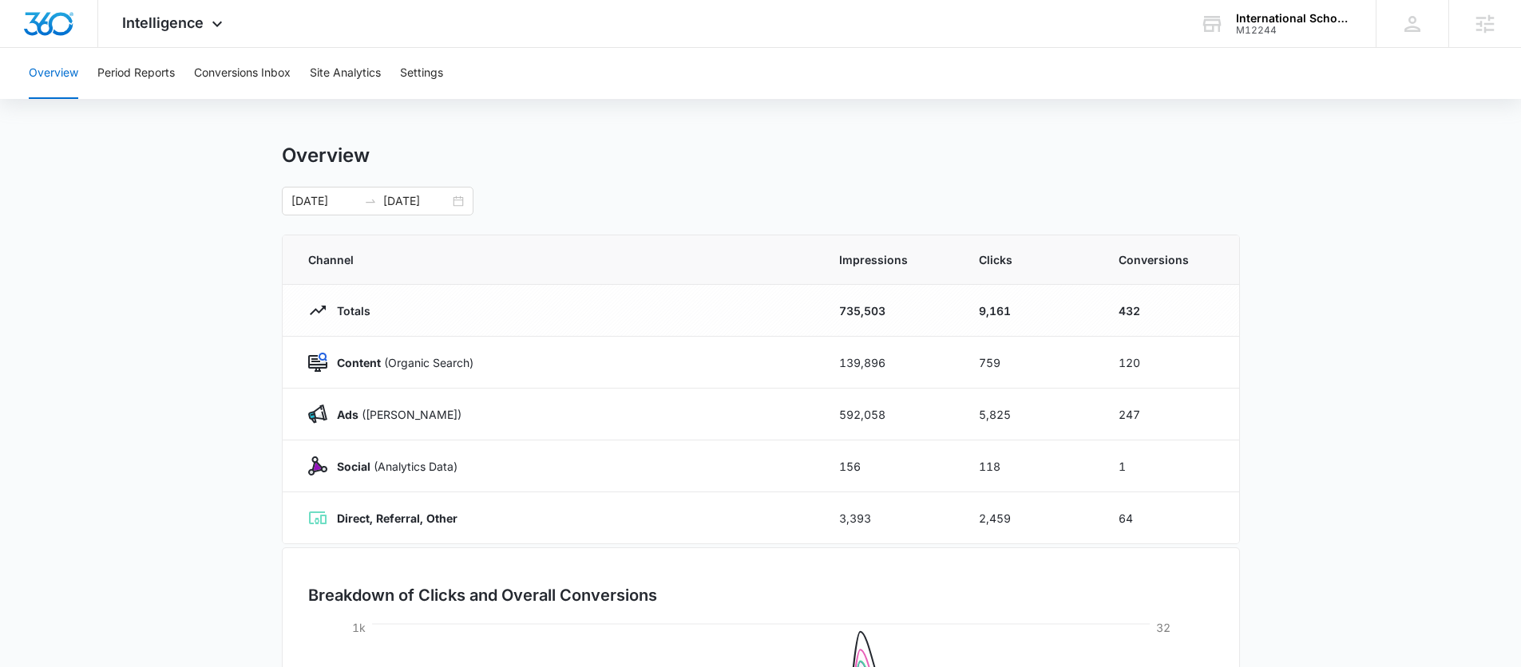
click at [236, 449] on main "Overview [DATE] [DATE] [DATE] Su Mo Tu We Th Fr Sa 29 30 1 2 3 4 5 6 7 8 9 10 1…" at bounding box center [760, 563] width 1521 height 838
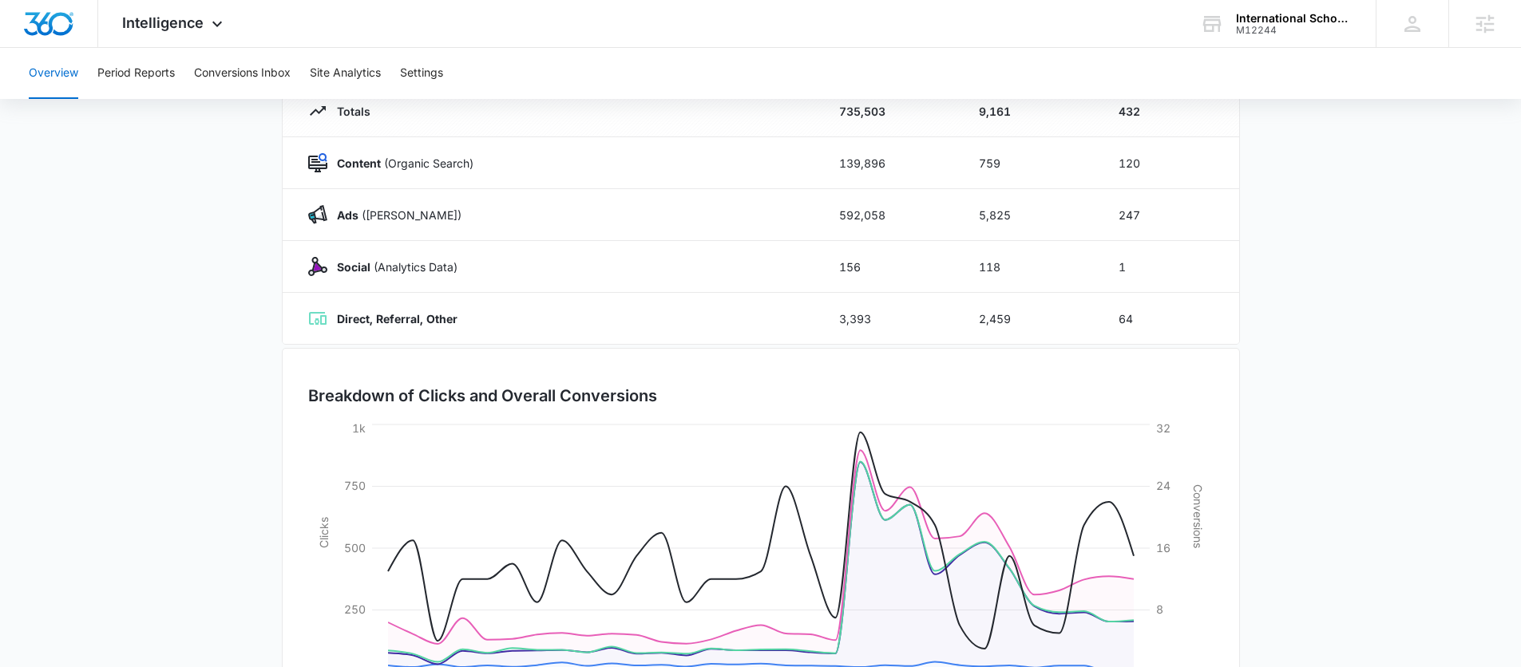
scroll to position [240, 0]
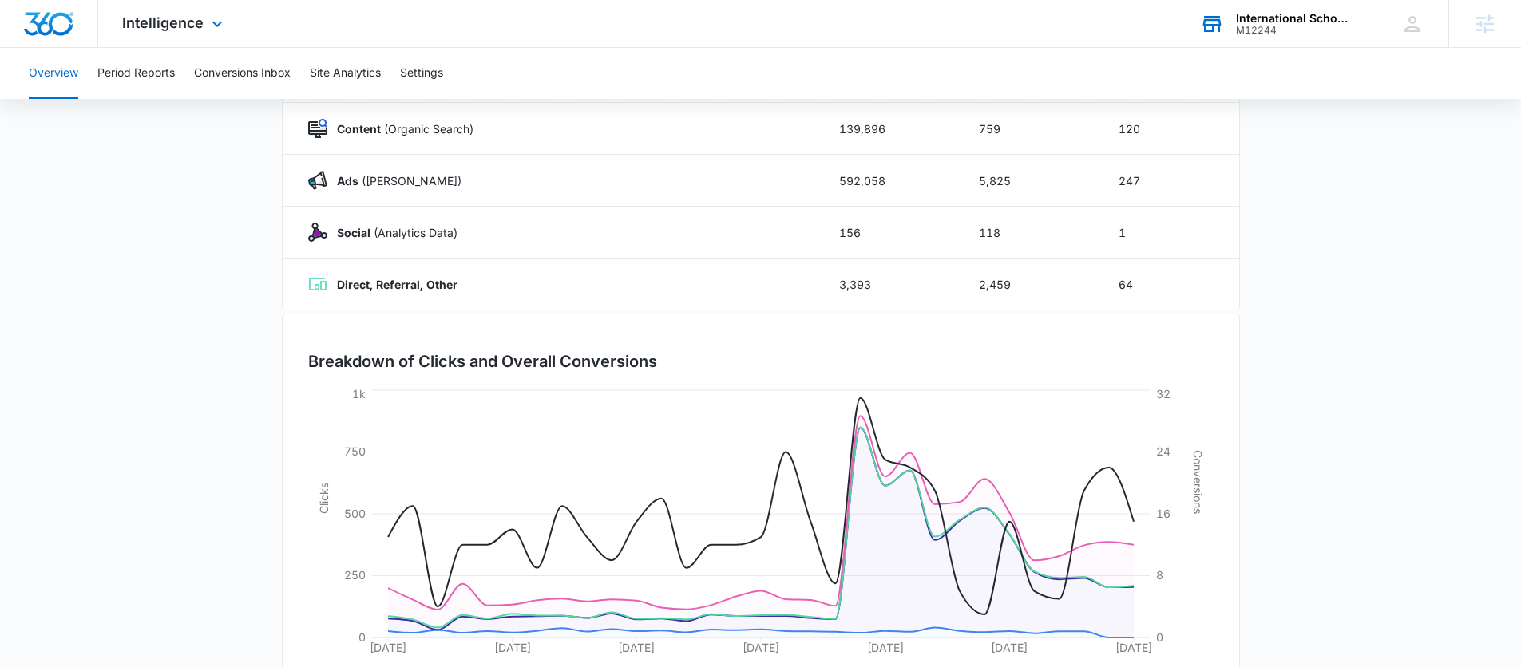
click at [1161, 31] on div "M12244" at bounding box center [1294, 30] width 117 height 11
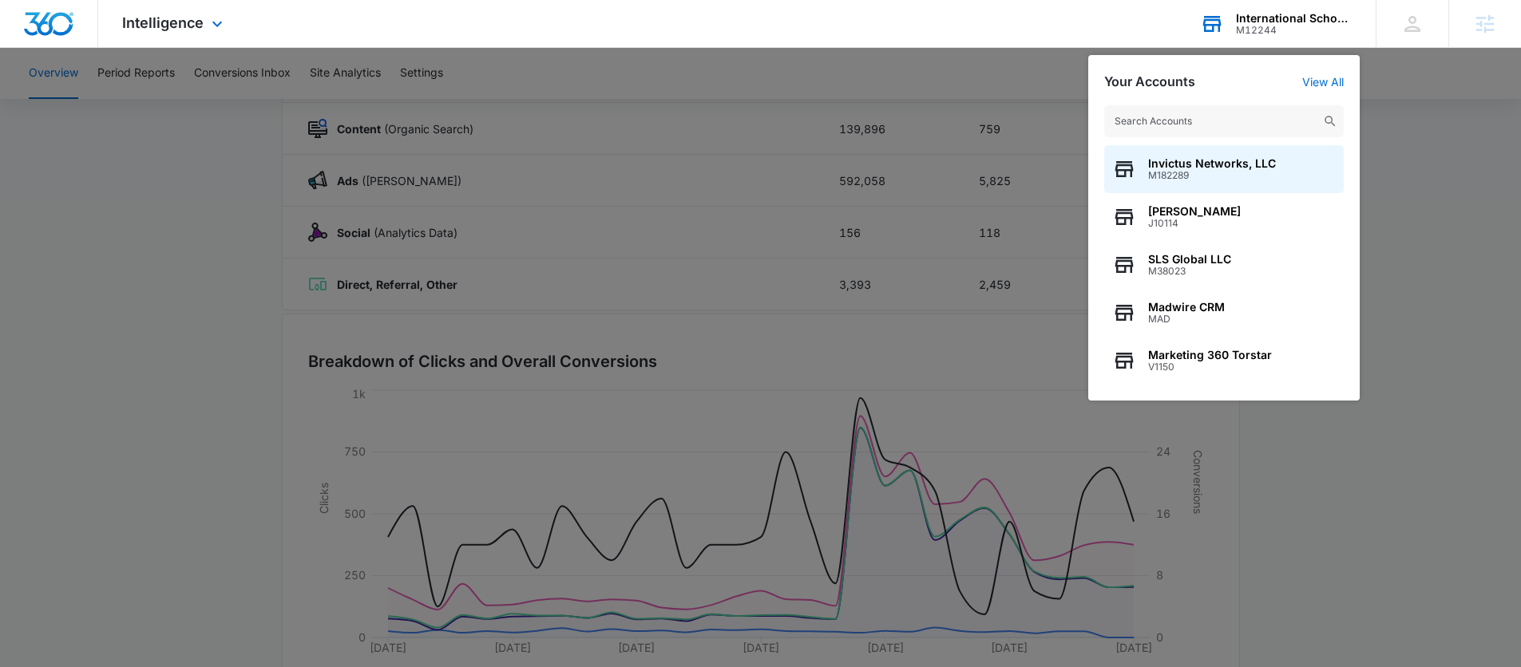
click at [1161, 113] on input "text" at bounding box center [1223, 121] width 239 height 32
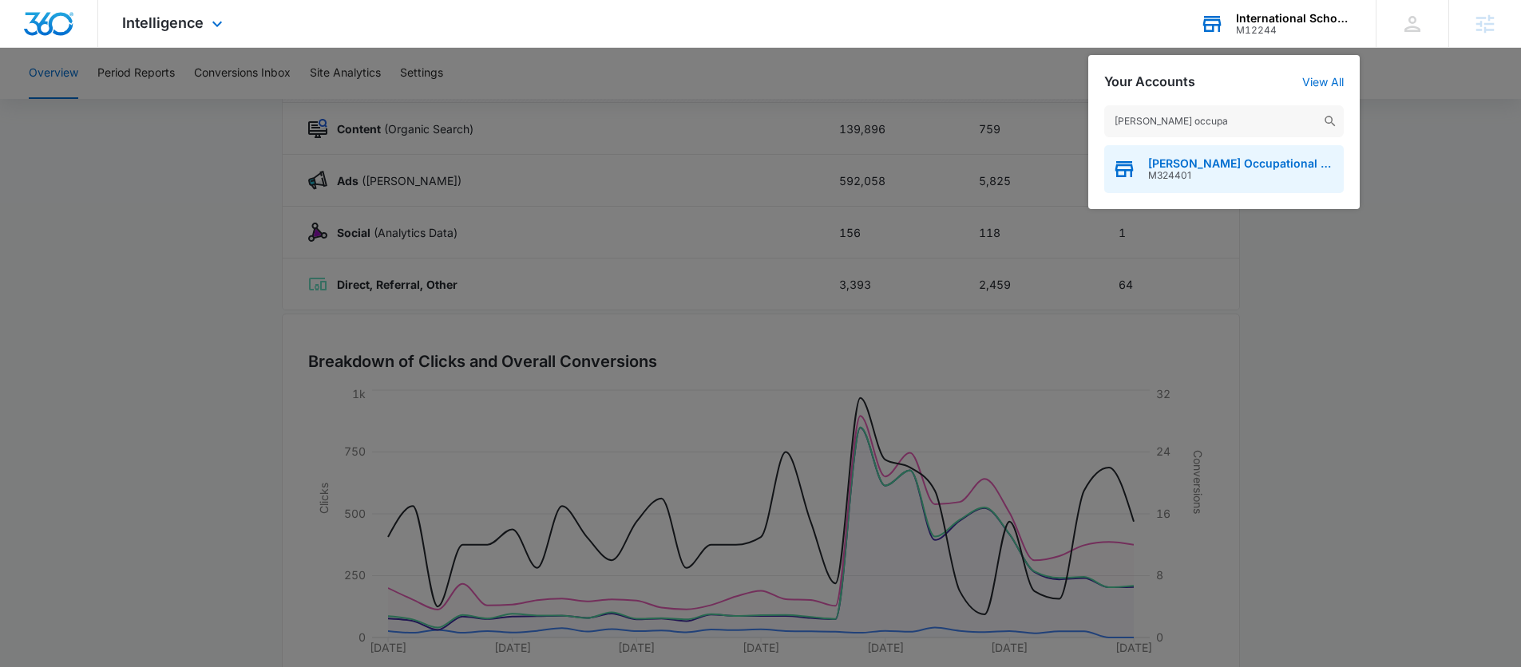
type input "[PERSON_NAME] occupa"
click at [1161, 168] on span "[PERSON_NAME] Occupational and Physical Therapy" at bounding box center [1242, 163] width 188 height 13
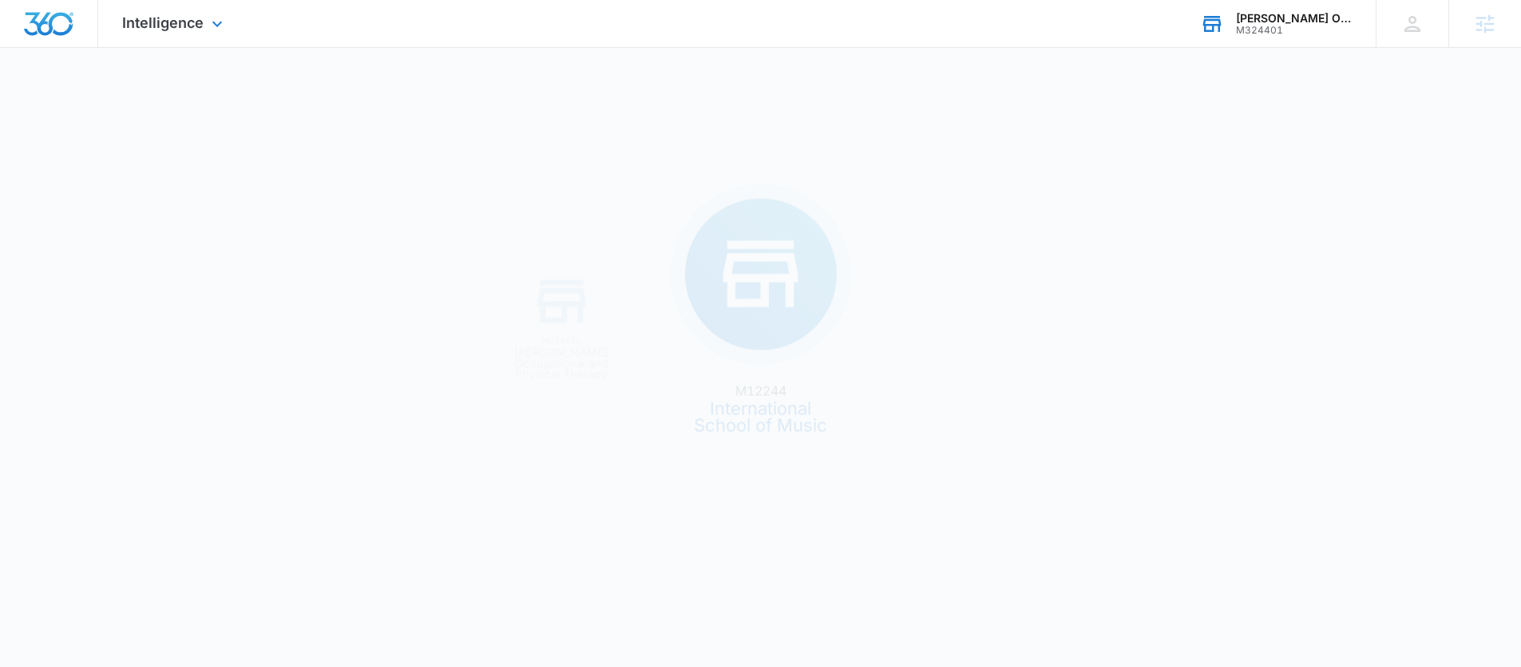
scroll to position [0, 0]
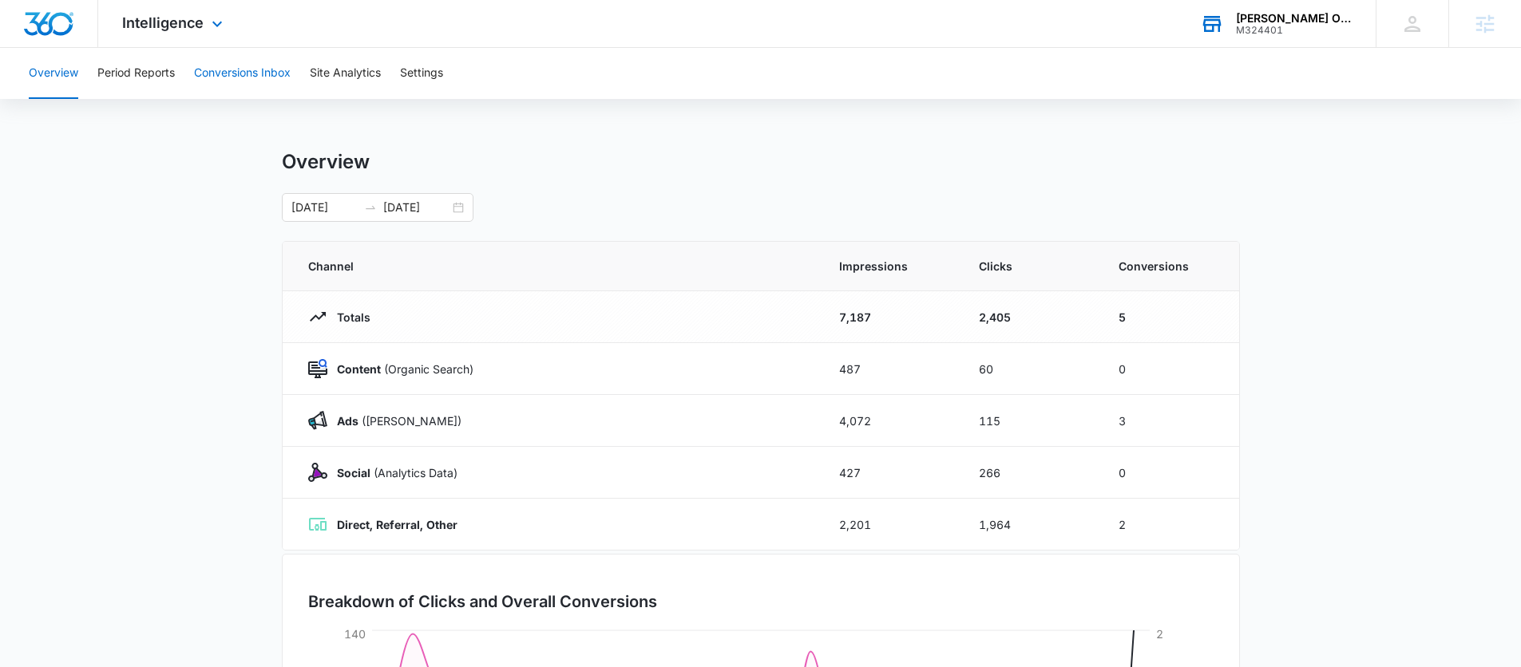
click at [217, 77] on button "Conversions Inbox" at bounding box center [242, 73] width 97 height 51
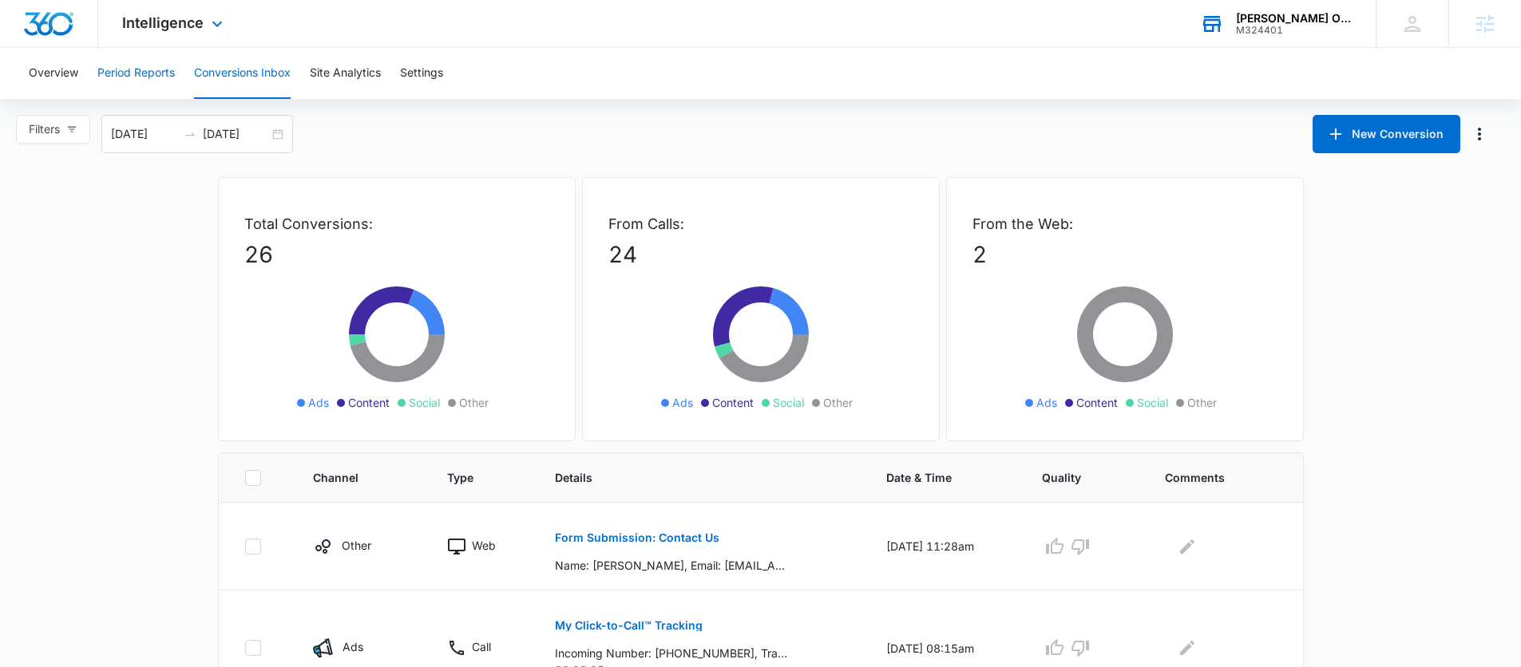
click at [110, 89] on button "Period Reports" at bounding box center [135, 73] width 77 height 51
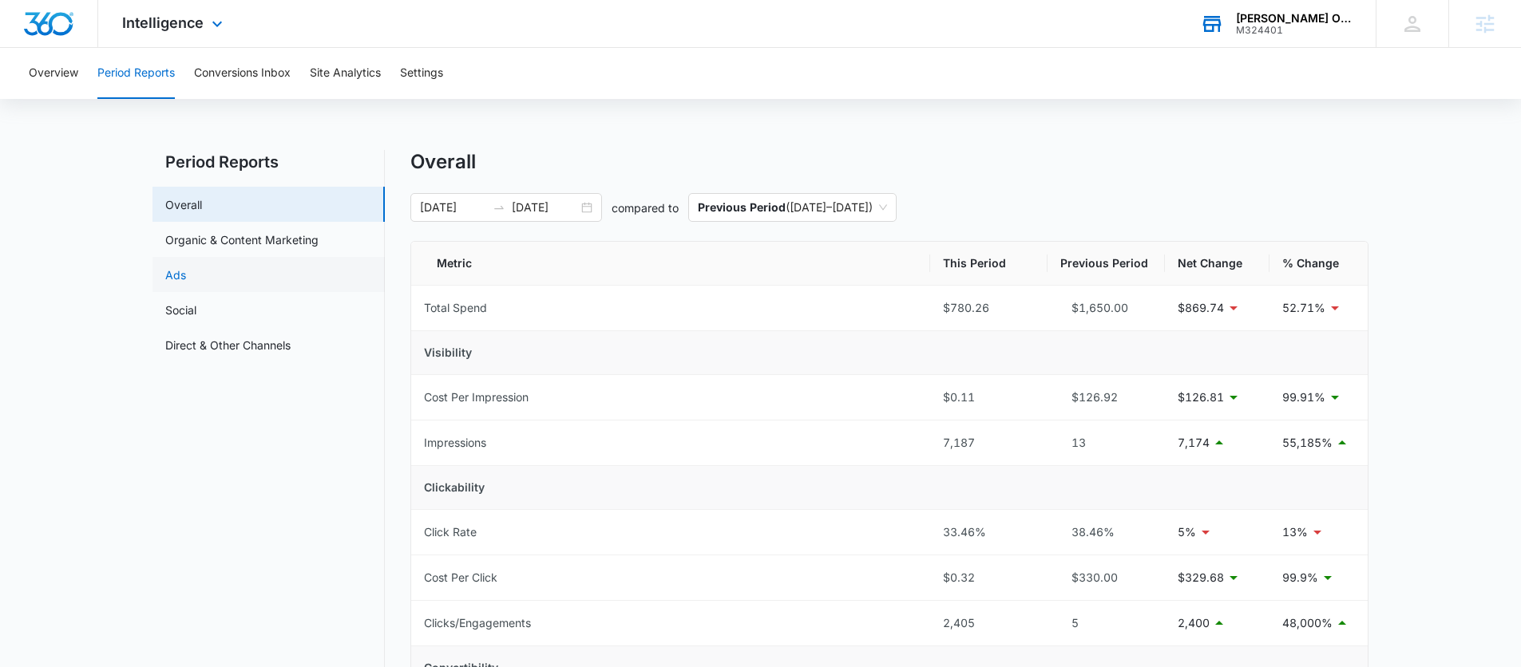
click at [186, 273] on link "Ads" at bounding box center [175, 275] width 21 height 17
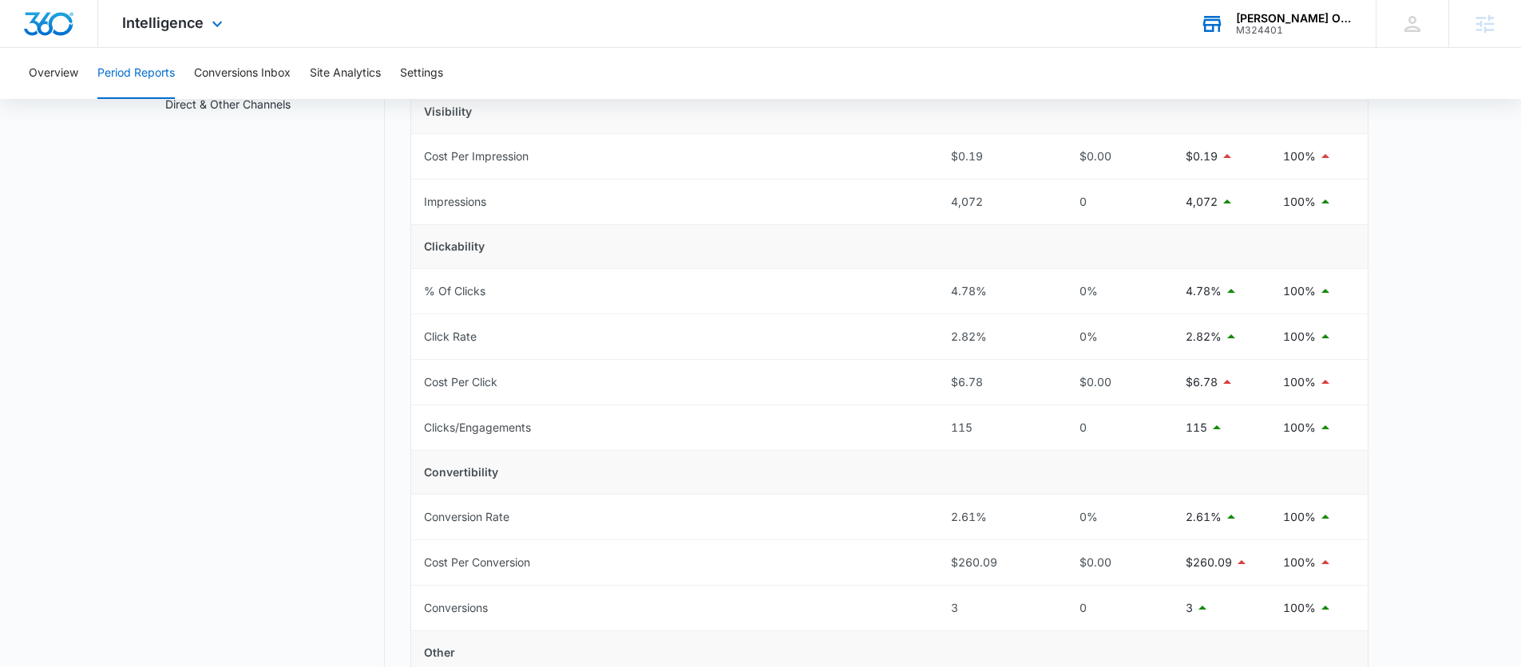
scroll to position [487, 0]
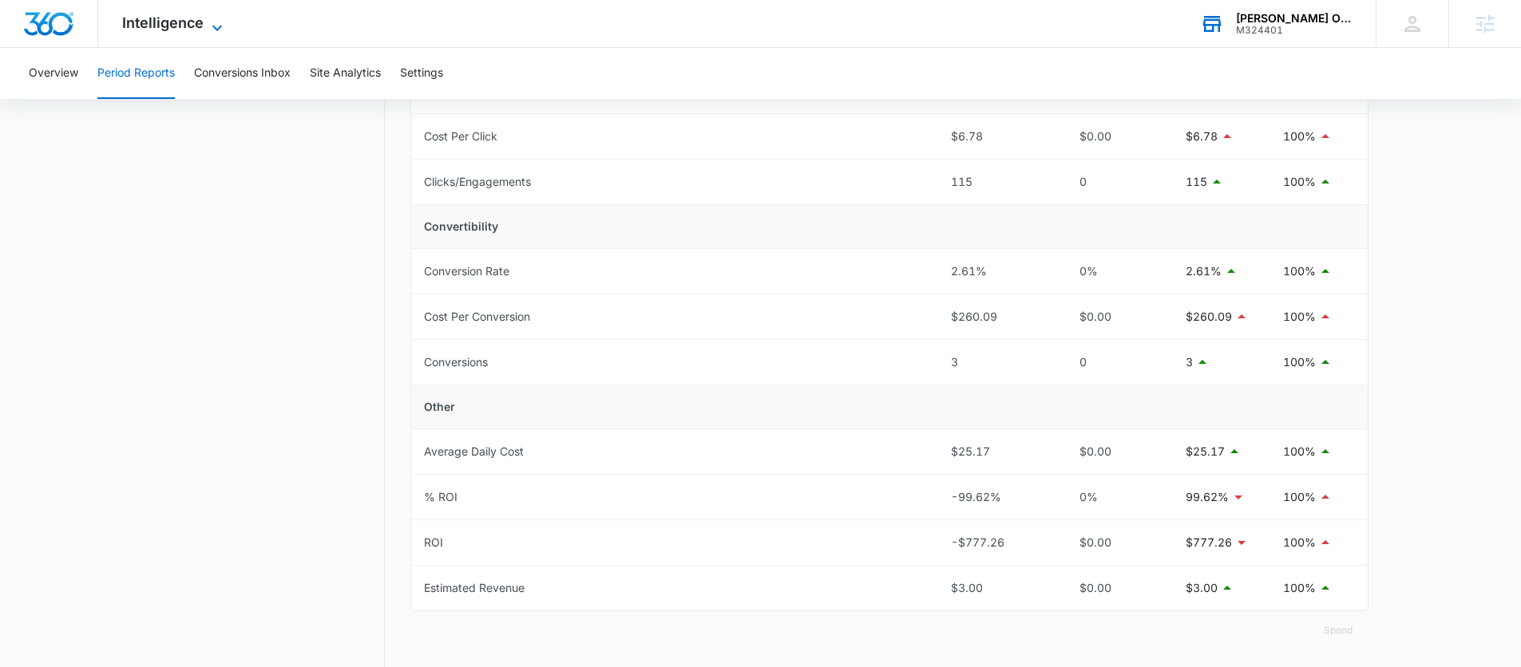
click at [160, 23] on span "Intelligence" at bounding box center [162, 22] width 81 height 17
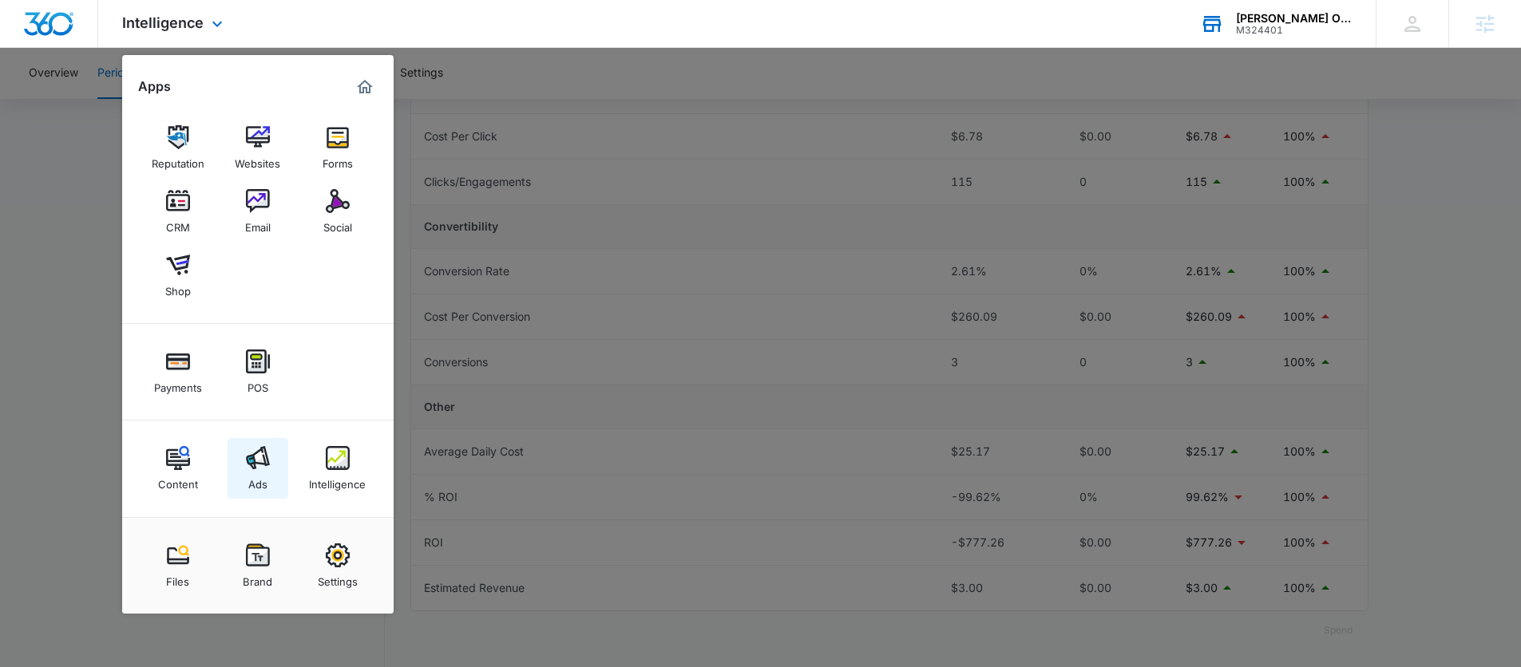
click at [271, 459] on link "Ads" at bounding box center [257, 468] width 61 height 61
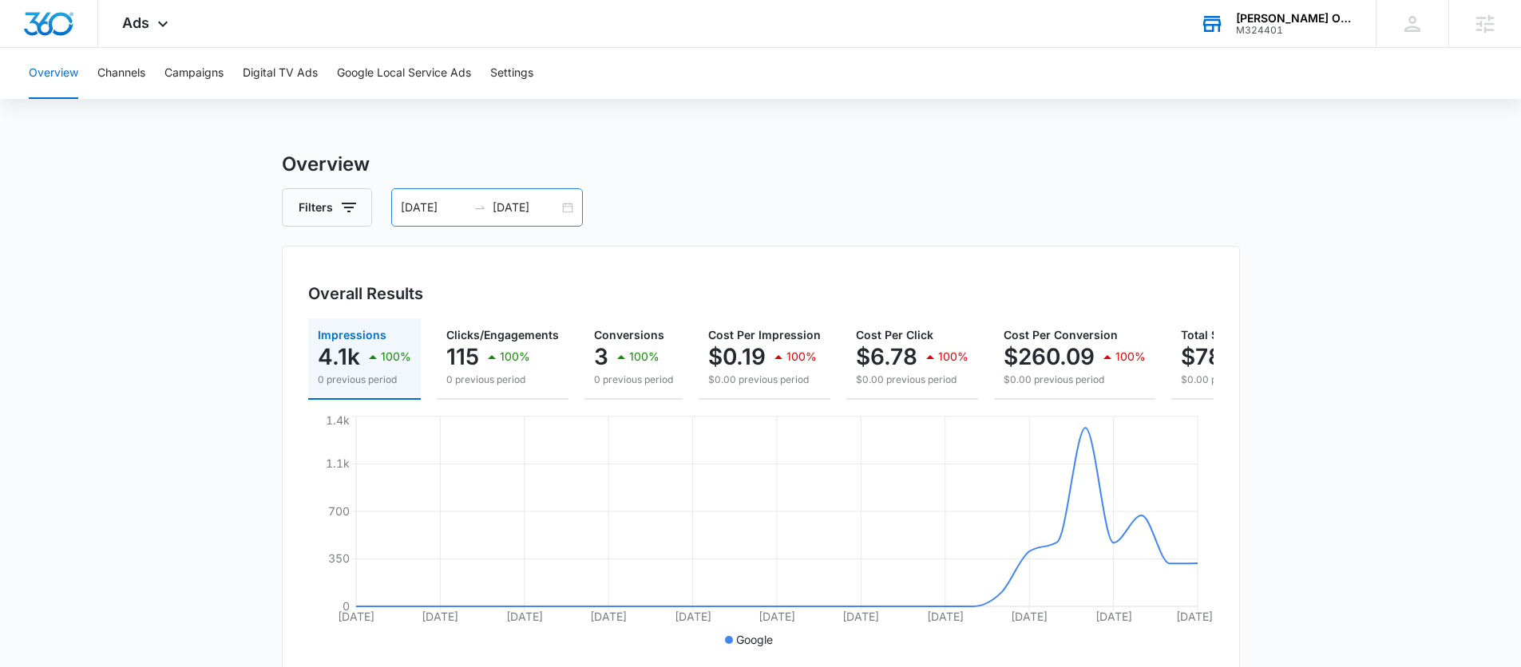
click at [567, 207] on div "[DATE] [DATE]" at bounding box center [487, 207] width 192 height 38
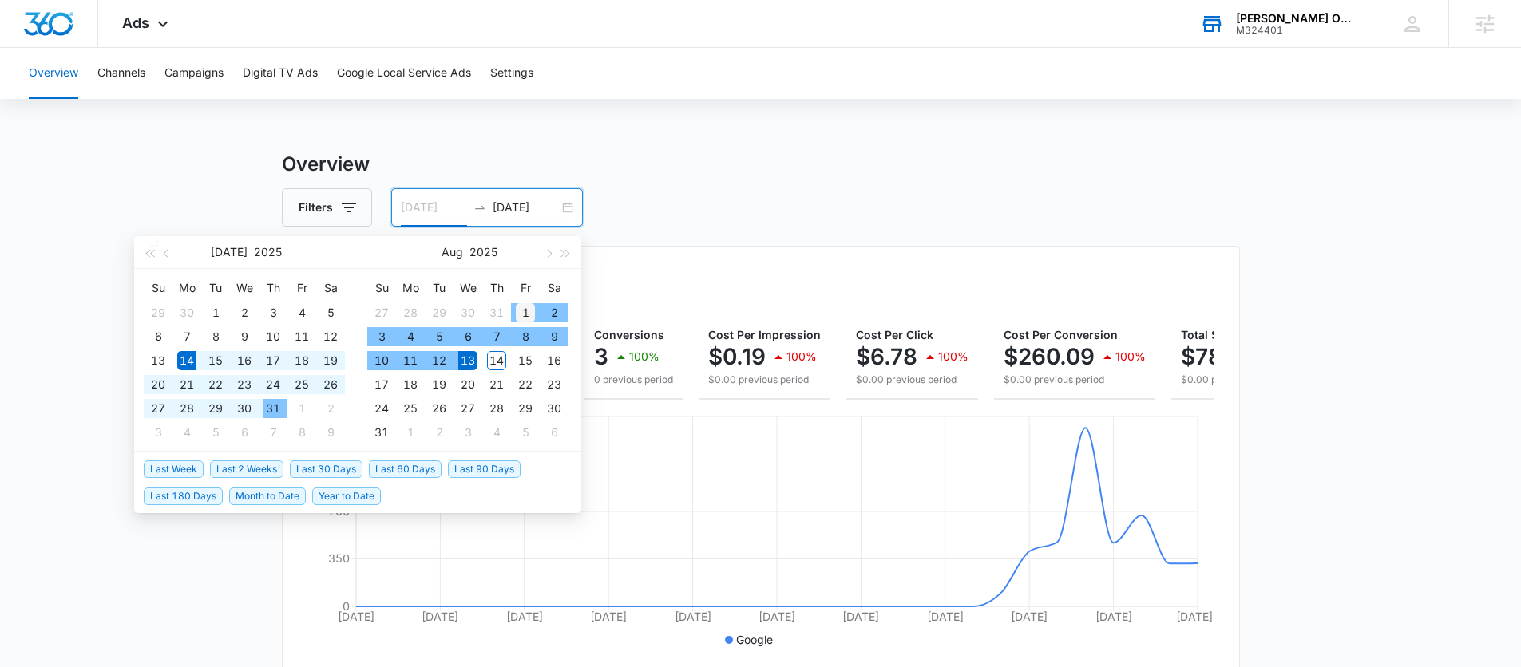
type input "[DATE]"
click at [525, 311] on div "1" at bounding box center [525, 312] width 19 height 19
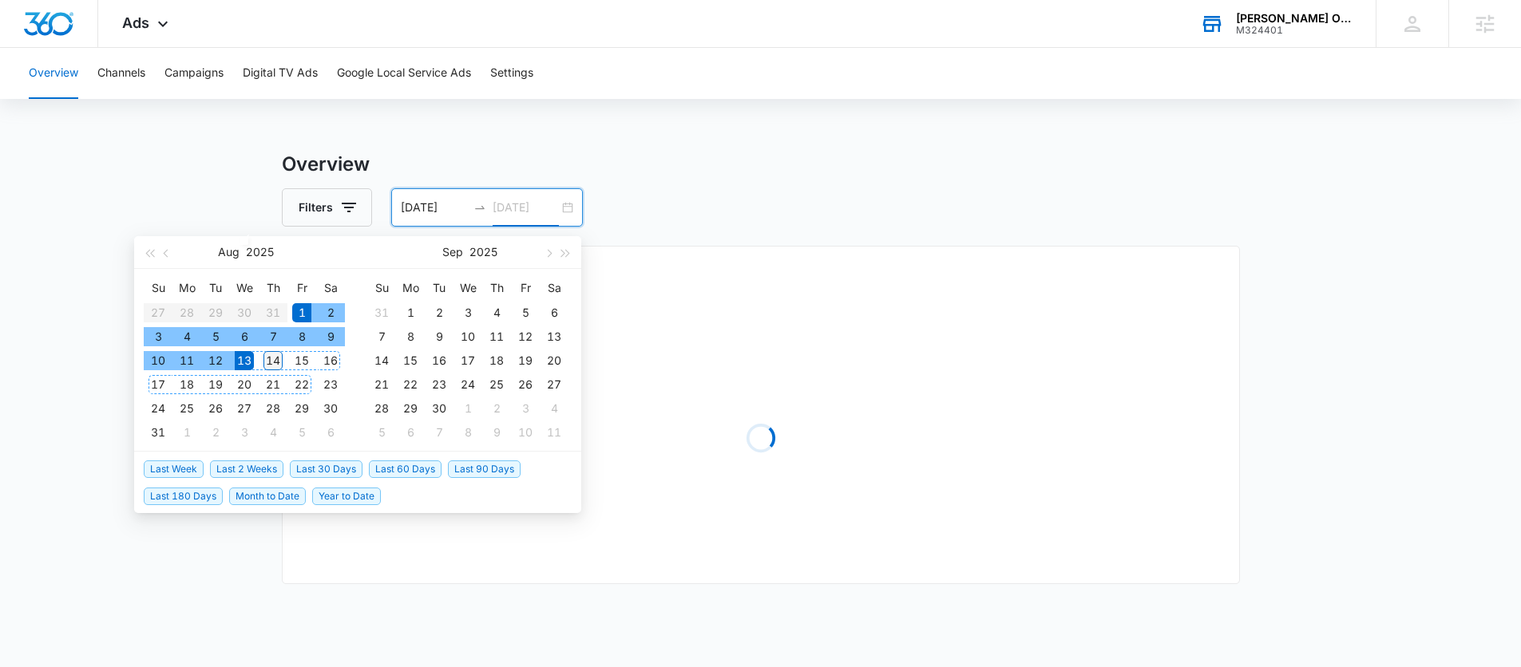
type input "[DATE]"
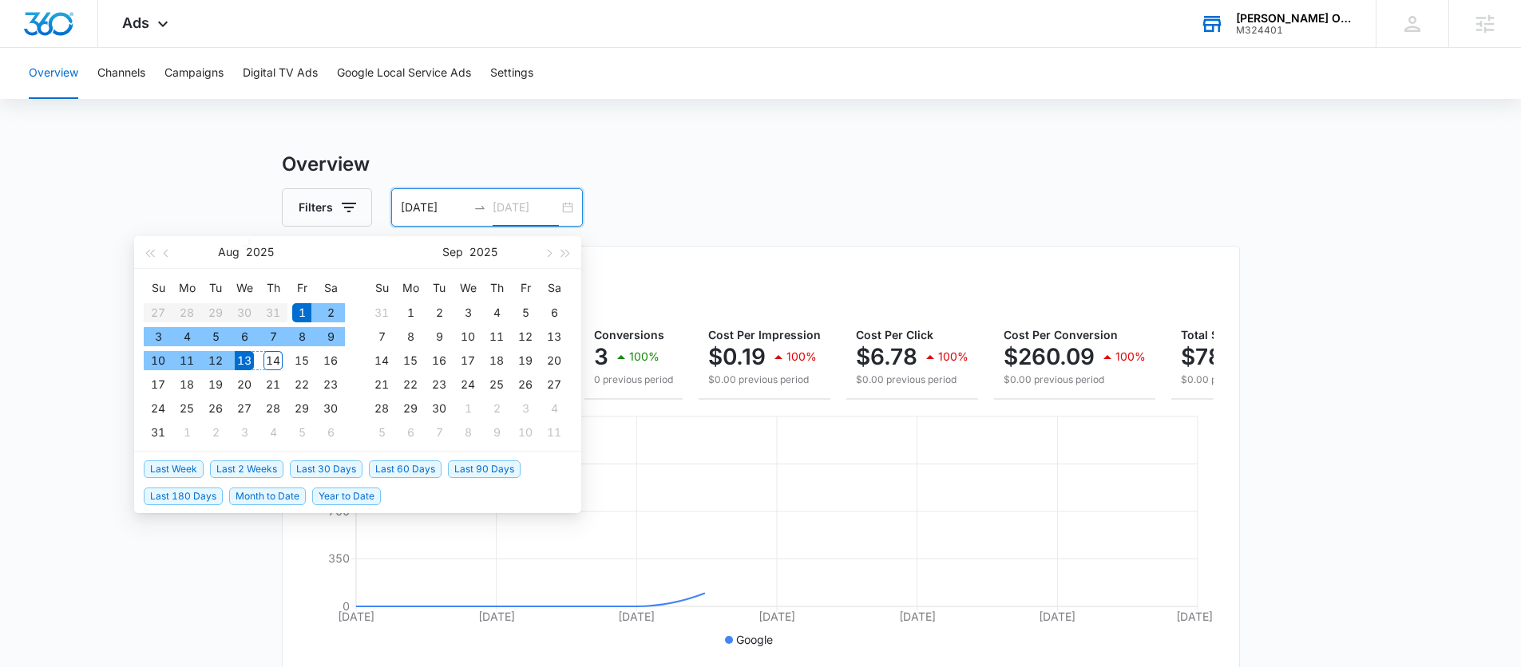
click at [277, 364] on div "14" at bounding box center [272, 360] width 19 height 19
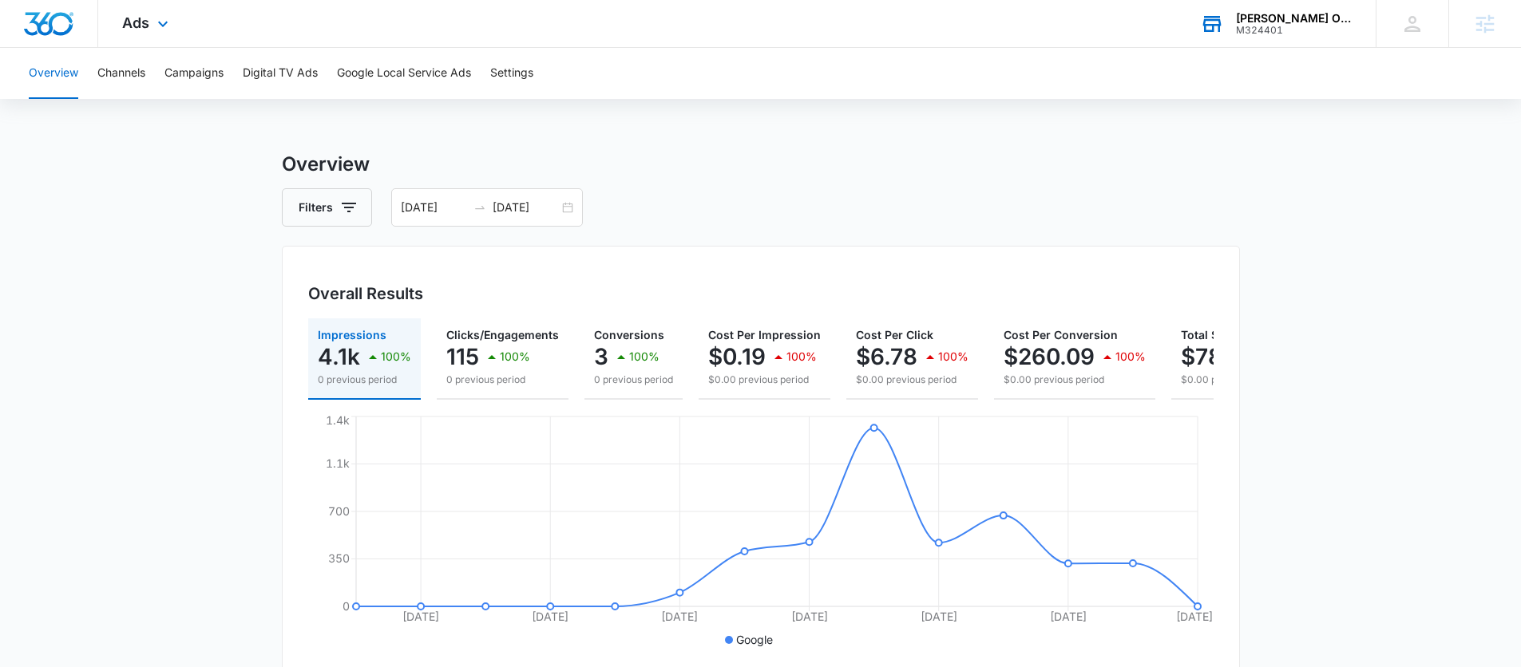
click at [150, 31] on div "Ads Apps Reputation Websites Forms CRM Email Social Shop Payments POS Content A…" at bounding box center [147, 23] width 98 height 47
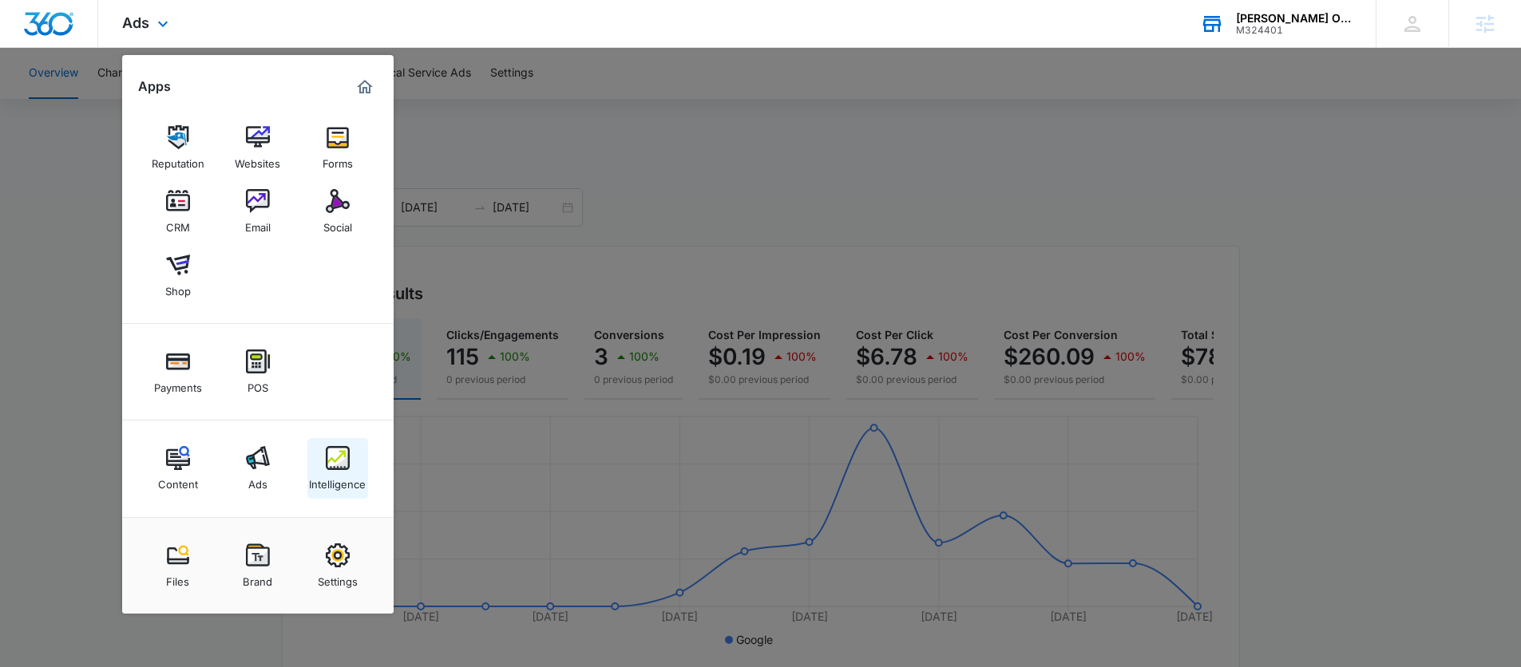
click at [334, 476] on div "Intelligence" at bounding box center [337, 480] width 57 height 21
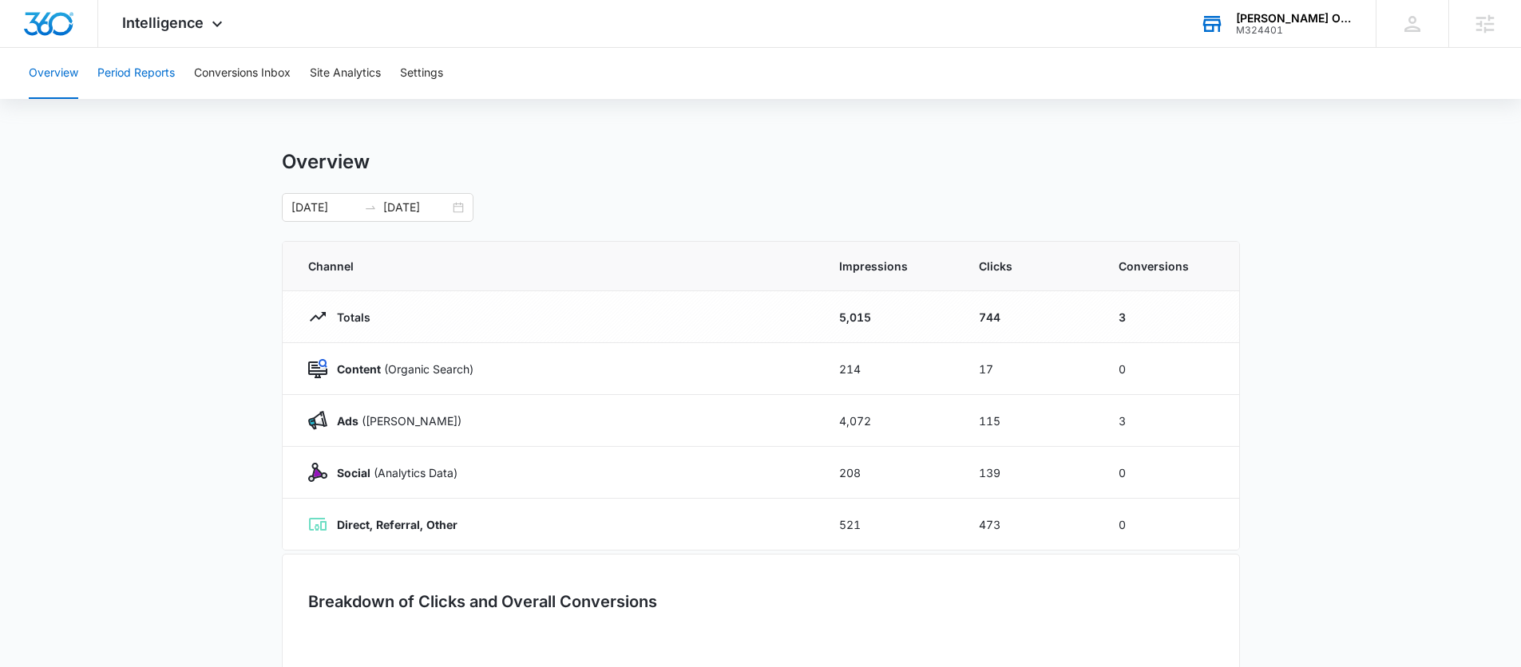
click at [149, 73] on button "Period Reports" at bounding box center [135, 73] width 77 height 51
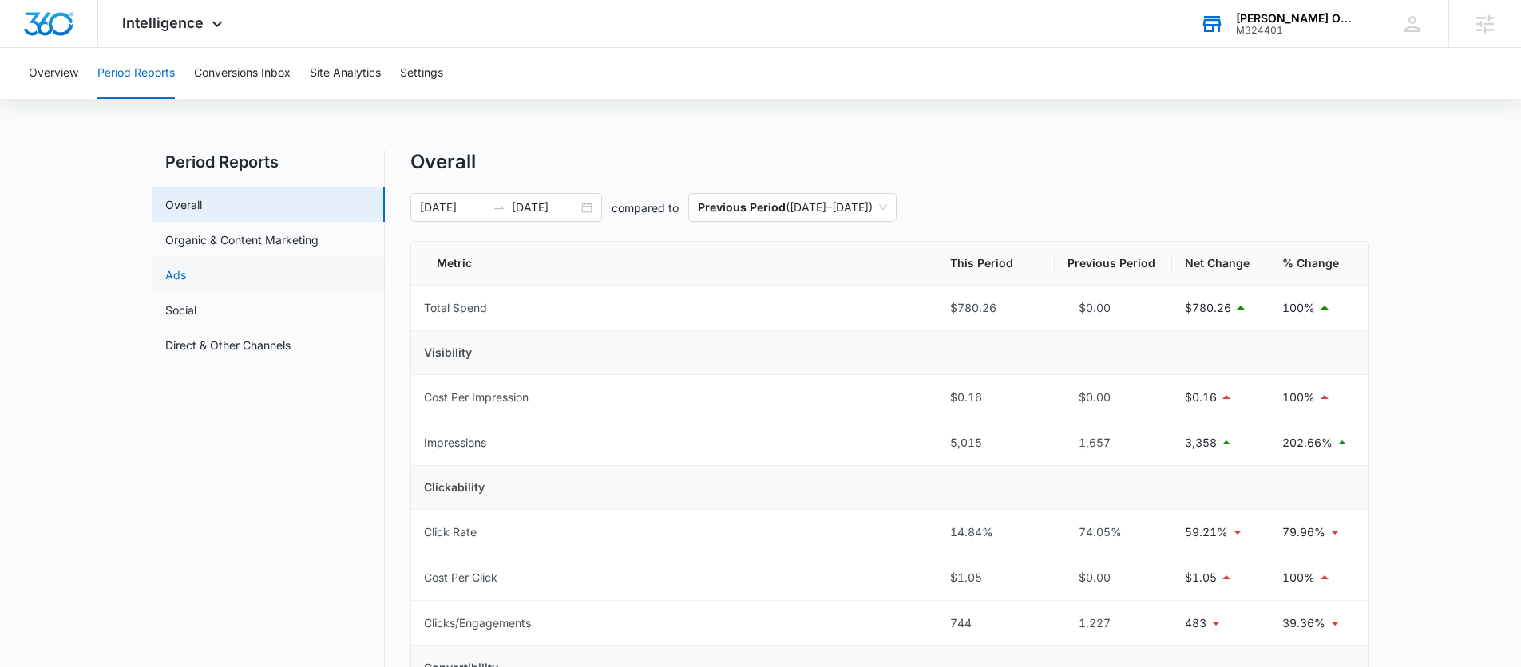
click at [186, 283] on link "Ads" at bounding box center [175, 275] width 21 height 17
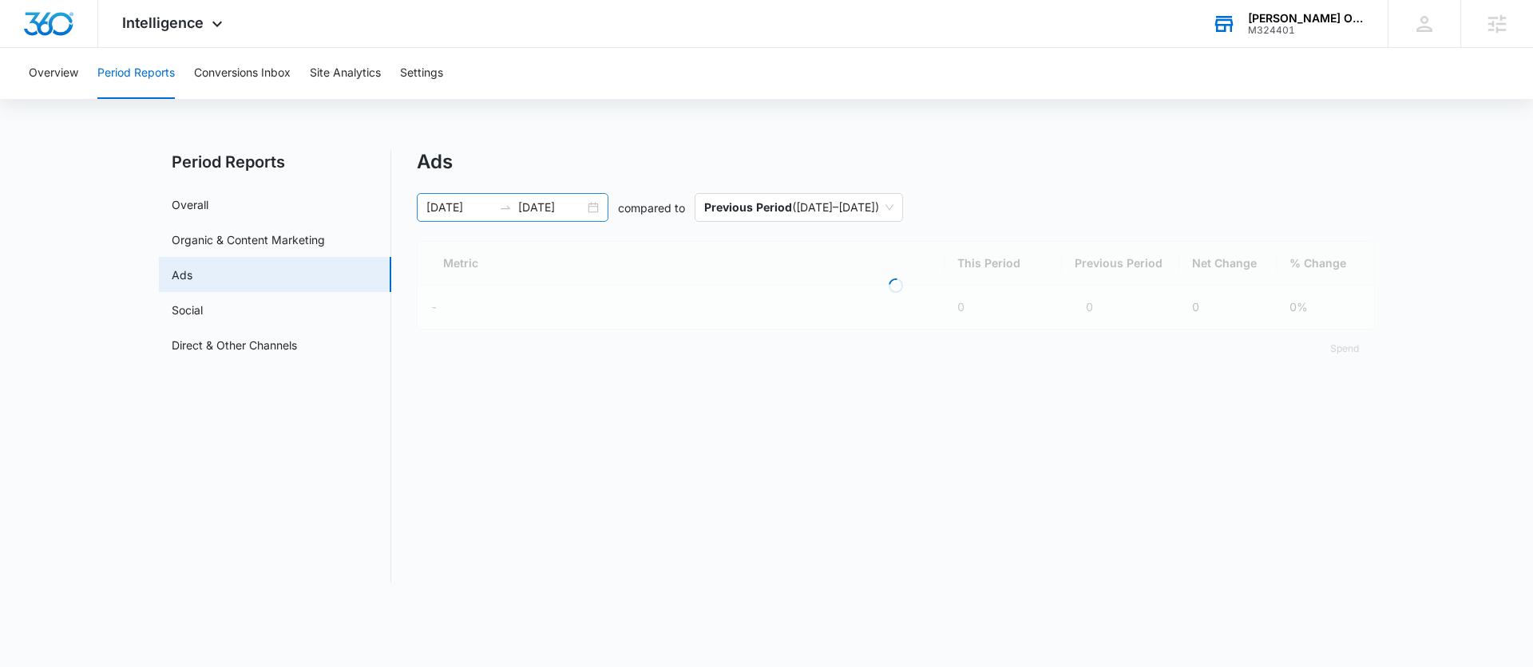
click at [592, 208] on div "[DATE] [DATE]" at bounding box center [513, 207] width 192 height 29
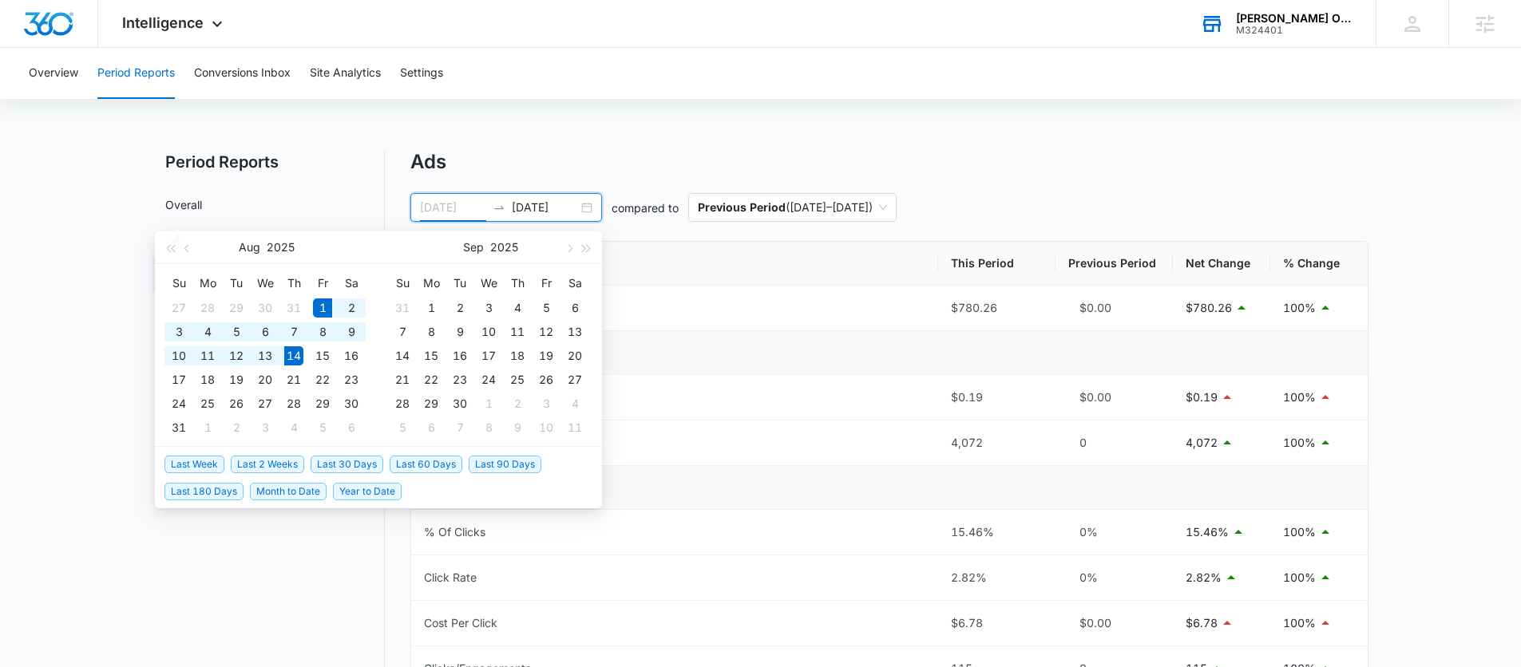
type input "[DATE]"
click at [105, 304] on main "Period Reports Overall Organic & Content Marketing Ads Social Direct & Other Ch…" at bounding box center [760, 662] width 1521 height 1025
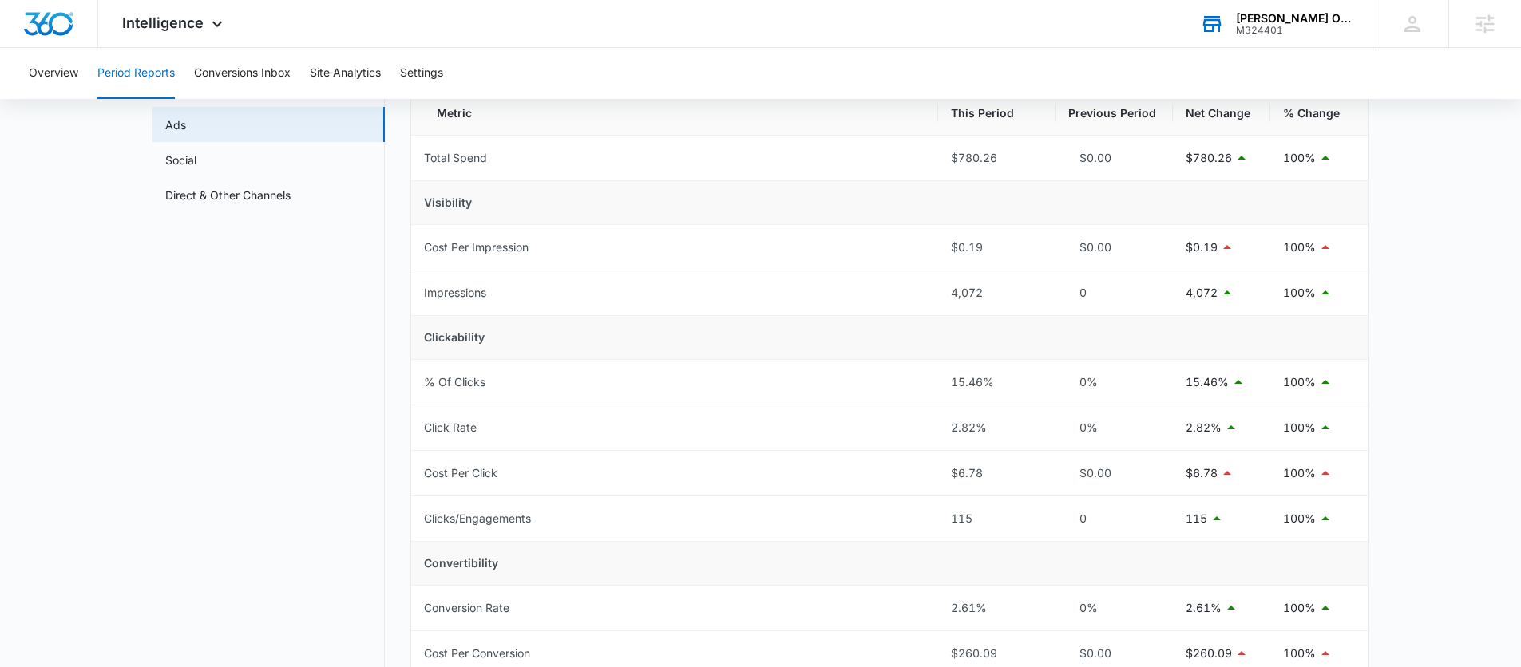
scroll to position [70, 0]
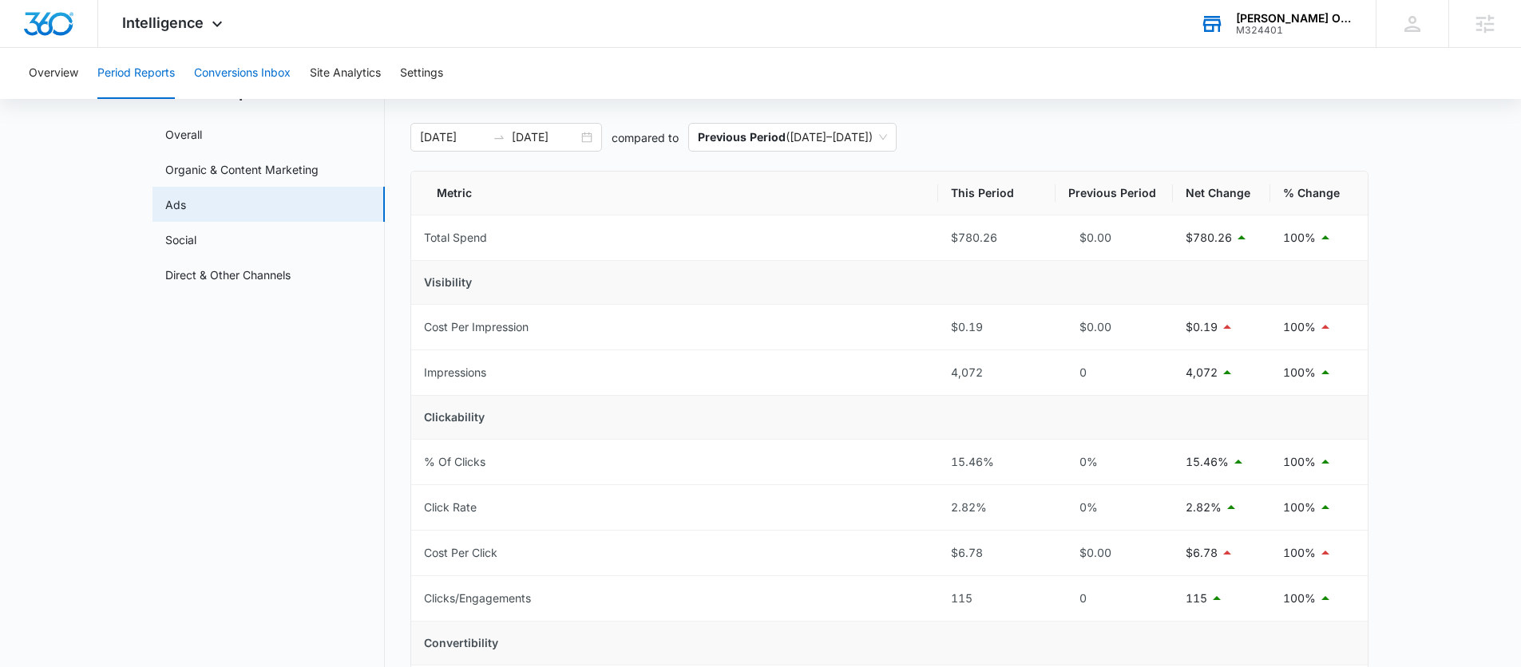
click at [267, 69] on button "Conversions Inbox" at bounding box center [242, 73] width 97 height 51
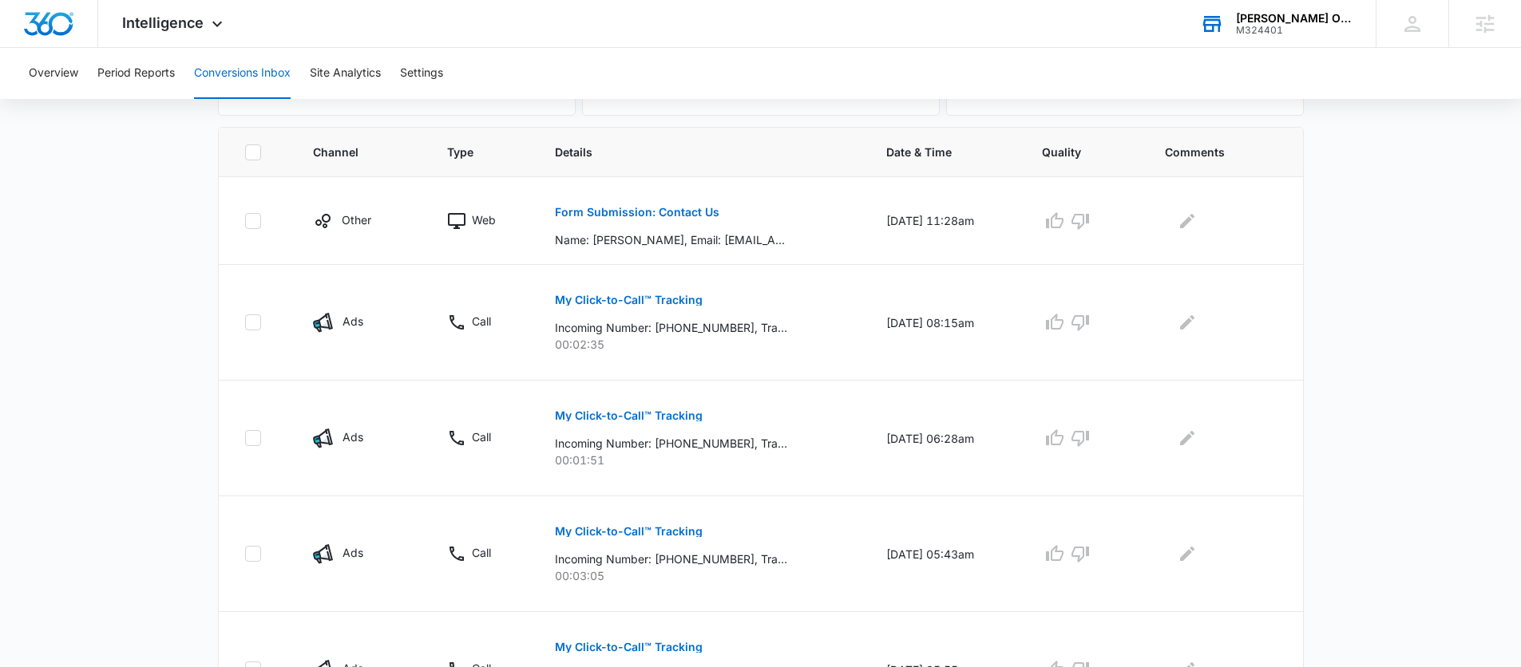
scroll to position [377, 0]
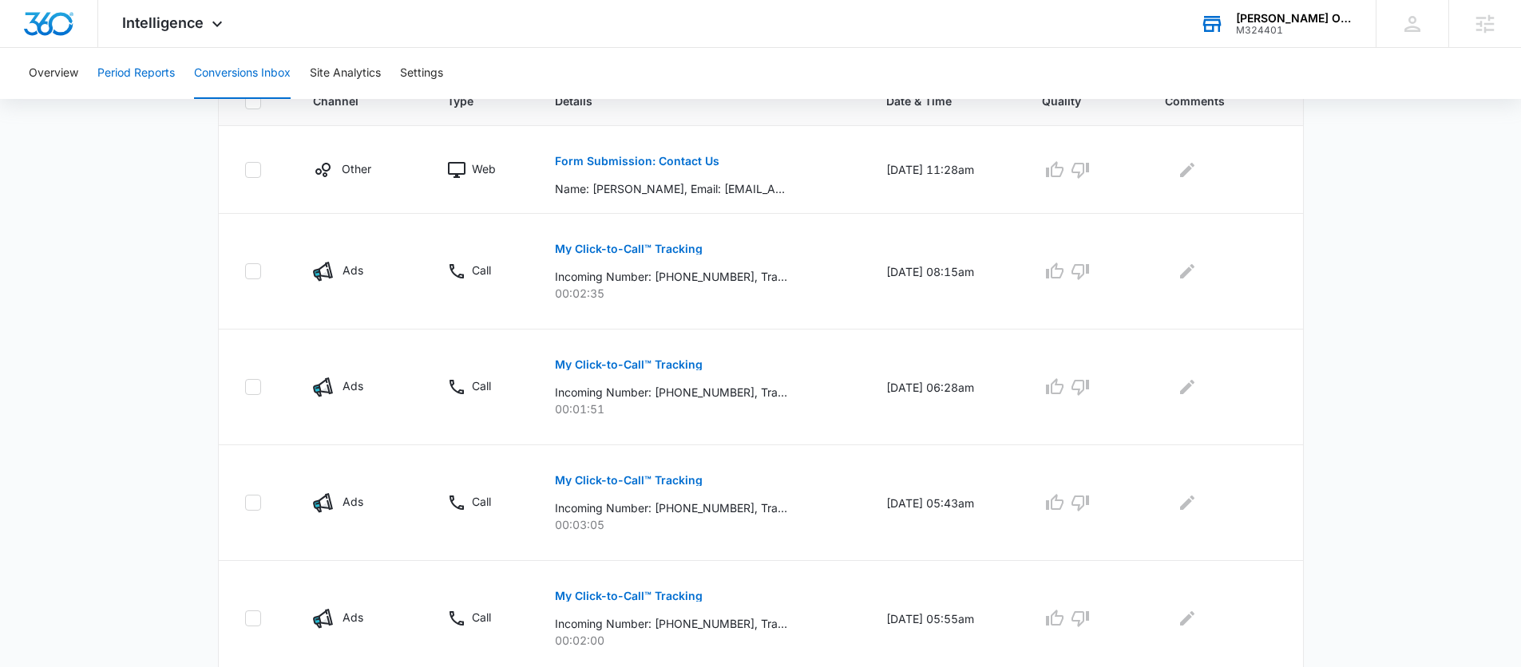
click at [154, 76] on button "Period Reports" at bounding box center [135, 73] width 77 height 51
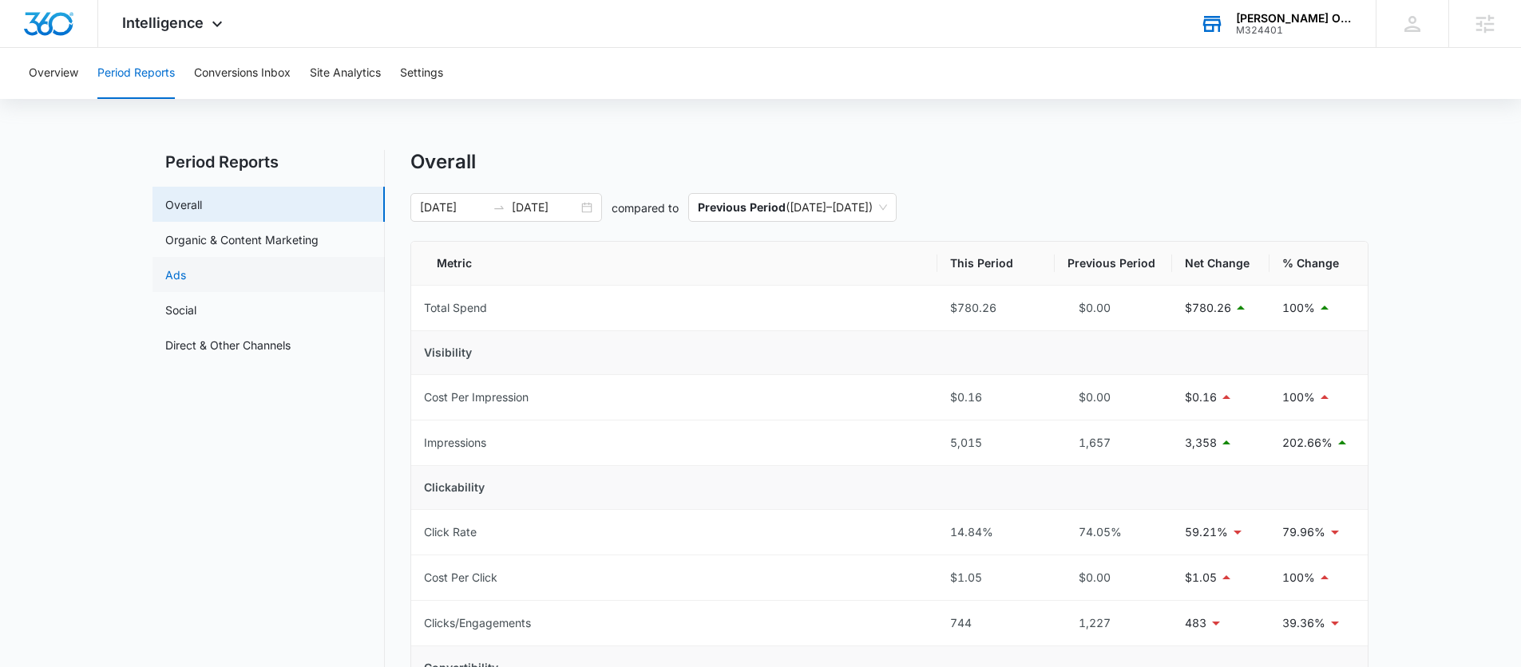
click at [186, 278] on link "Ads" at bounding box center [175, 275] width 21 height 17
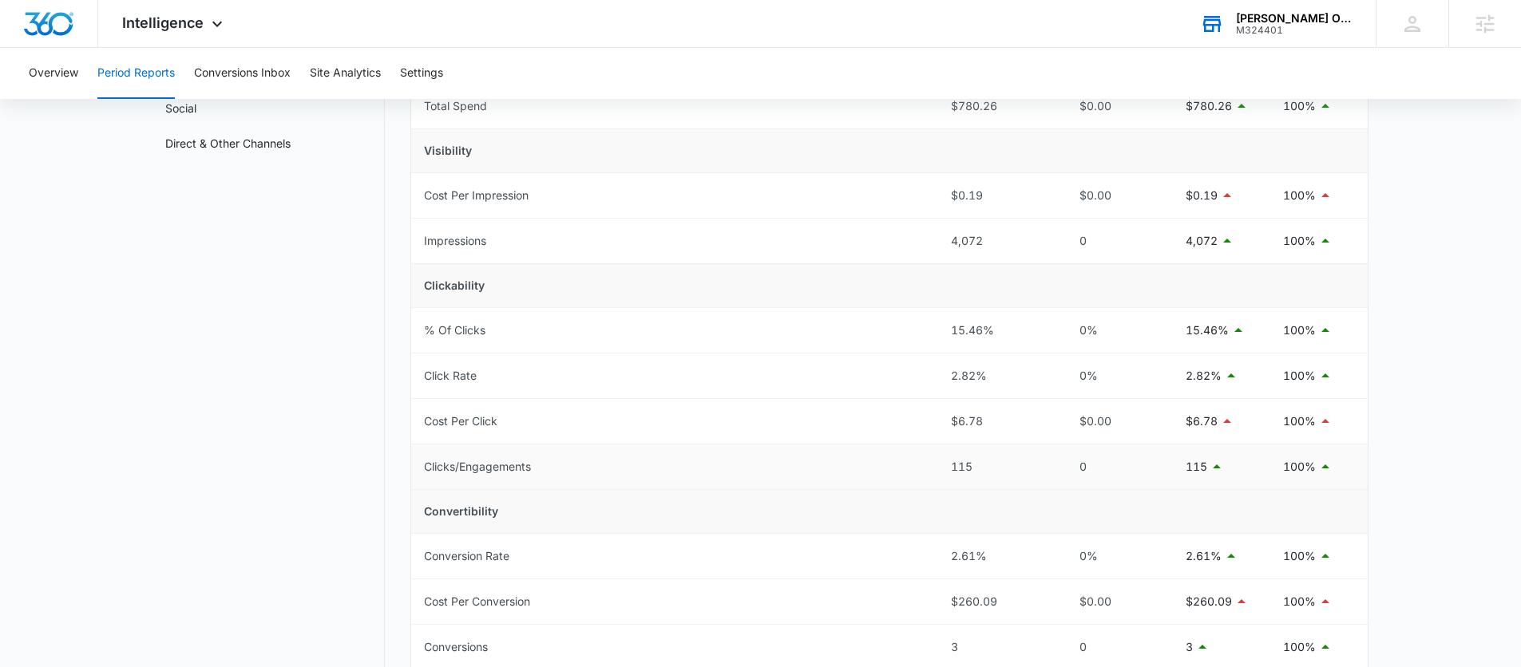
scroll to position [260, 0]
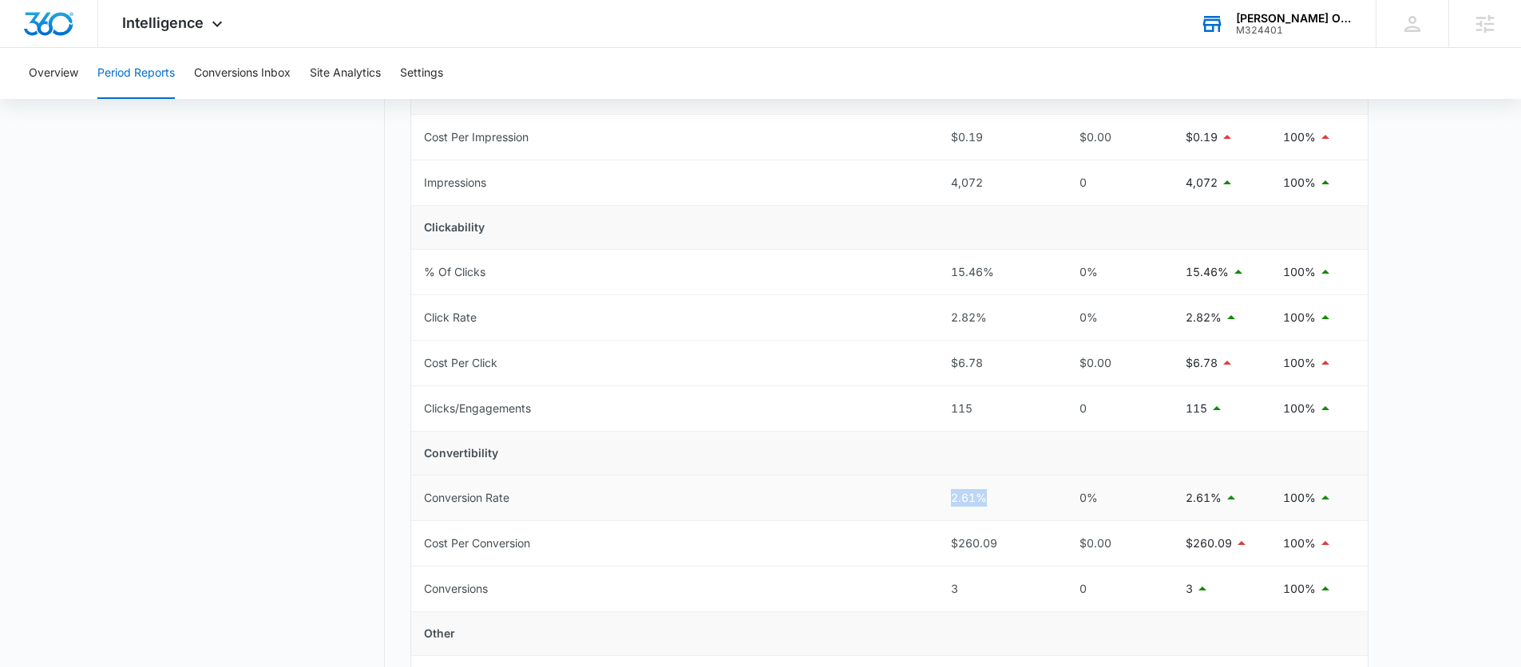
drag, startPoint x: 943, startPoint y: 497, endPoint x: 986, endPoint y: 500, distance: 43.2
click at [986, 500] on td "2.61%" at bounding box center [996, 498] width 117 height 45
drag, startPoint x: 949, startPoint y: 358, endPoint x: 1023, endPoint y: 358, distance: 74.2
click at [1023, 358] on td "$6.78" at bounding box center [996, 363] width 117 height 45
click at [280, 439] on nav "Period Reports Overall Organic & Content Marketing Ads Social Direct & Other Ch…" at bounding box center [268, 393] width 232 height 1006
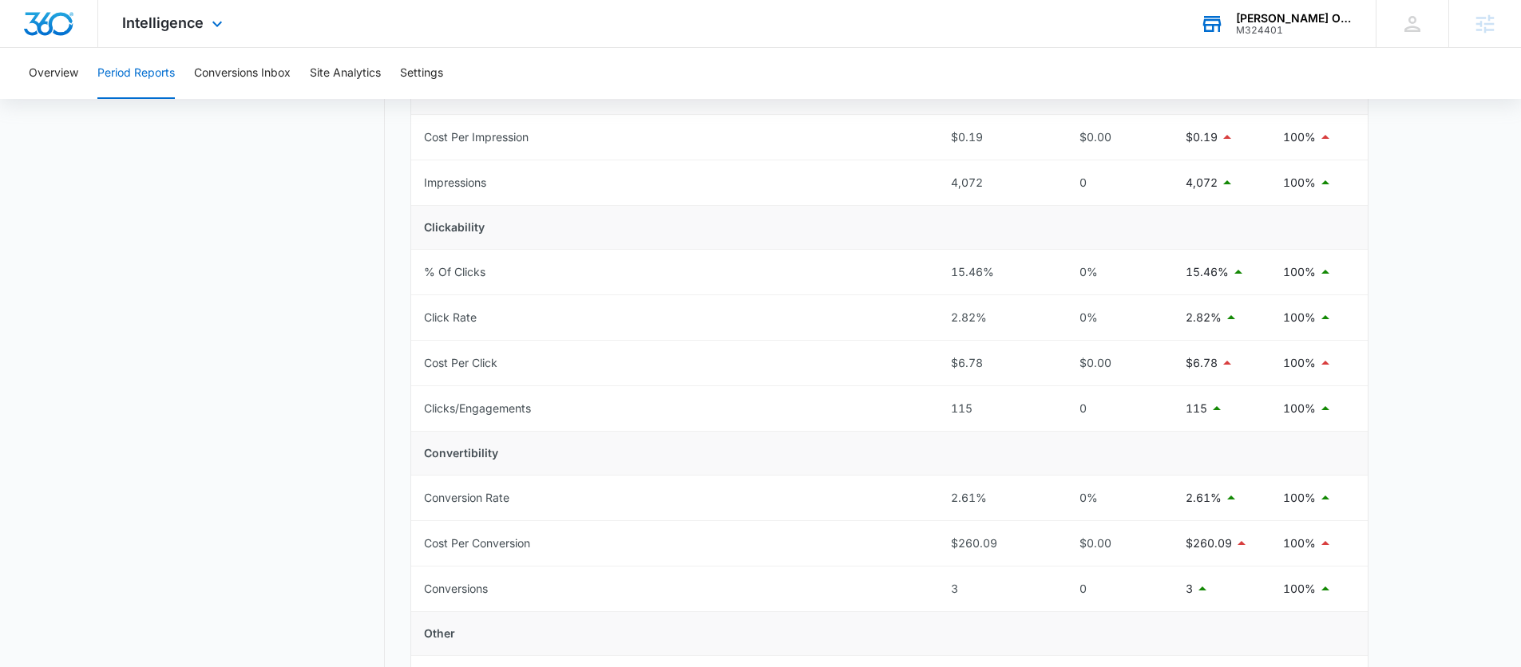
click at [184, 45] on div "Intelligence Apps Reputation Websites Forms CRM Email Social Shop Payments POS …" at bounding box center [174, 23] width 152 height 47
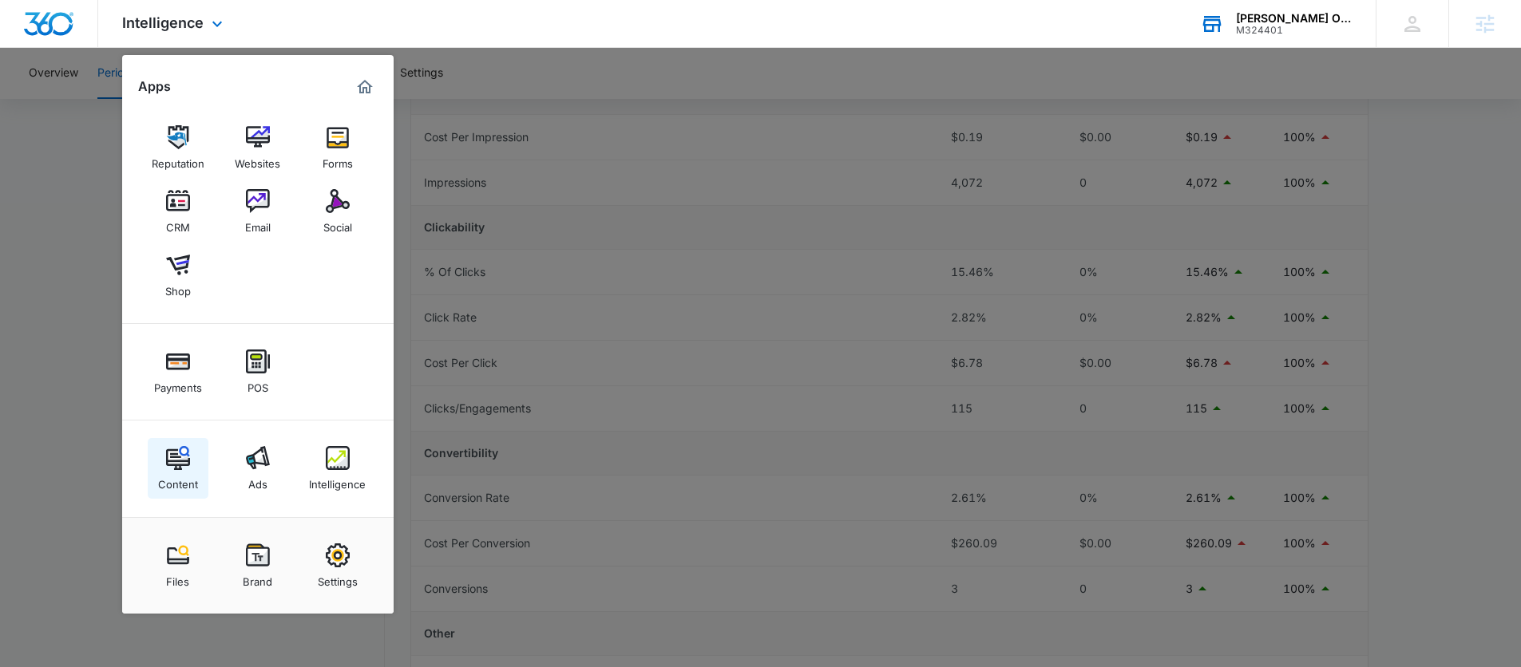
click at [183, 455] on img at bounding box center [178, 458] width 24 height 24
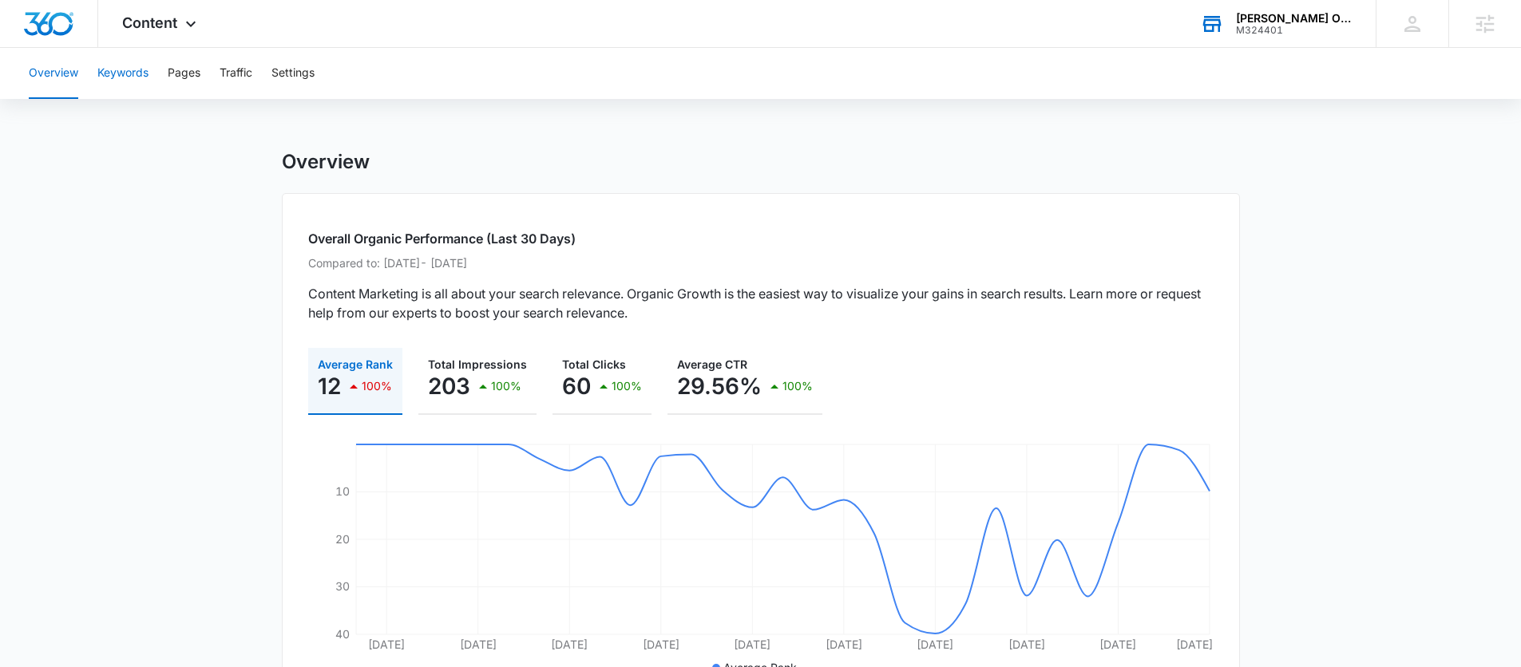
click at [111, 71] on button "Keywords" at bounding box center [122, 73] width 51 height 51
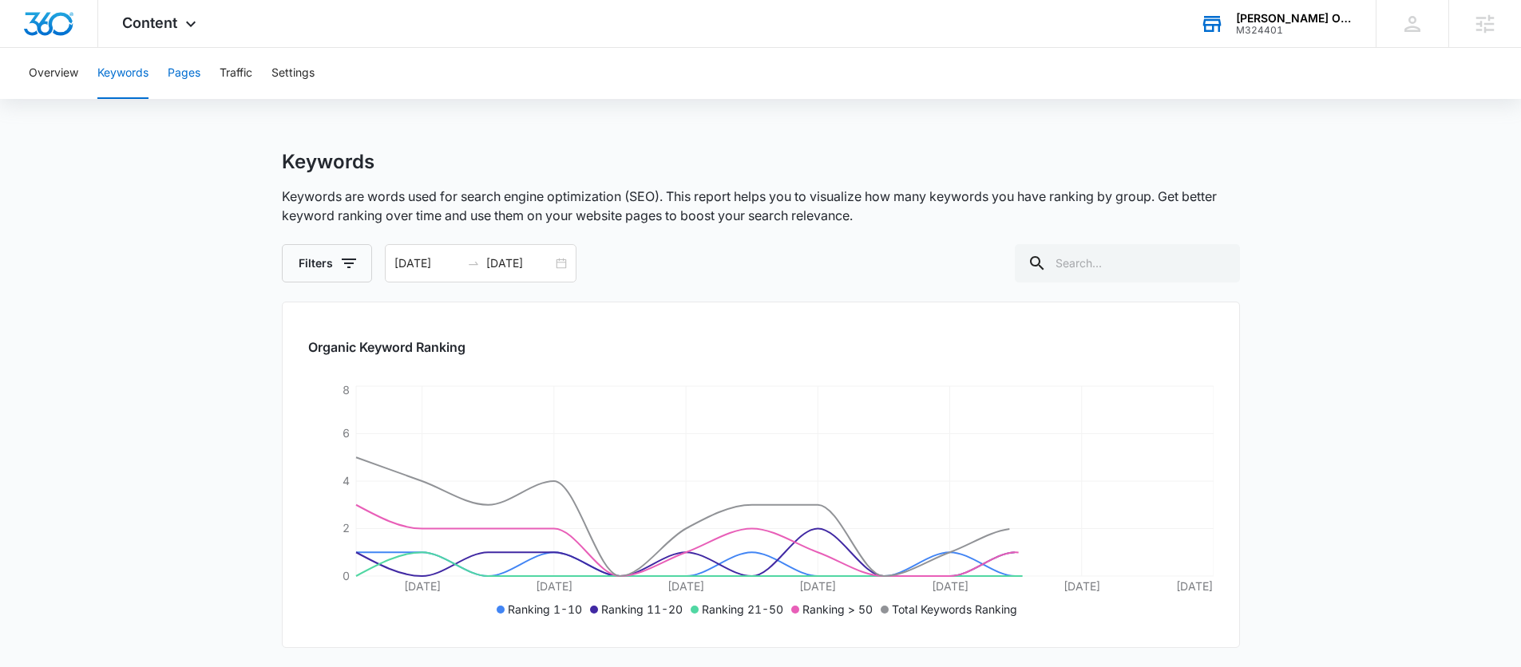
click at [177, 68] on button "Pages" at bounding box center [184, 73] width 33 height 51
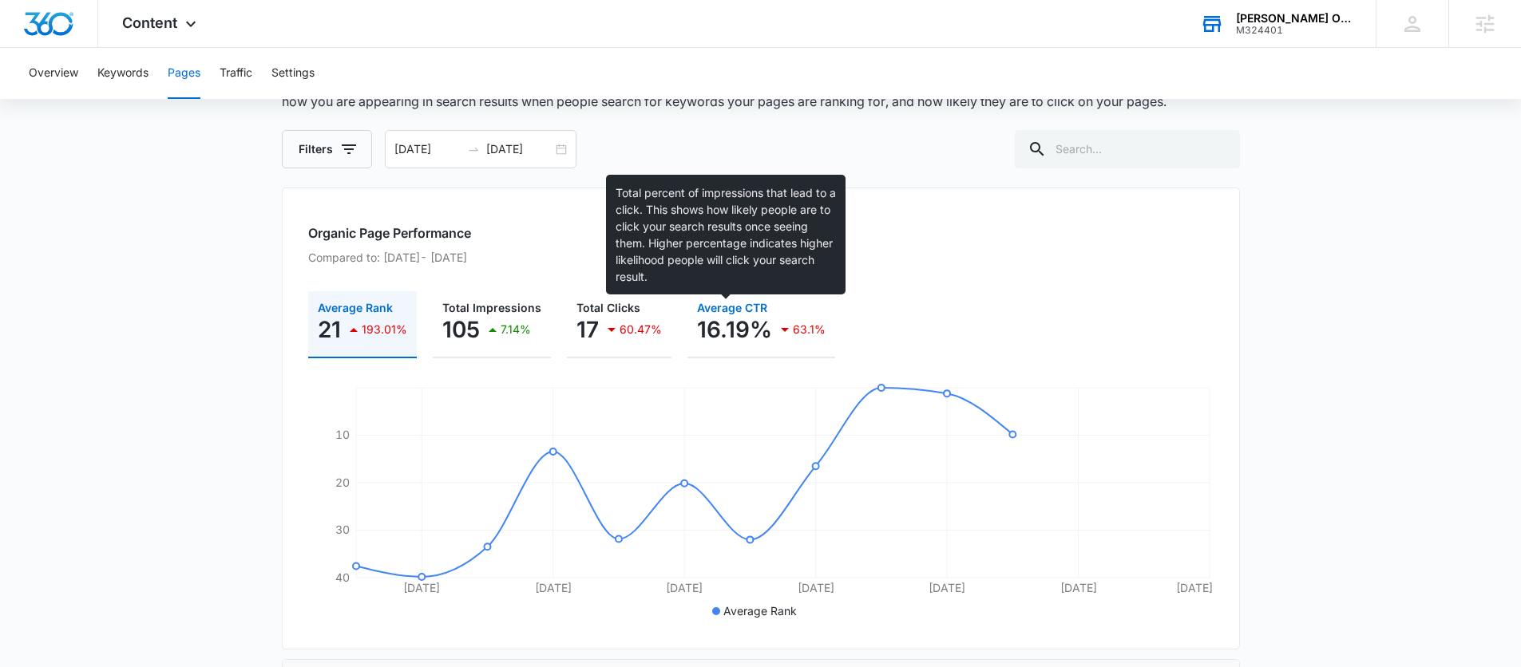
scroll to position [105, 0]
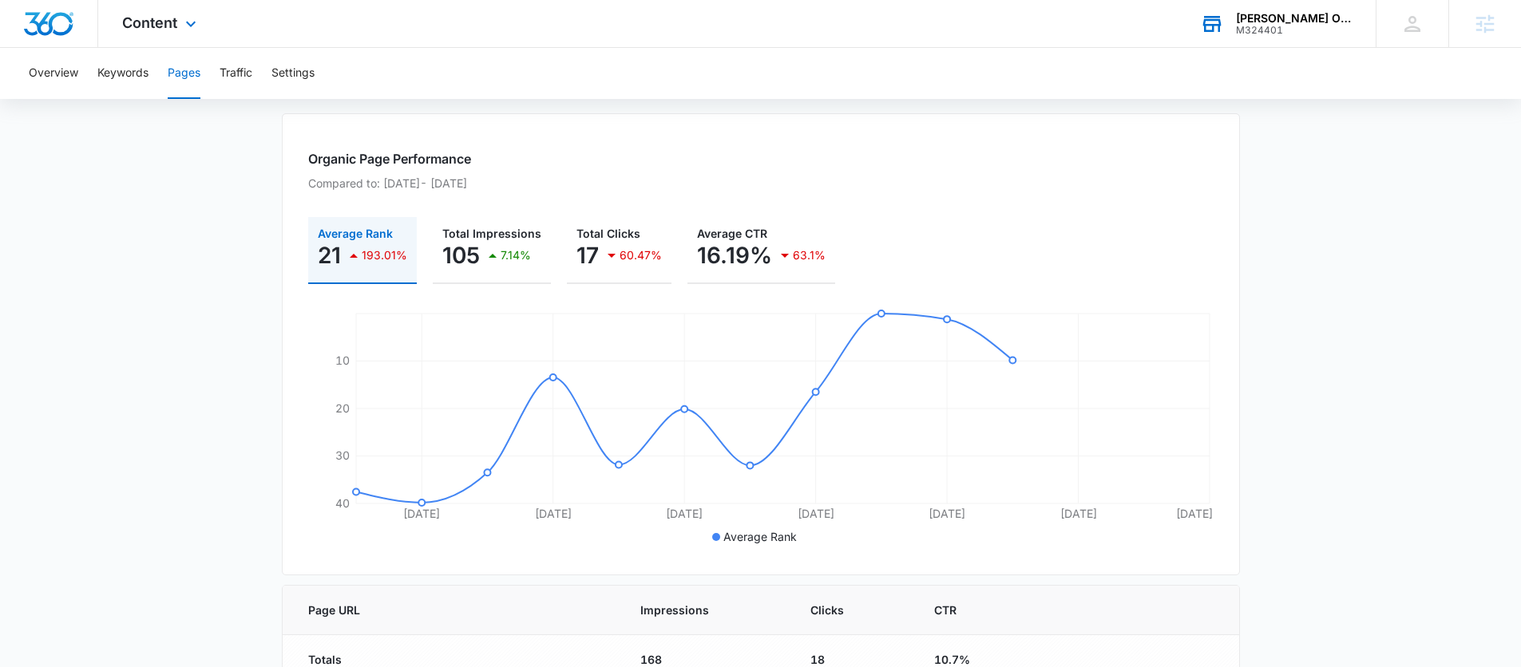
scroll to position [146, 0]
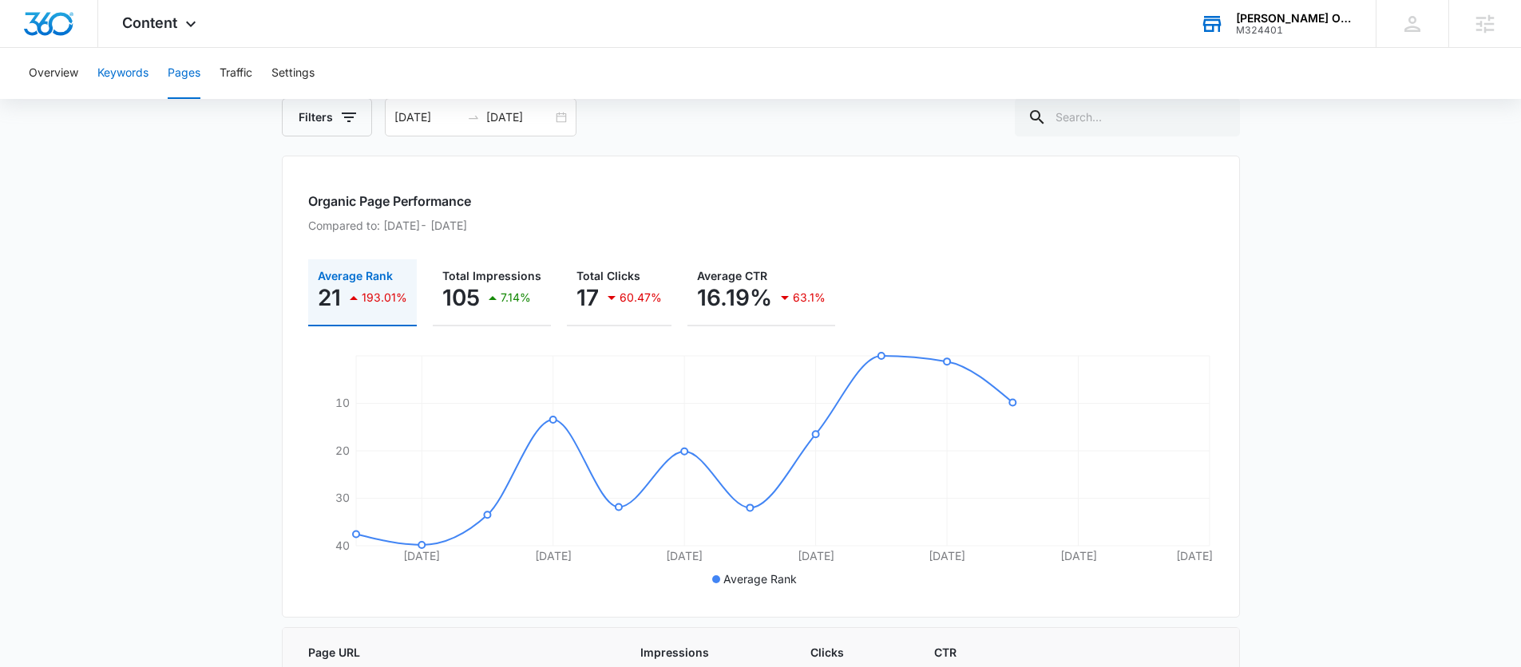
click at [117, 71] on button "Keywords" at bounding box center [122, 73] width 51 height 51
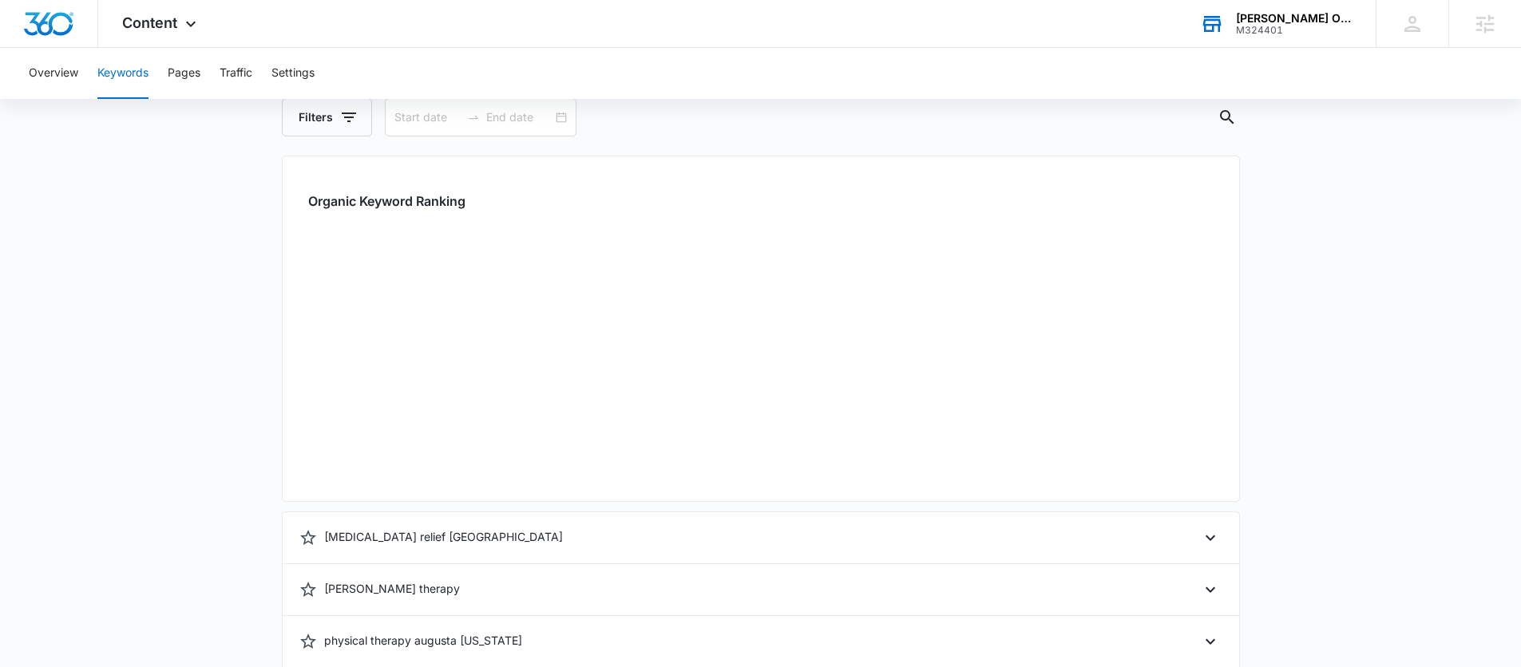
type input "[DATE]"
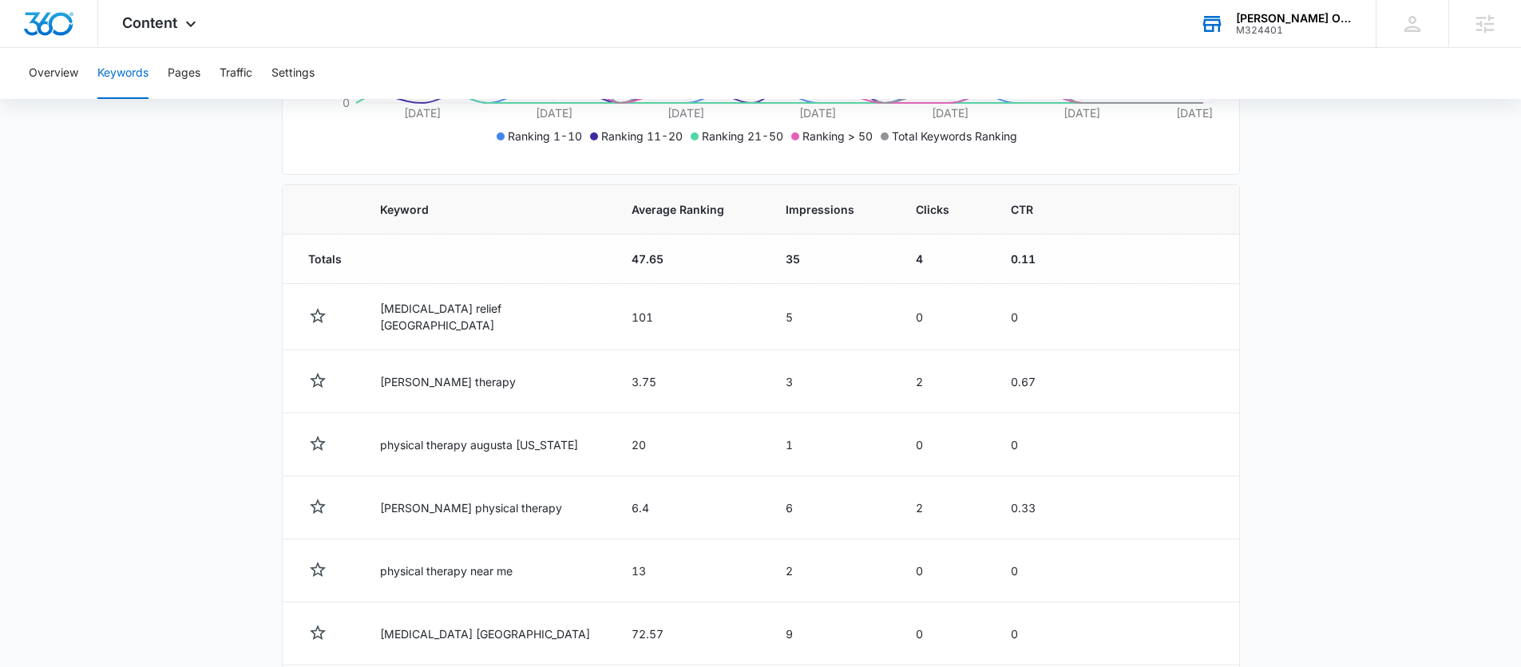
scroll to position [555, 0]
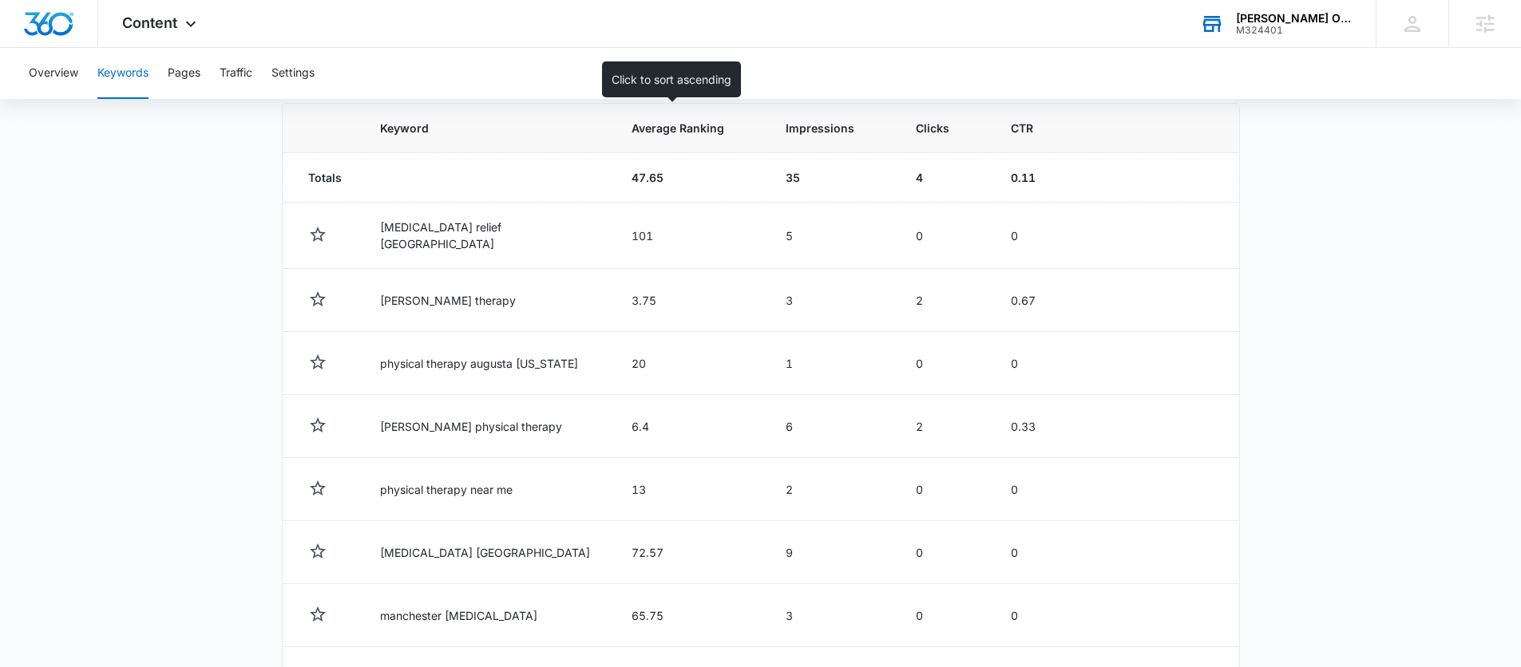
click at [649, 140] on th "Average Ranking" at bounding box center [689, 128] width 154 height 49
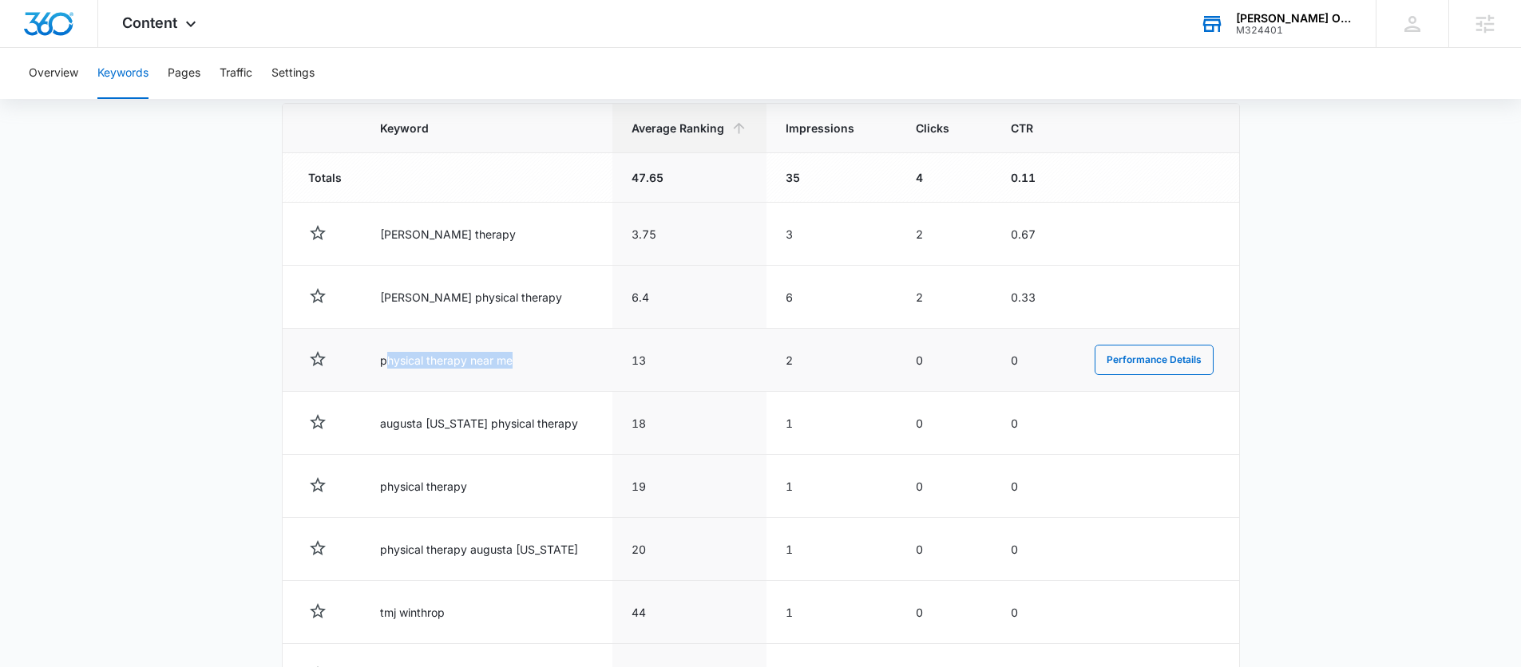
drag, startPoint x: 388, startPoint y: 361, endPoint x: 557, endPoint y: 365, distance: 169.3
click at [559, 365] on td "physical therapy near me" at bounding box center [486, 360] width 251 height 63
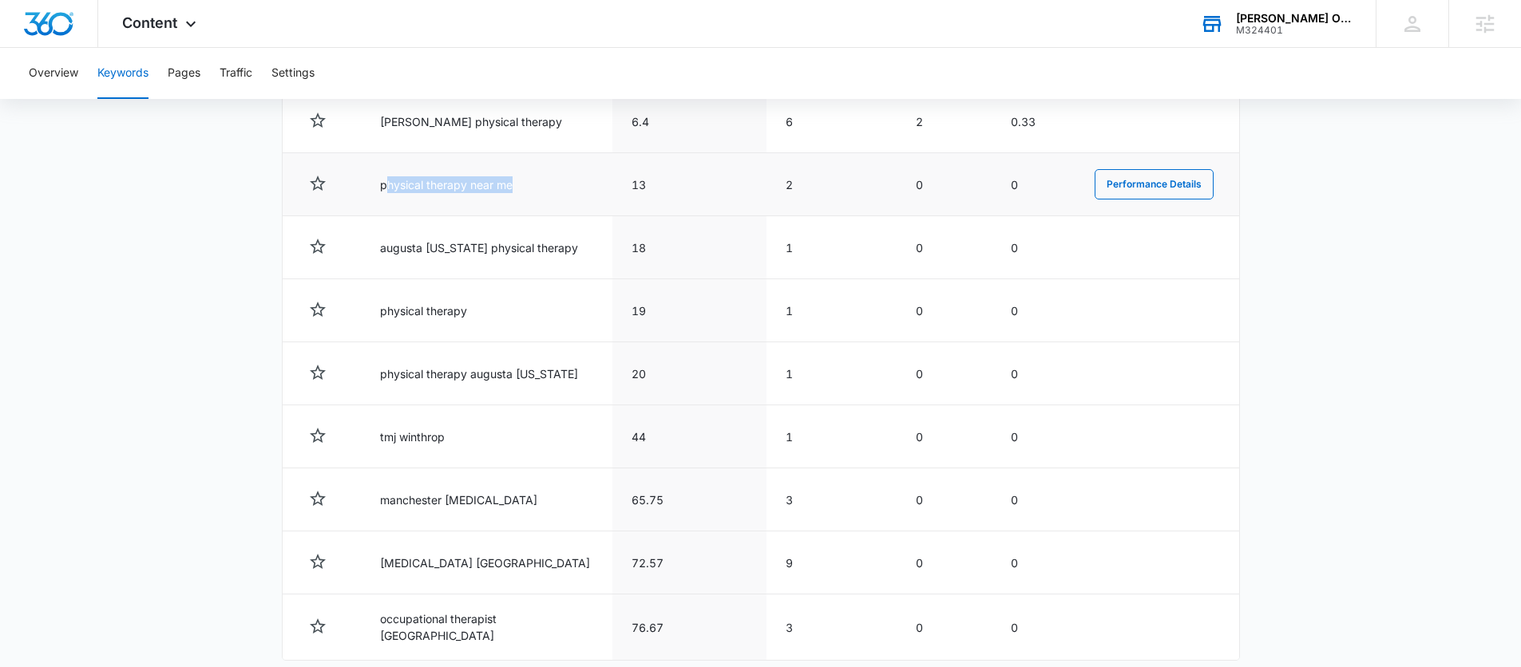
scroll to position [732, 0]
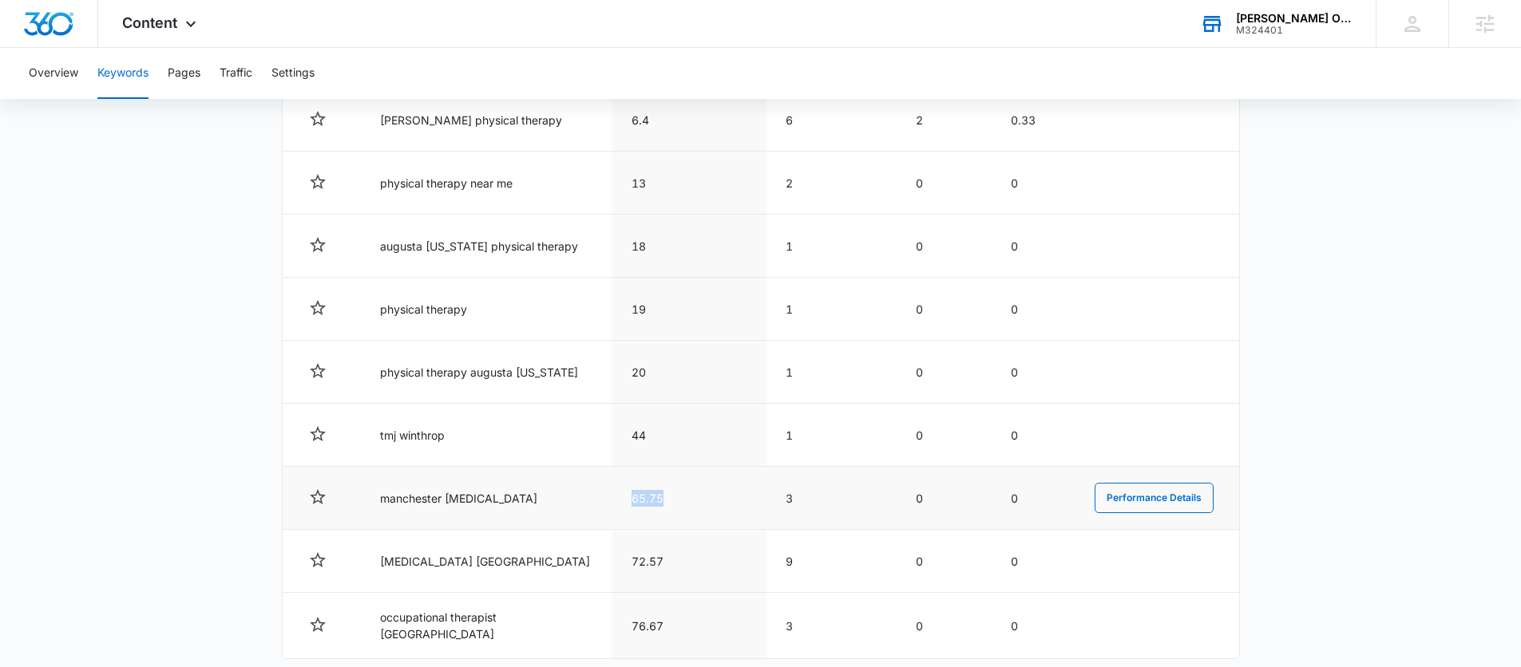
drag, startPoint x: 610, startPoint y: 498, endPoint x: 661, endPoint y: 502, distance: 51.2
click at [662, 502] on td "65.75" at bounding box center [689, 498] width 154 height 63
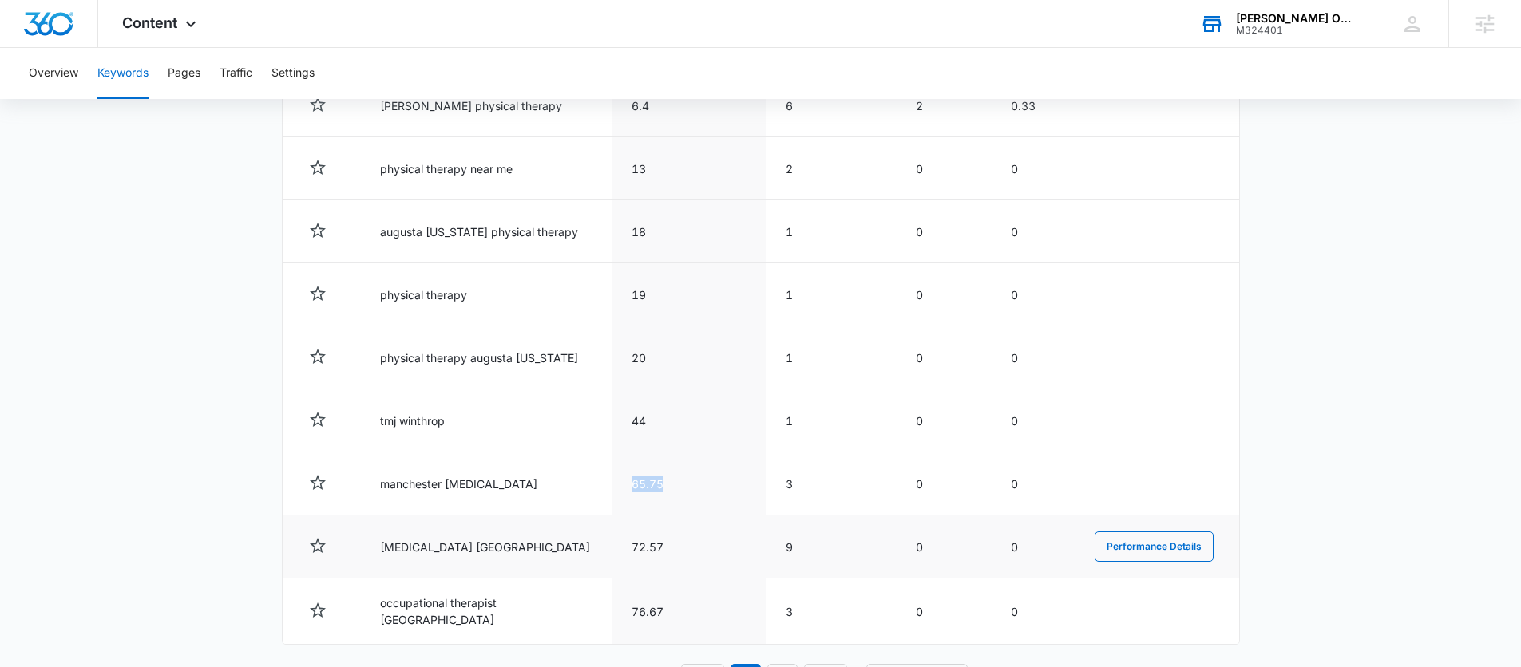
scroll to position [777, 0]
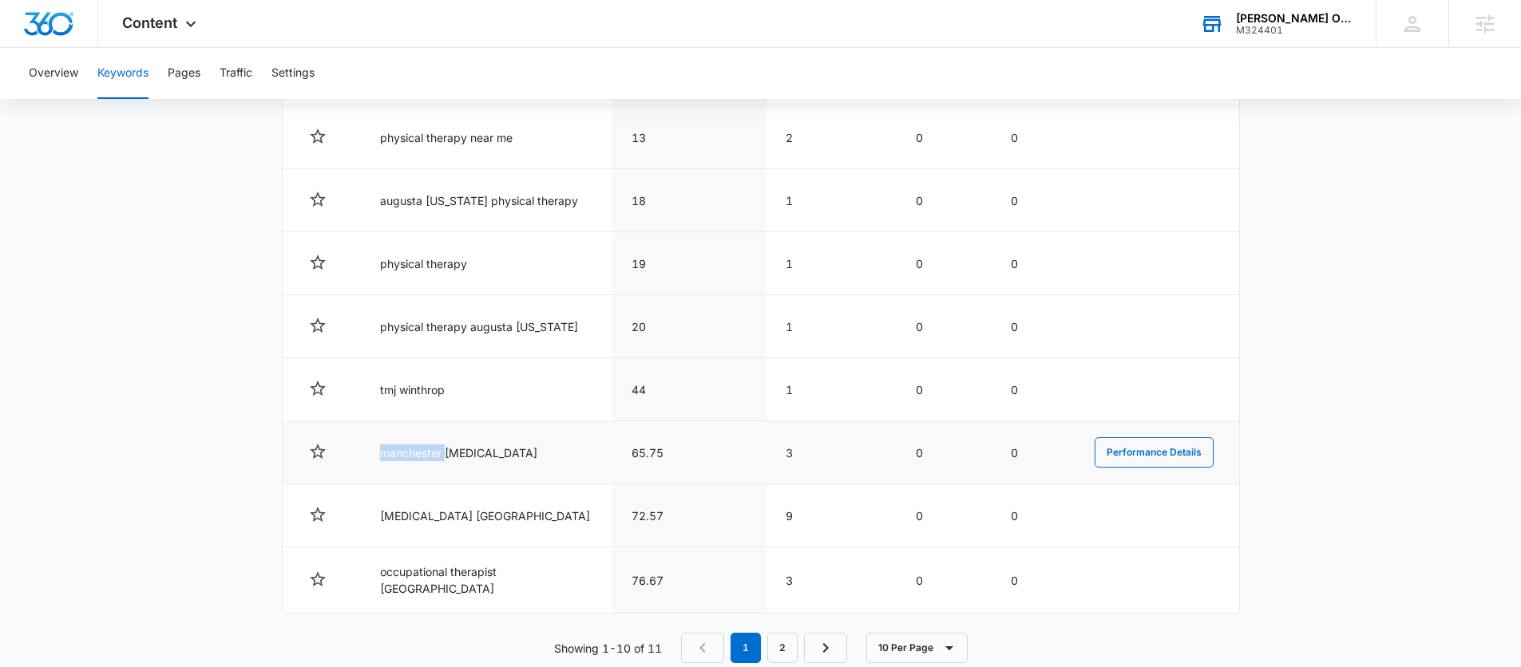
drag, startPoint x: 382, startPoint y: 452, endPoint x: 445, endPoint y: 451, distance: 62.3
click at [445, 451] on td "manchester [MEDICAL_DATA]" at bounding box center [486, 452] width 251 height 63
click at [235, 481] on main "Keywords Keywords are words used for search engine optimization (SEO). This rep…" at bounding box center [760, 37] width 1521 height 1329
click at [1107, 457] on button "Performance Details" at bounding box center [1153, 452] width 119 height 30
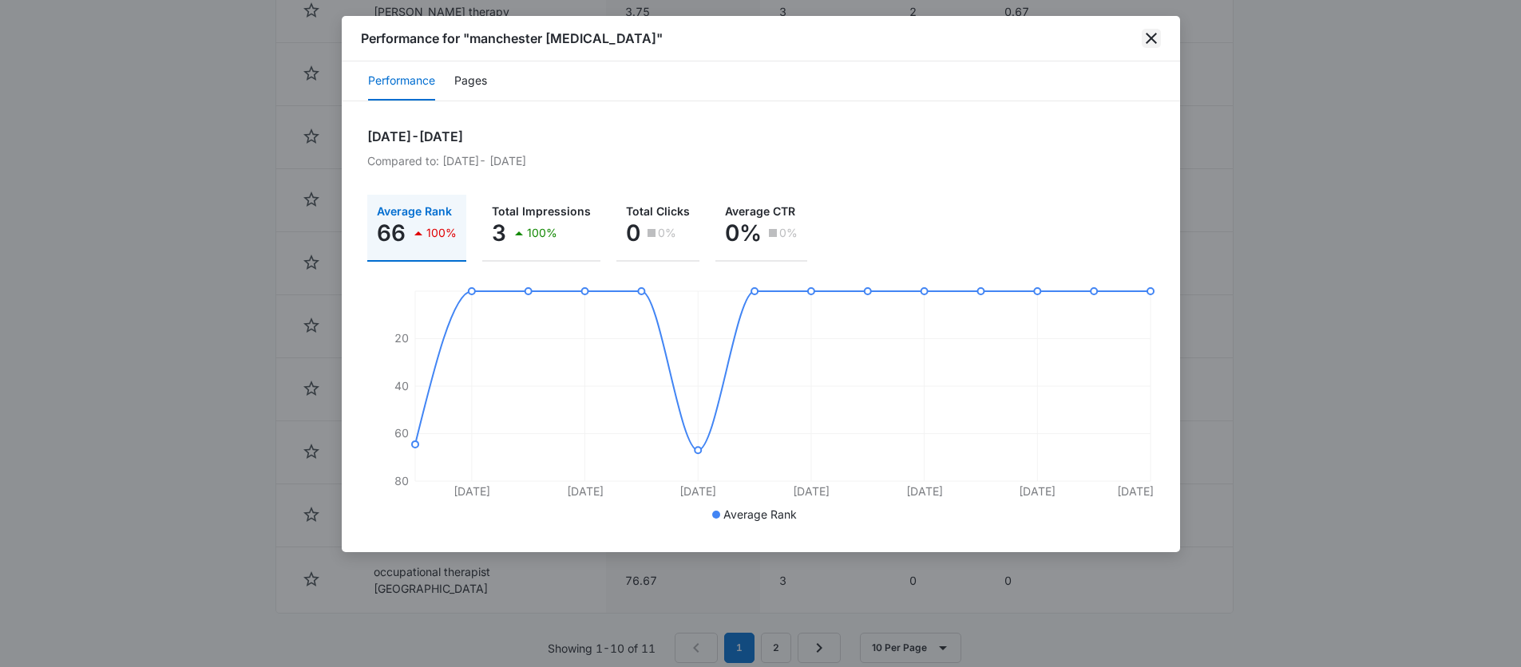
click at [1149, 41] on icon "close" at bounding box center [1150, 38] width 19 height 19
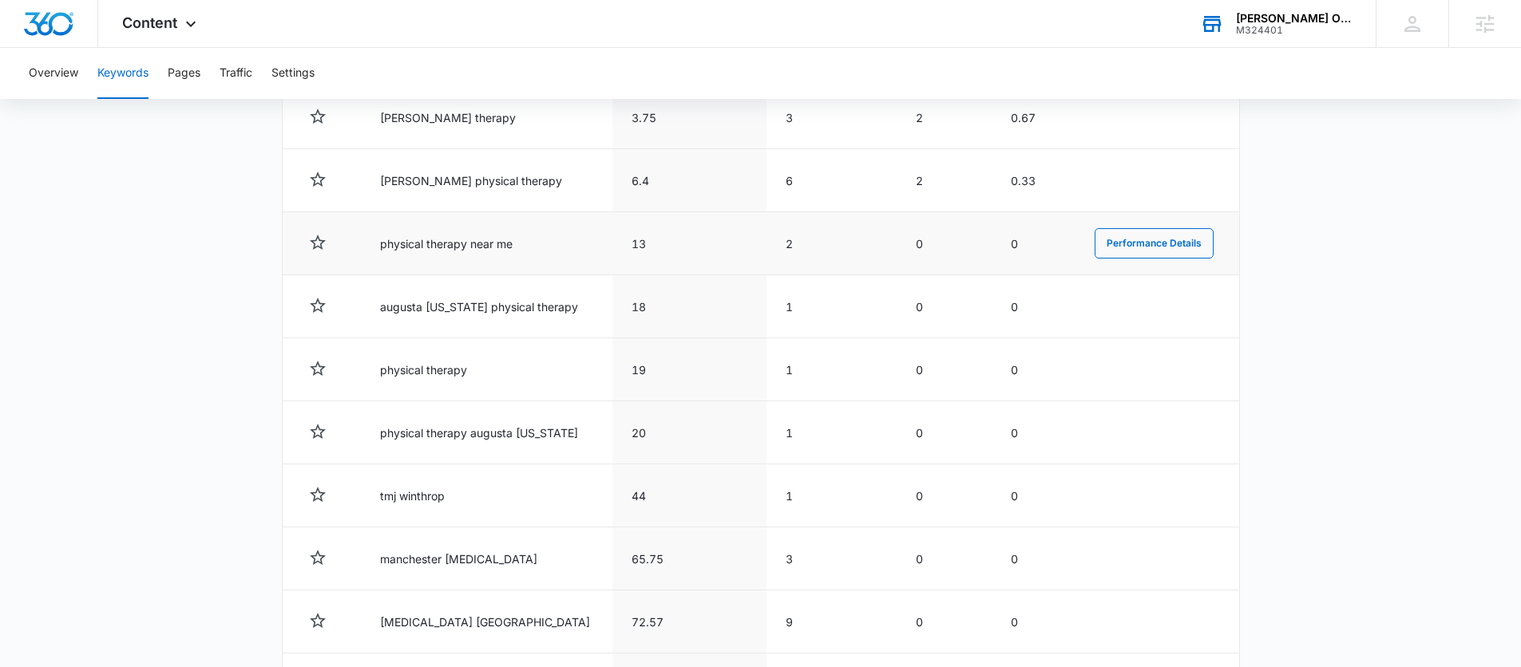
scroll to position [757, 0]
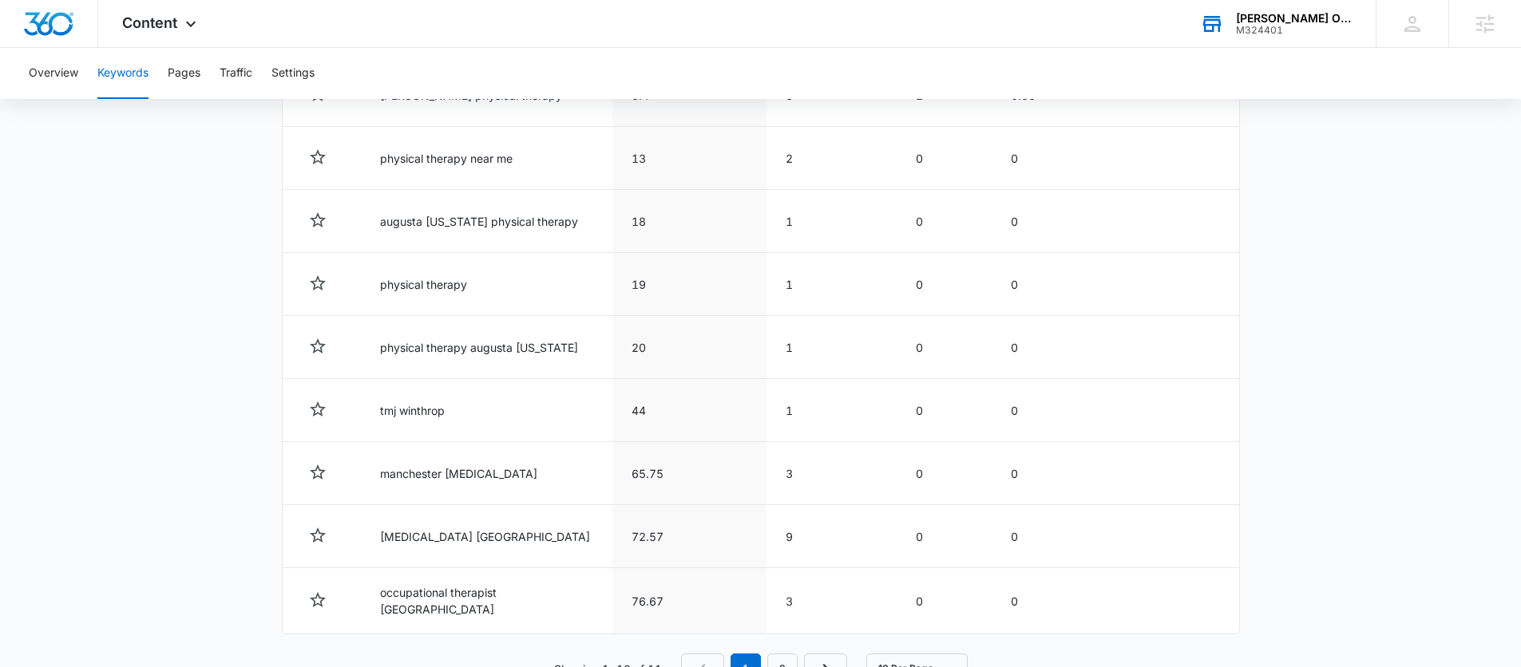
click at [245, 522] on main "Keywords Keywords are words used for search engine optimization (SEO). This rep…" at bounding box center [760, 57] width 1521 height 1329
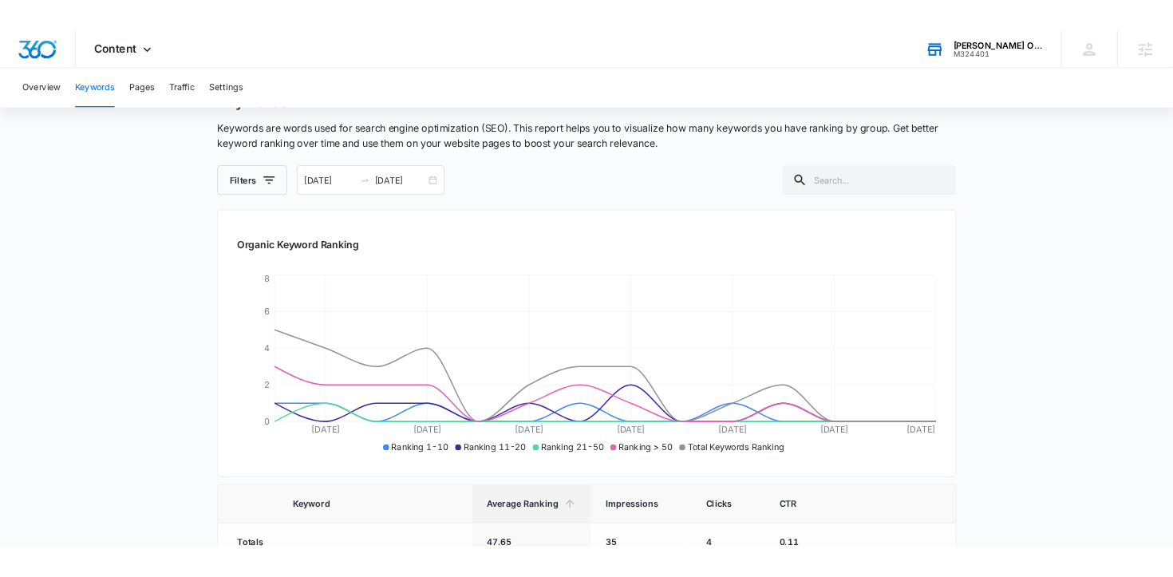
scroll to position [0, 0]
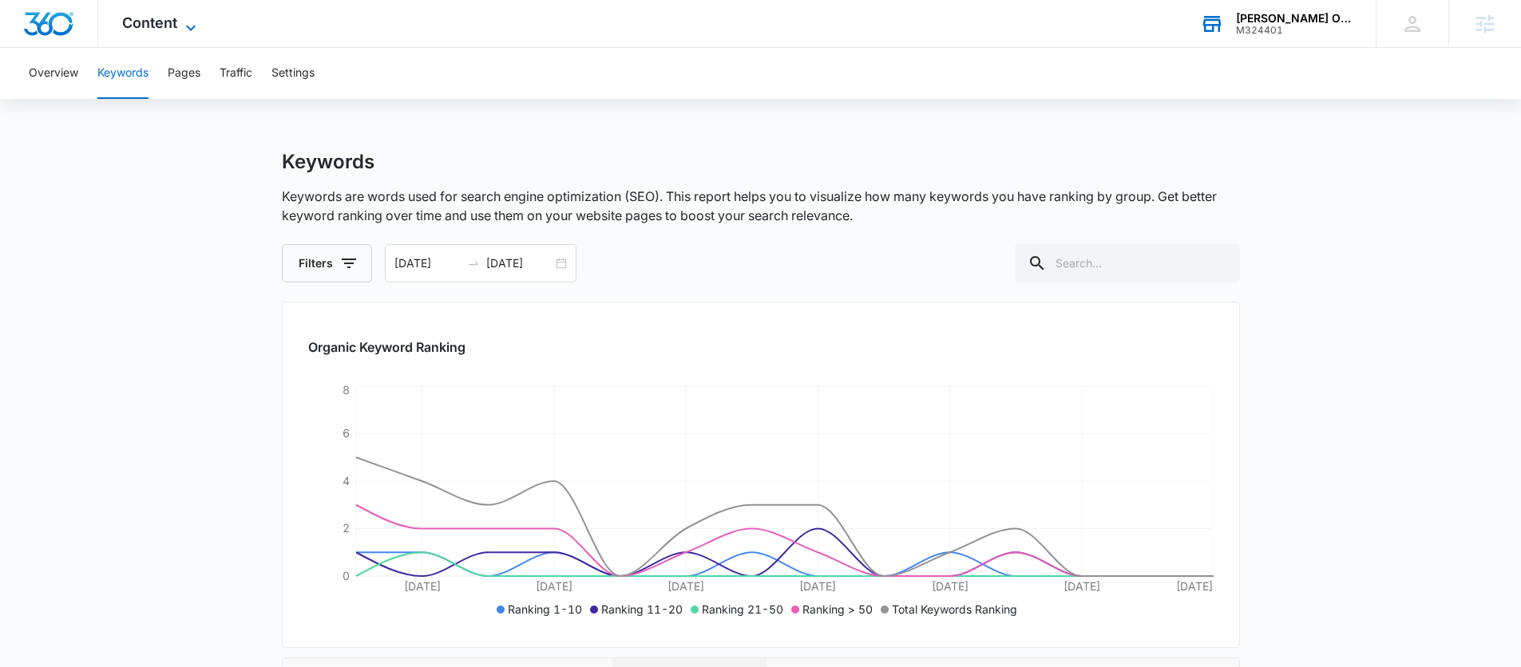
click at [156, 26] on span "Content" at bounding box center [149, 22] width 55 height 17
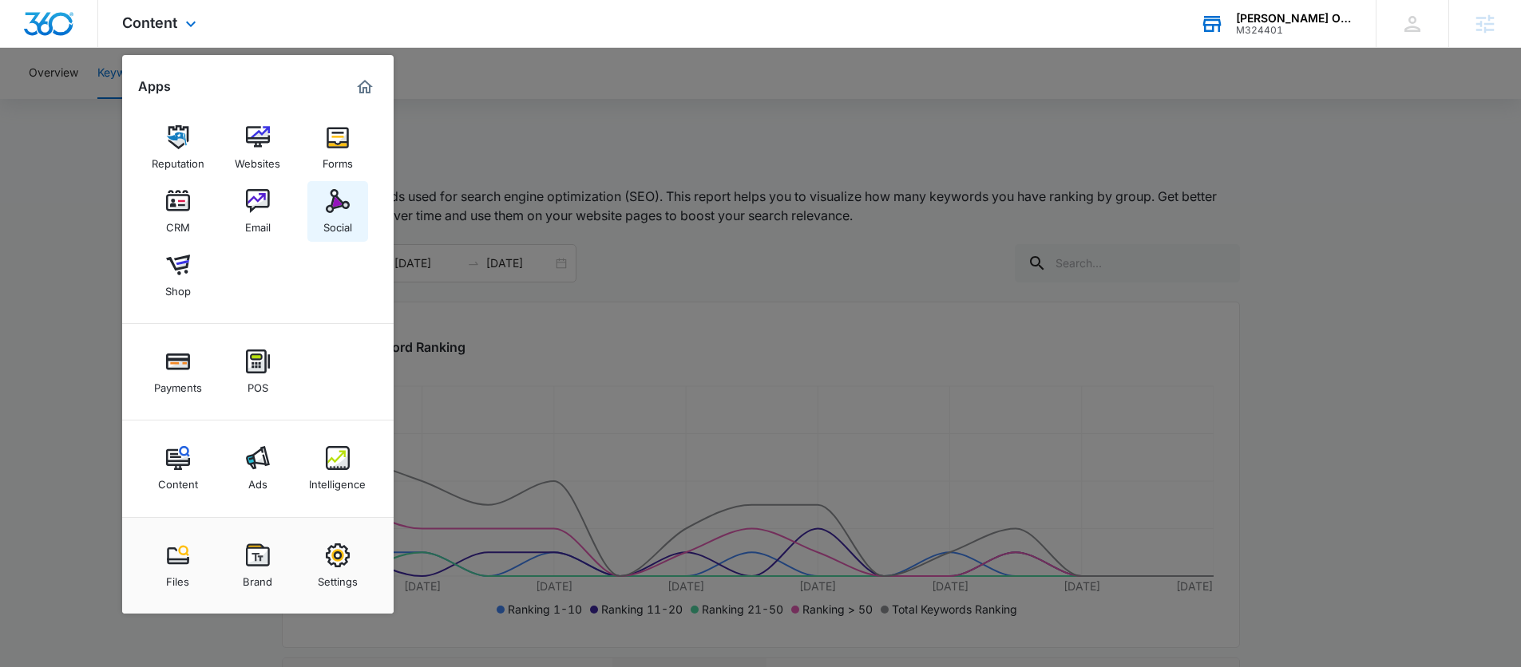
click at [346, 214] on div "Social" at bounding box center [337, 223] width 29 height 21
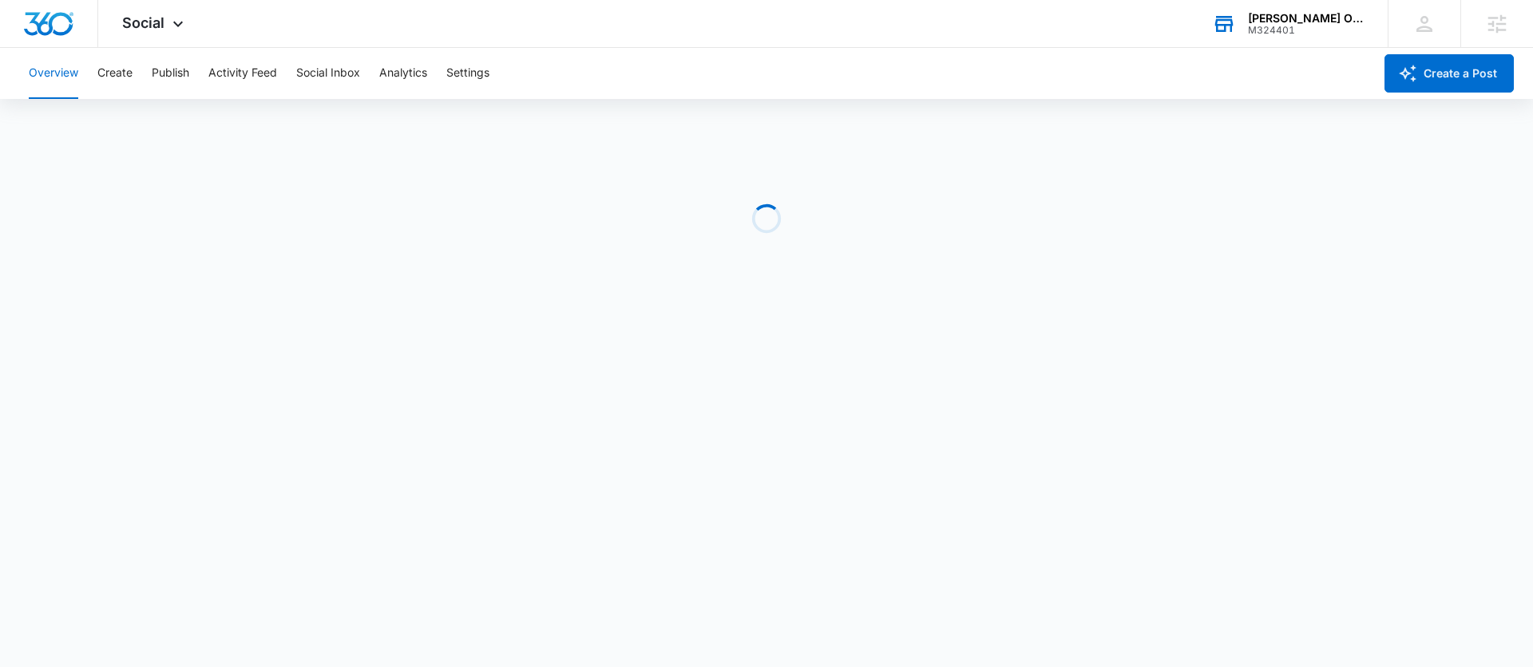
click at [105, 217] on div "Loading" at bounding box center [766, 218] width 1533 height 239
